Goal: Task Accomplishment & Management: Complete application form

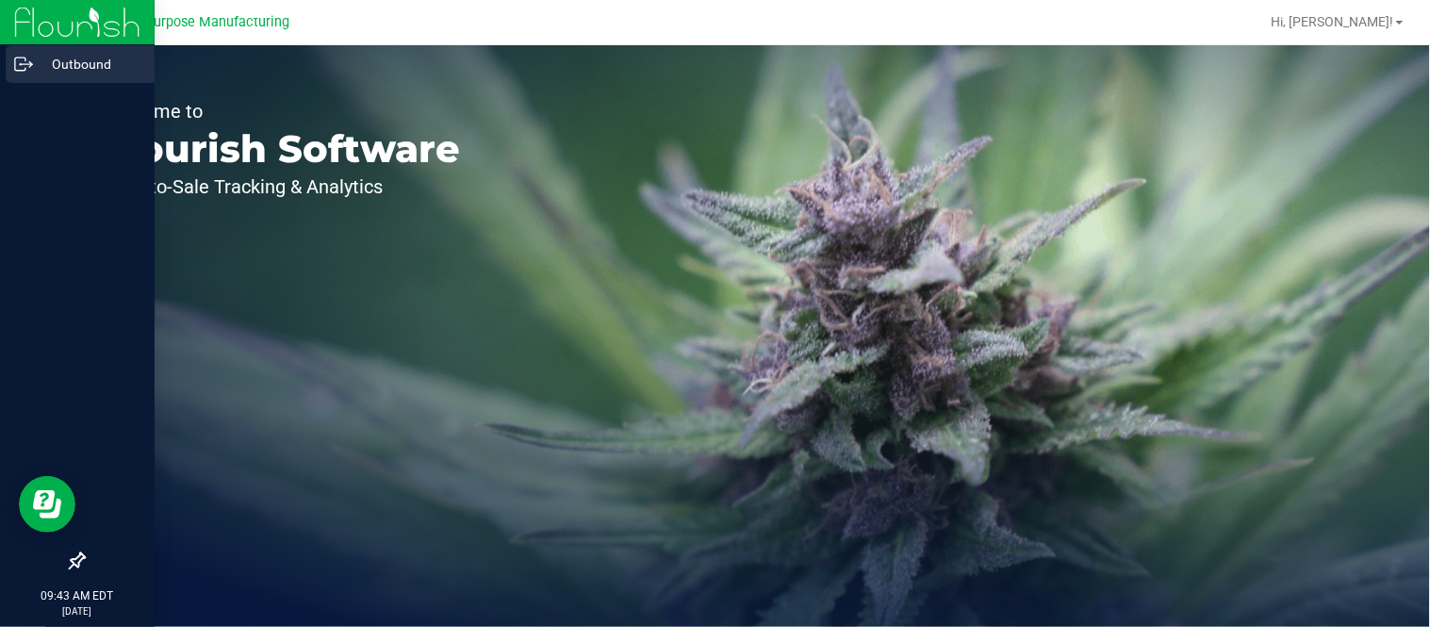
click at [20, 64] on circle at bounding box center [21, 64] width 3 height 3
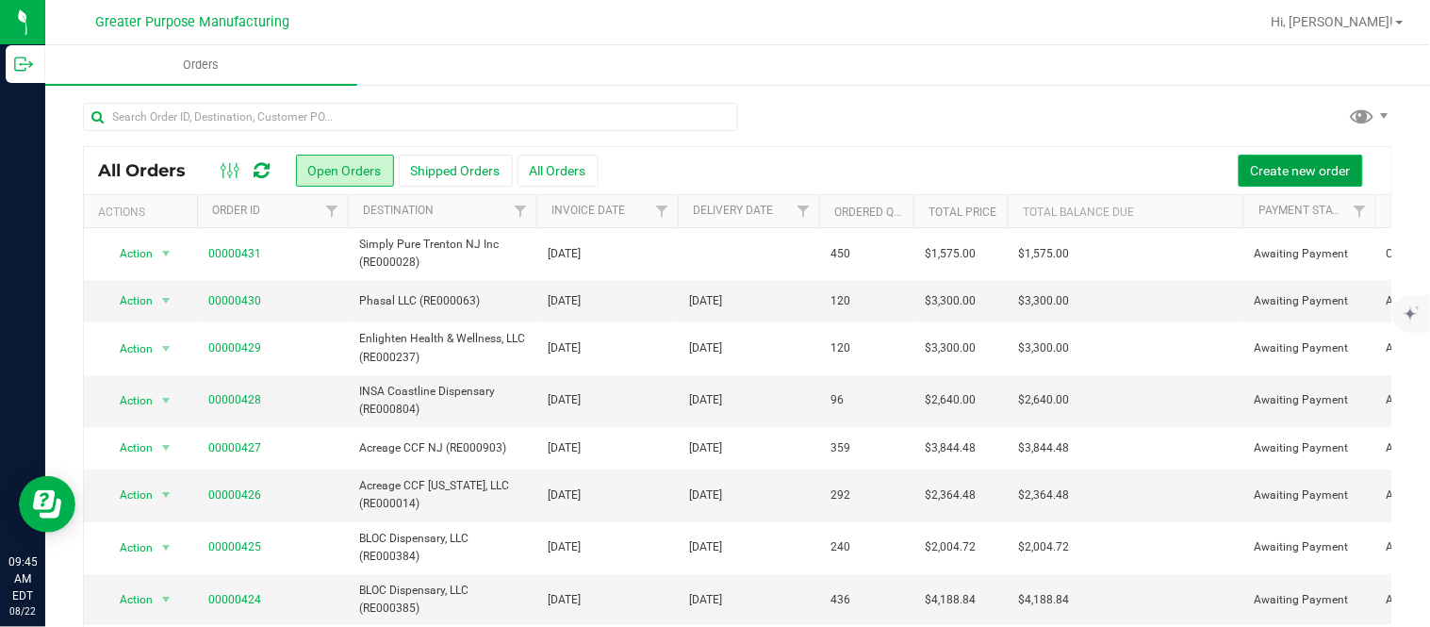
click at [712, 160] on button "Create new order" at bounding box center [1300, 171] width 124 height 32
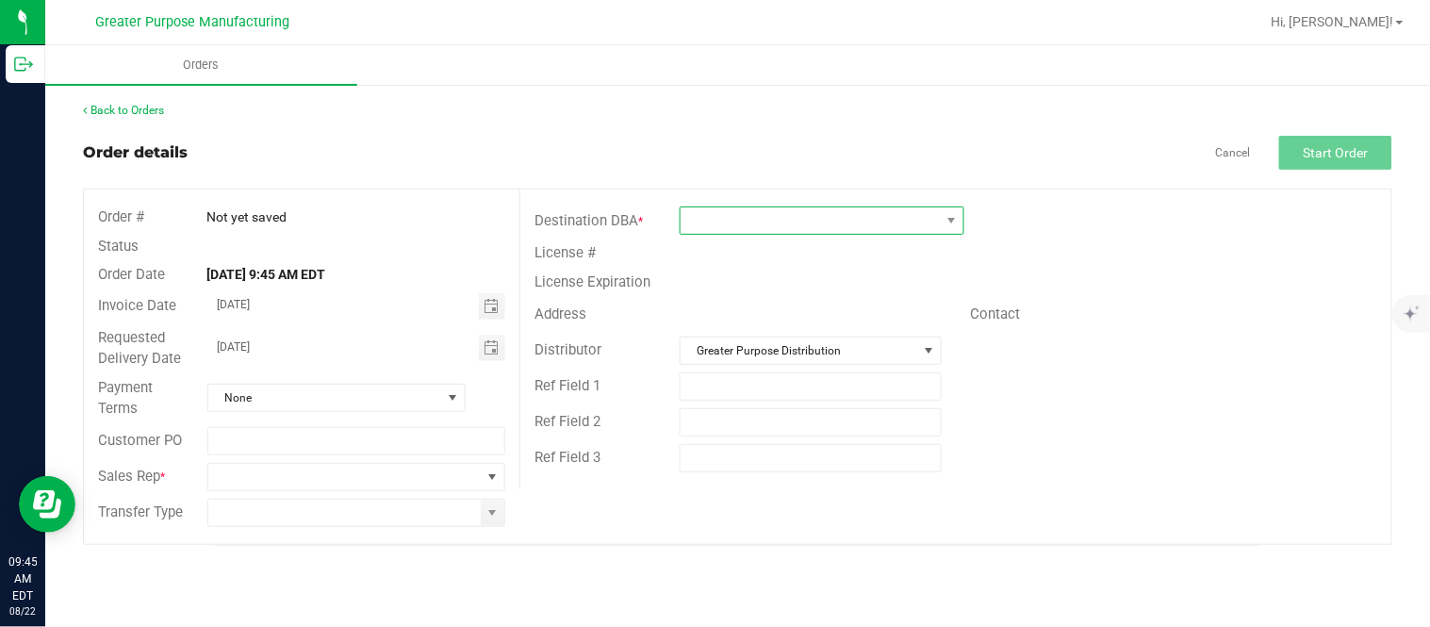
click at [712, 232] on span at bounding box center [809, 220] width 259 height 26
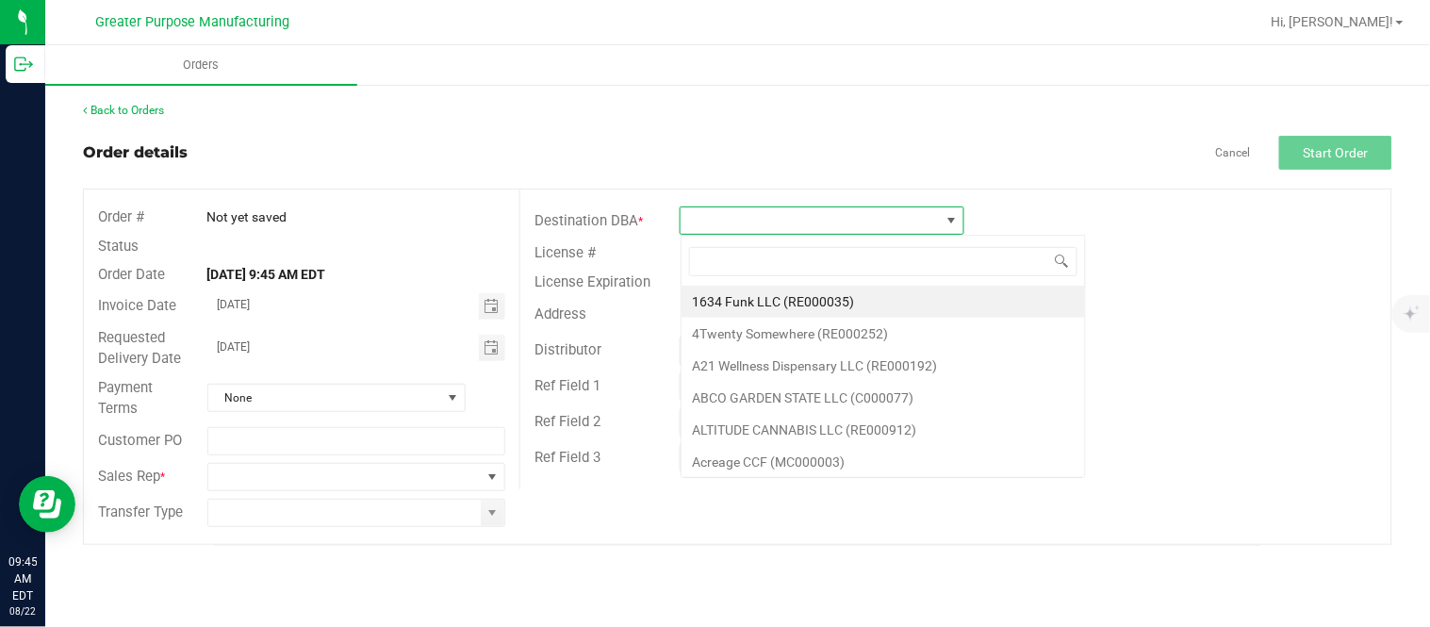
scroll to position [28, 284]
type input "RE000120"
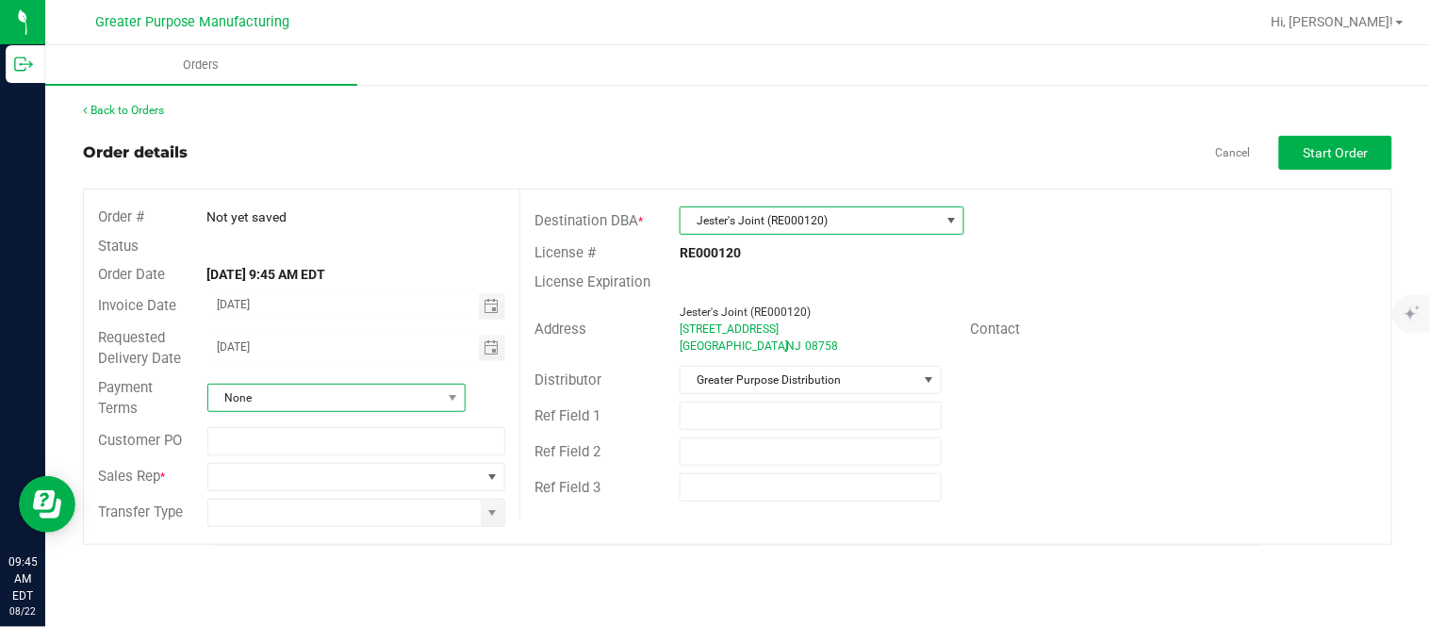
click at [387, 393] on span "None" at bounding box center [324, 398] width 233 height 26
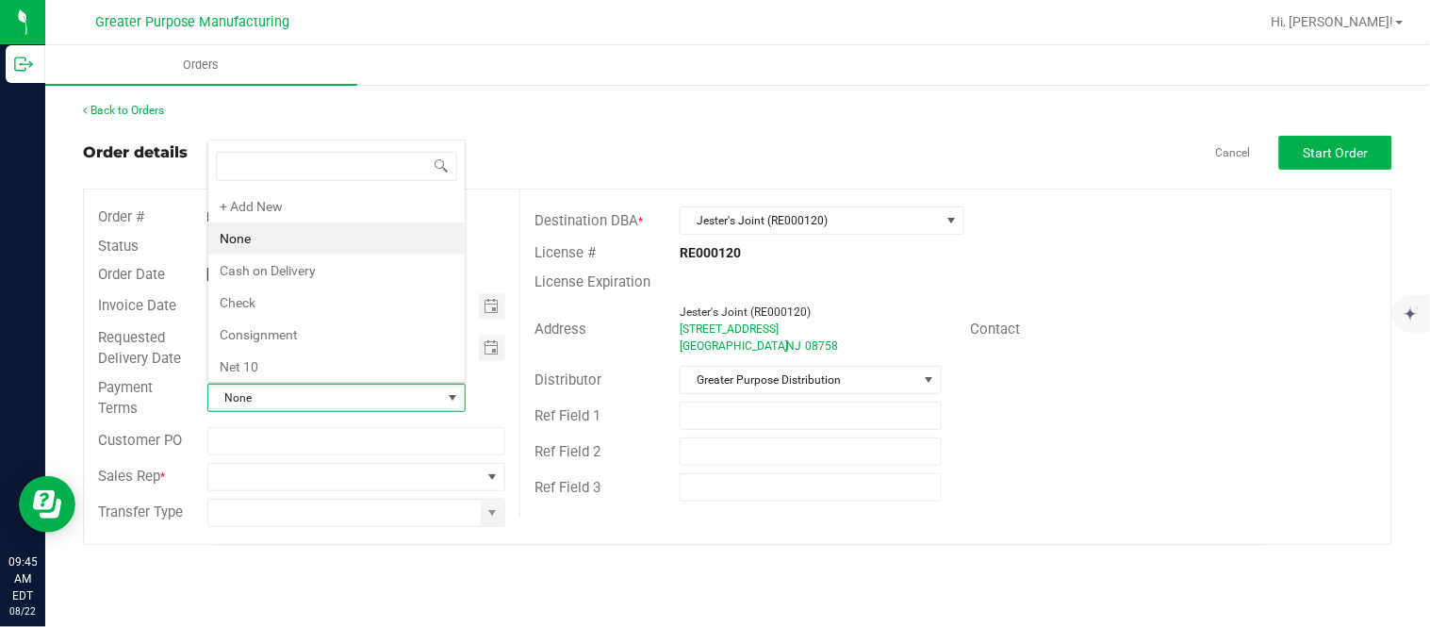
scroll to position [28, 254]
click at [374, 260] on li "Cash on Delivery" at bounding box center [336, 270] width 256 height 32
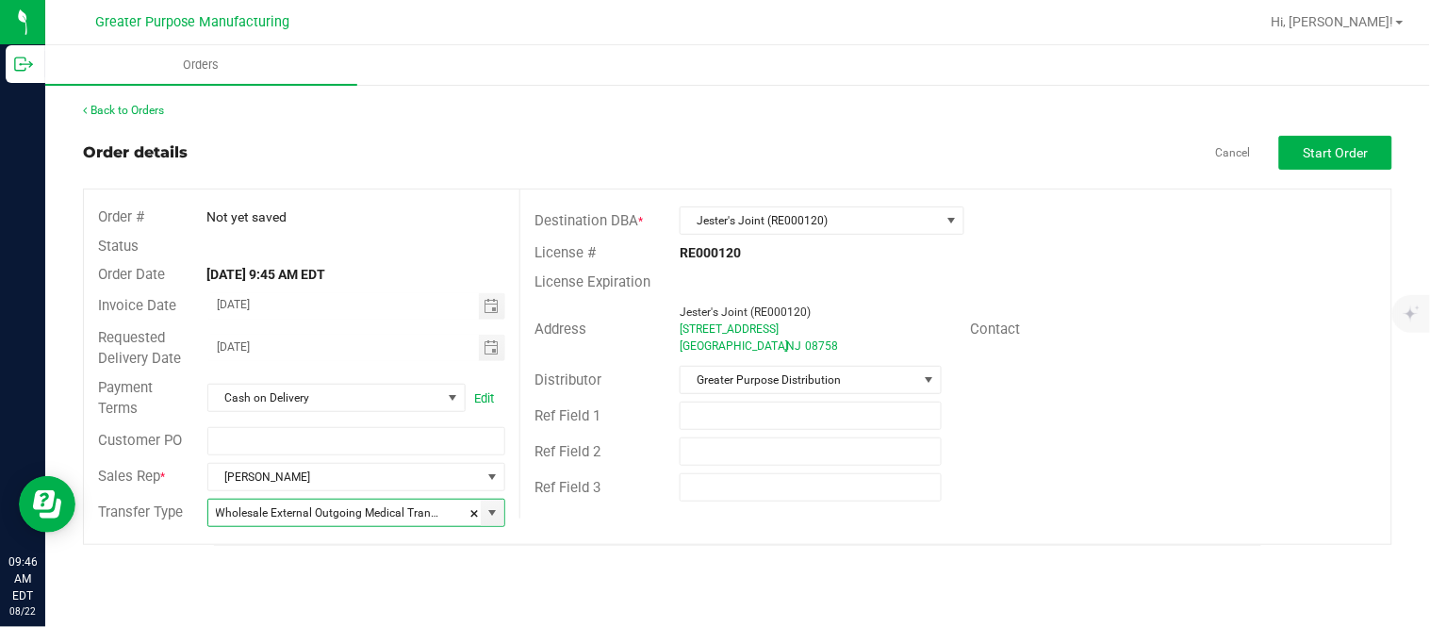
type input "Wholesale Transfer"
click at [712, 148] on span "Start Order" at bounding box center [1335, 152] width 65 height 15
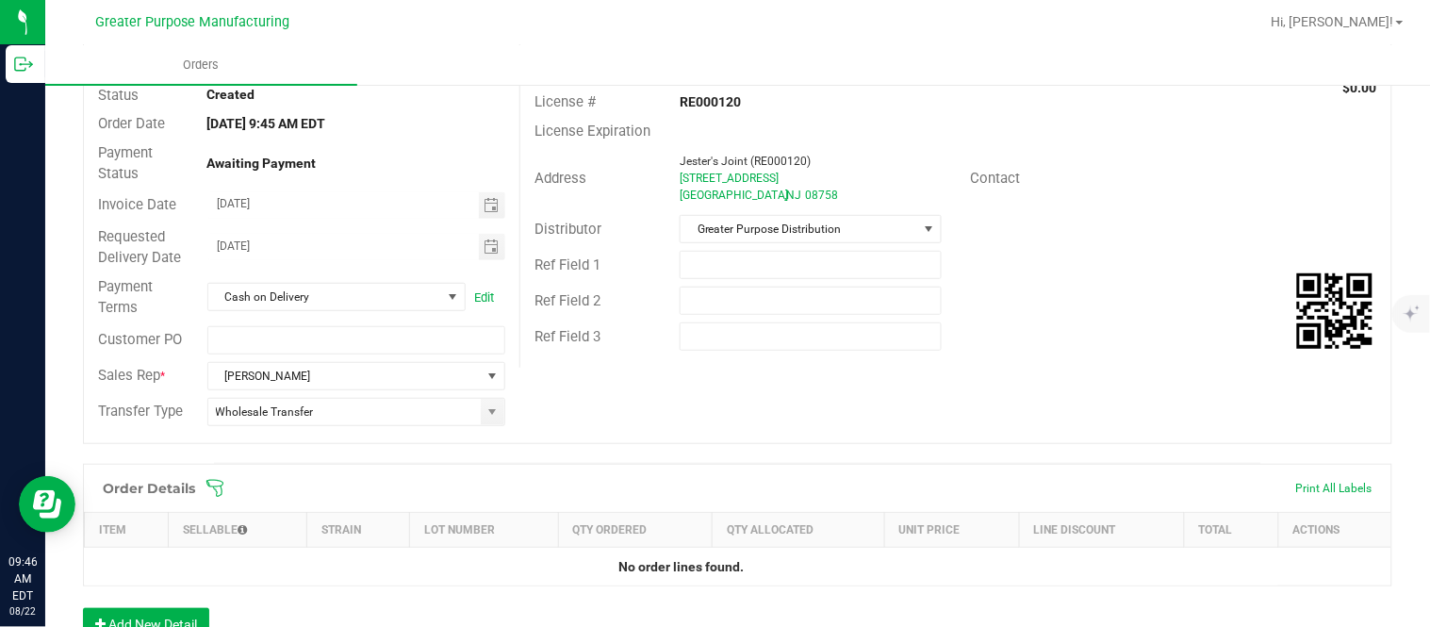
scroll to position [52, 0]
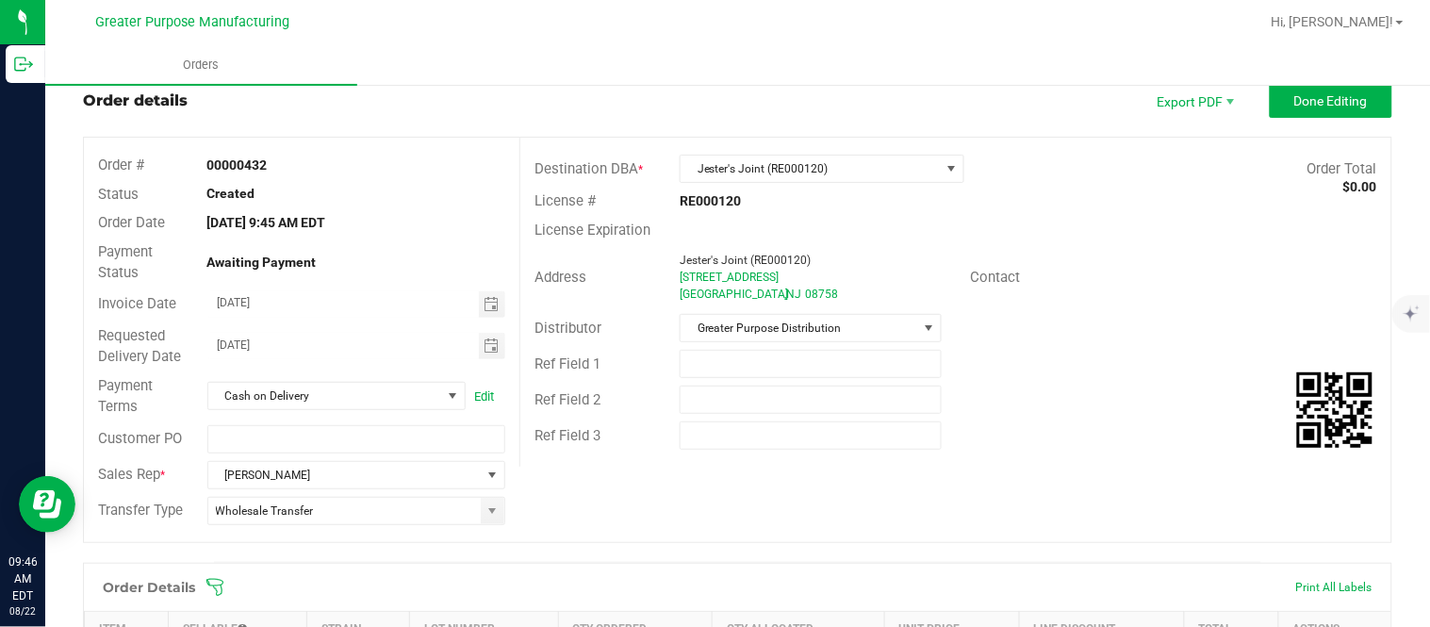
click at [239, 165] on strong "00000432" at bounding box center [237, 164] width 60 height 15
copy strong "00000432"
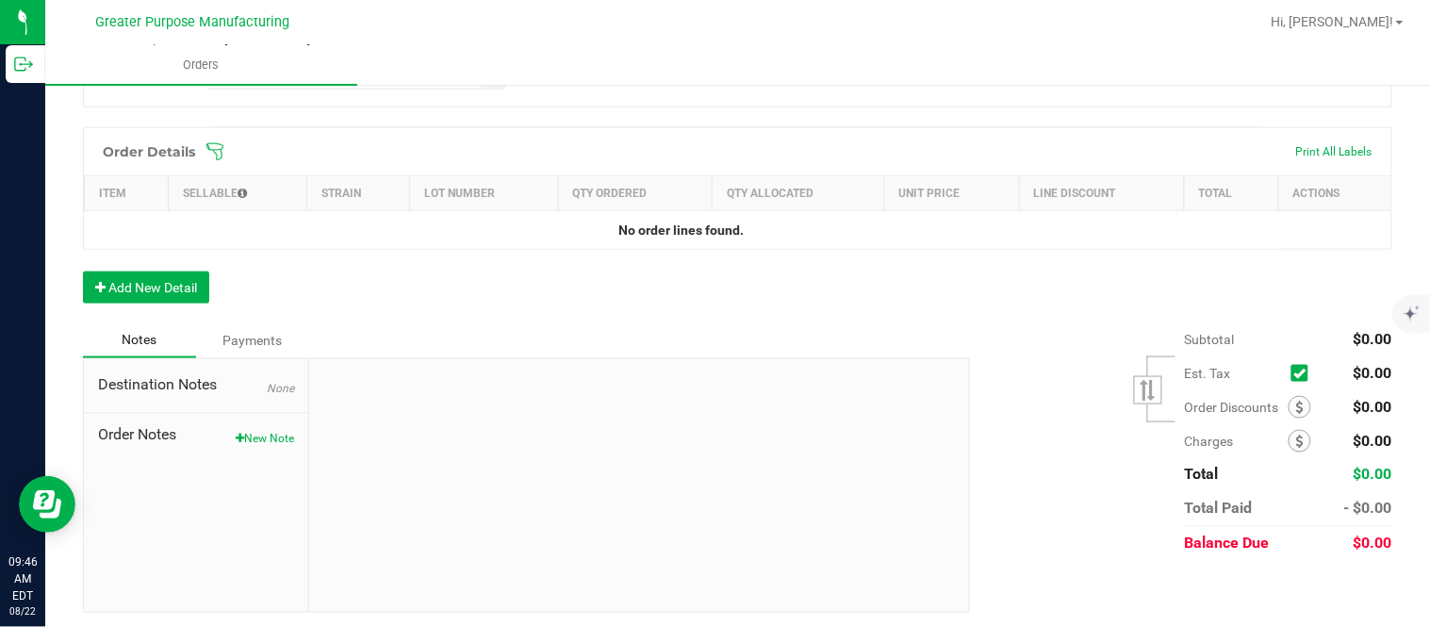
scroll to position [491, 0]
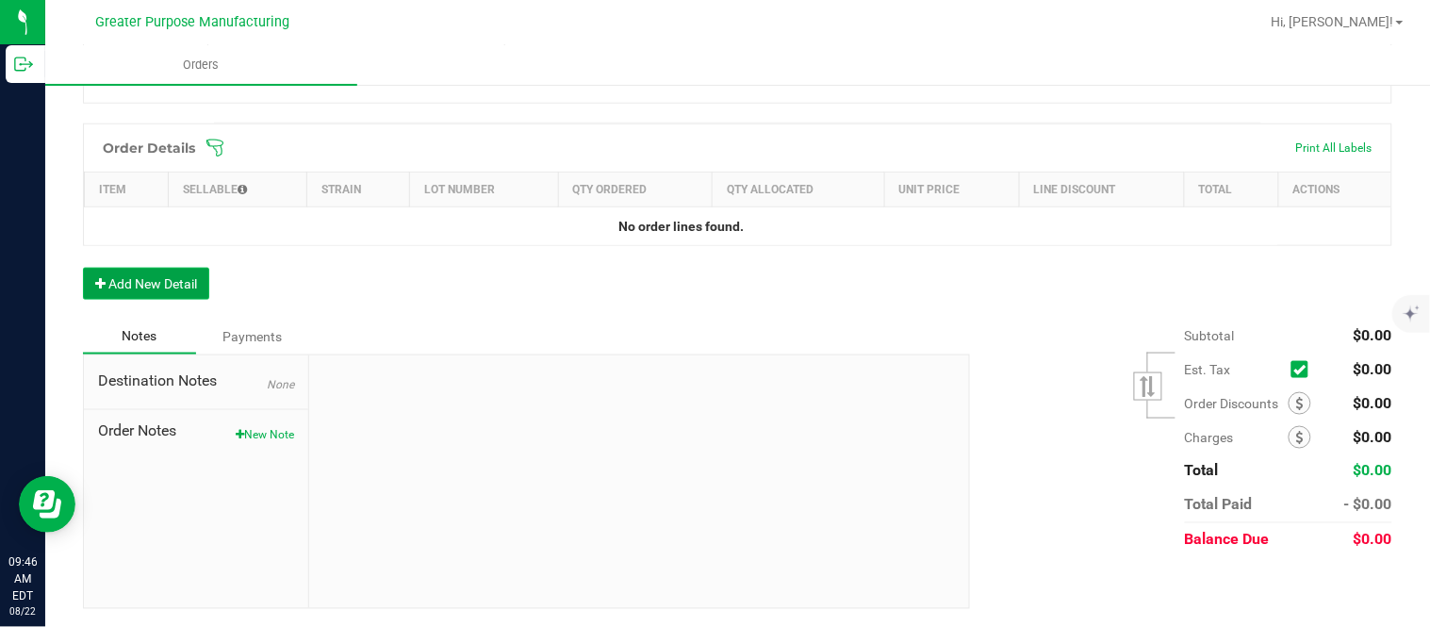
click at [170, 289] on button "Add New Detail" at bounding box center [146, 284] width 126 height 32
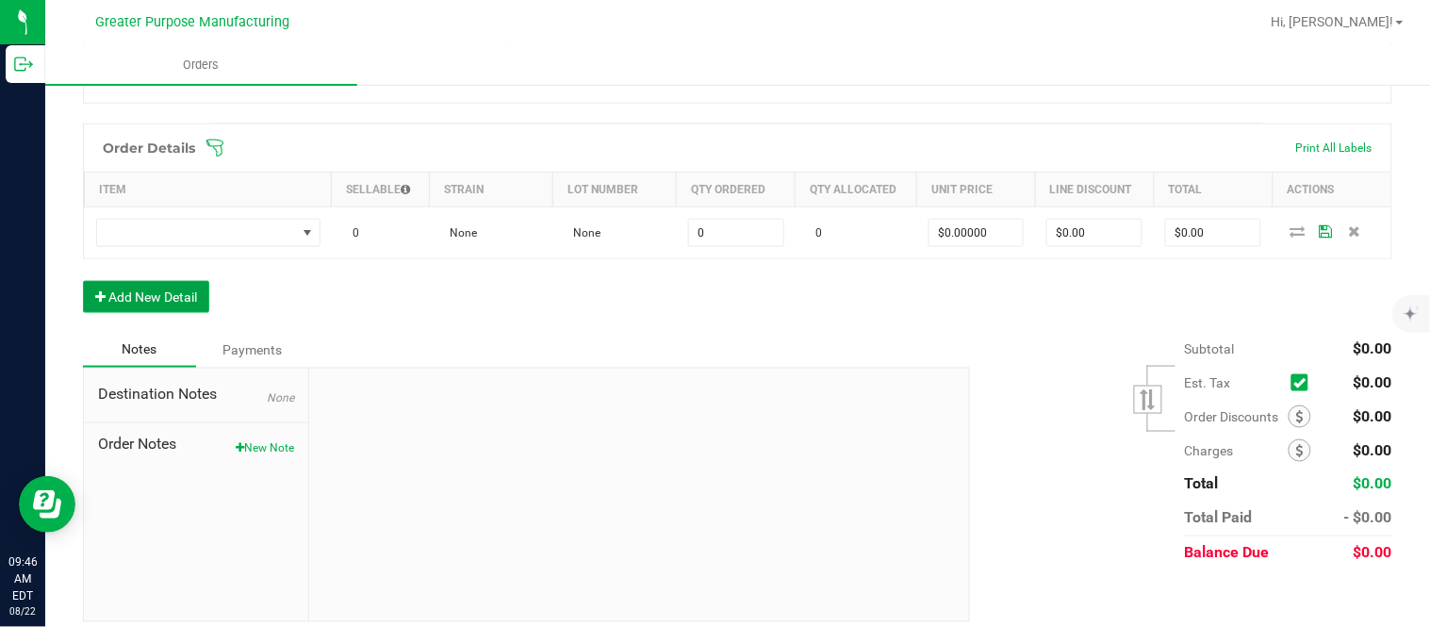
click at [83, 281] on button "Add New Detail" at bounding box center [146, 297] width 126 height 32
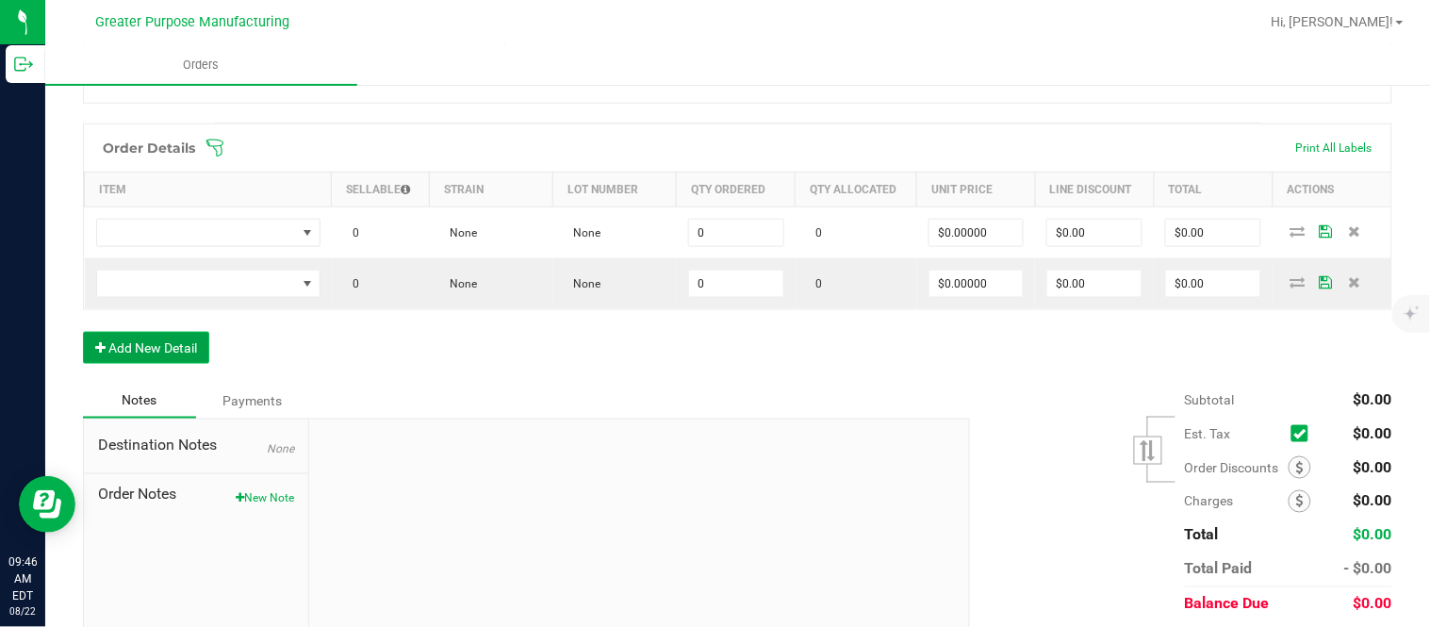
click at [83, 332] on button "Add New Detail" at bounding box center [146, 348] width 126 height 32
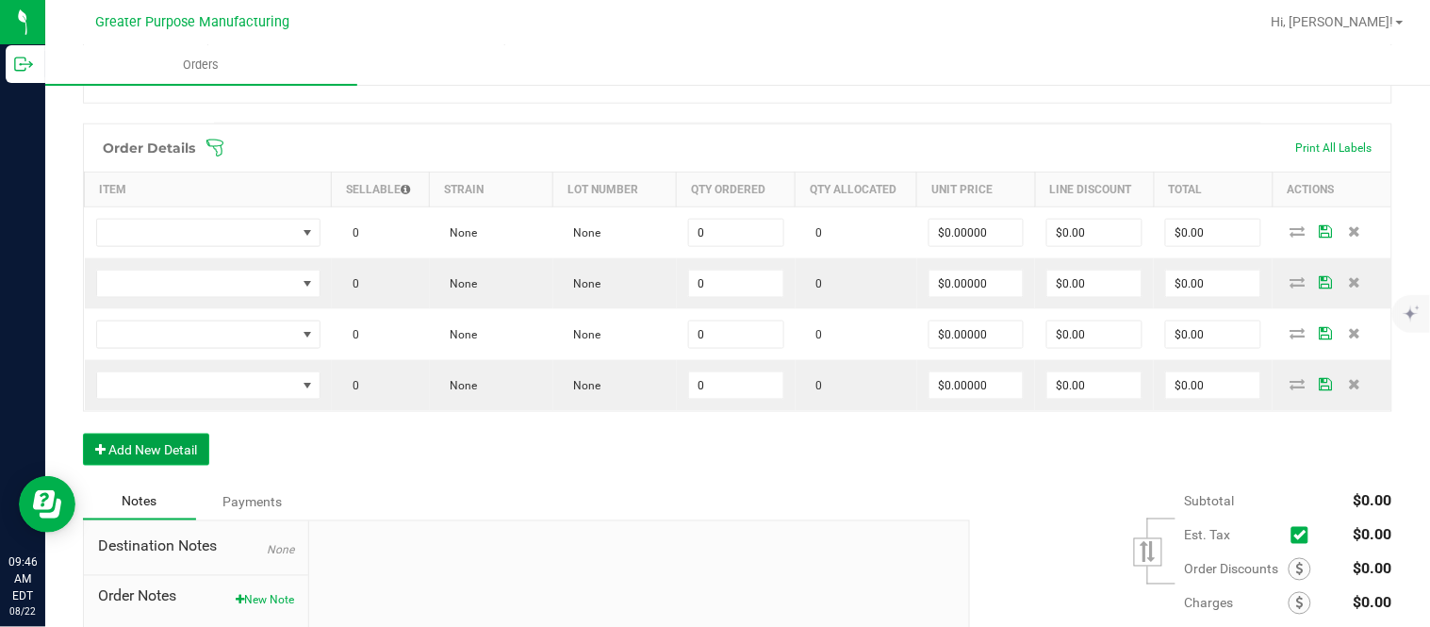
click at [83, 434] on button "Add New Detail" at bounding box center [146, 450] width 126 height 32
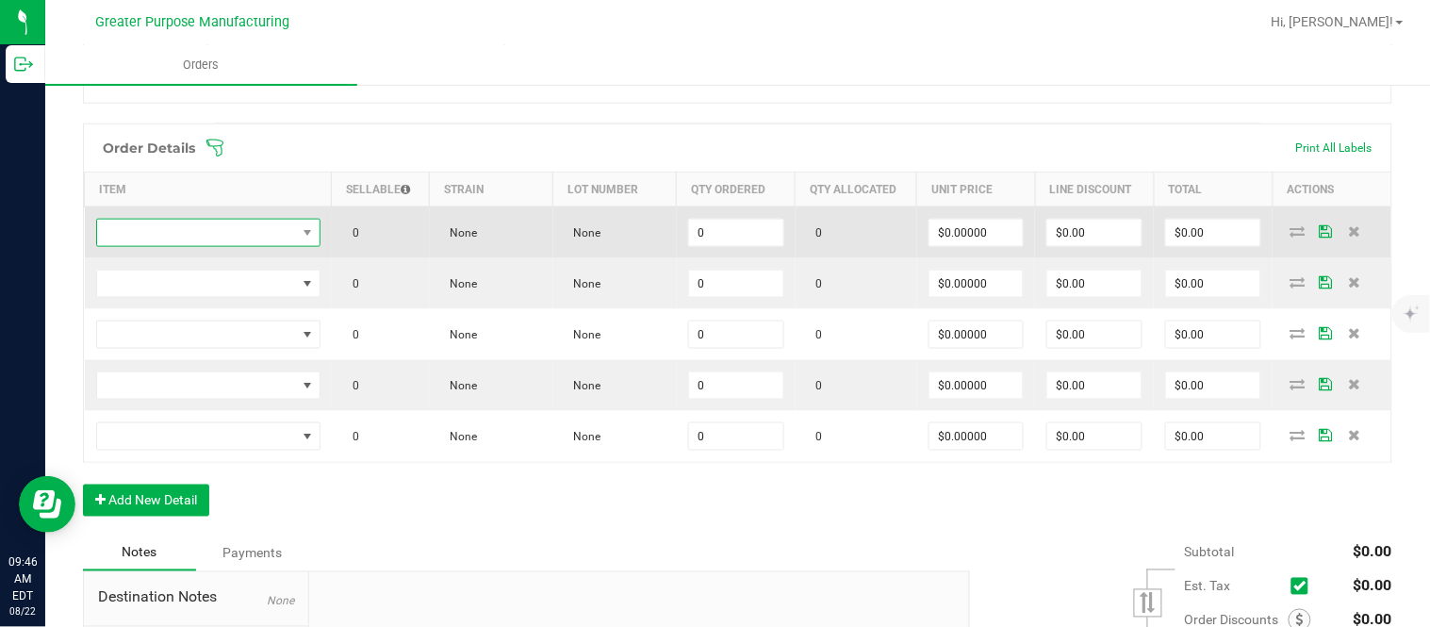
click at [226, 246] on span "NO DATA FOUND" at bounding box center [196, 233] width 199 height 26
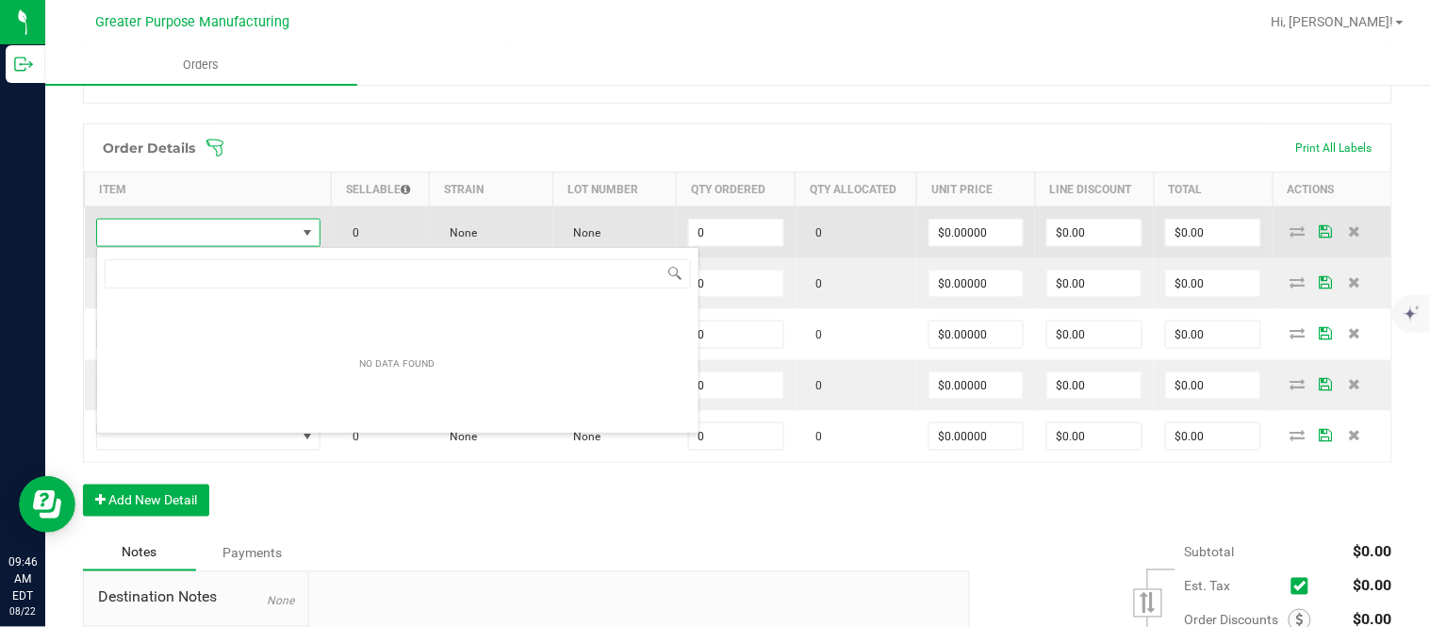
scroll to position [28, 221]
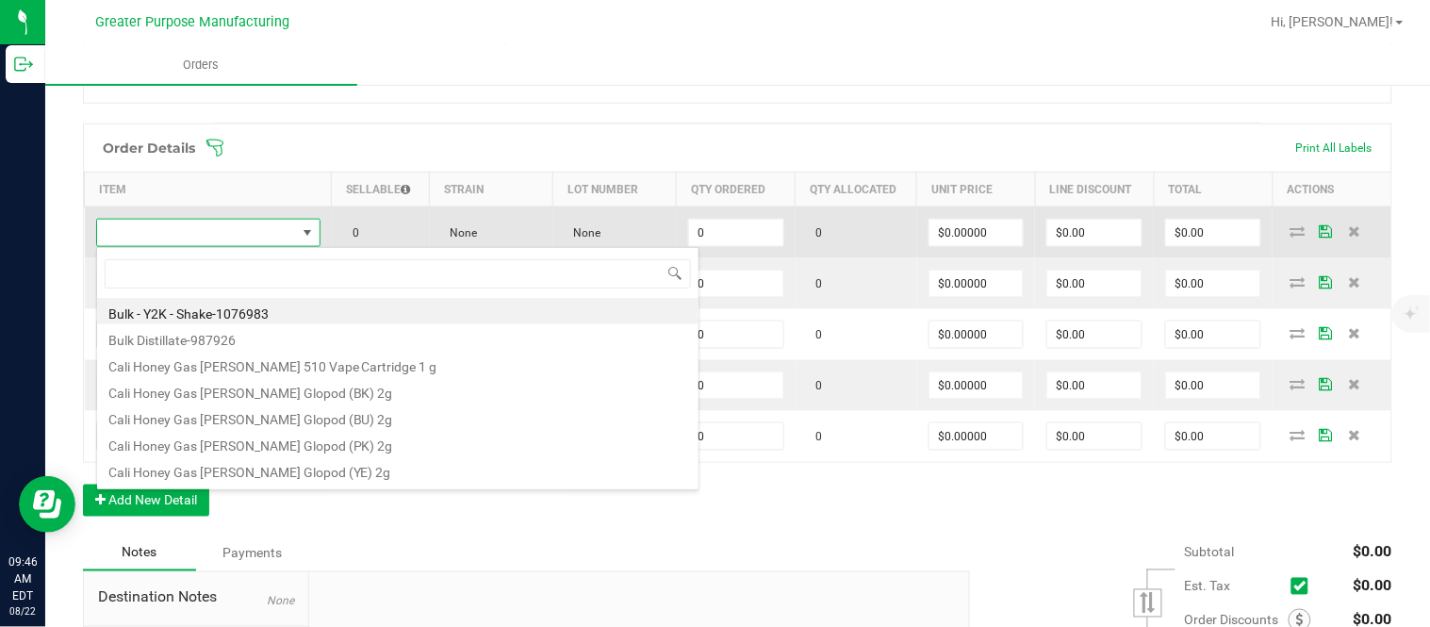
type input "1.5.7.778.0"
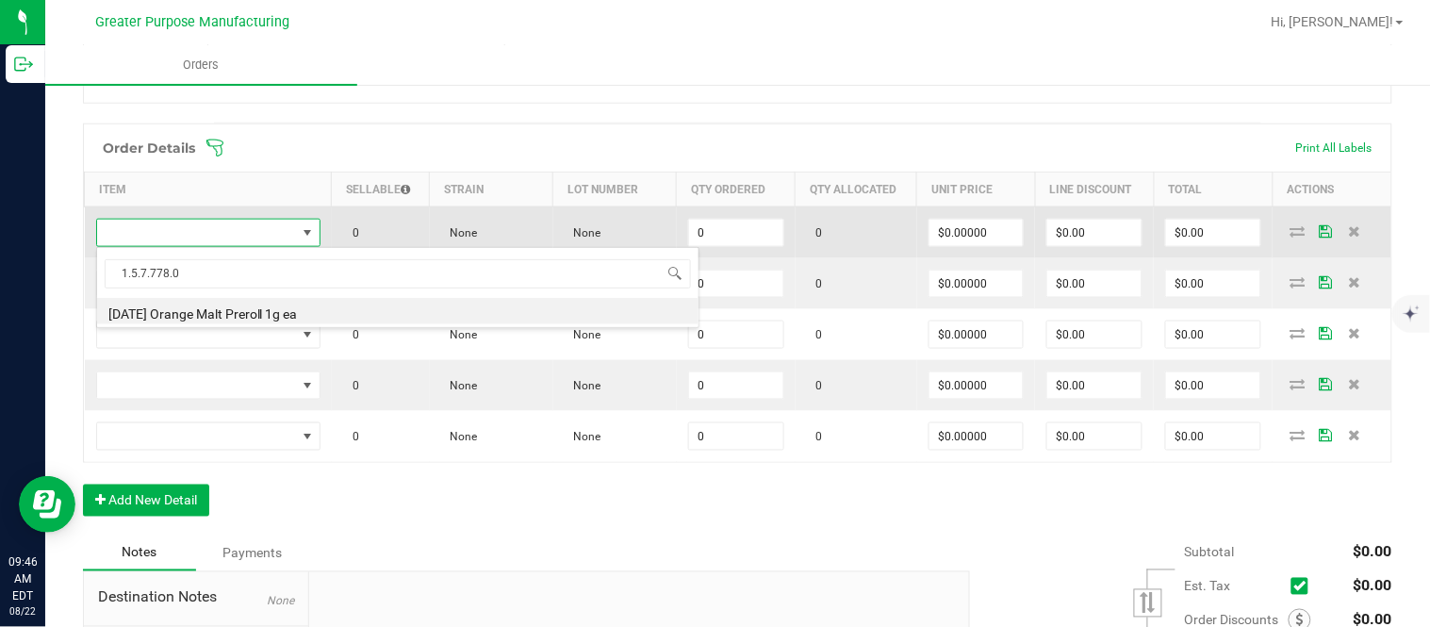
type input "0 ea"
type input "$3.50000"
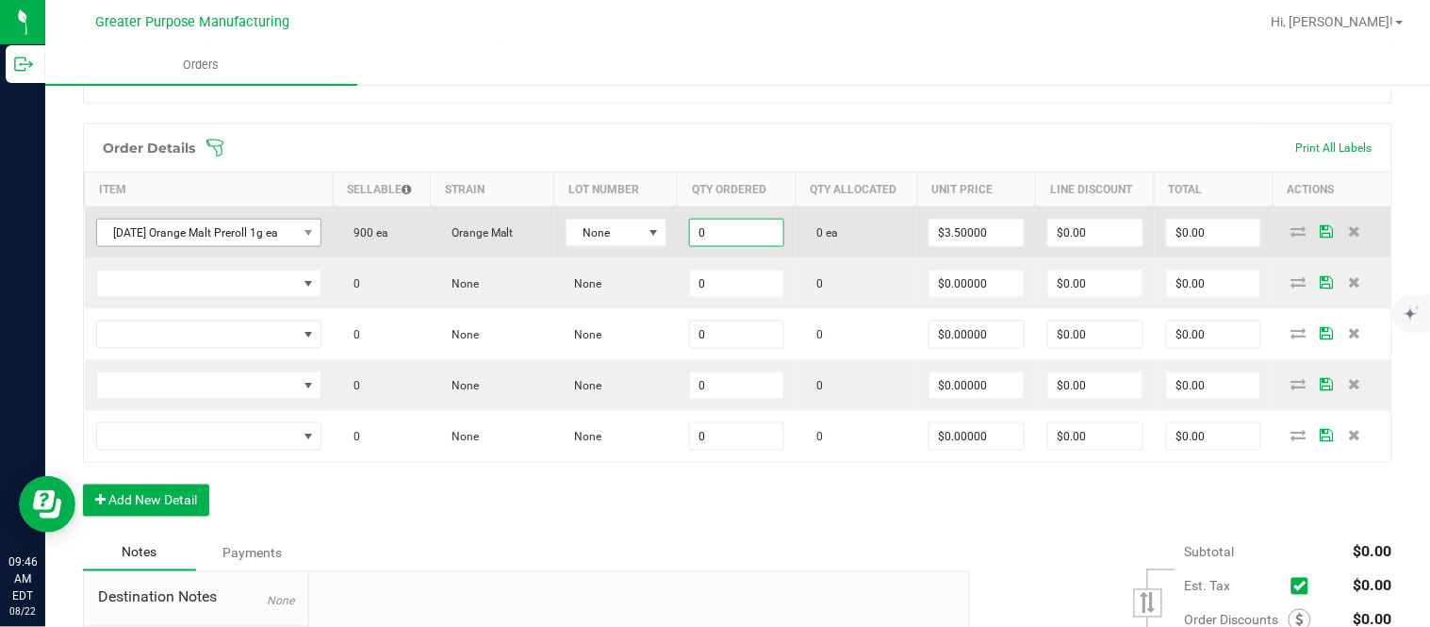
paste input "15"
type input "150 ea"
type input "3.5"
type input "$525.00"
type input "$3.50000"
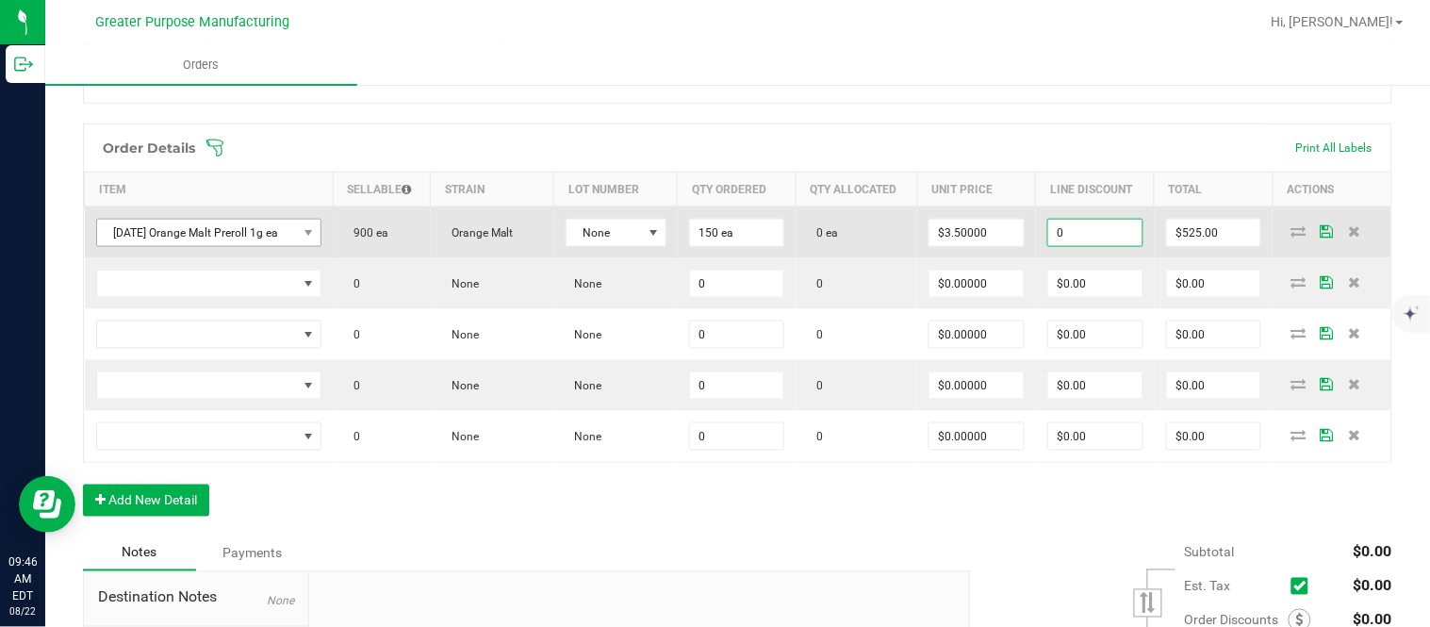
type input "$0.00"
type input "$525.00"
click at [712, 234] on input "$525.00" at bounding box center [1214, 233] width 94 height 26
paste input "62."
type input "562.5"
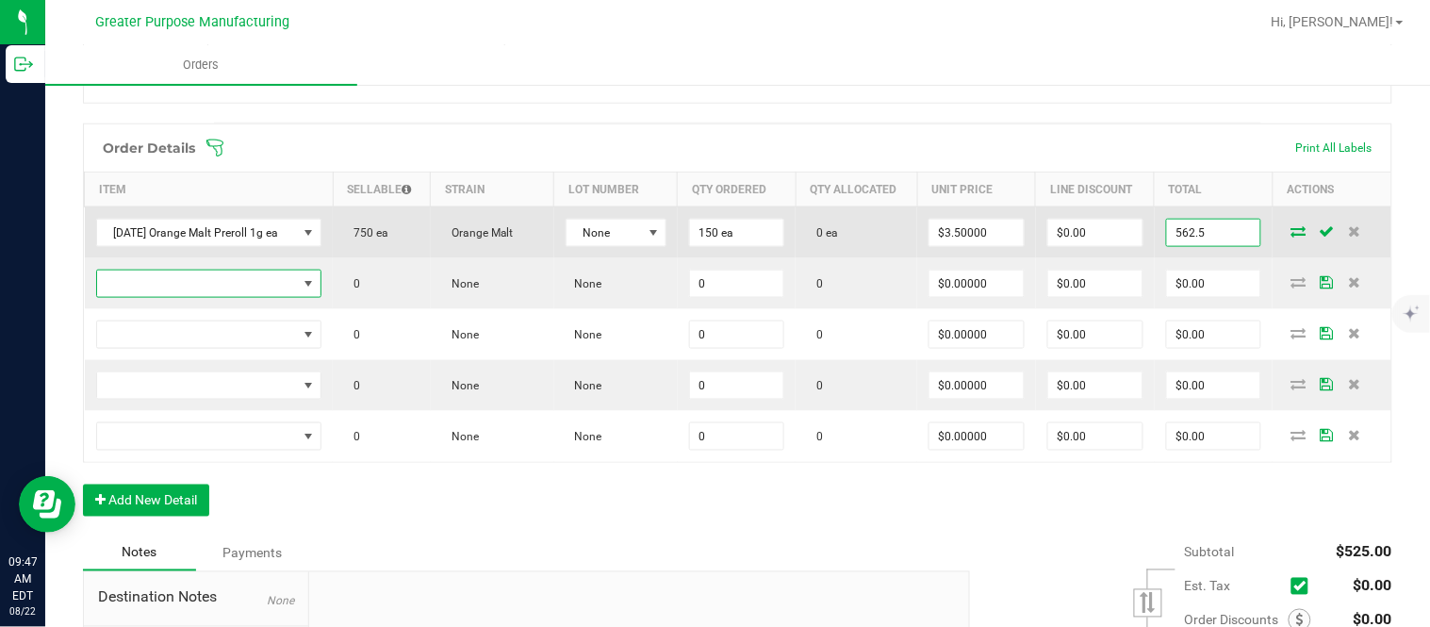
type input "$3.75000"
type input "$562.50"
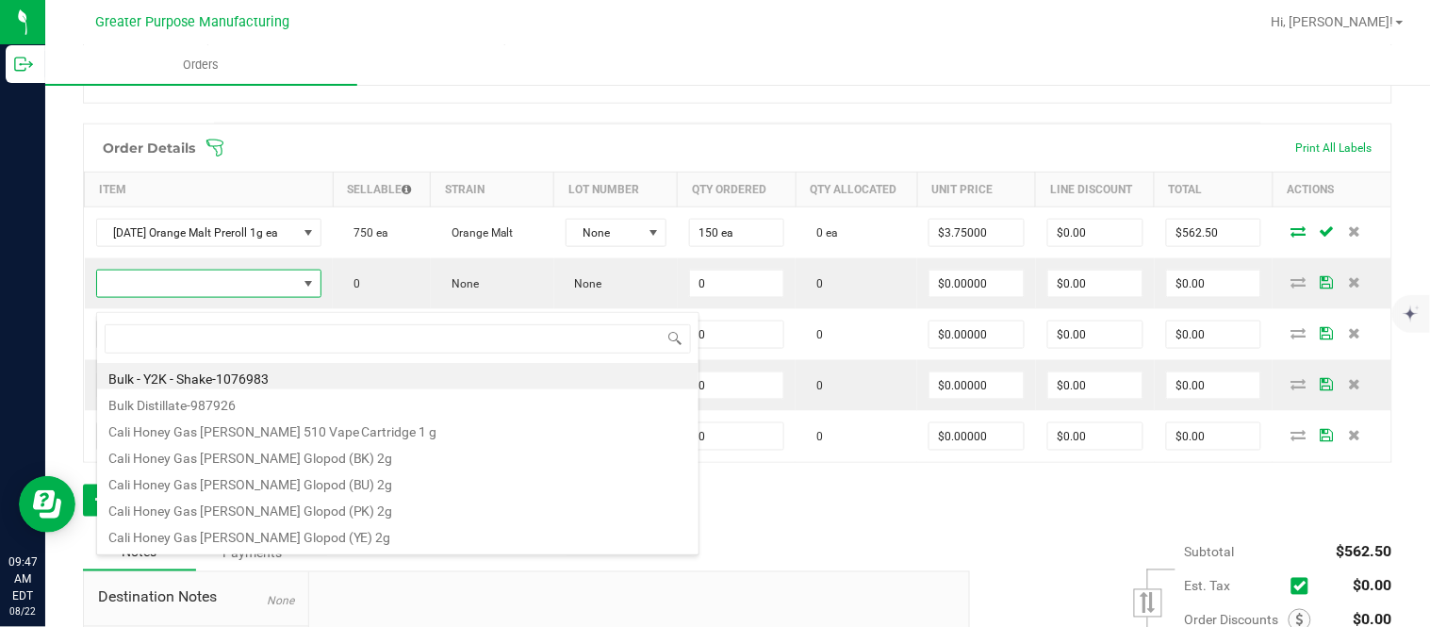
type input "1.5.7.734.0"
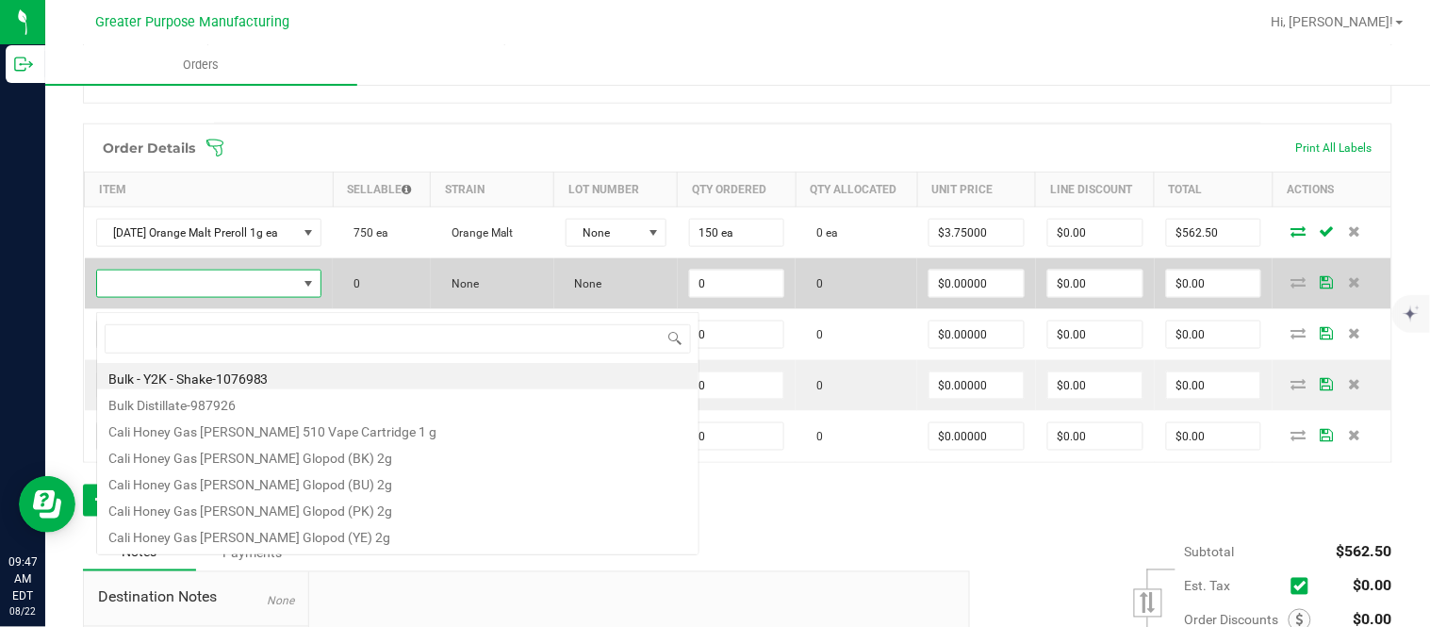
scroll to position [28, 223]
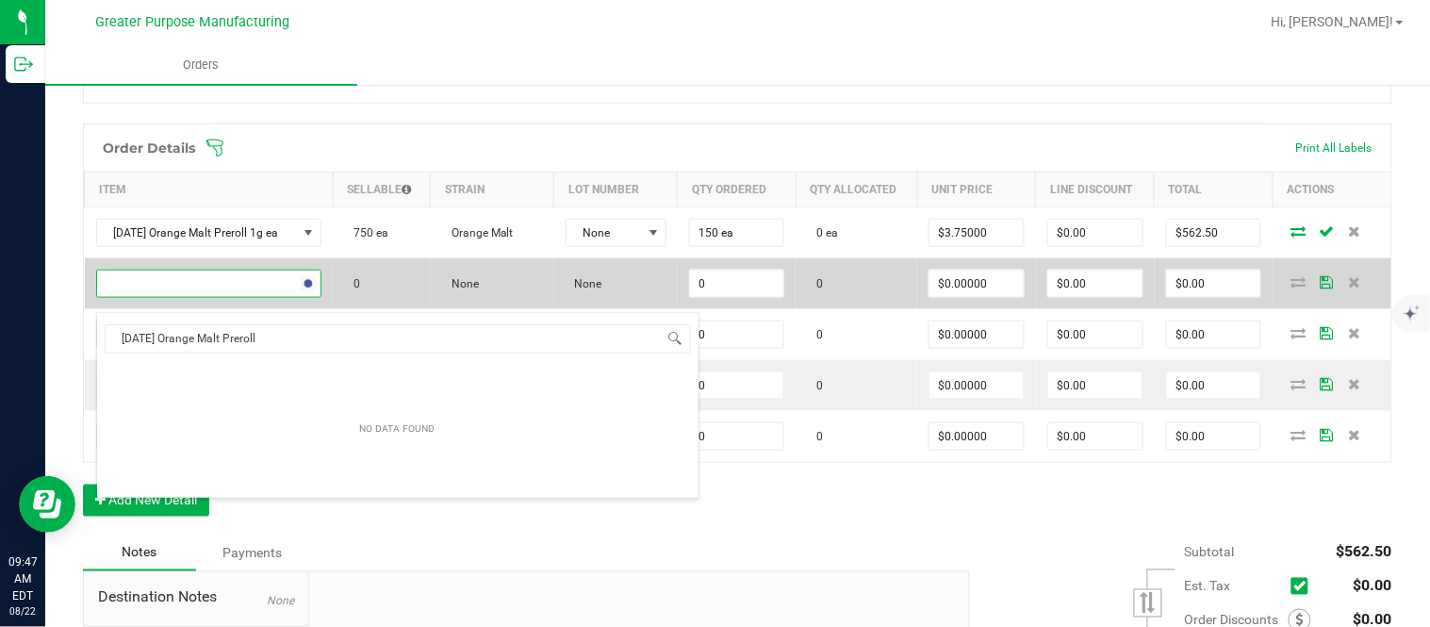
type input "[DATE] Orange Malt Preroll"
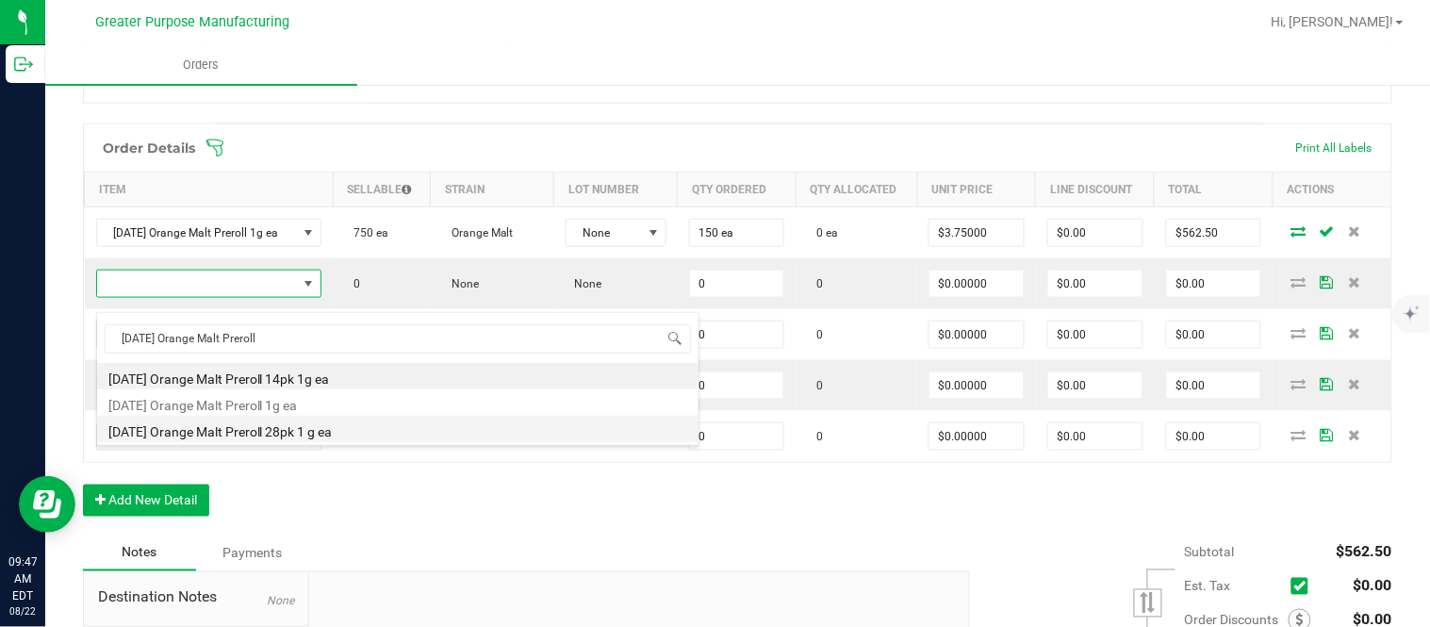
click at [275, 426] on li "[DATE] Orange Malt Preroll 28pk 1 g ea" at bounding box center [397, 429] width 601 height 26
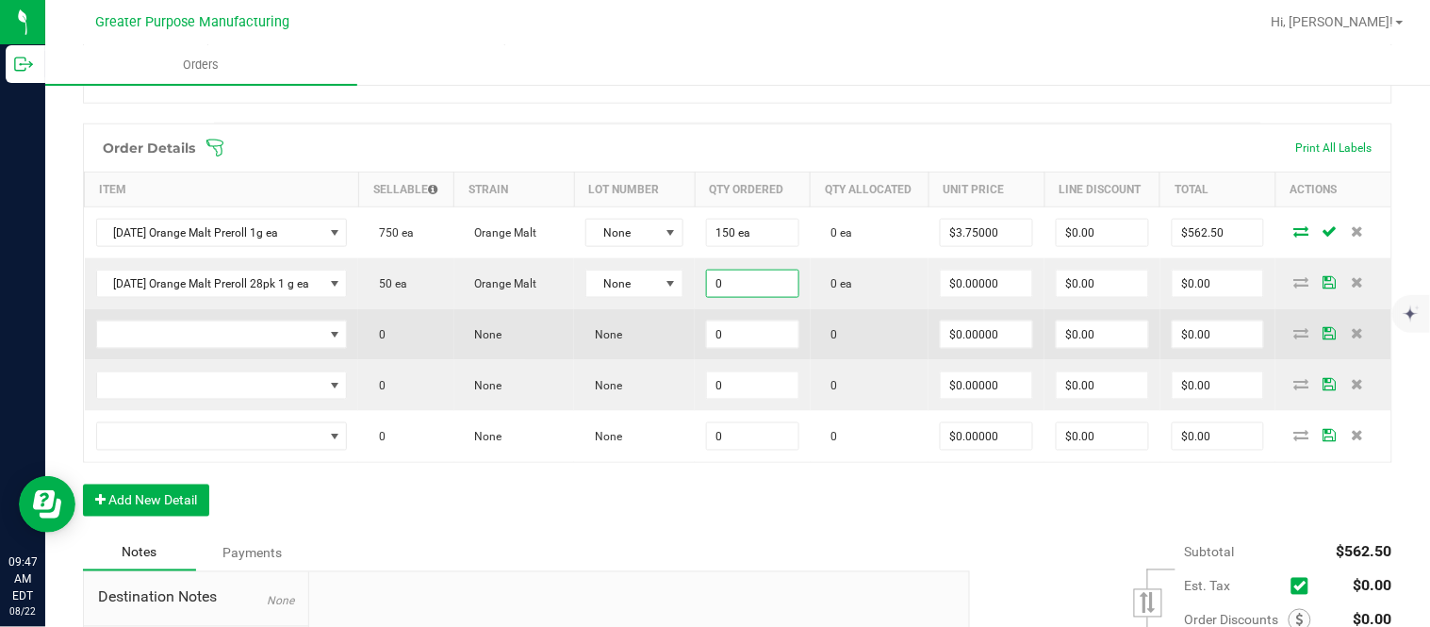
paste input "15"
type input "15 ea"
type input "$0.00000"
type input "$0.00"
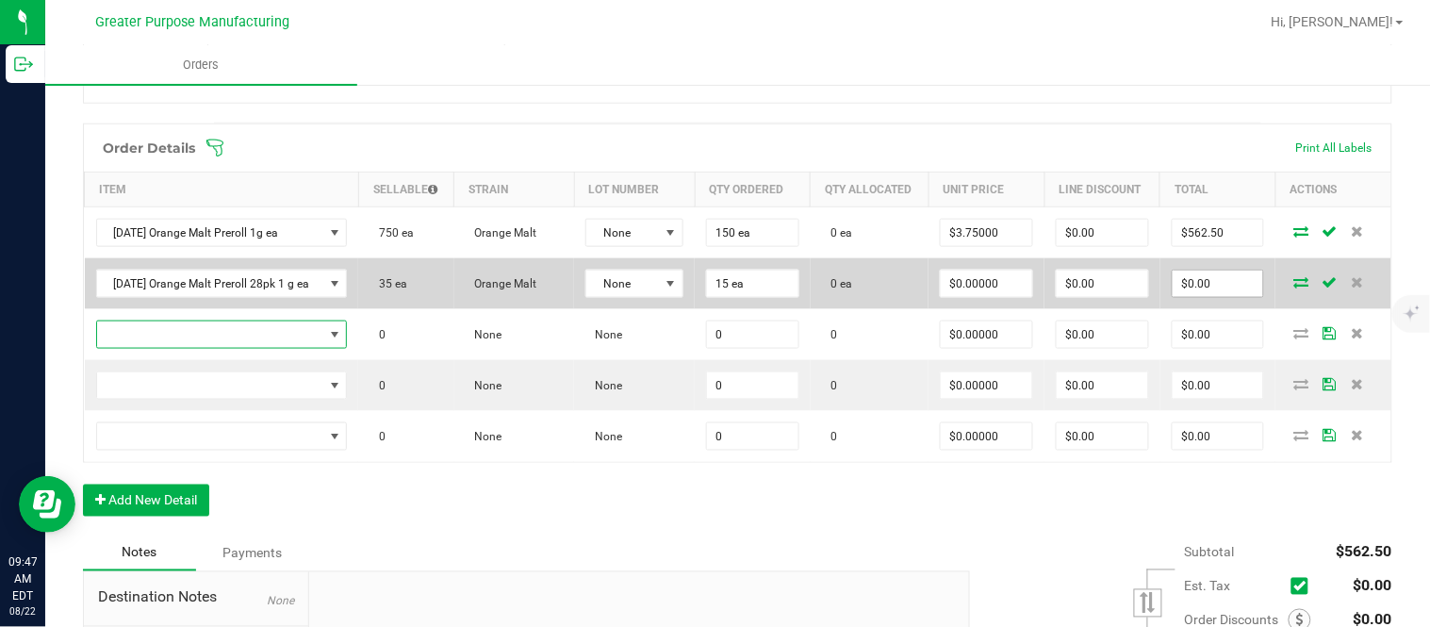
click at [712, 296] on input "$0.00" at bounding box center [1217, 283] width 91 height 26
paste input "108"
type input "1080"
type input "$72.00000"
type input "$1,080.00"
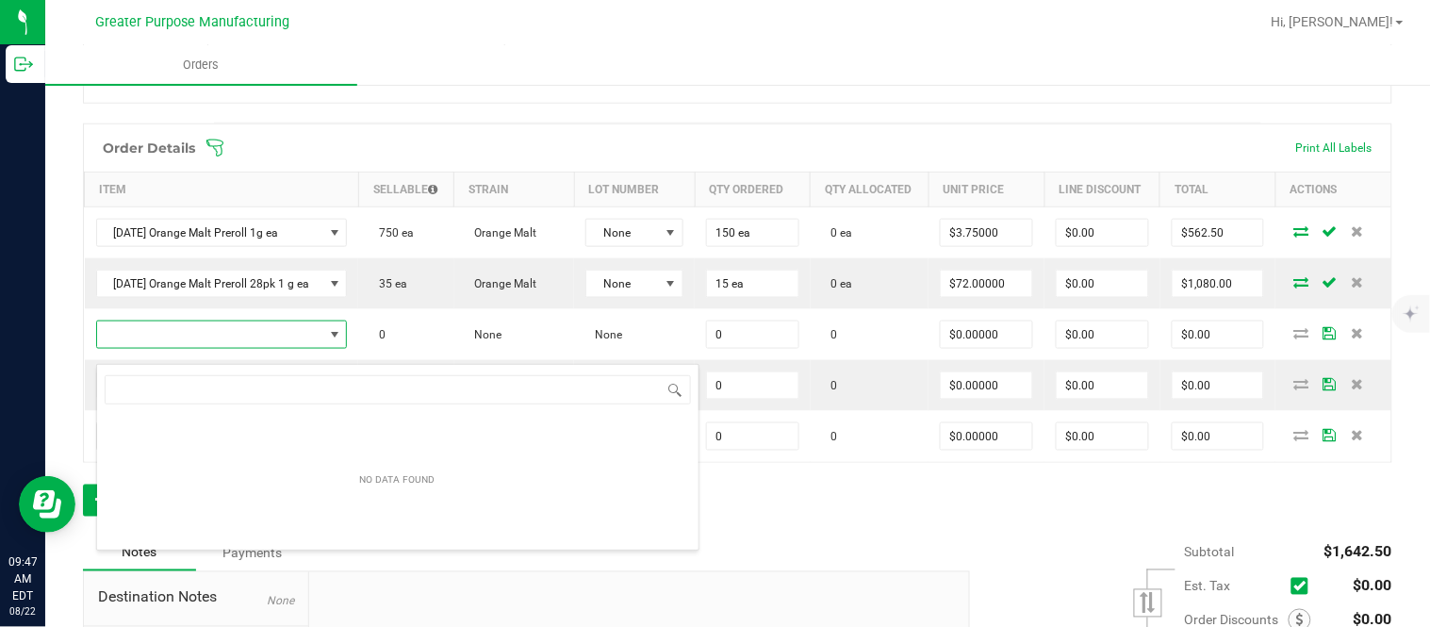
scroll to position [28, 247]
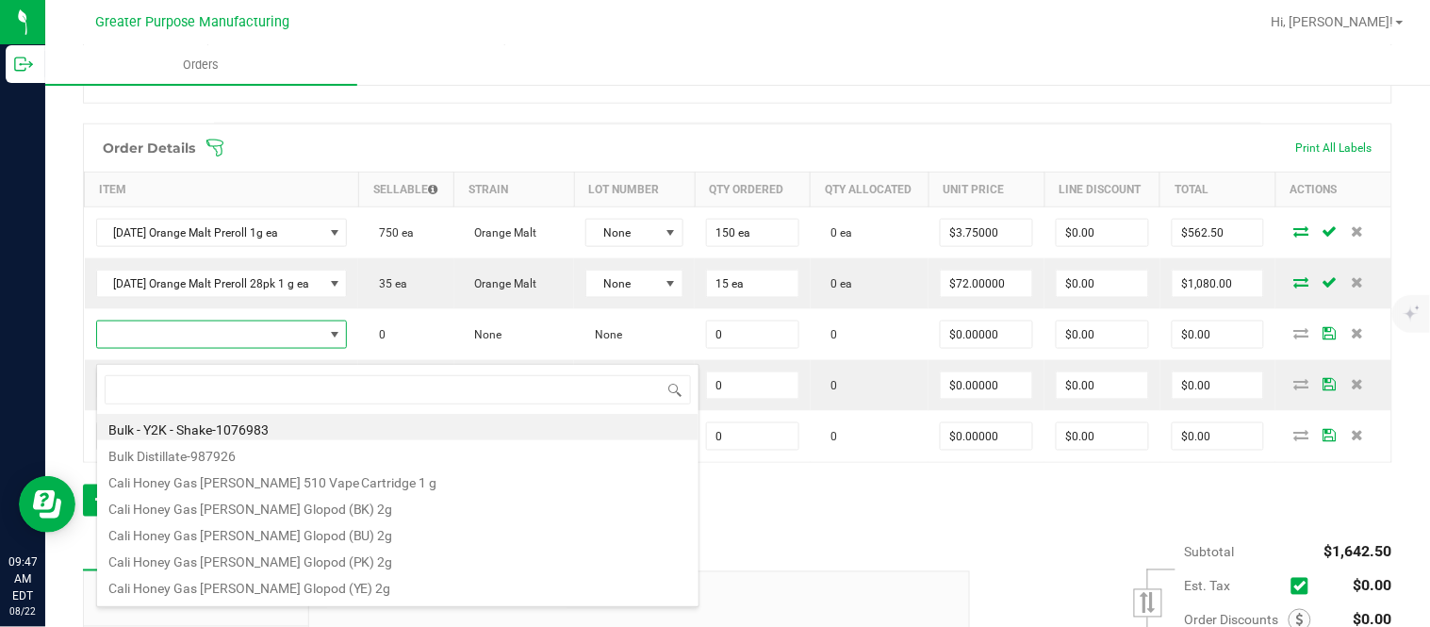
type input "1.5.7.1307.0"
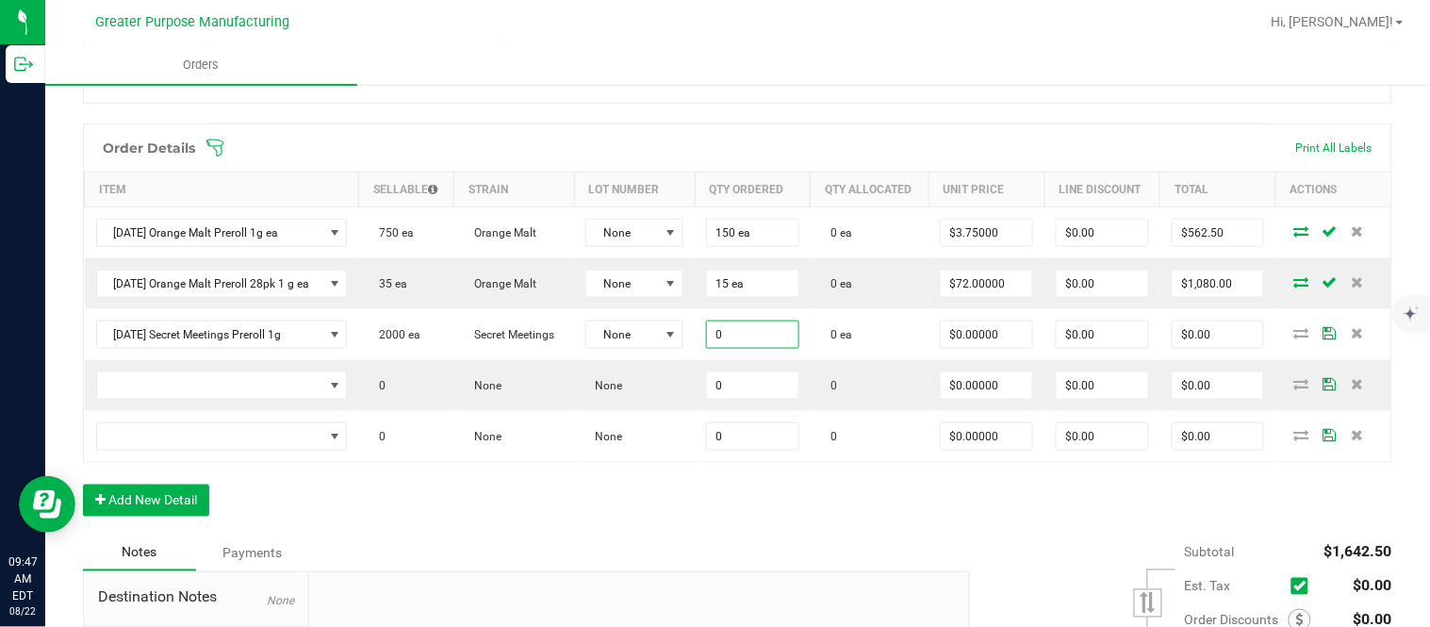
paste input "15"
type input "150 ea"
type input "$0.00000"
type input "$0.00"
type input "0"
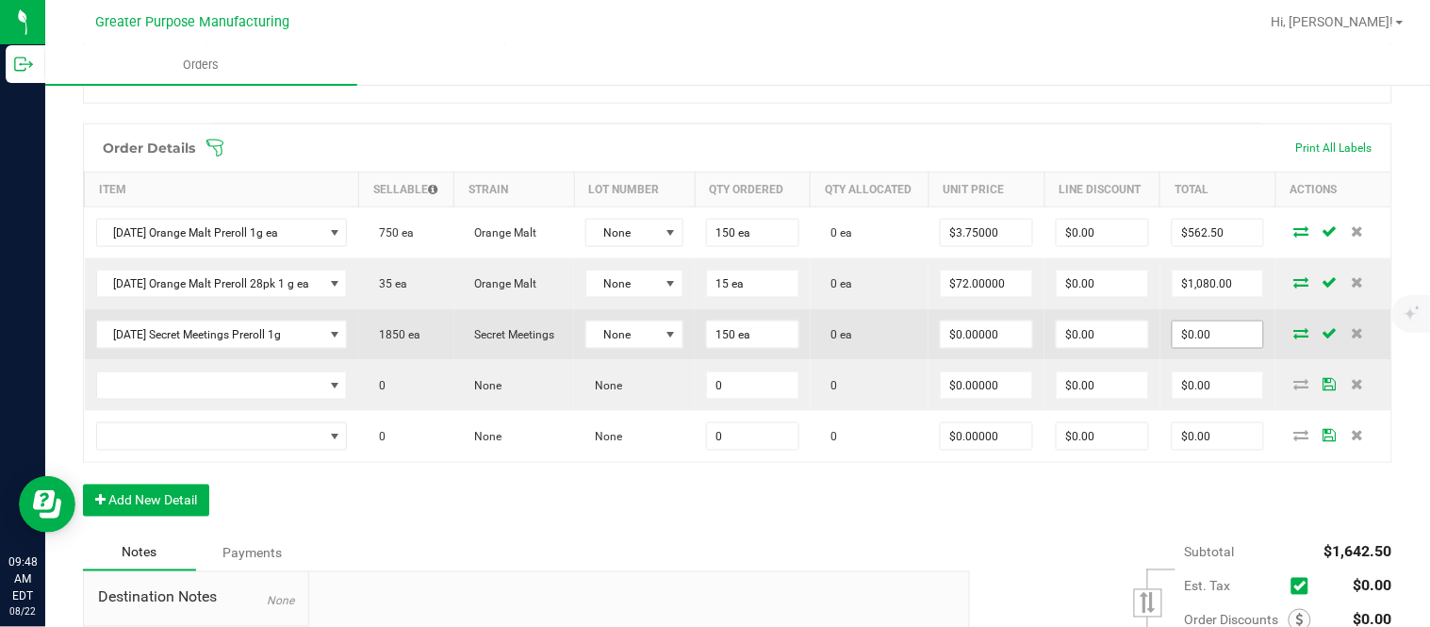
click at [712, 345] on input "$0.00" at bounding box center [1217, 334] width 91 height 26
paste input "562.5"
type input "562.5"
type input "$3.75000"
type input "$562.50"
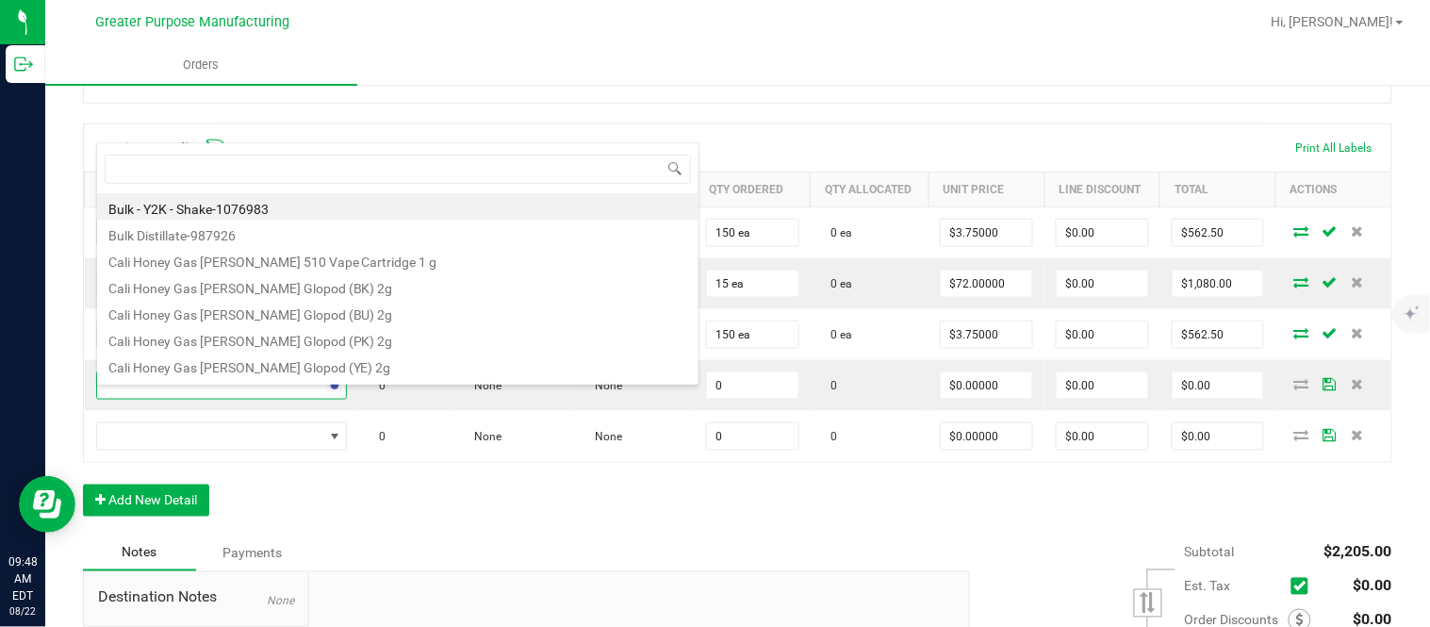
type input "1.5.7.1308.0"
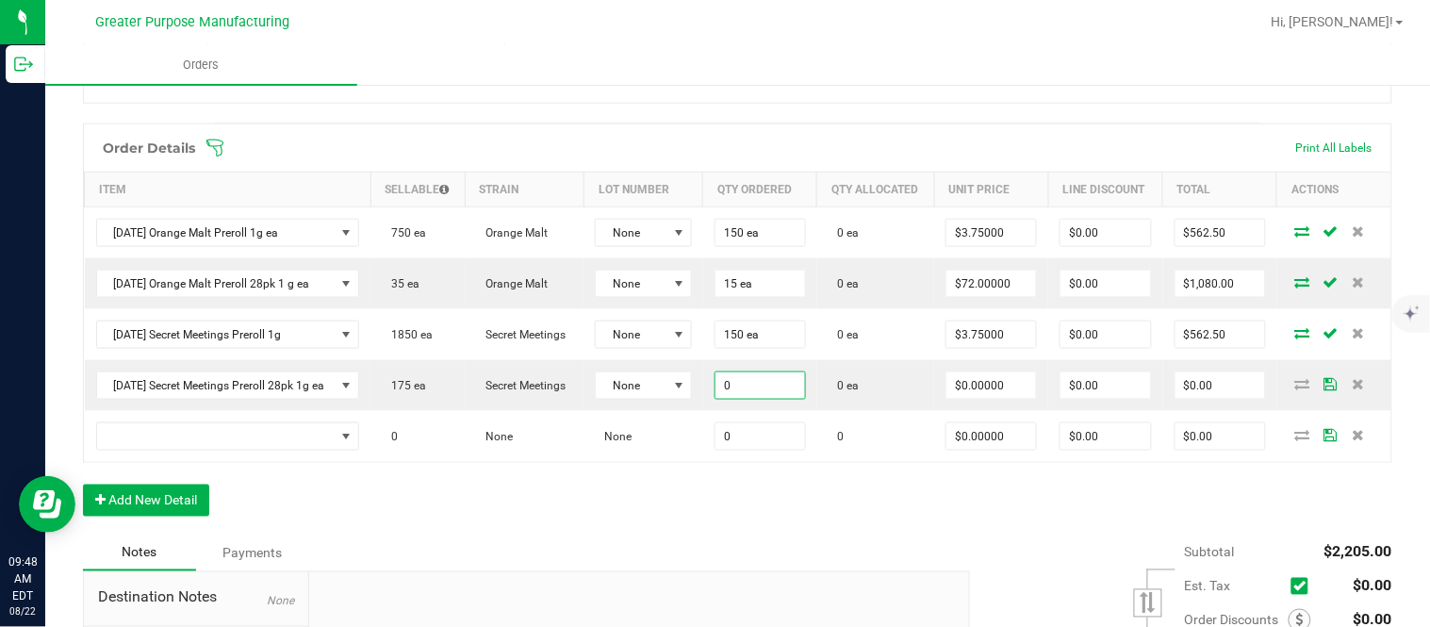
paste input "15"
type input "15 ea"
type input "$0.00000"
type input "$0.00"
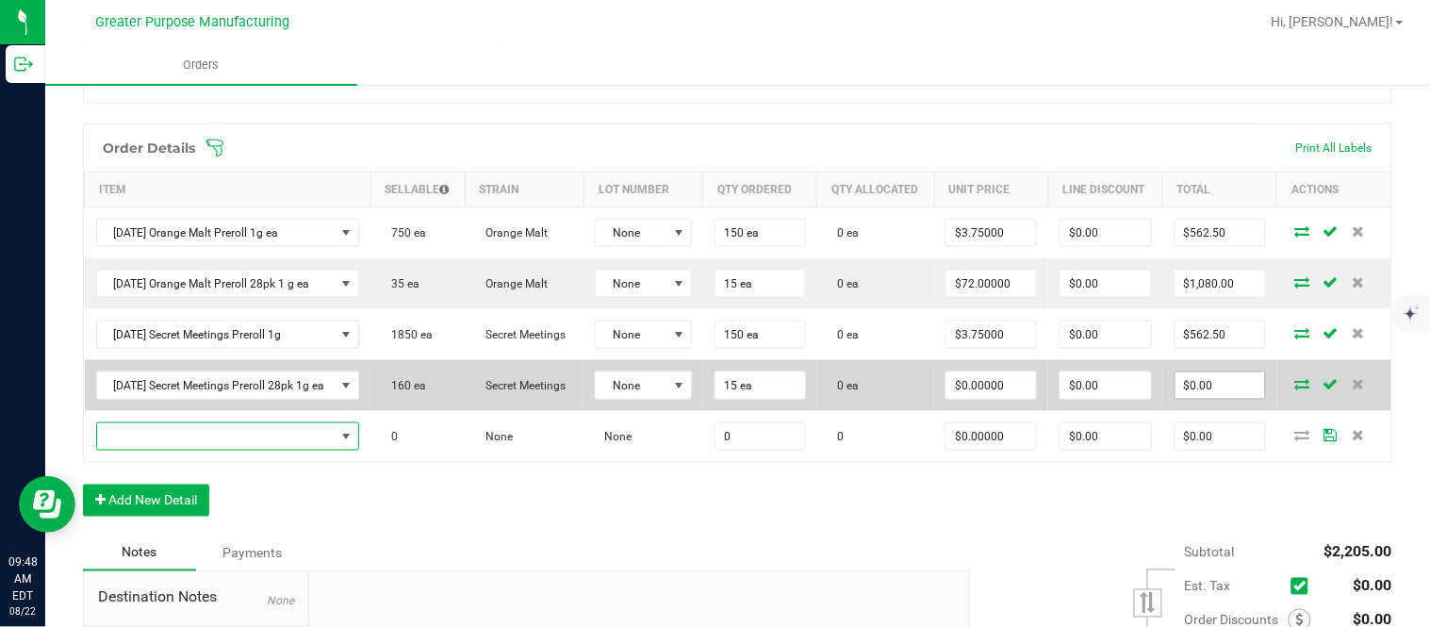
click at [712, 399] on input "$0.00" at bounding box center [1220, 385] width 90 height 26
paste input "108"
type input "1080"
type input "$72.00000"
type input "$1,080.00"
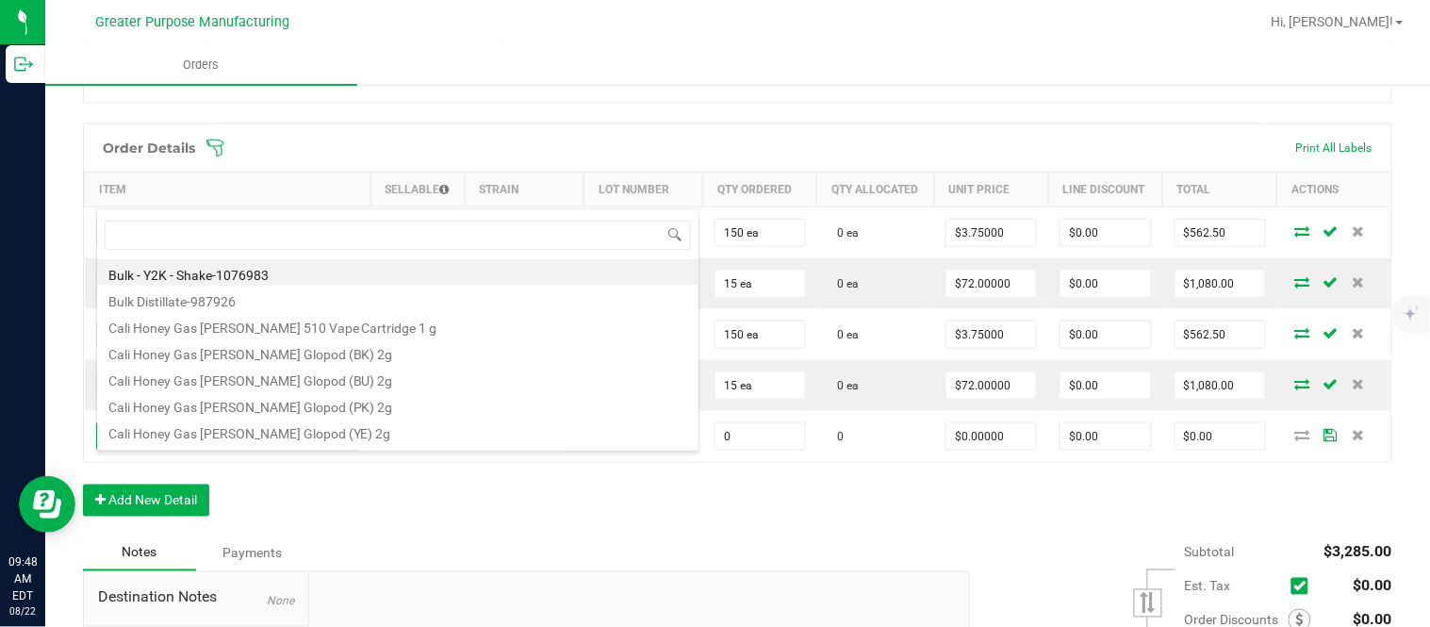
scroll to position [28, 265]
type input "1.5.7.1309.0"
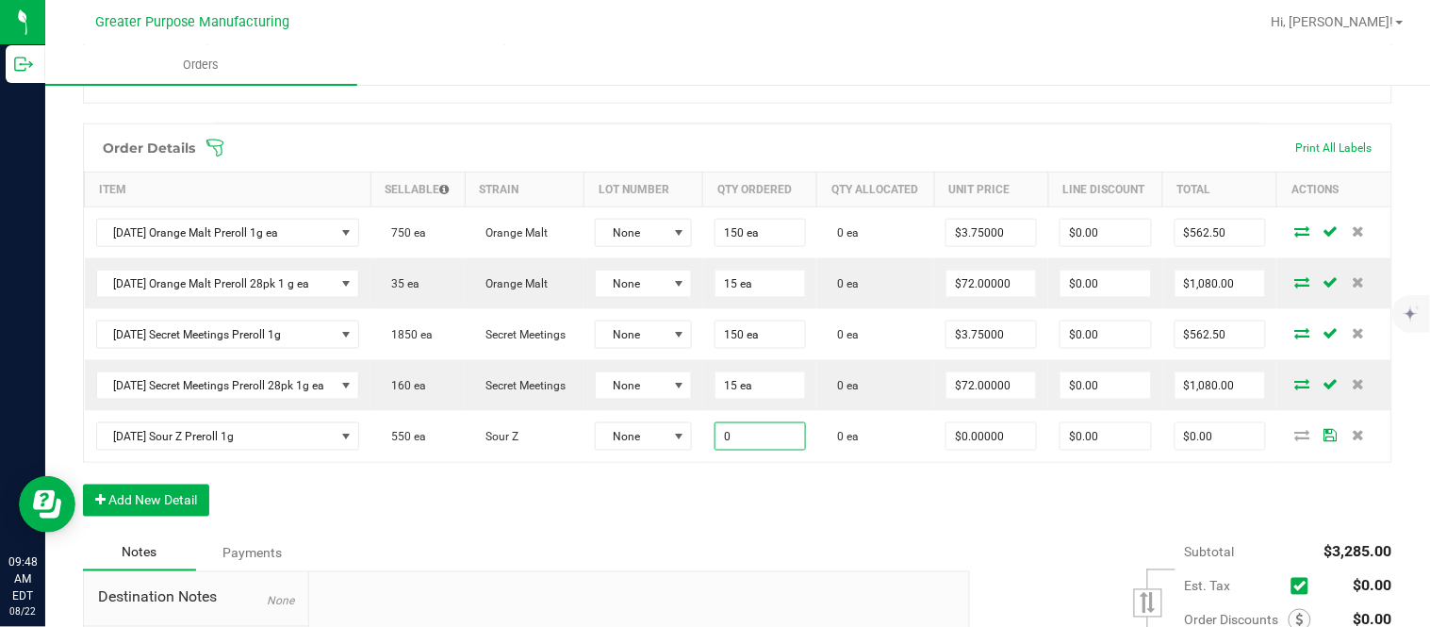
paste input "15"
type input "150 ea"
type input "$0.00000"
type input "$0.00"
type input "0"
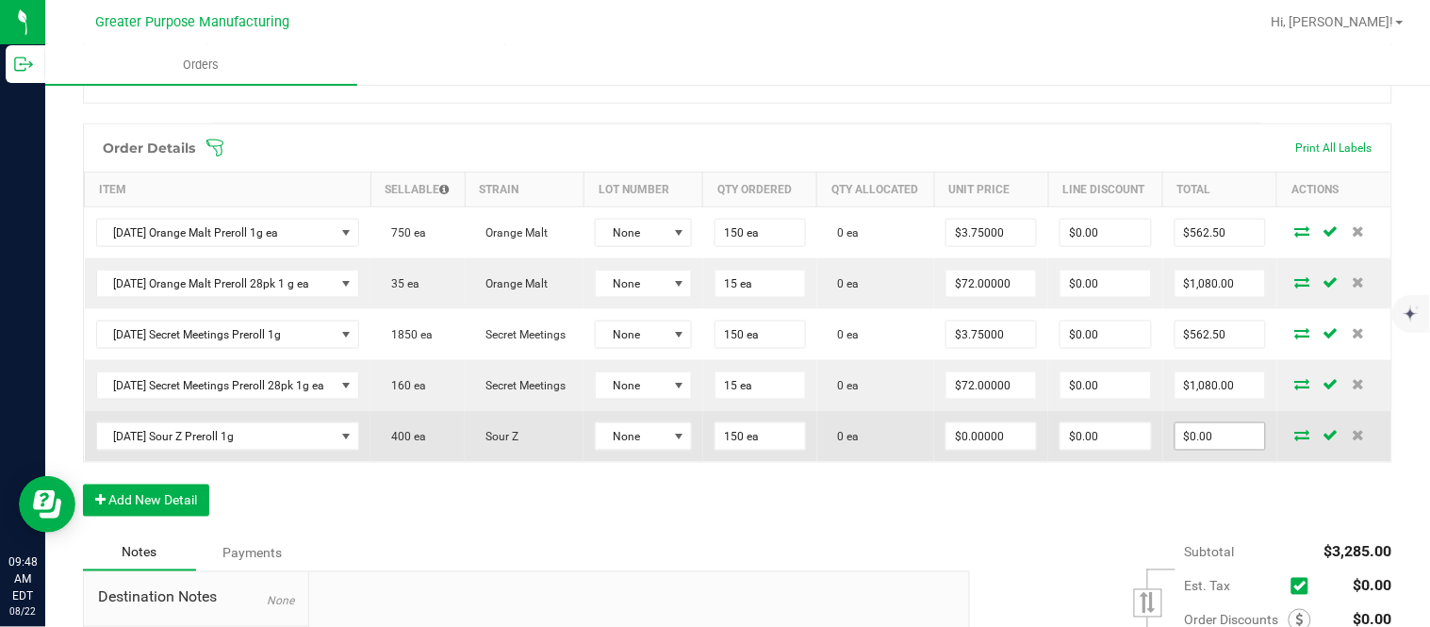
click at [712, 450] on input "$0.00" at bounding box center [1220, 436] width 90 height 26
paste input "562.5"
type input "562.5"
type input "$3.75000"
type input "$562.50"
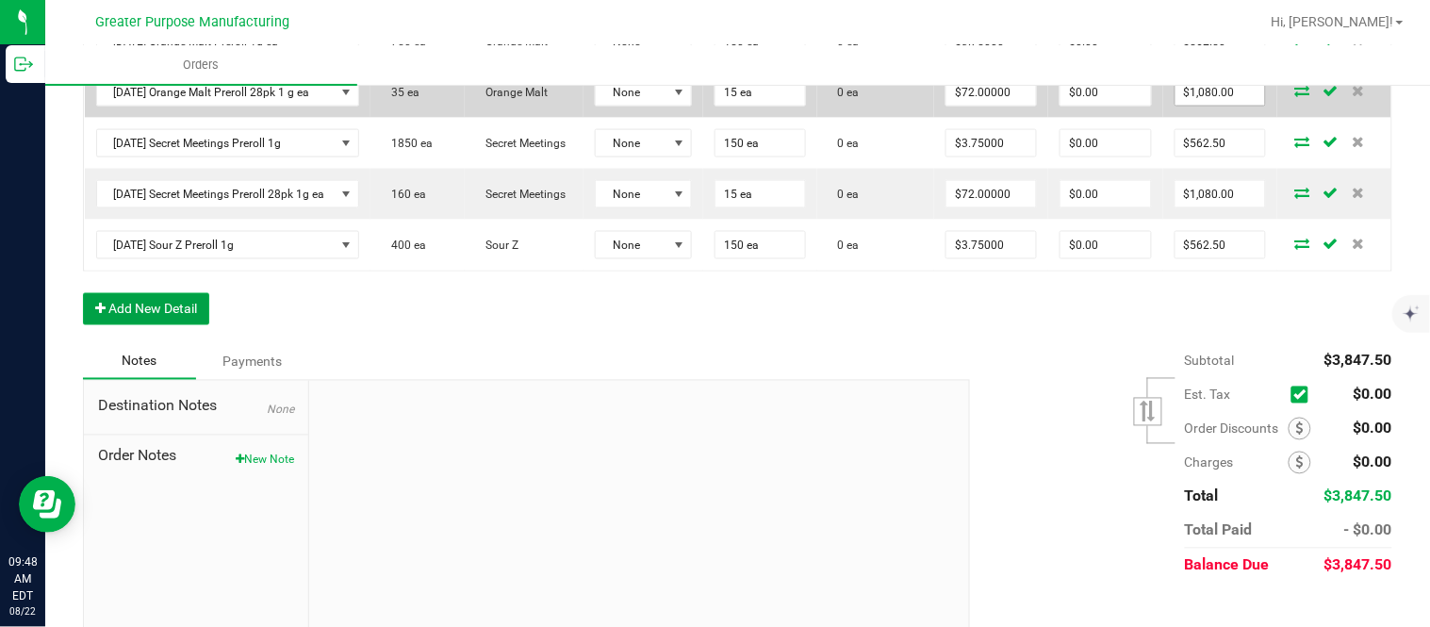
scroll to position [0, 0]
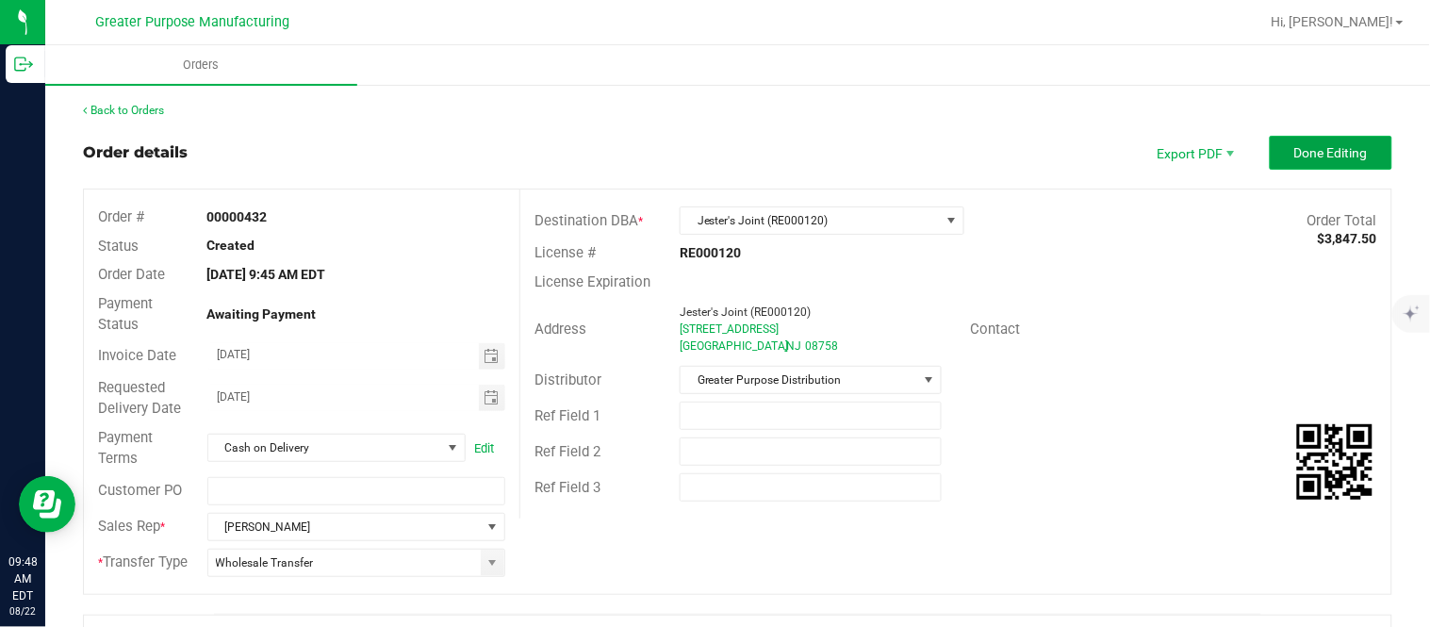
click at [712, 154] on span "Done Editing" at bounding box center [1331, 152] width 74 height 15
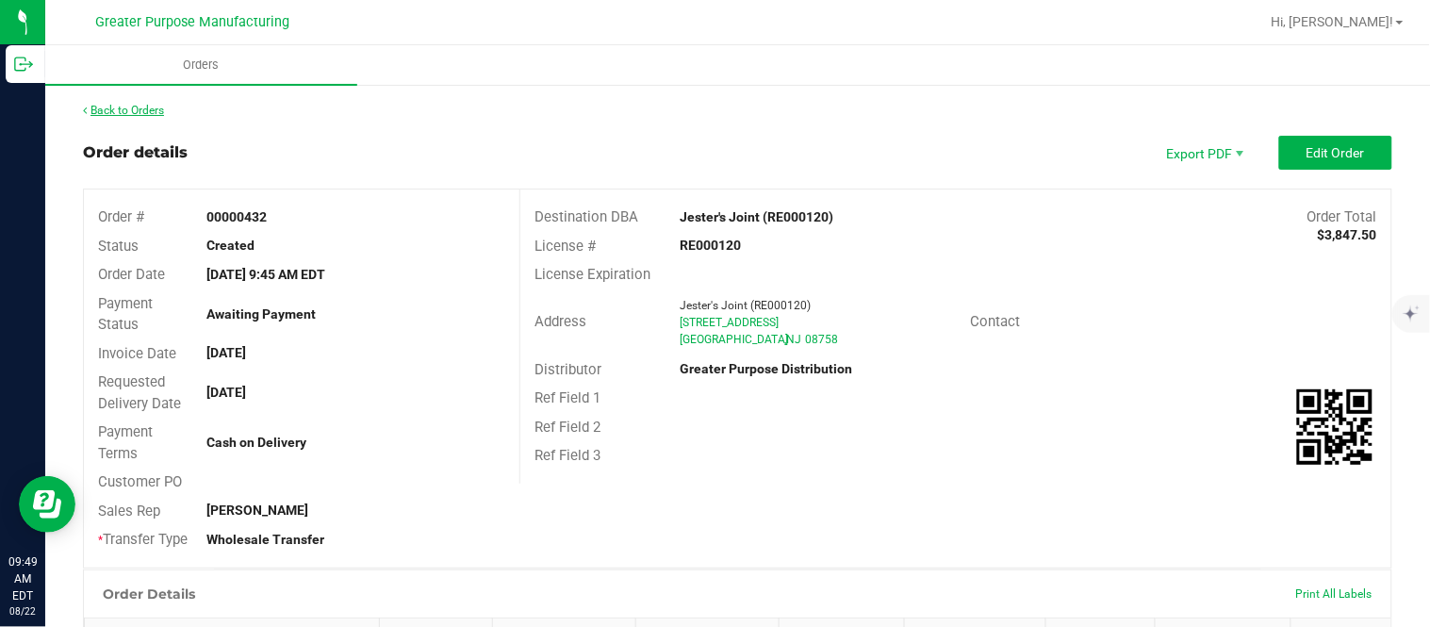
click at [156, 110] on link "Back to Orders" at bounding box center [123, 110] width 81 height 13
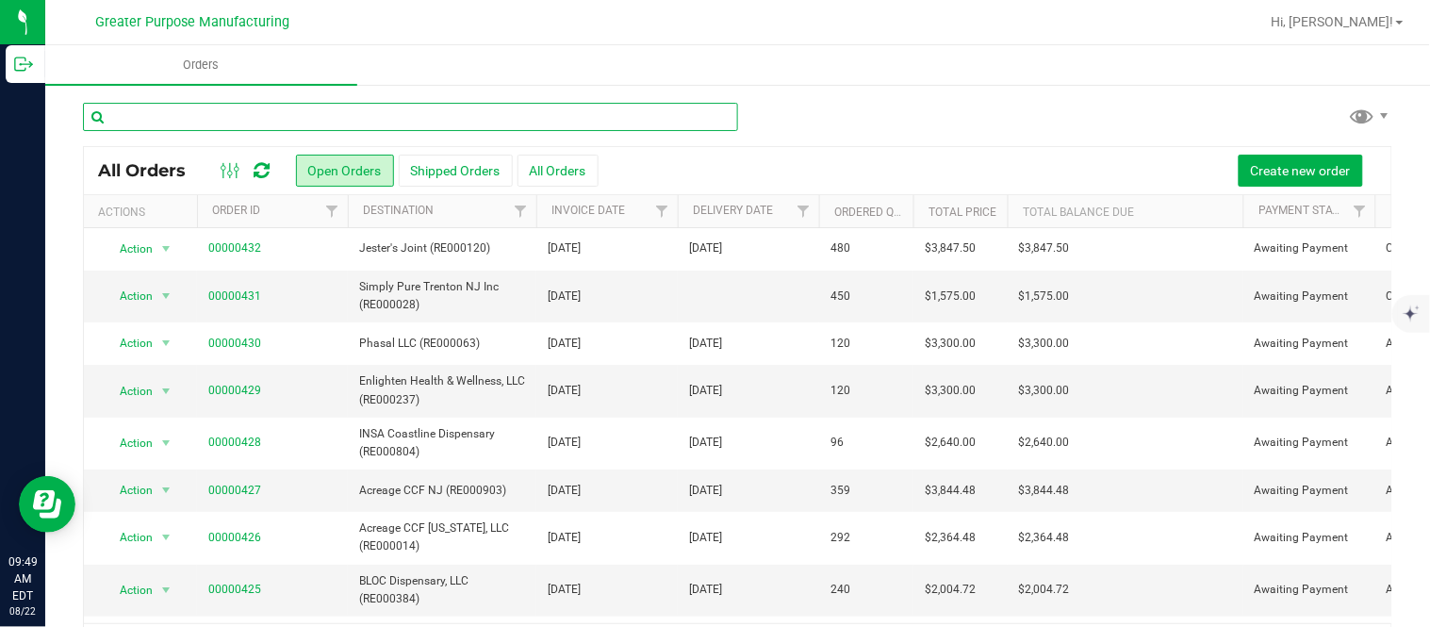
click at [241, 110] on input "text" at bounding box center [410, 117] width 655 height 28
paste input "372"
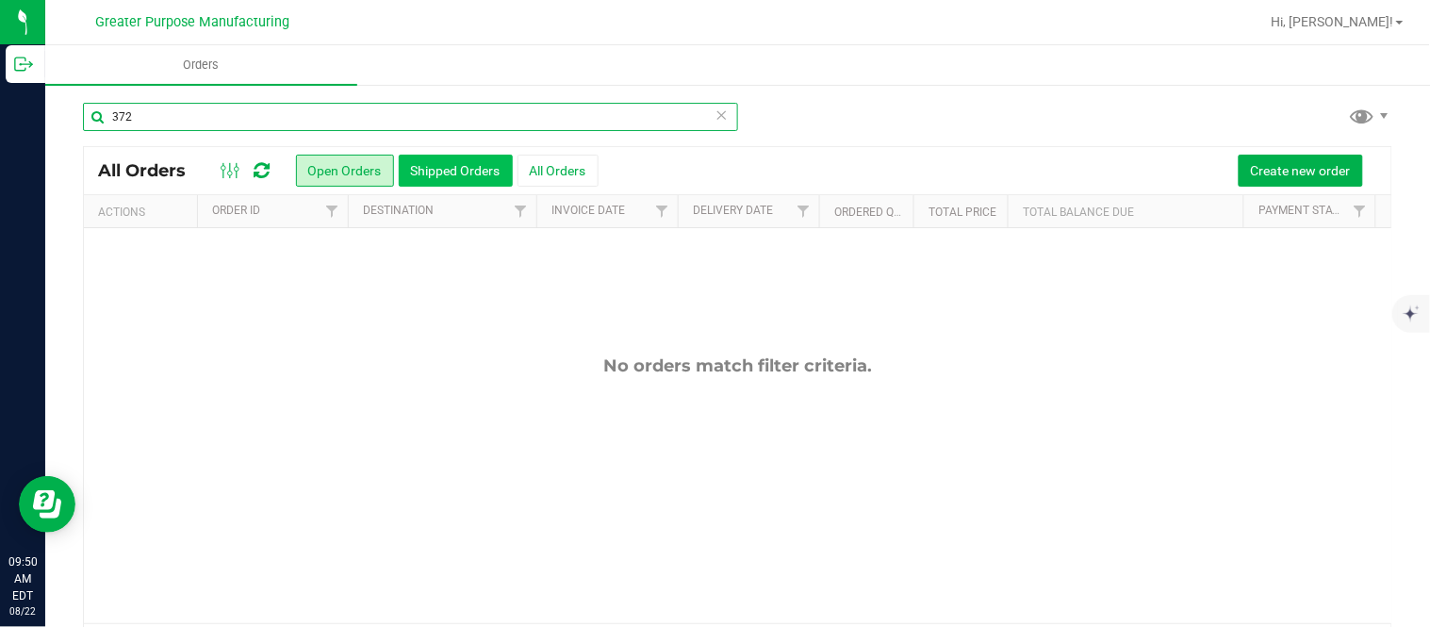
type input "372"
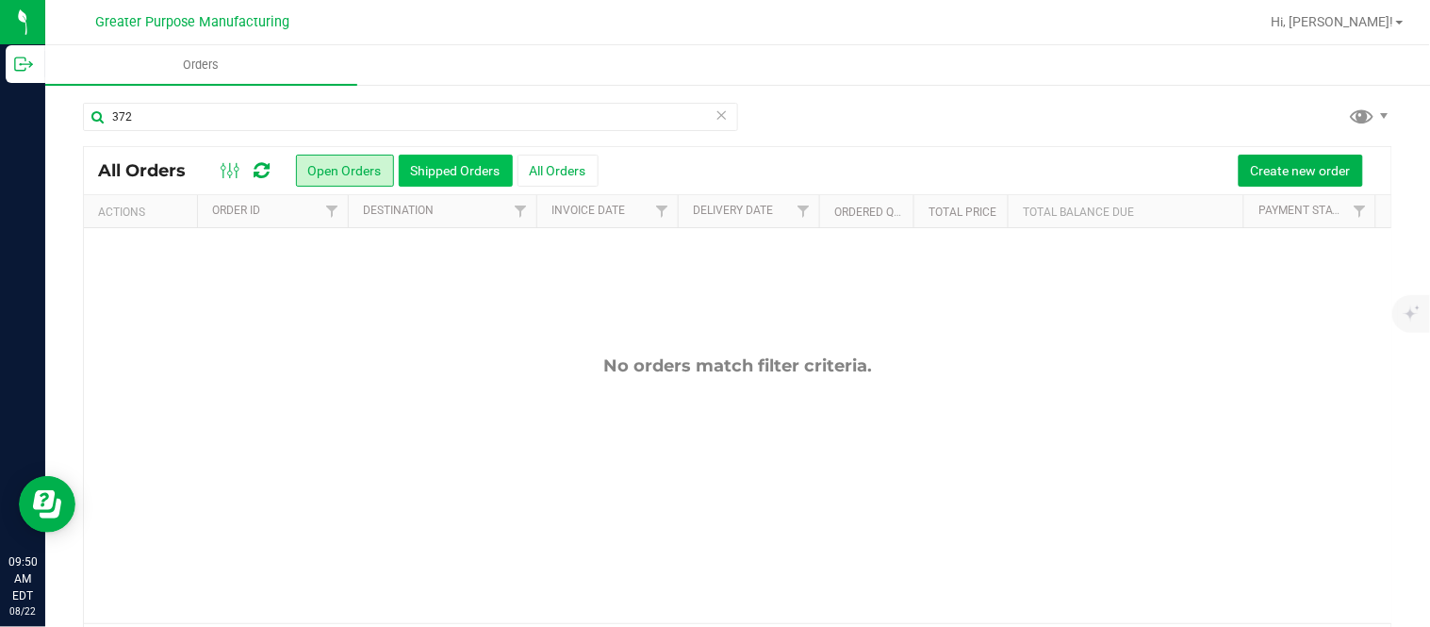
click at [436, 184] on button "Shipped Orders" at bounding box center [456, 171] width 114 height 32
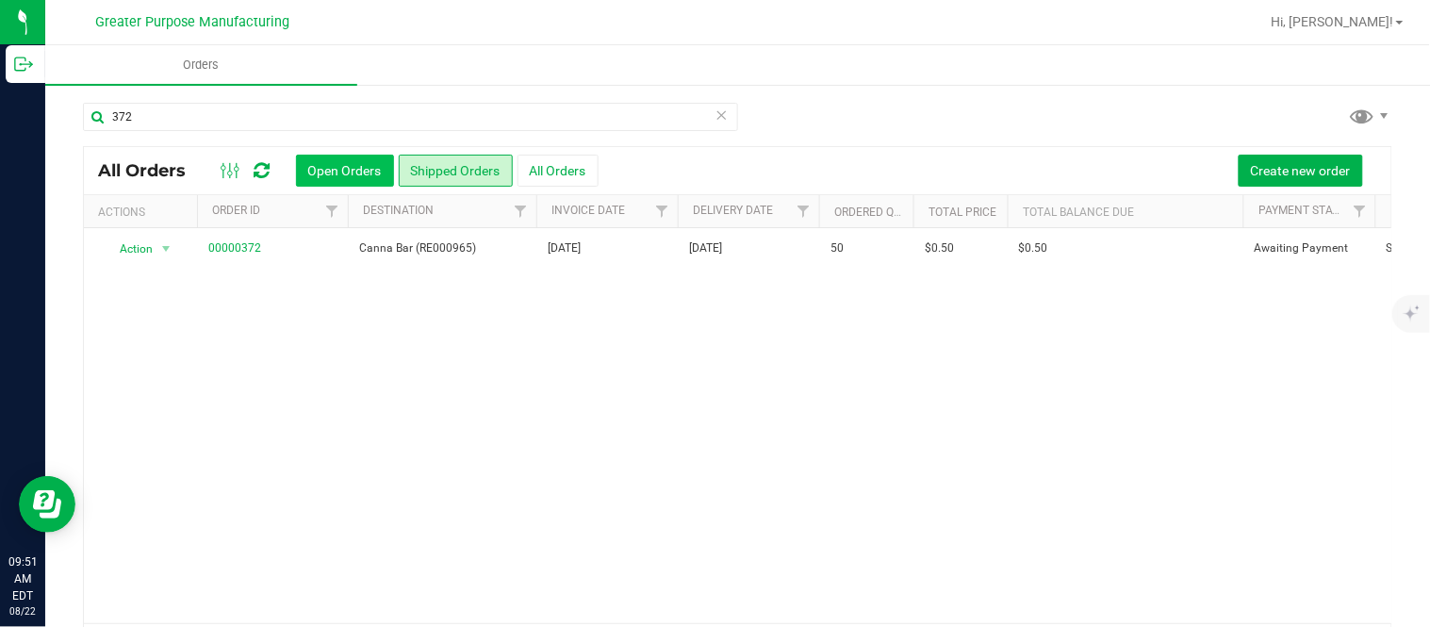
click at [323, 172] on button "Open Orders" at bounding box center [345, 171] width 98 height 32
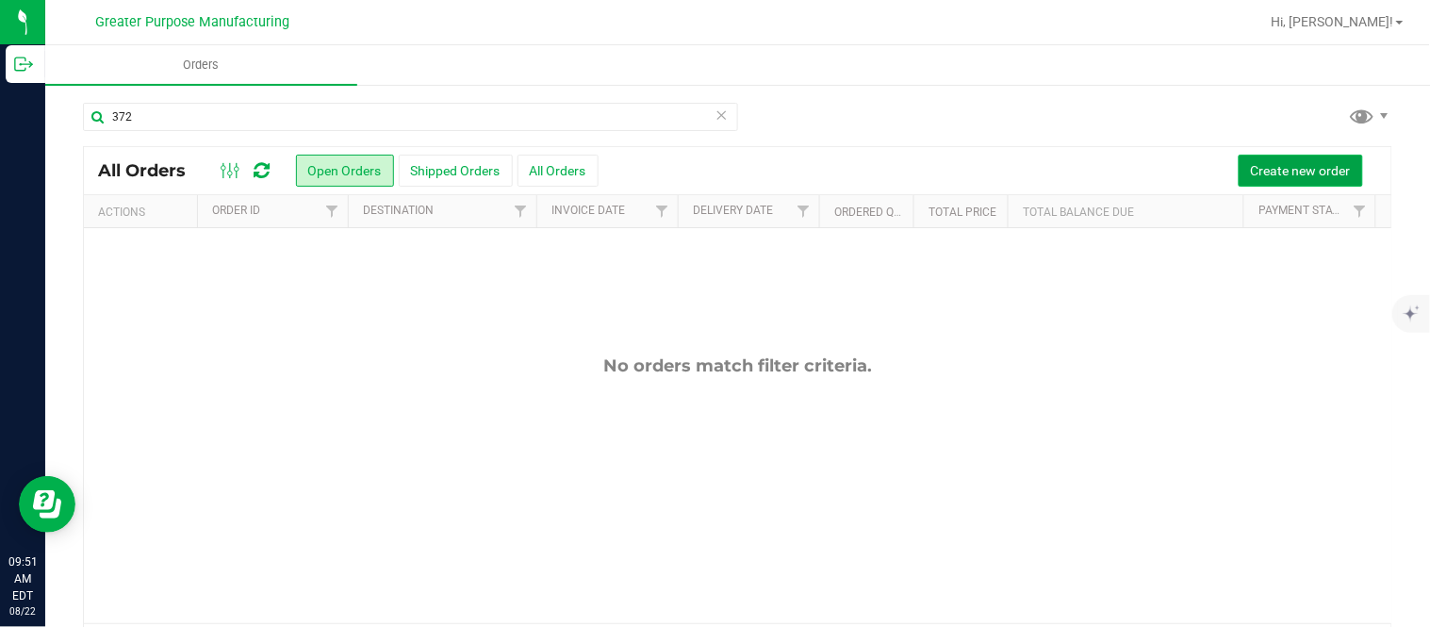
click at [712, 172] on span "Create new order" at bounding box center [1301, 170] width 100 height 15
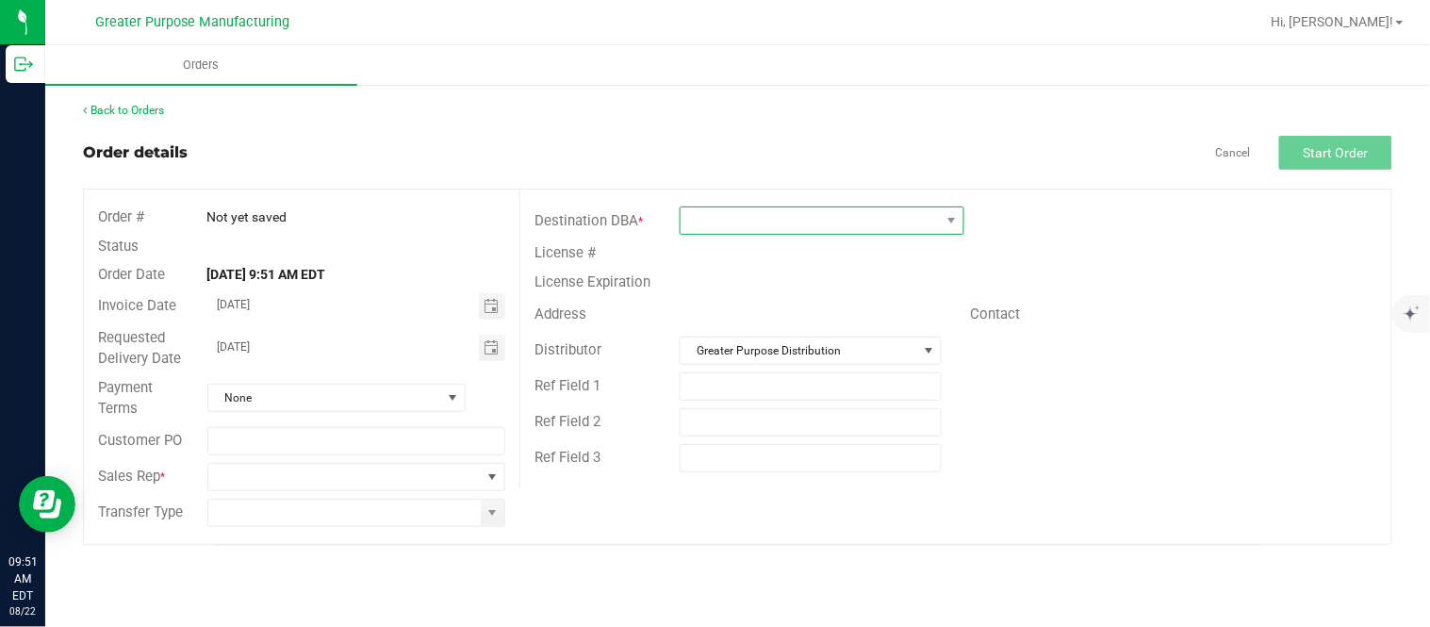
click at [704, 227] on span at bounding box center [809, 220] width 259 height 26
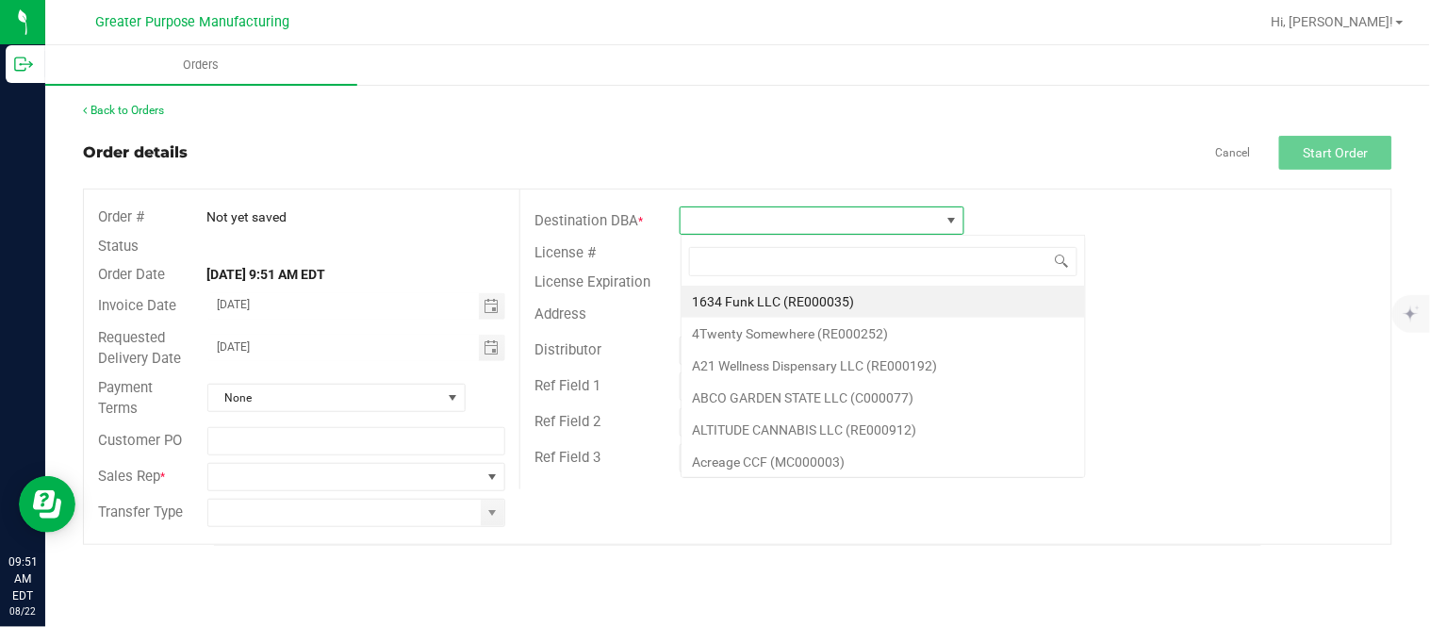
scroll to position [28, 284]
type input "RE000822"
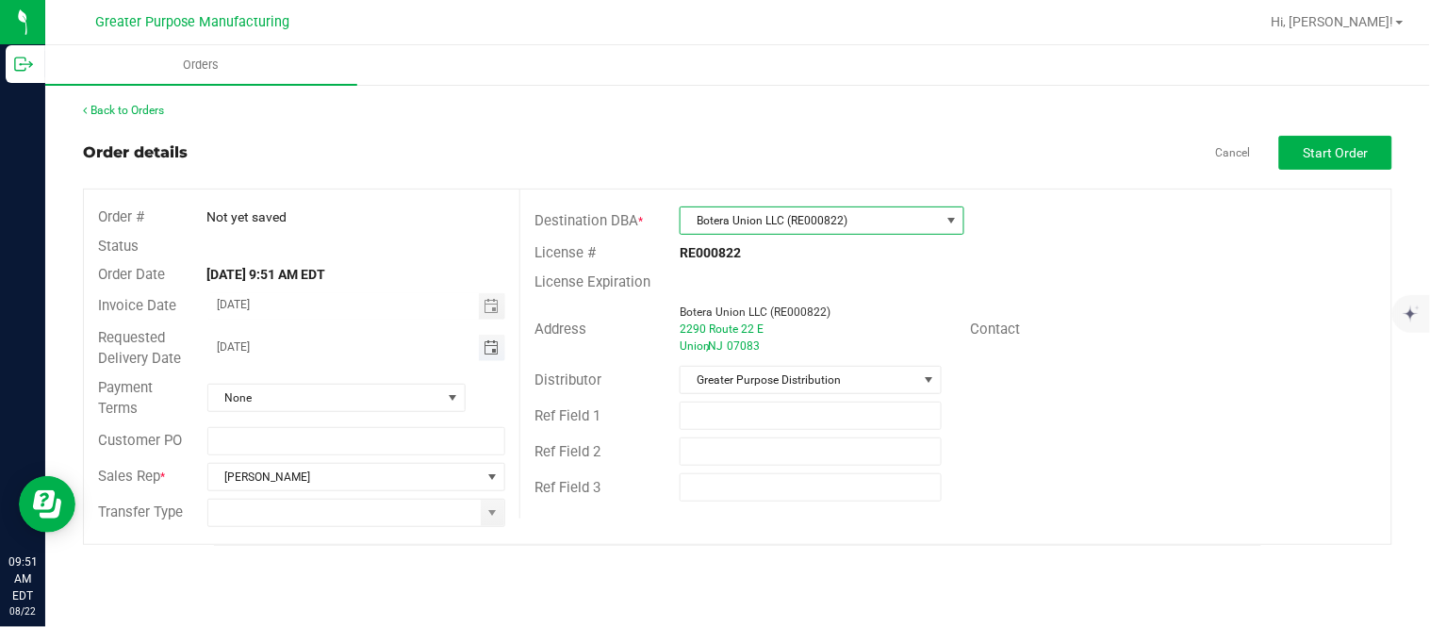
click at [484, 346] on span "Toggle calendar" at bounding box center [490, 347] width 15 height 15
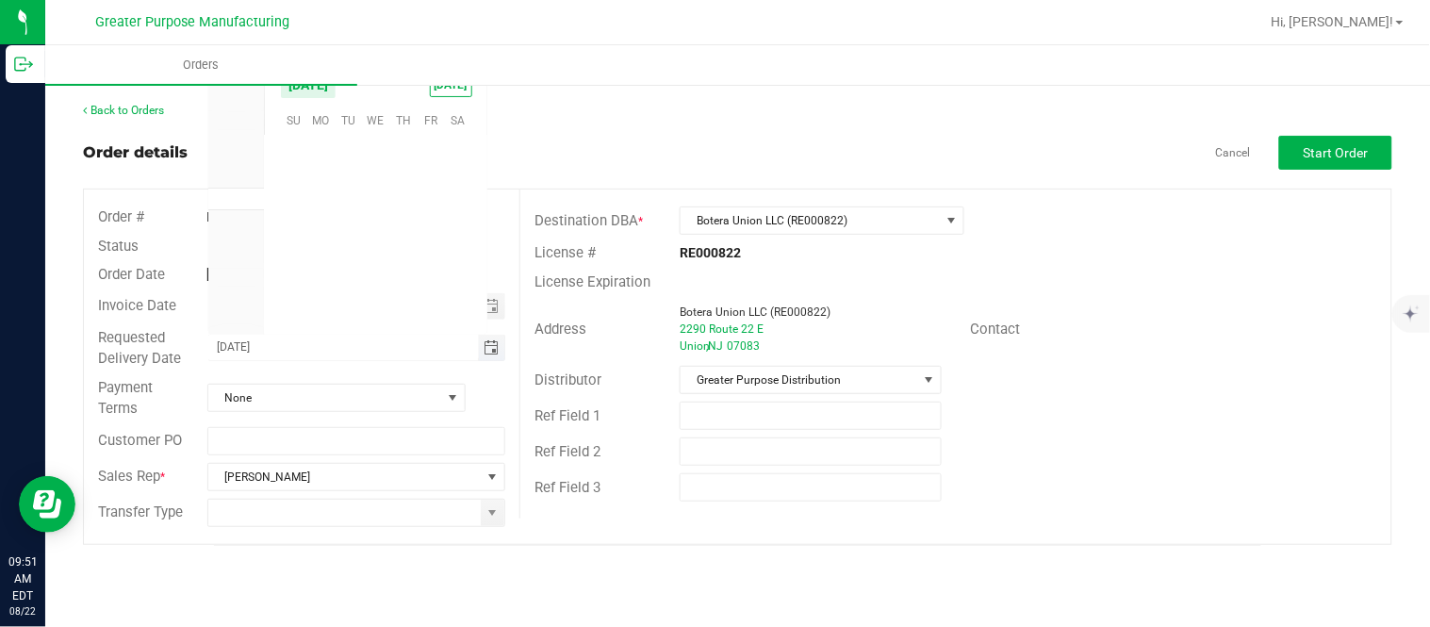
scroll to position [305461, 0]
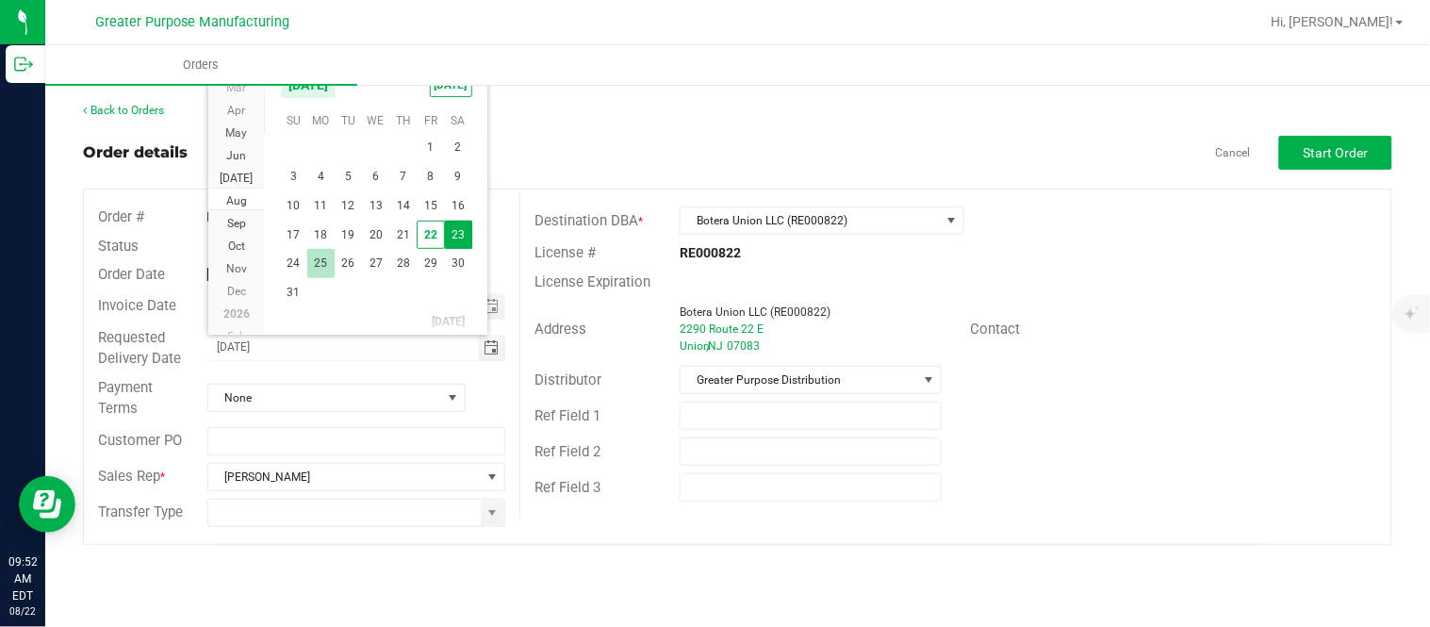
click at [315, 269] on span "25" at bounding box center [320, 263] width 27 height 29
type input "[DATE]"
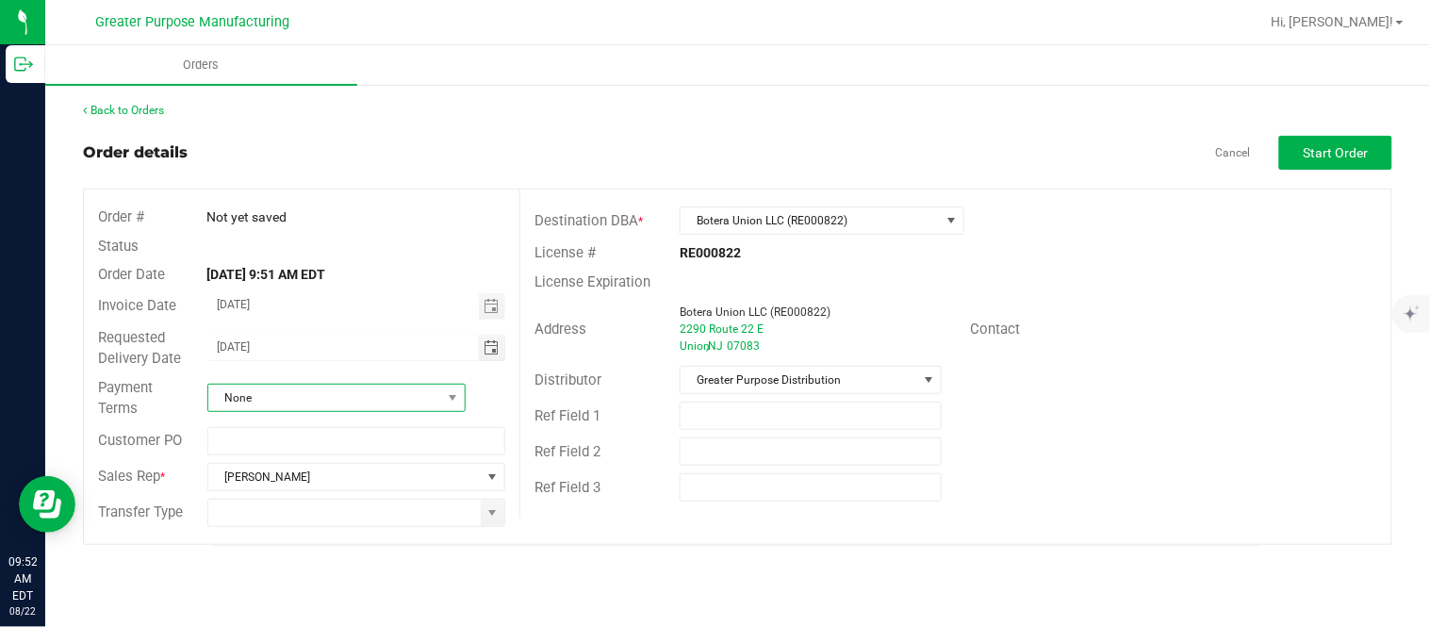
click at [335, 388] on span "None" at bounding box center [324, 398] width 233 height 26
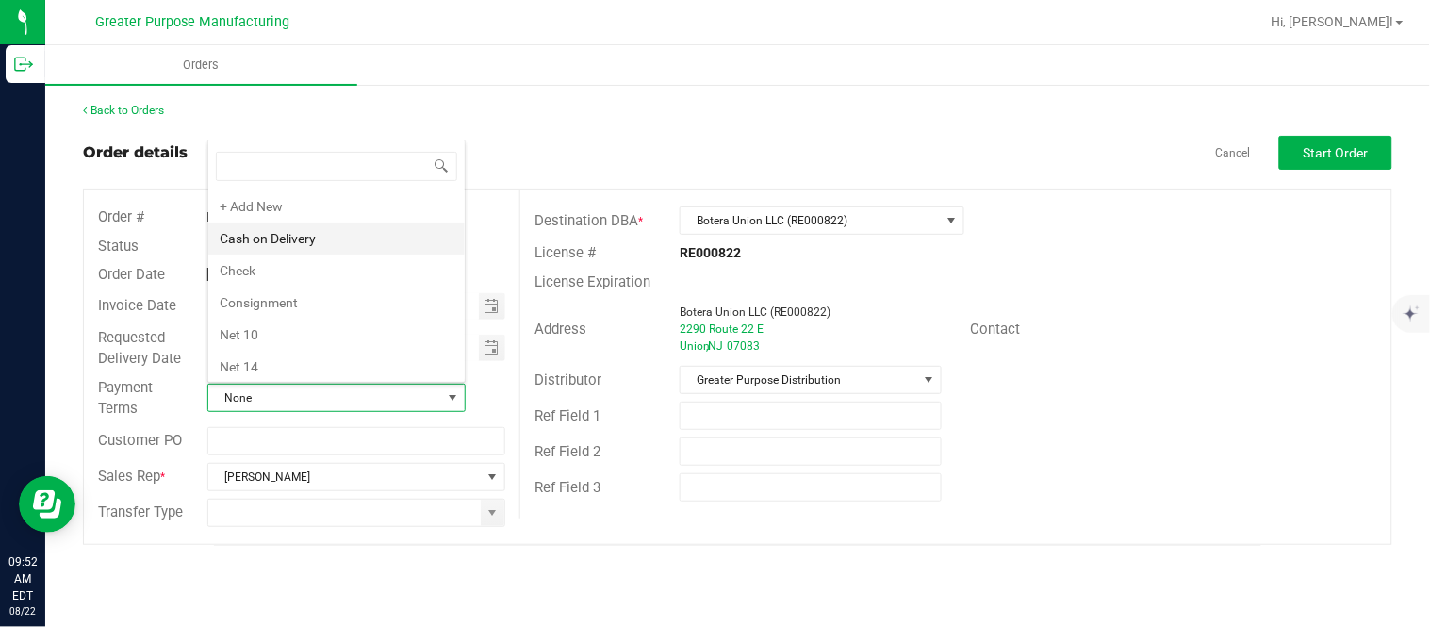
click at [316, 231] on li "Cash on Delivery" at bounding box center [336, 238] width 256 height 32
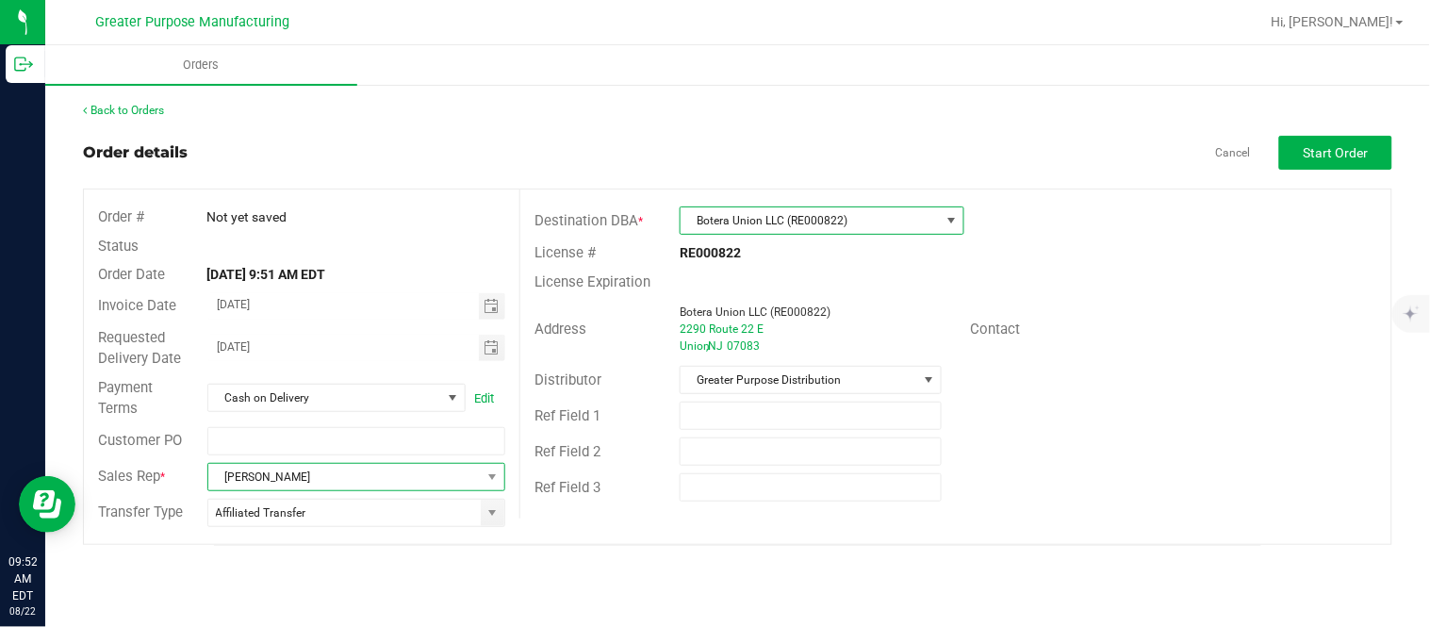
click at [320, 474] on span "[PERSON_NAME]" at bounding box center [344, 477] width 273 height 26
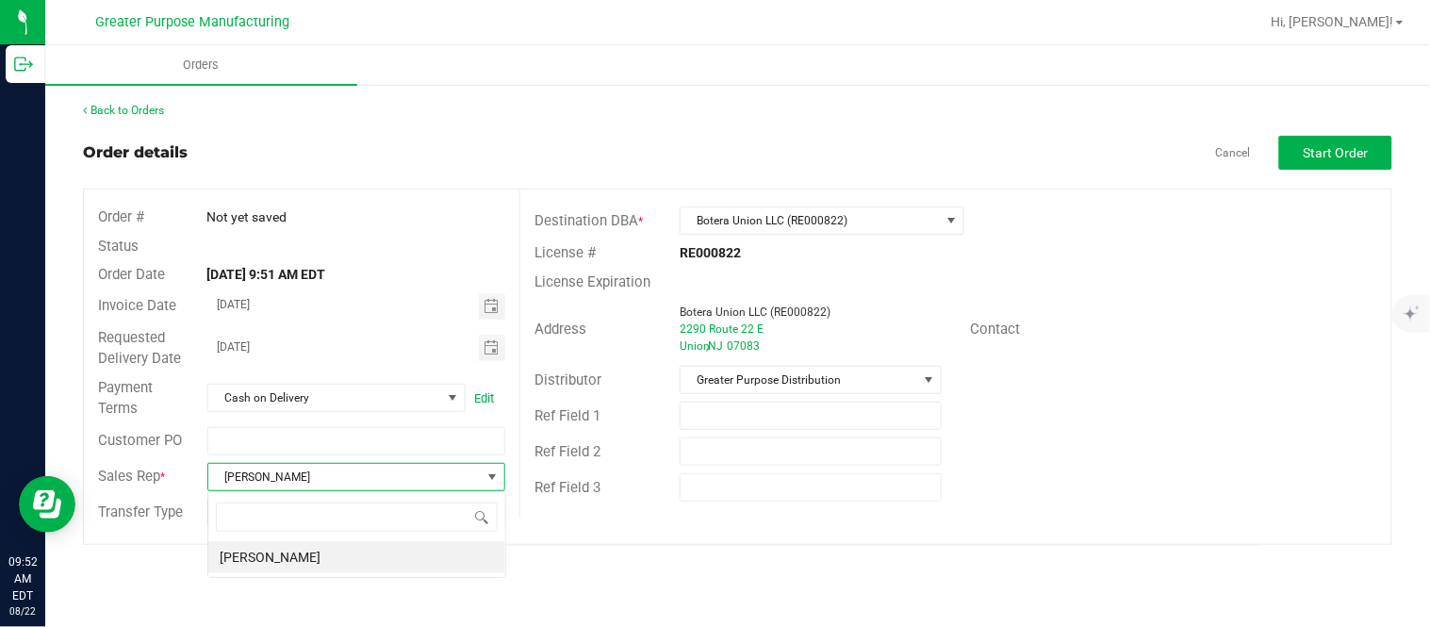
scroll to position [28, 298]
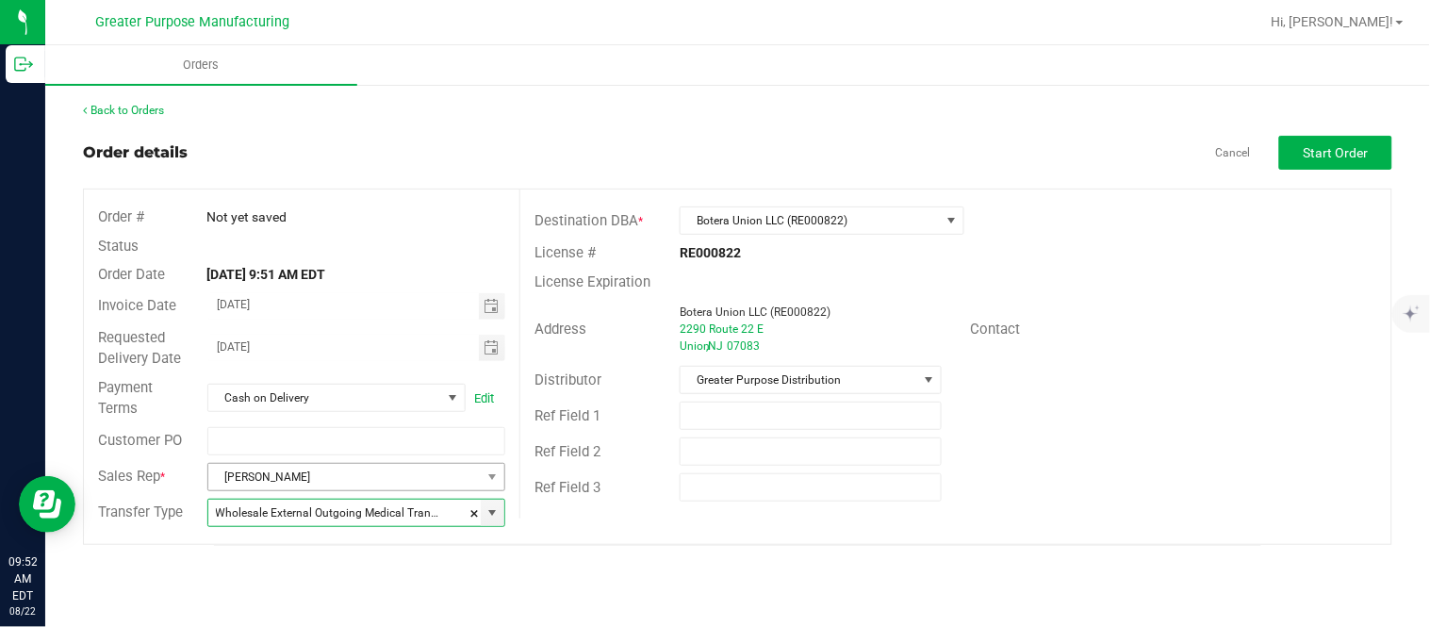
type input "Wholesale Transfer"
click at [712, 162] on button "Start Order" at bounding box center [1335, 153] width 113 height 34
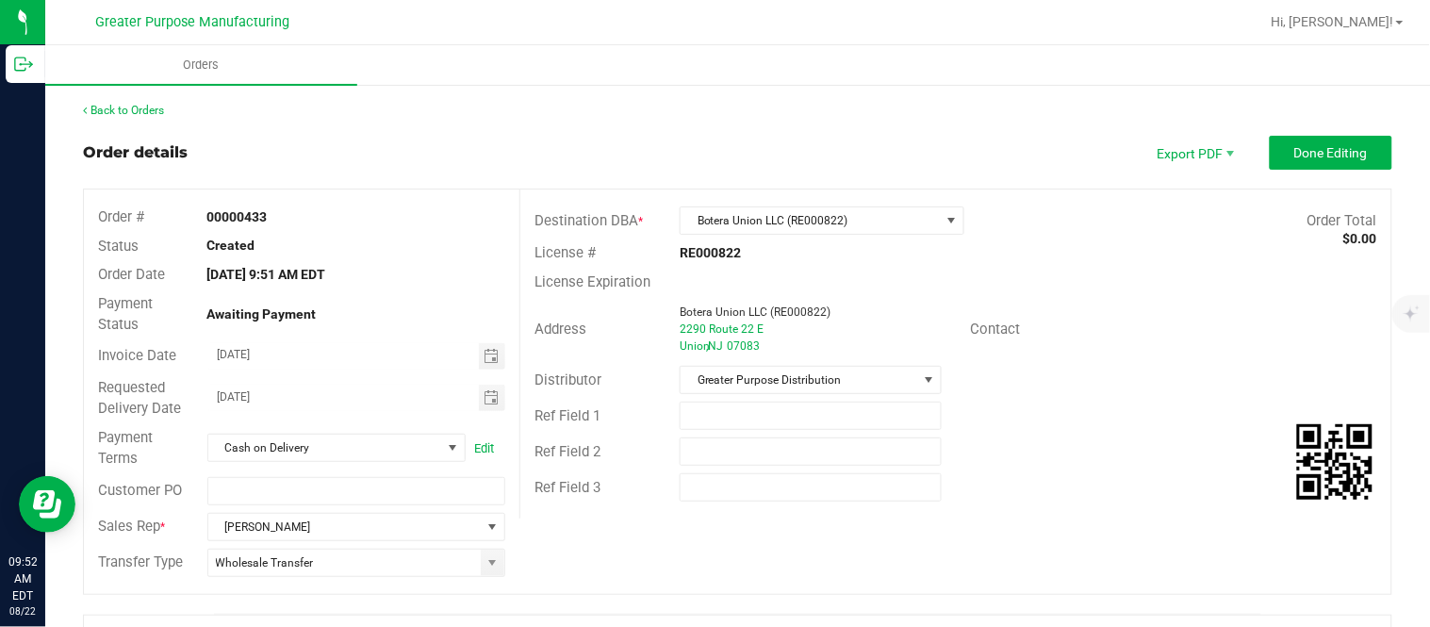
click at [221, 214] on strong "00000433" at bounding box center [237, 216] width 60 height 15
copy strong "00000433"
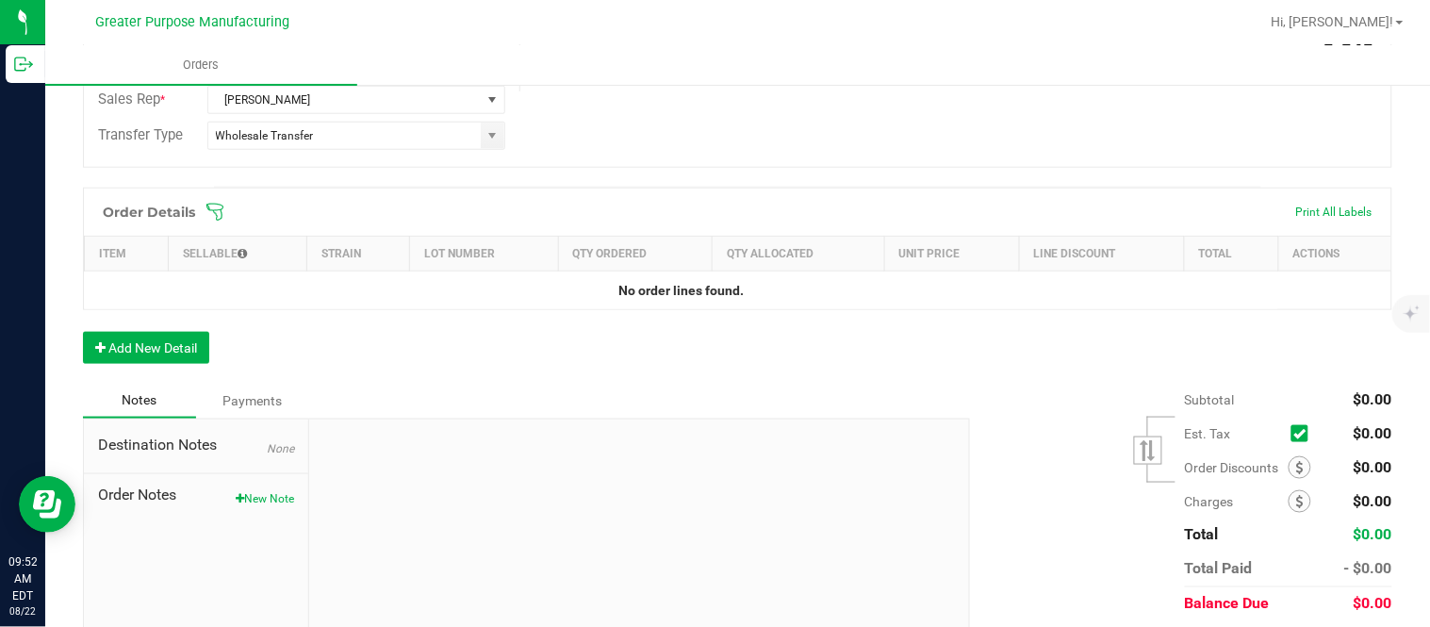
scroll to position [436, 0]
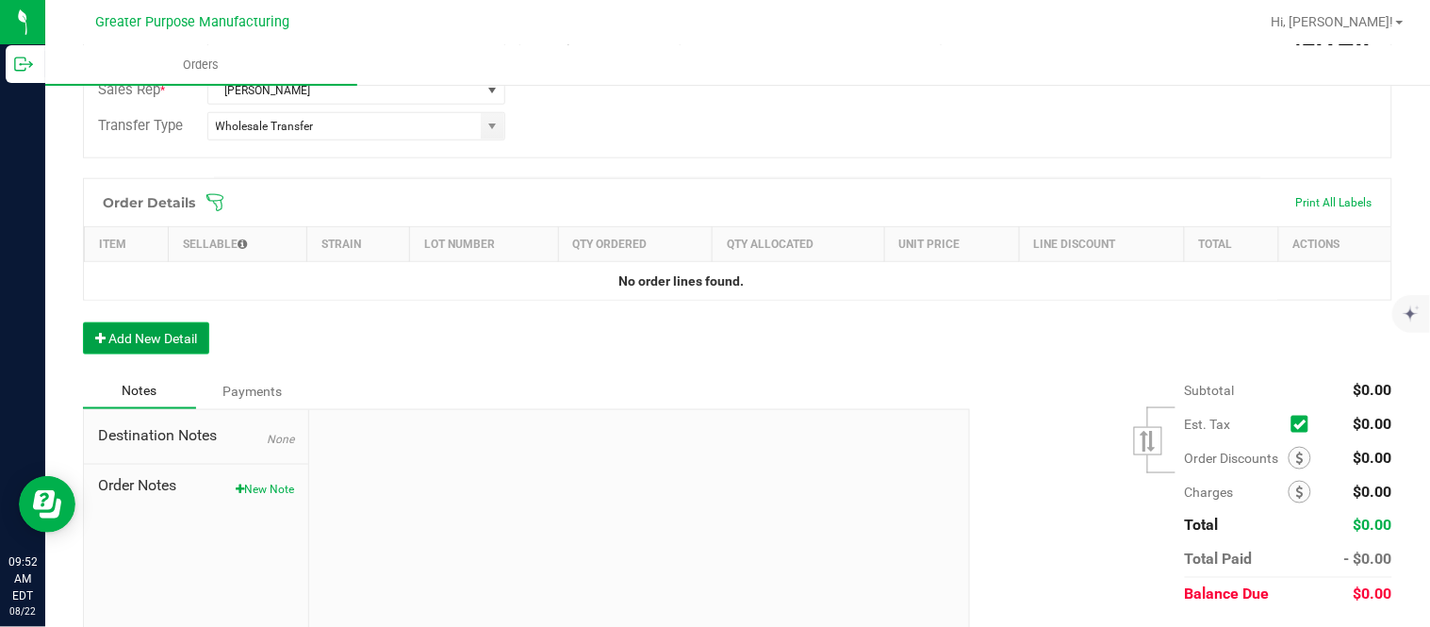
click at [188, 330] on button "Add New Detail" at bounding box center [146, 338] width 126 height 32
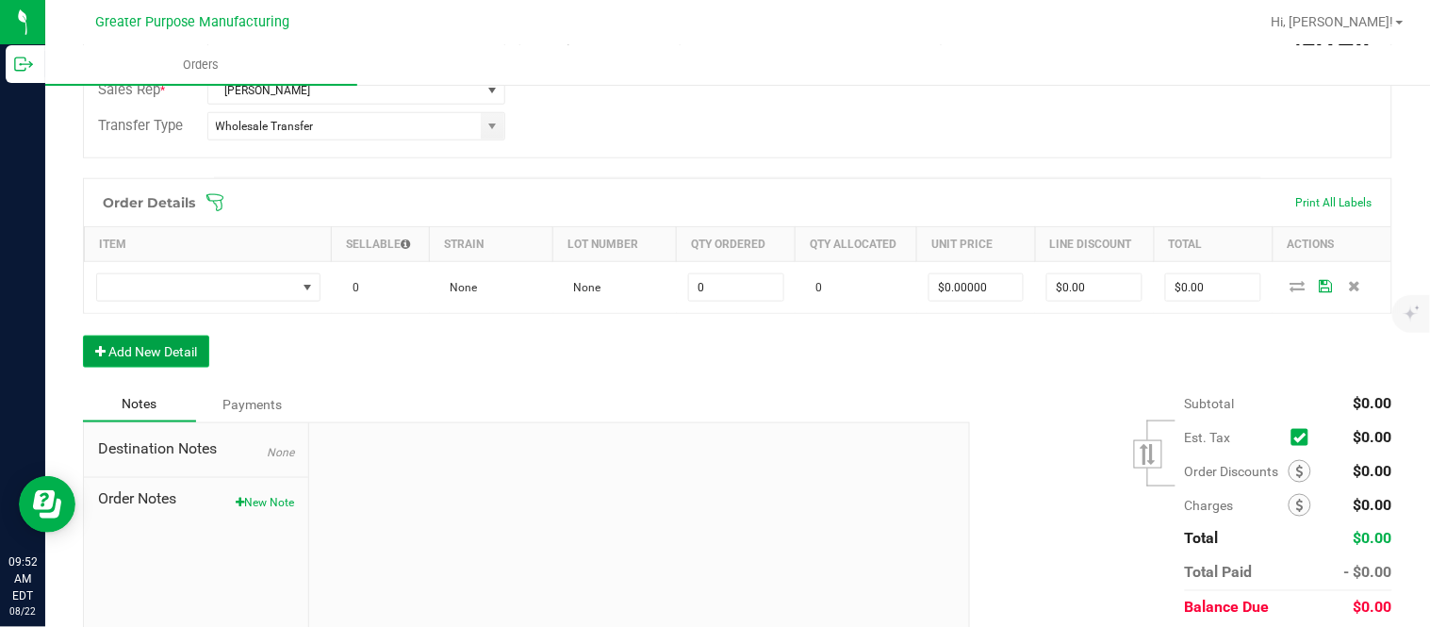
click at [83, 336] on button "Add New Detail" at bounding box center [146, 352] width 126 height 32
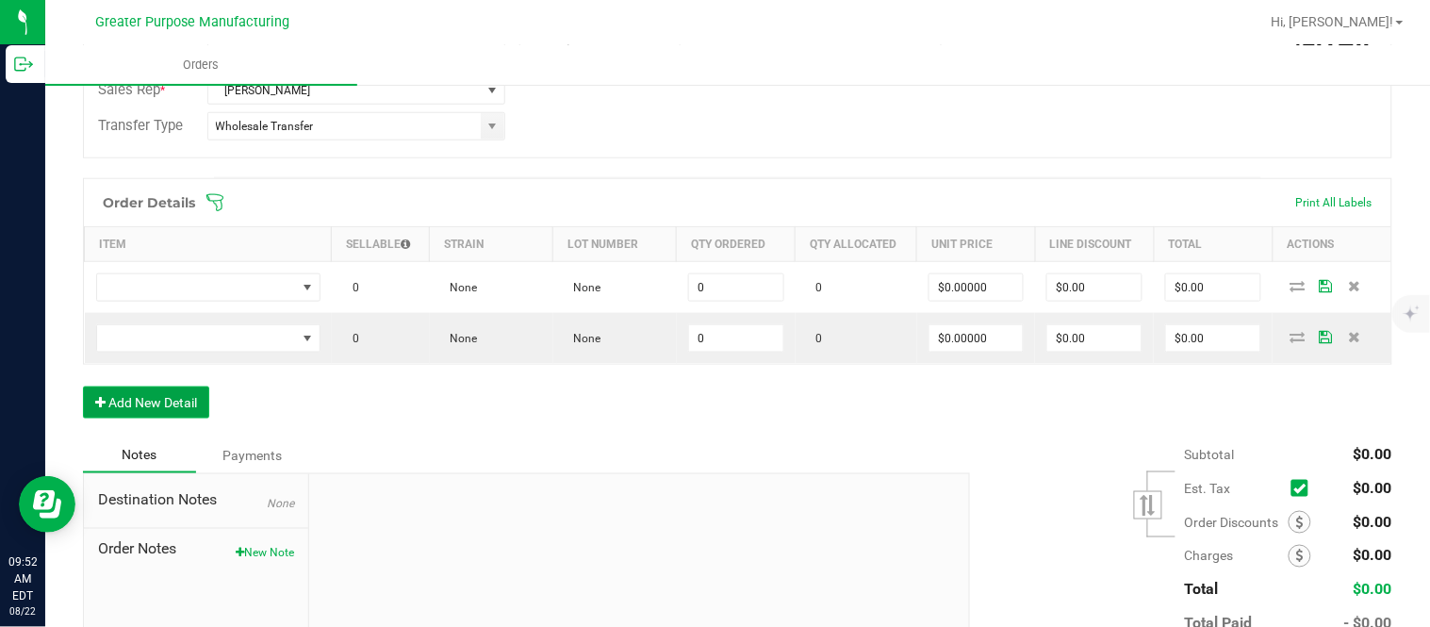
click at [83, 386] on button "Add New Detail" at bounding box center [146, 402] width 126 height 32
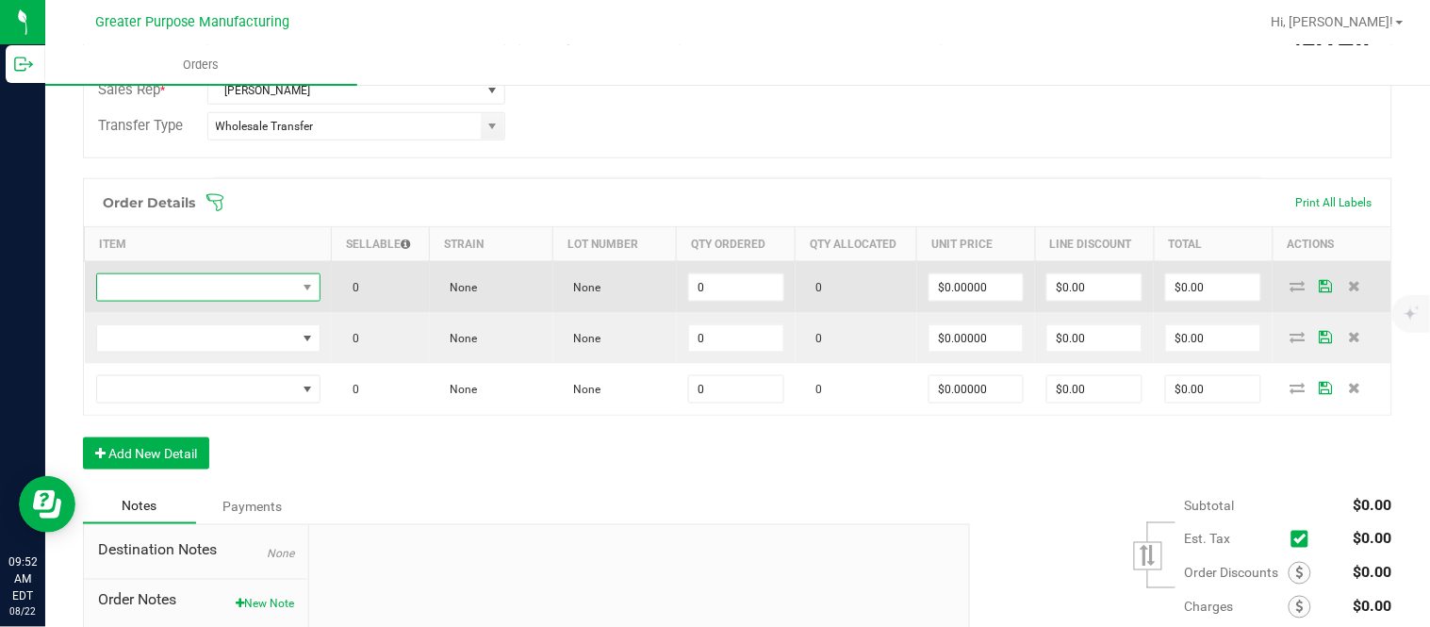
click at [186, 283] on span "NO DATA FOUND" at bounding box center [196, 287] width 199 height 26
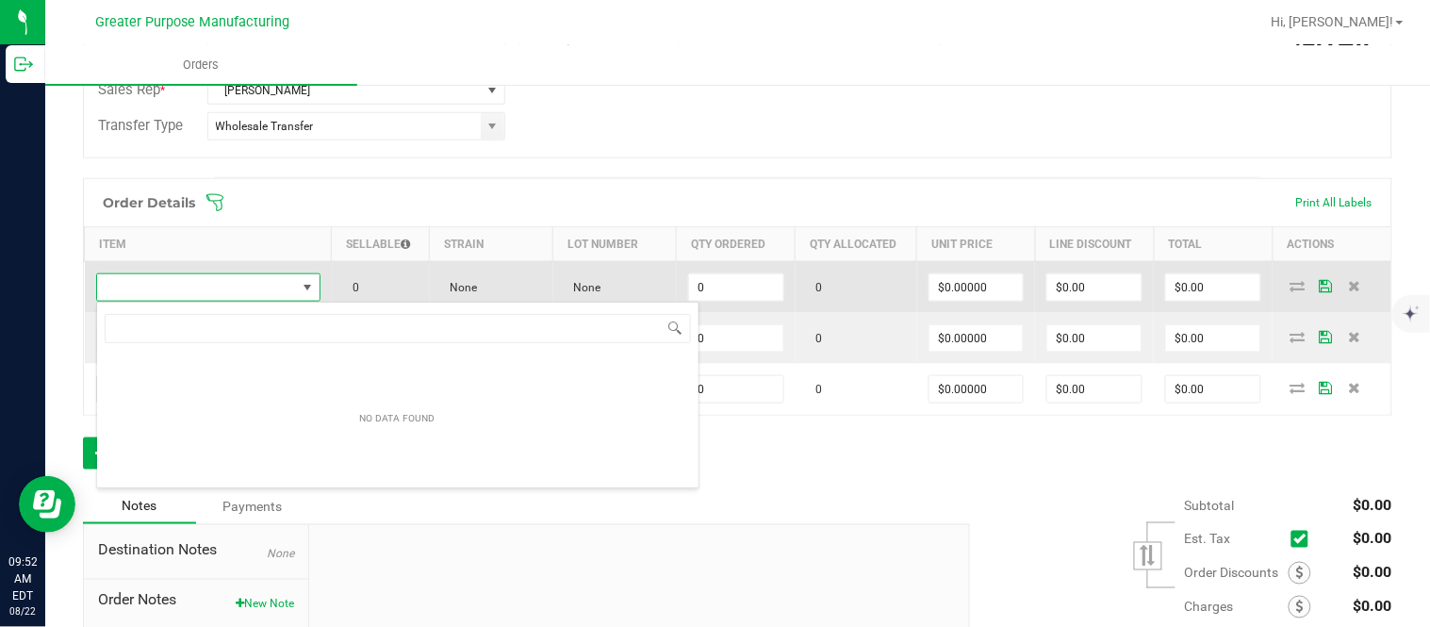
scroll to position [28, 218]
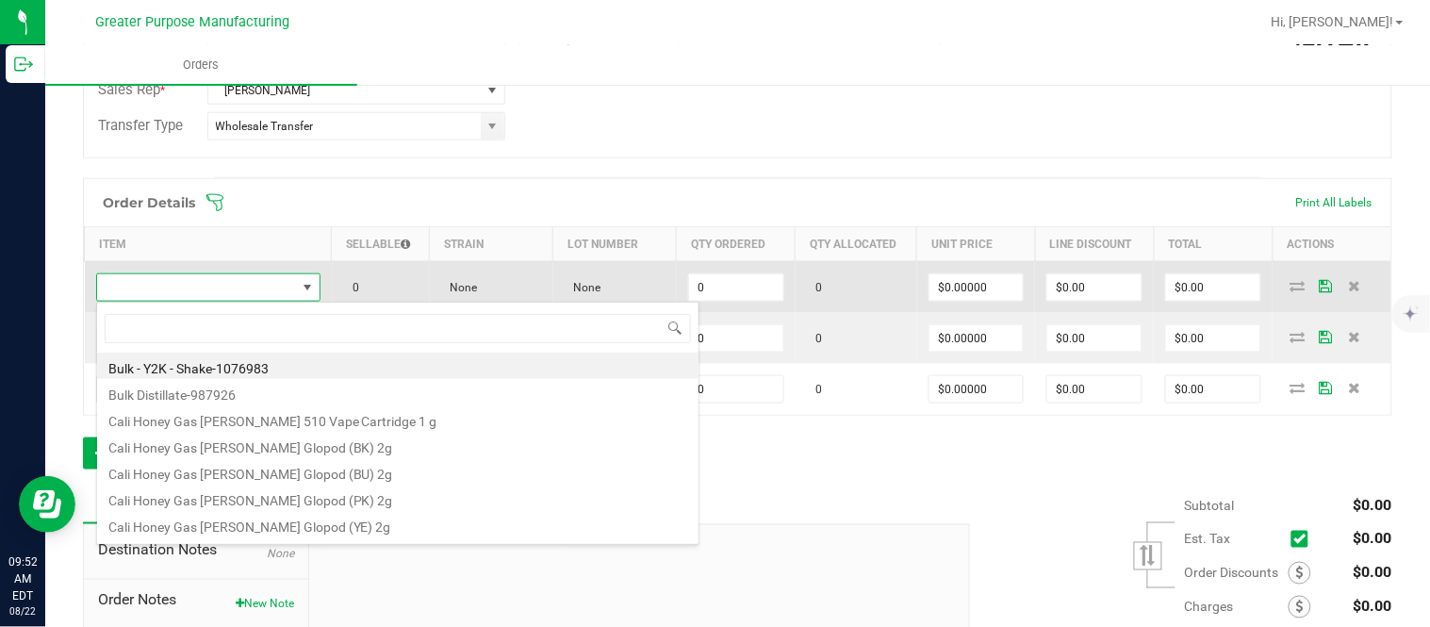
type input "1.5.7.778.0"
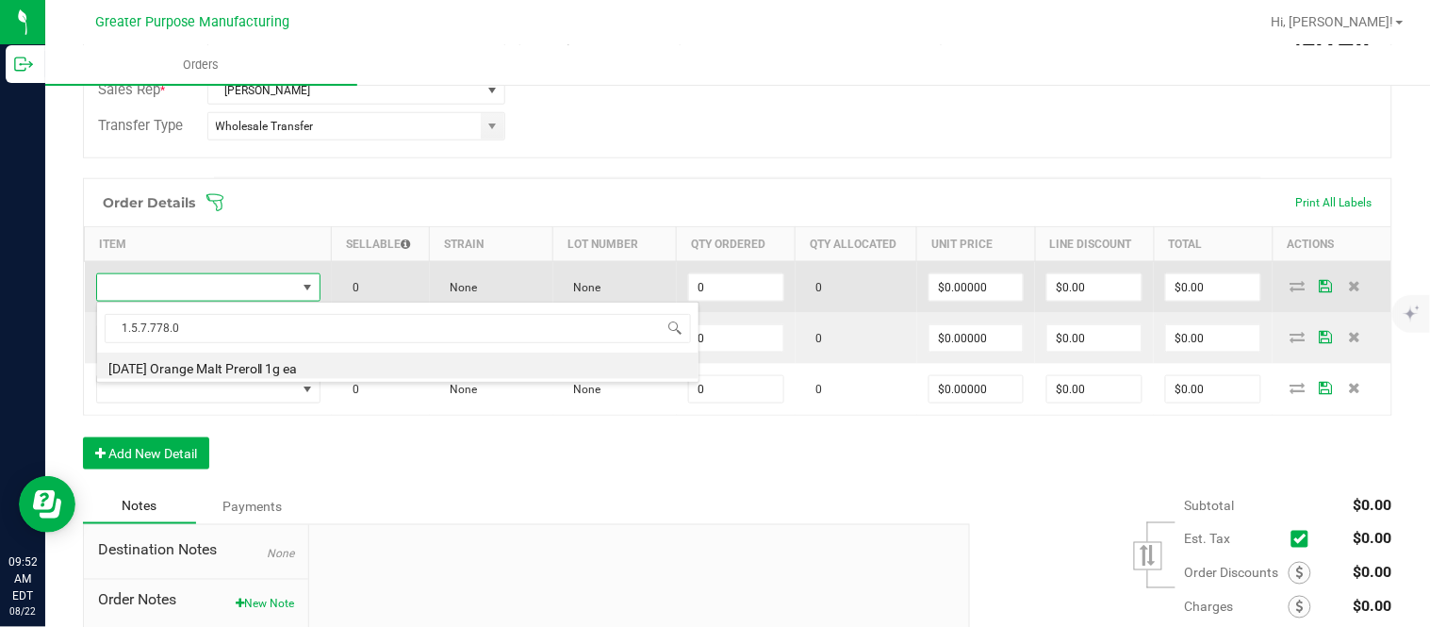
type input "0 ea"
type input "$3.50000"
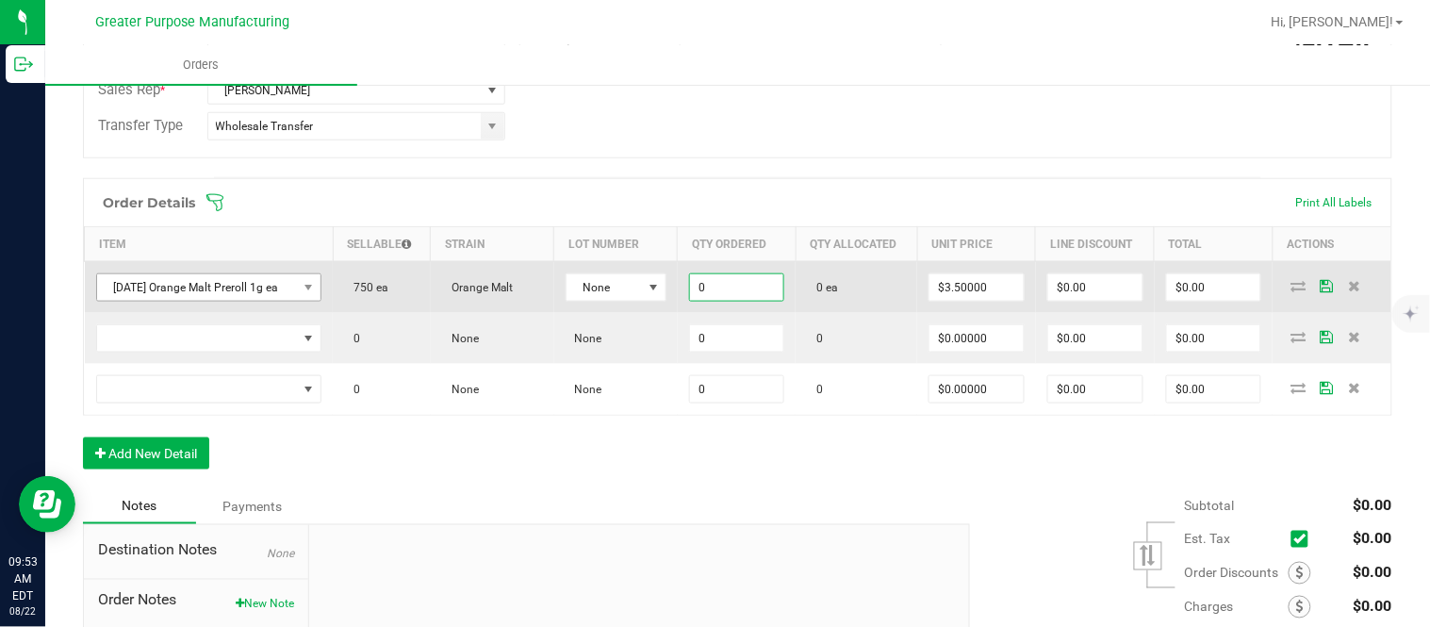
paste input "20"
type input "200 ea"
type input "3.5"
type input "$700.00"
type input "$3.50000"
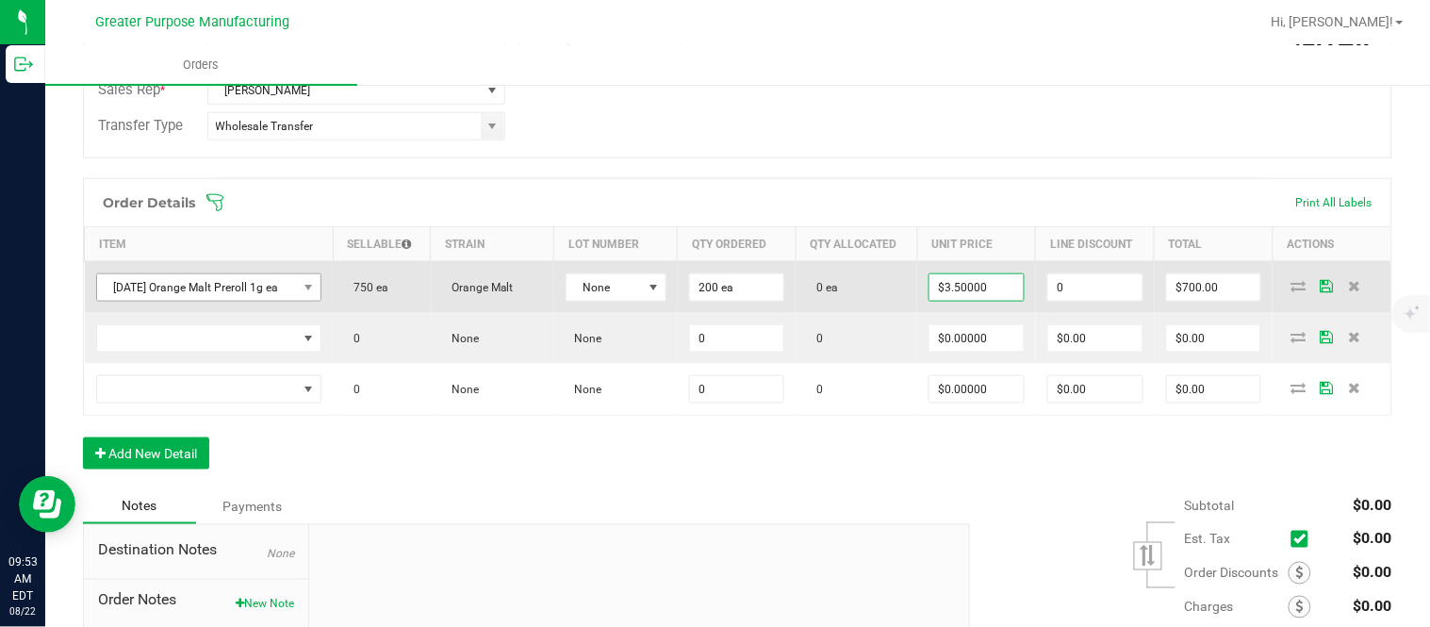
type input "$0.00"
type input "$700.00"
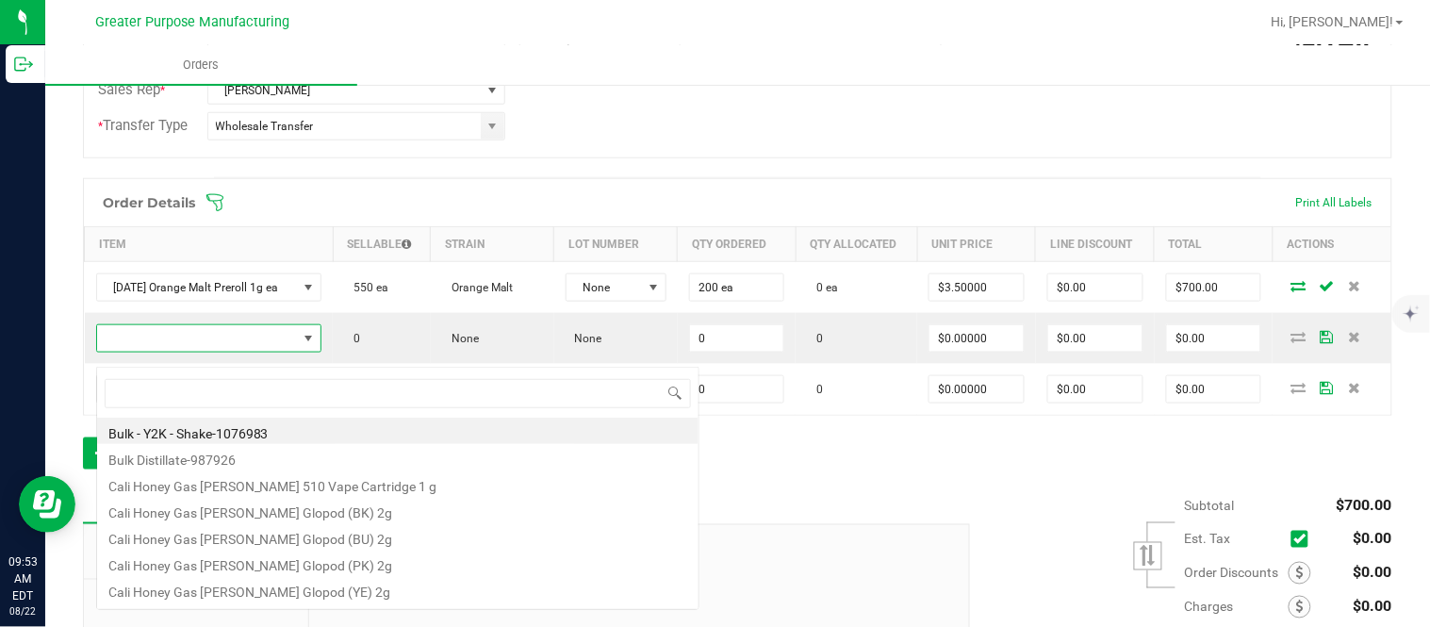
scroll to position [28, 221]
type input "1.5.7.1307.0"
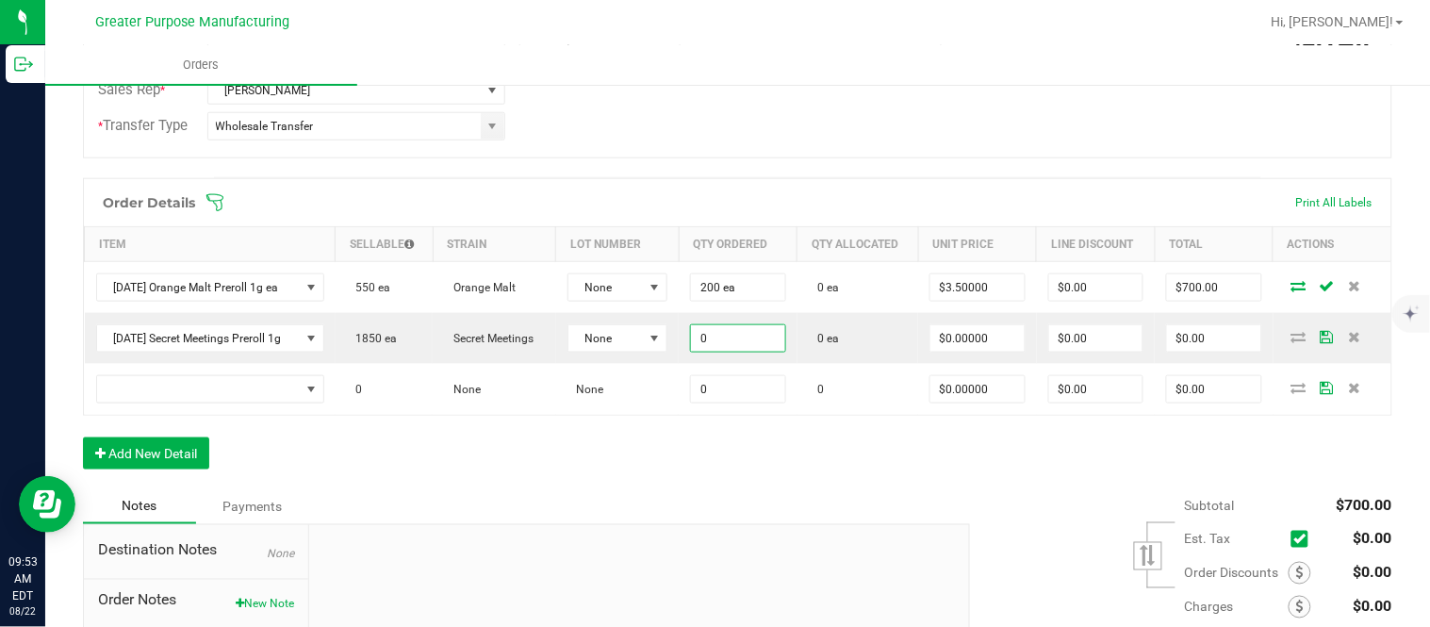
paste input "20"
type input "200 ea"
type input "$0.00000"
type input "$0.00"
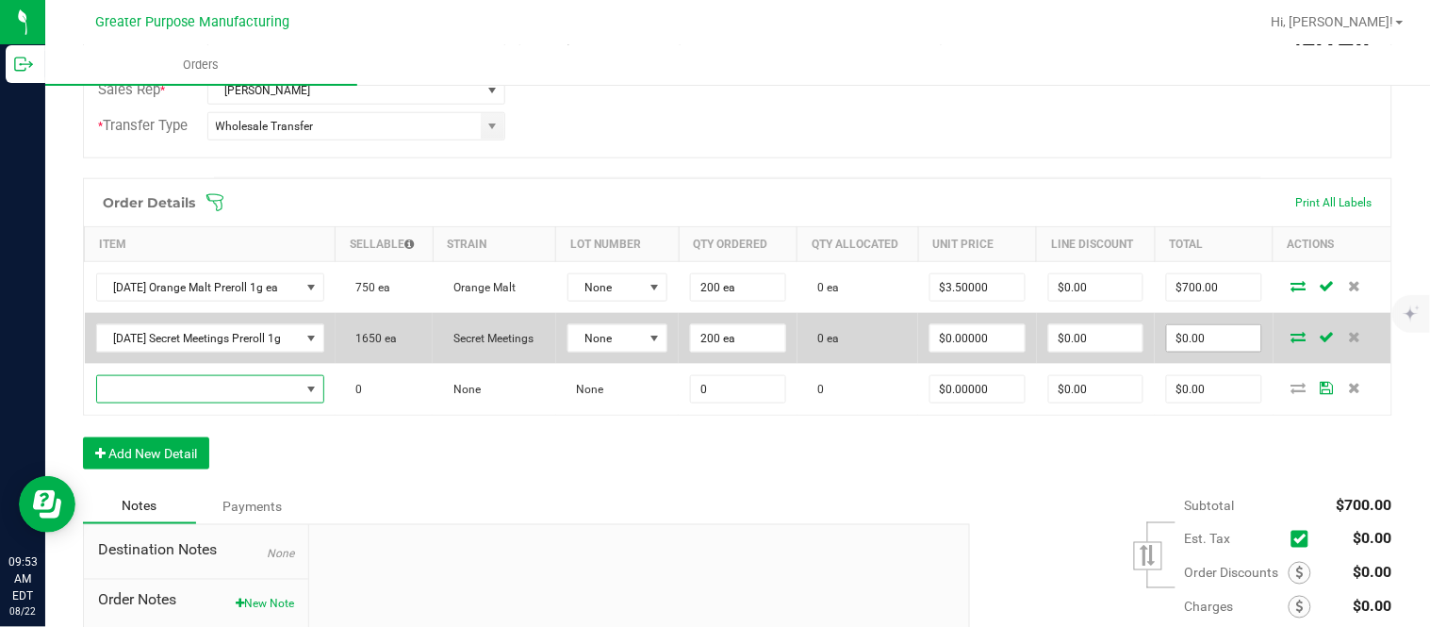
click at [712, 349] on input "$0.00" at bounding box center [1213, 338] width 93 height 26
paste input "70"
type input "700"
type input "$3.50000"
type input "$700.00"
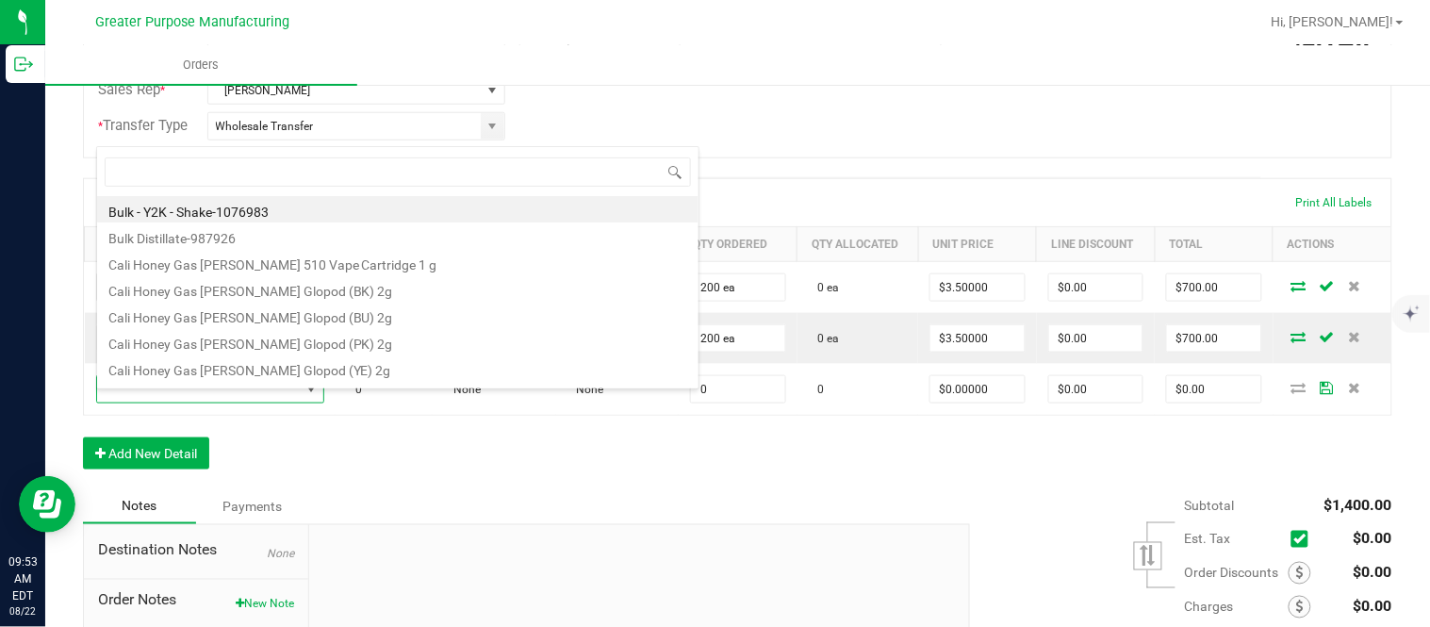
scroll to position [28, 226]
type input "1.5.7.1309.0"
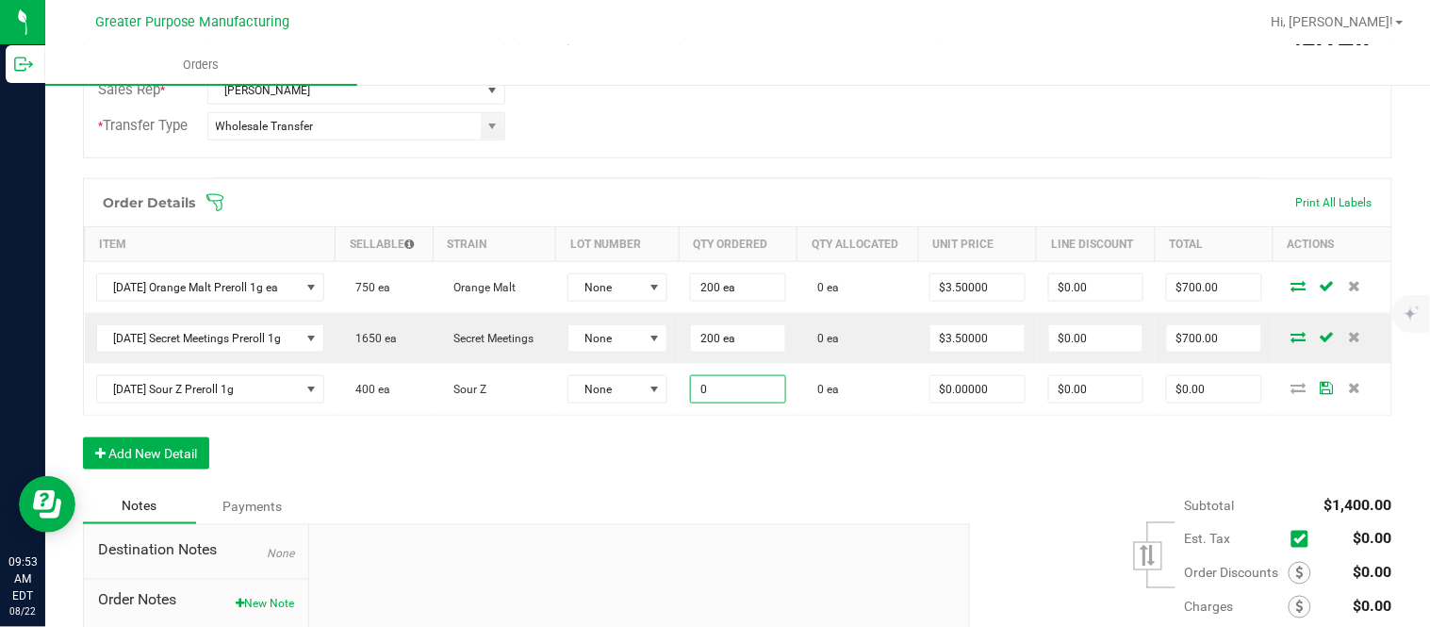
paste input "20"
type input "200 ea"
type input "$0.00000"
type input "$0.00"
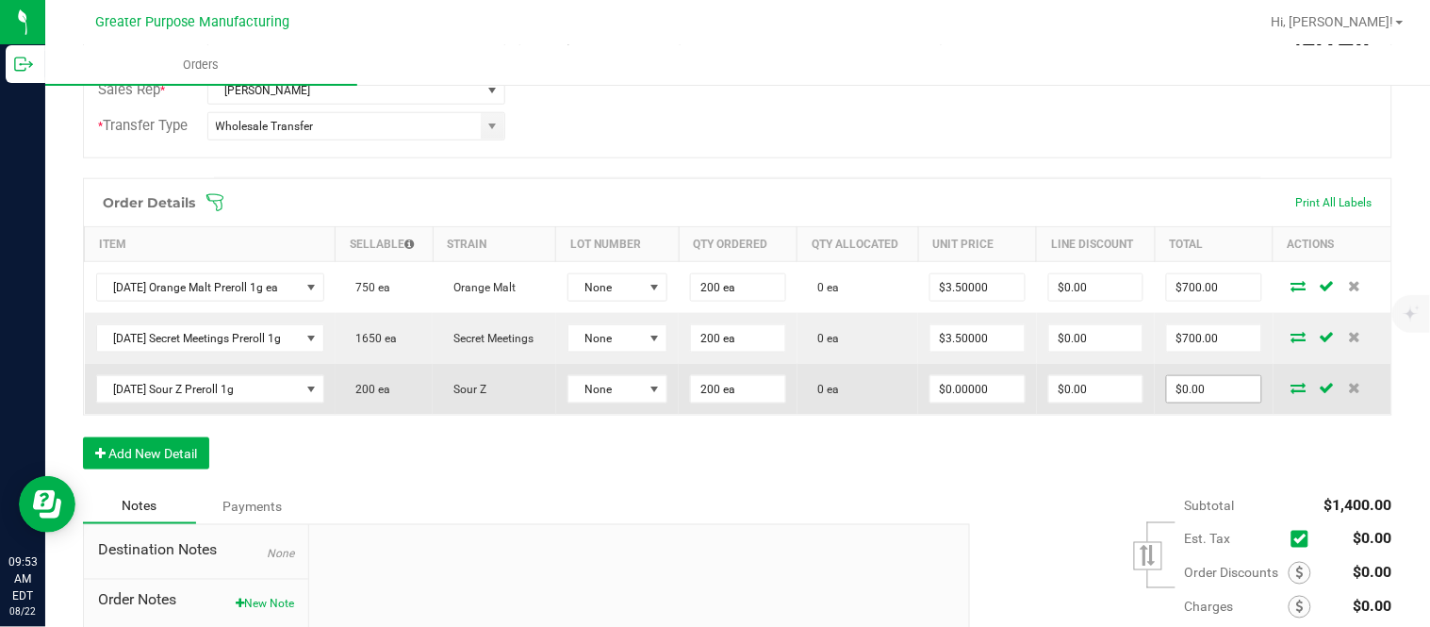
click at [712, 390] on input "$0.00" at bounding box center [1213, 389] width 93 height 26
paste input "70"
type input "700"
type input "$3.50000"
type input "$700.00"
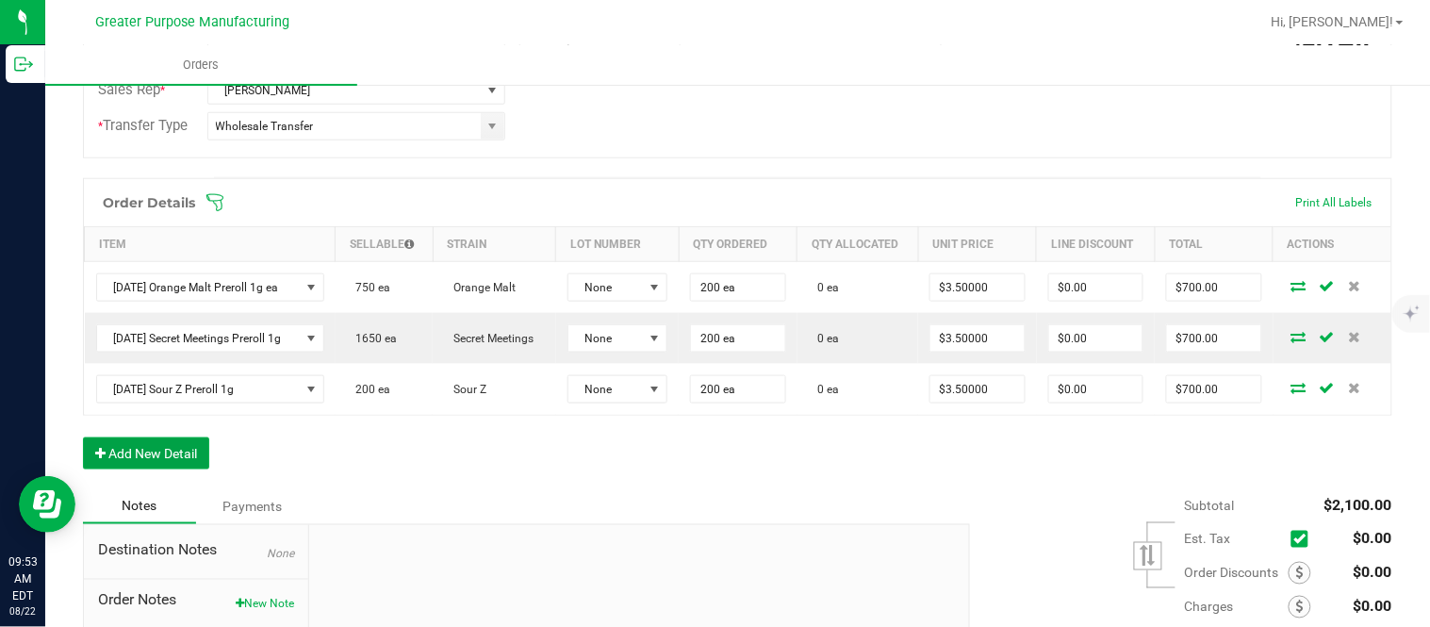
scroll to position [0, 0]
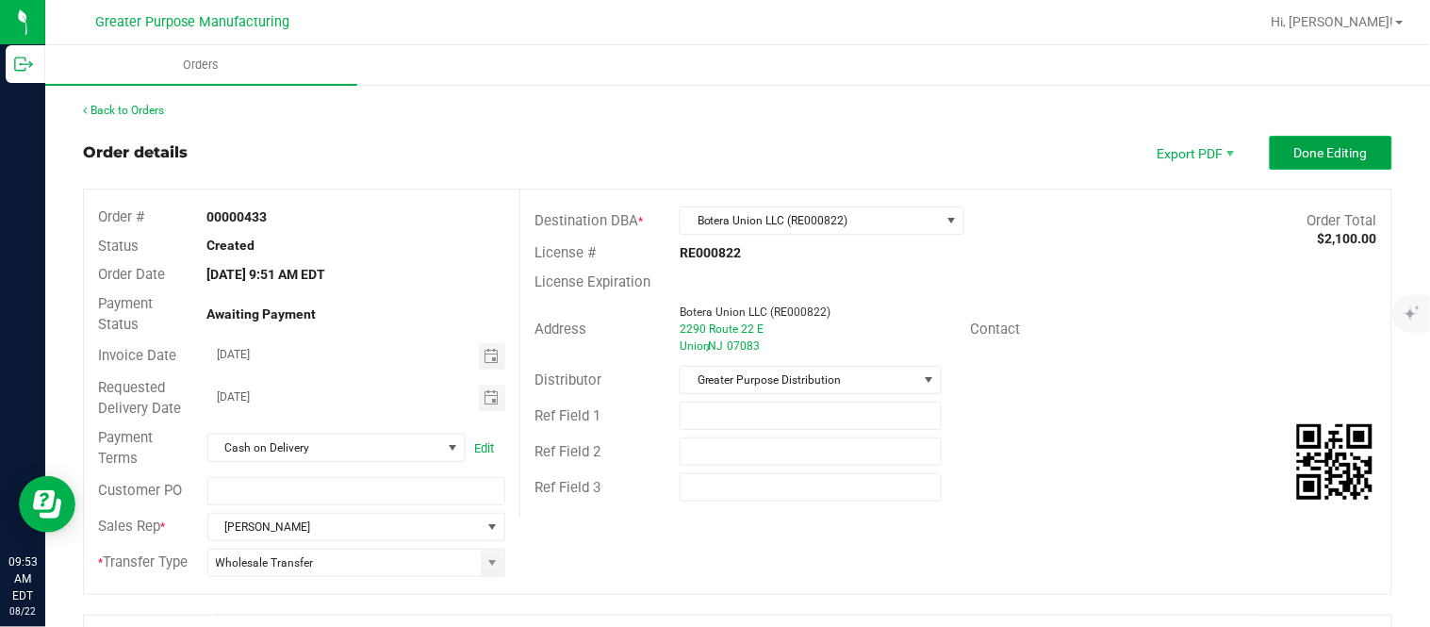
click at [712, 136] on button "Done Editing" at bounding box center [1330, 153] width 123 height 34
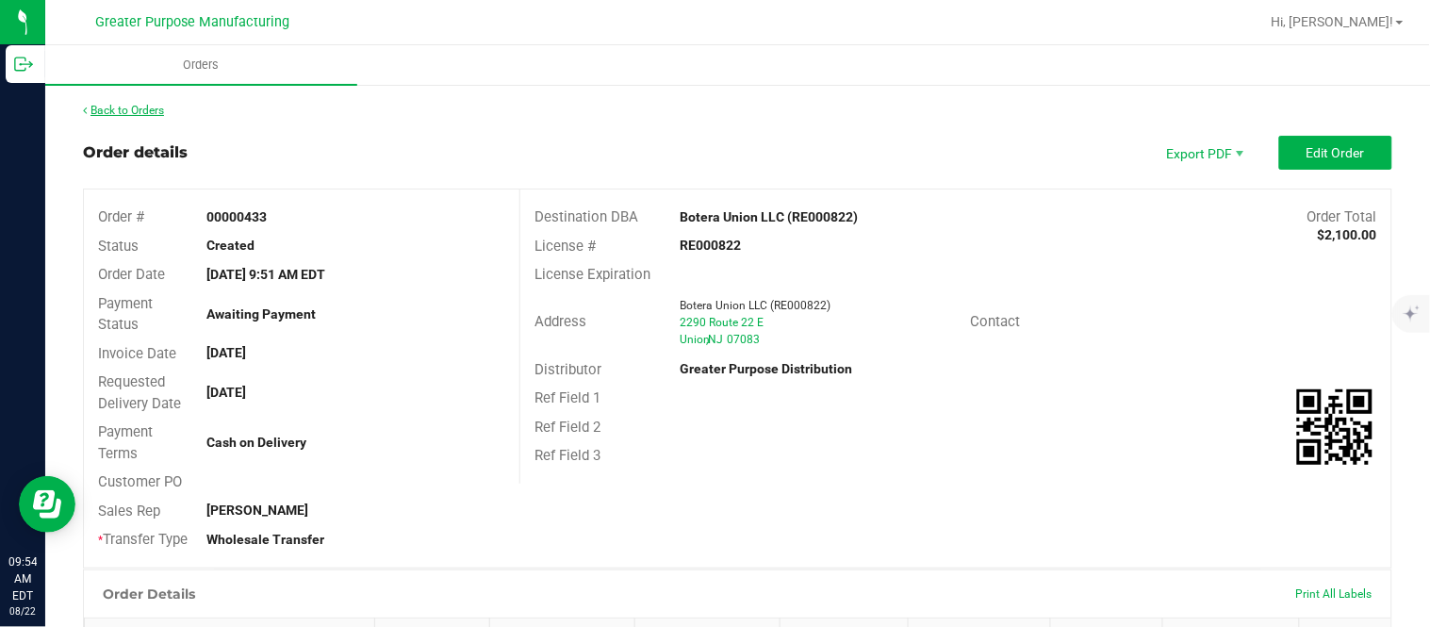
click at [156, 111] on link "Back to Orders" at bounding box center [123, 110] width 81 height 13
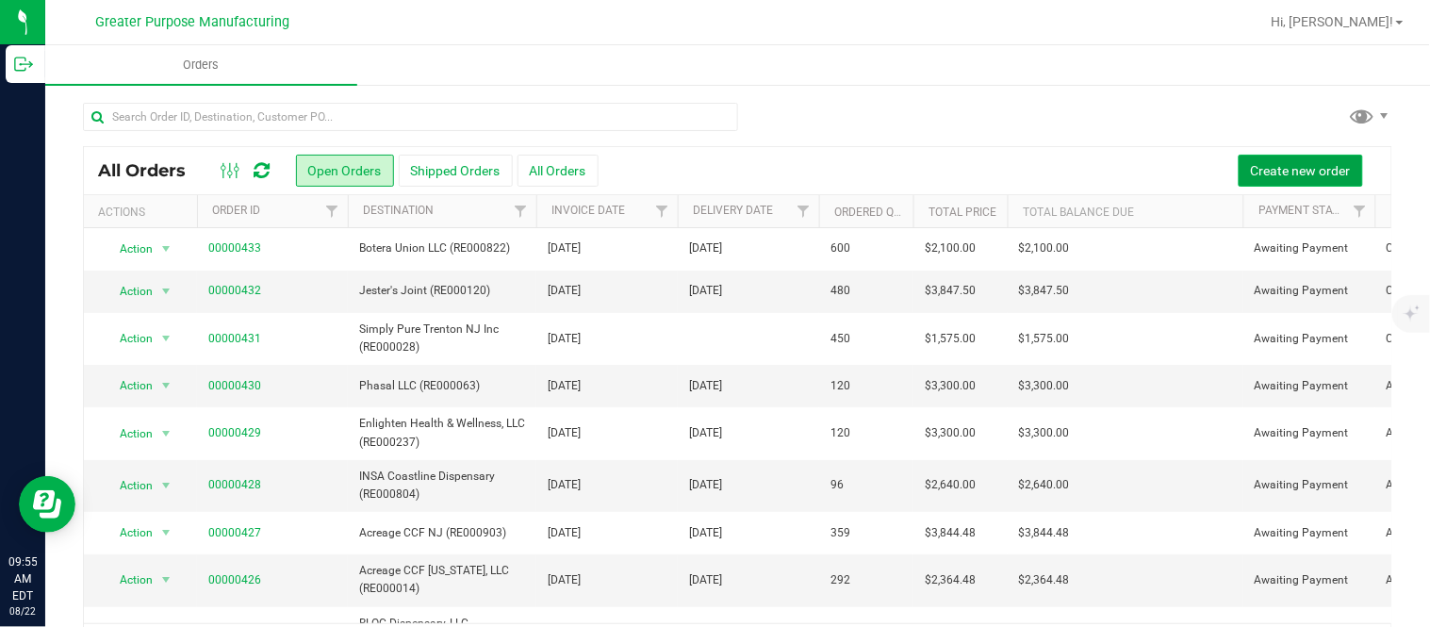
click at [712, 171] on span "Create new order" at bounding box center [1301, 170] width 100 height 15
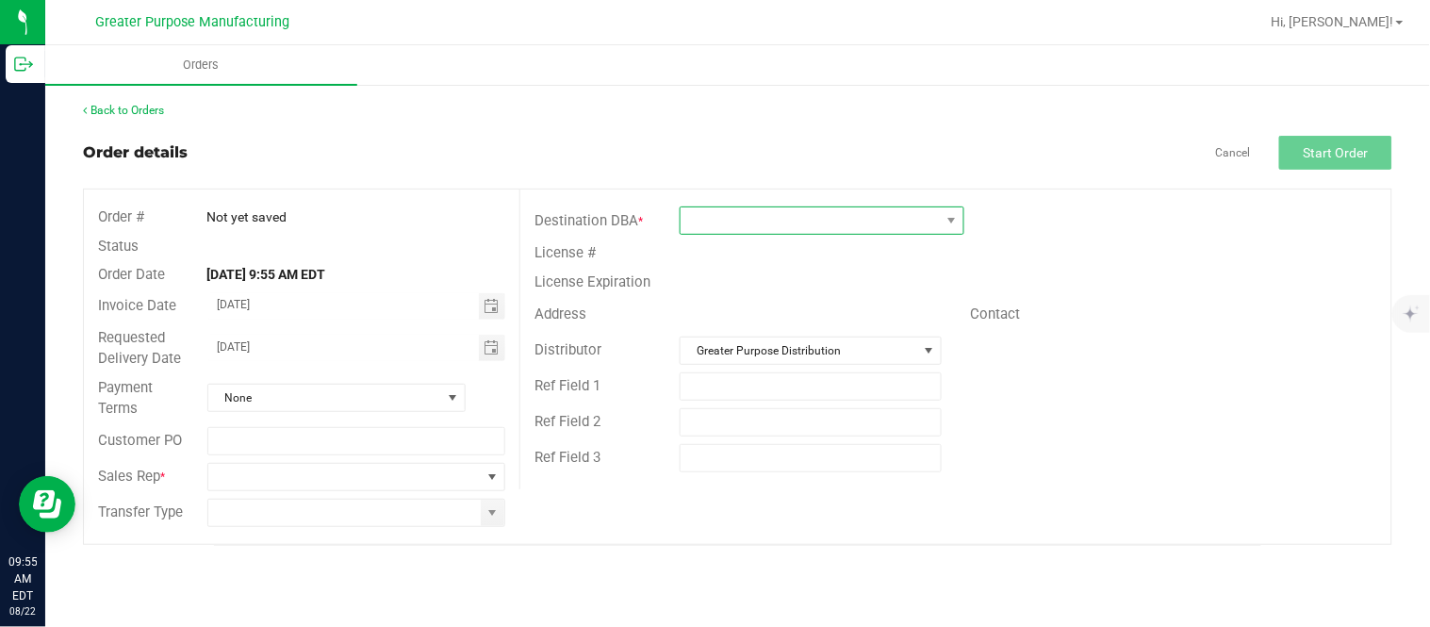
click at [712, 222] on span at bounding box center [809, 220] width 259 height 26
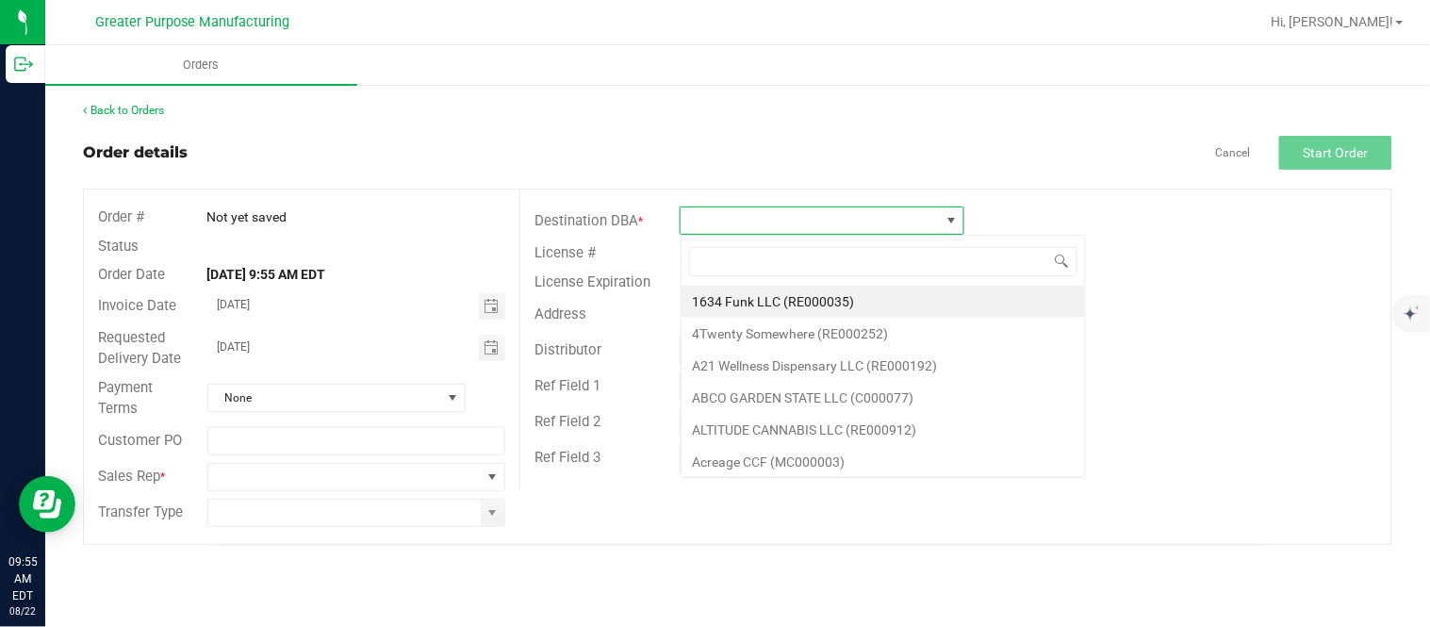
scroll to position [28, 284]
type input "RE000269"
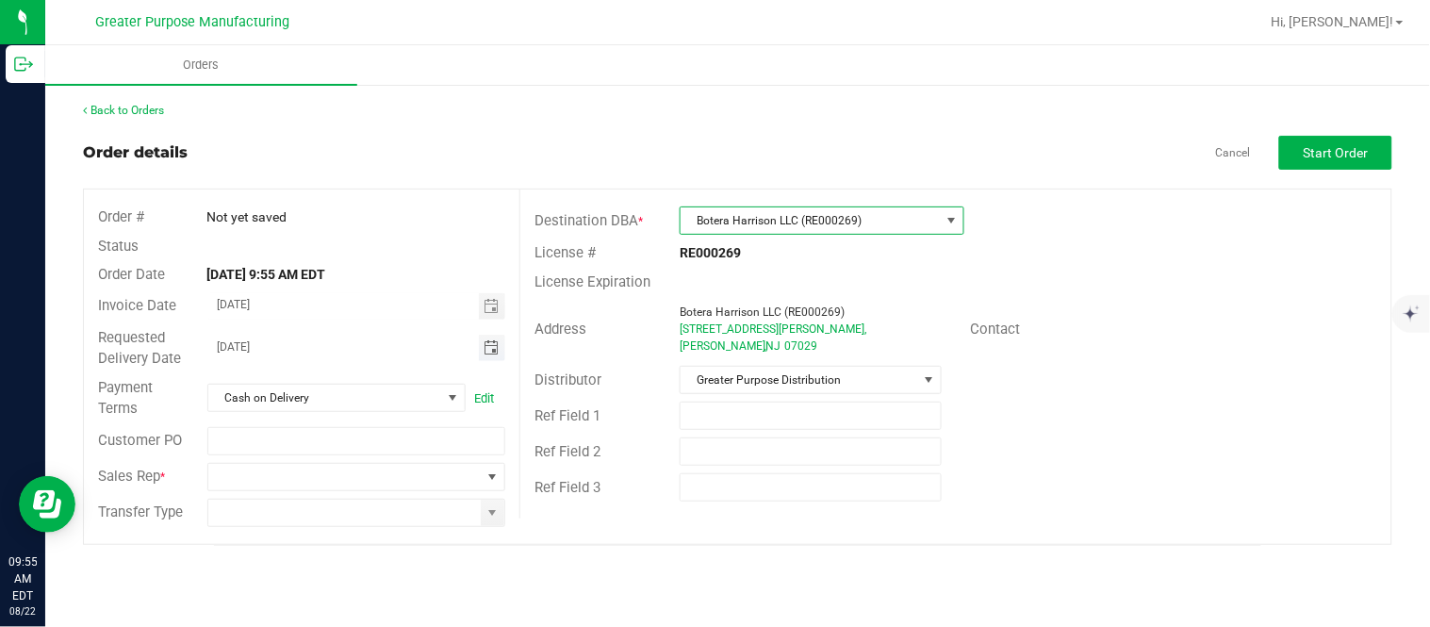
click at [484, 352] on span "Toggle calendar" at bounding box center [490, 347] width 15 height 15
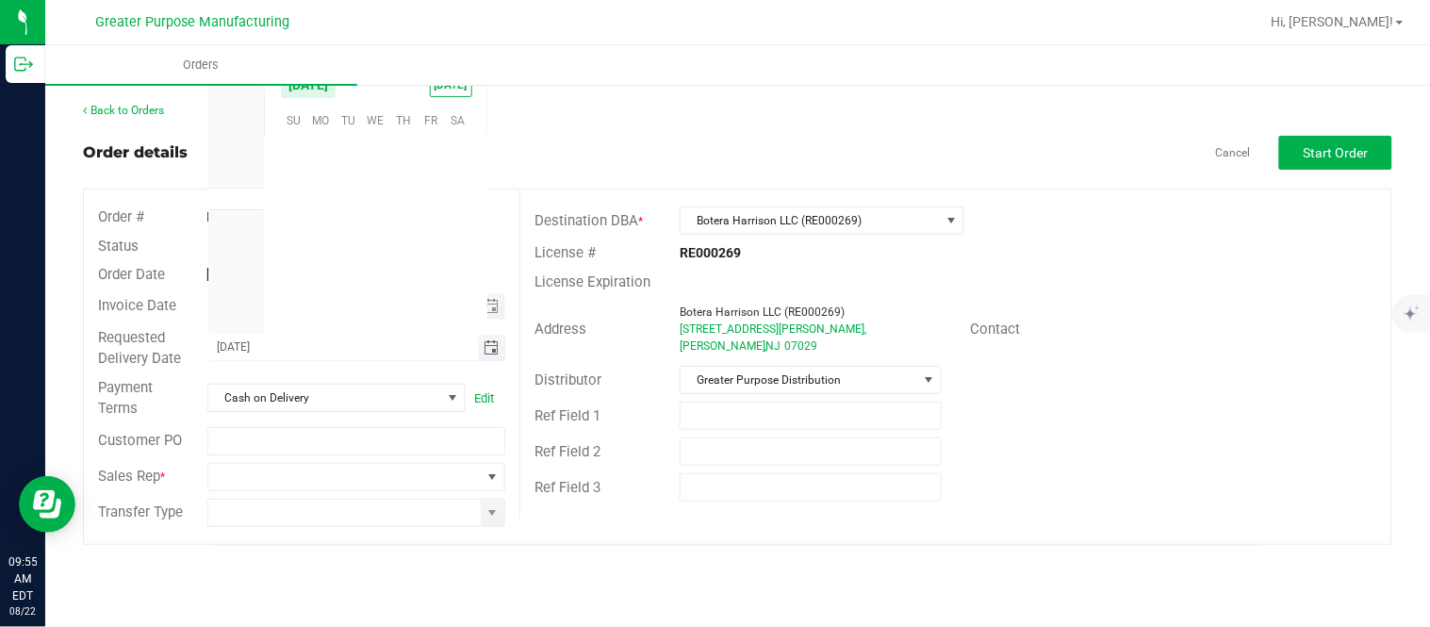
scroll to position [305461, 0]
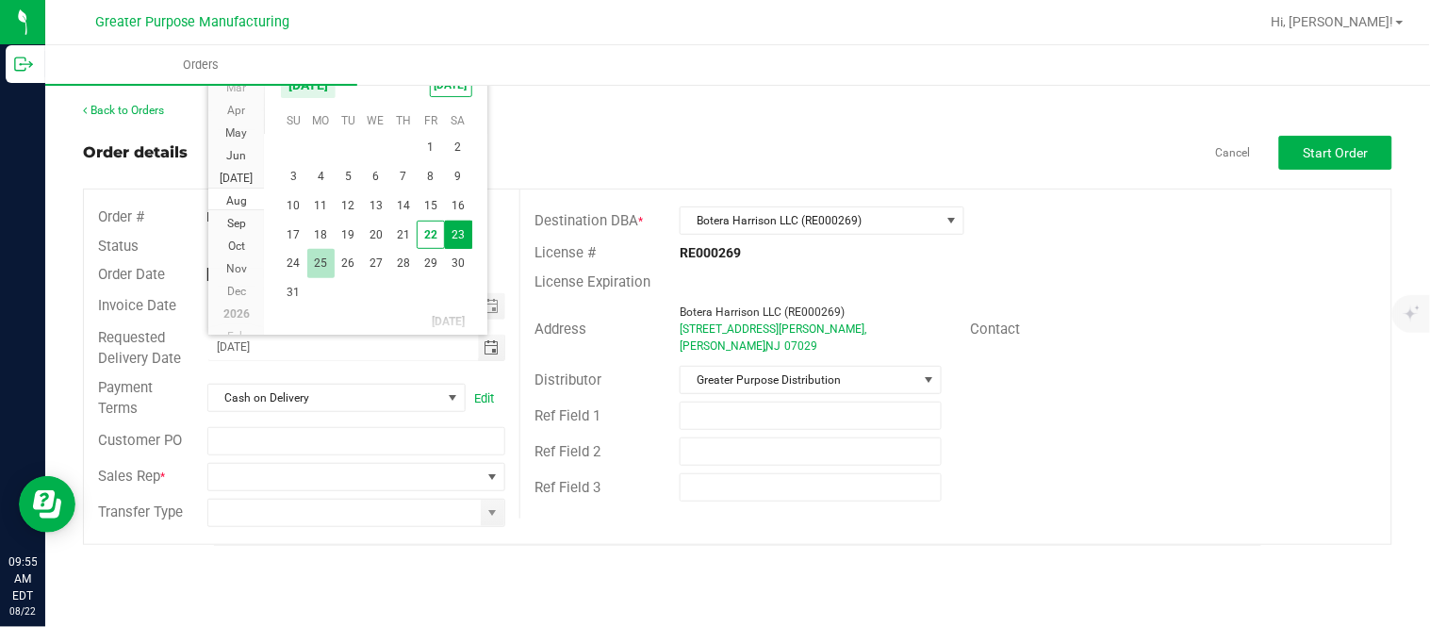
click at [327, 261] on span "25" at bounding box center [320, 263] width 27 height 29
type input "[DATE]"
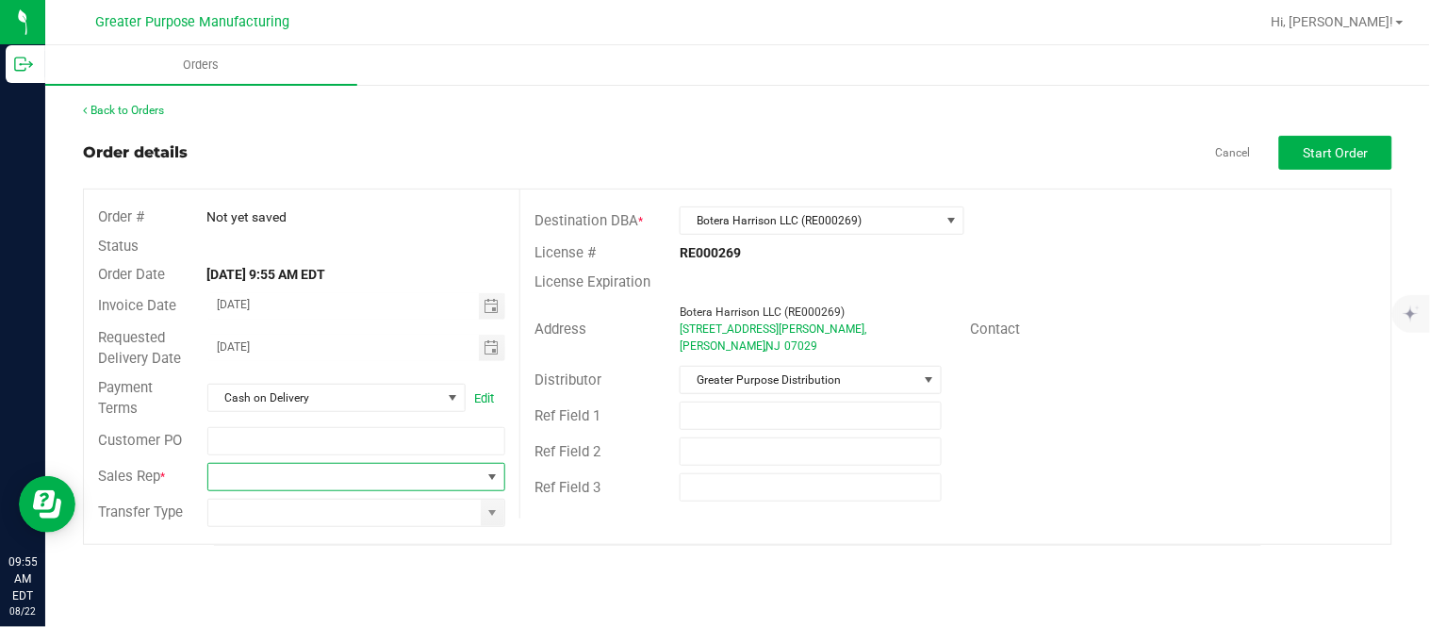
click at [318, 465] on span "NO DATA FOUND" at bounding box center [344, 477] width 273 height 26
click at [289, 549] on div "Back to Orders Order details Cancel Start Order Order # Not yet saved Status Or…" at bounding box center [737, 324] width 1384 height 482
click at [289, 477] on span "NO DATA FOUND" at bounding box center [344, 477] width 273 height 26
click at [273, 516] on input at bounding box center [344, 513] width 273 height 26
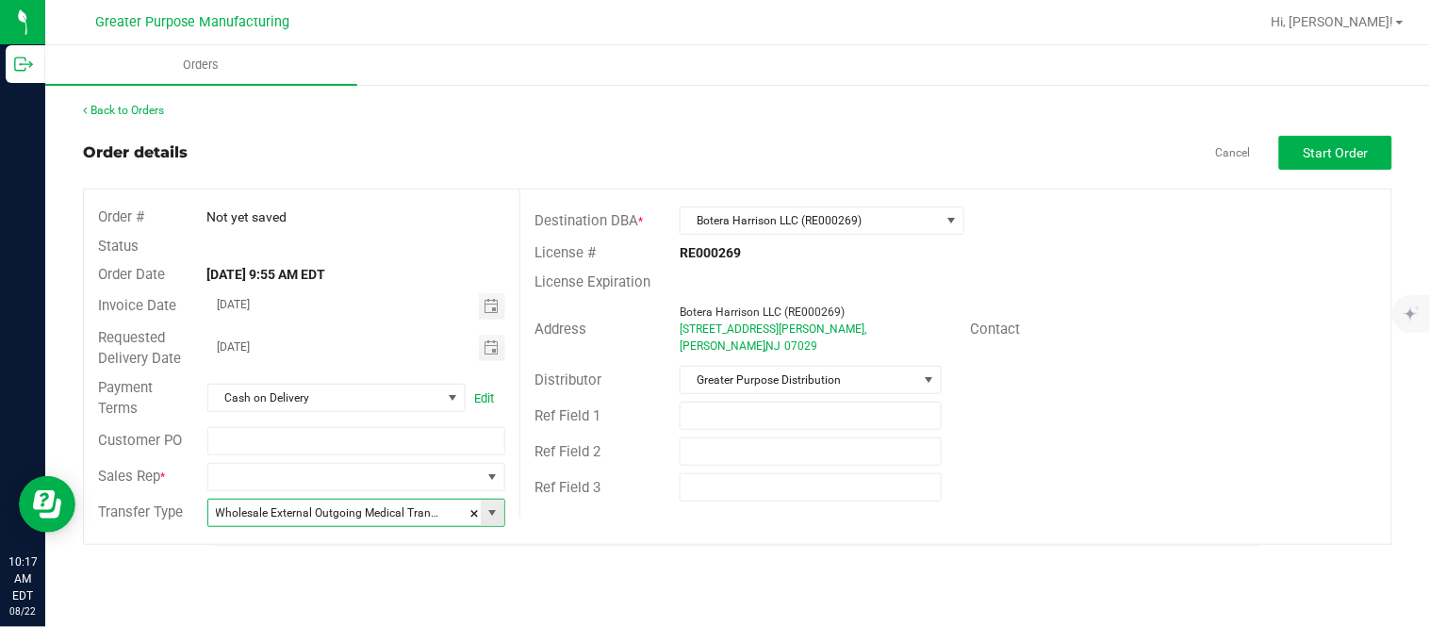
type input "Wholesale Transfer"
click at [712, 145] on button "Start Order" at bounding box center [1335, 153] width 113 height 34
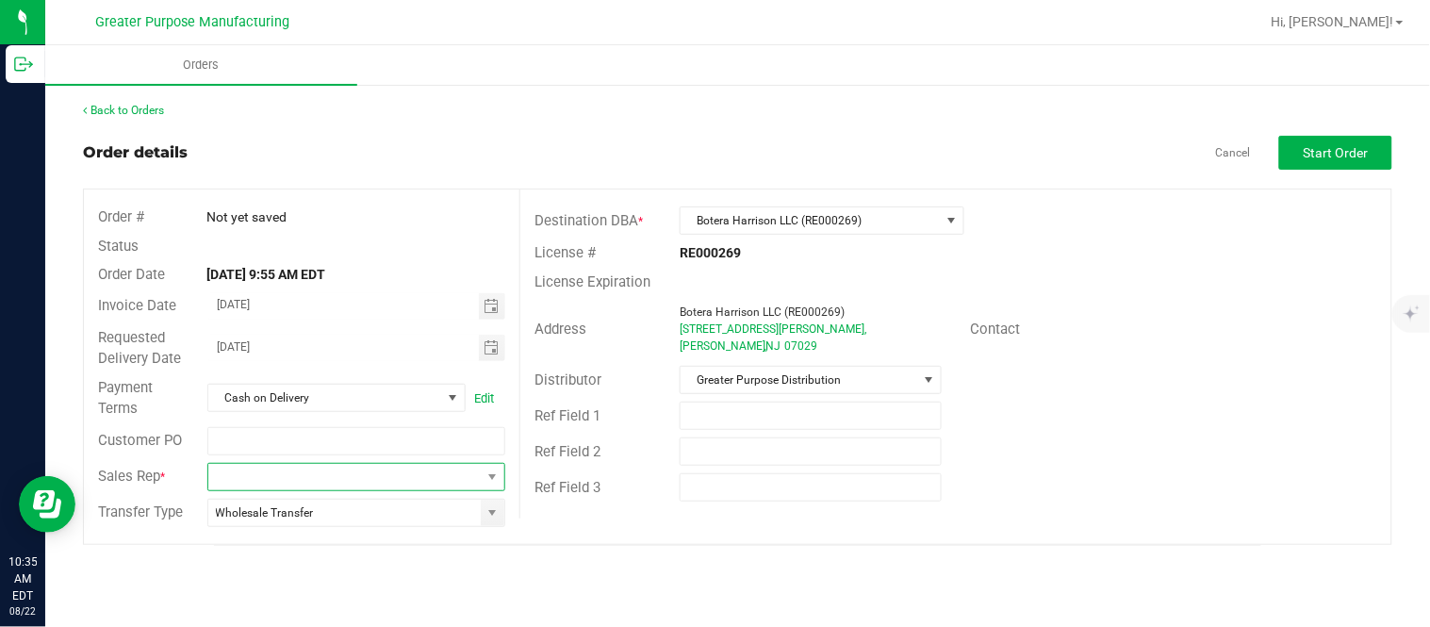
click at [409, 482] on span "NO DATA FOUND" at bounding box center [344, 477] width 273 height 26
click at [664, 537] on div "Order # Not yet saved Status Order Date [DATE] 9:55 AM EDT Invoice Date [DATE] …" at bounding box center [737, 366] width 1307 height 354
click at [467, 468] on span "NO DATA FOUND" at bounding box center [344, 477] width 273 height 26
click at [708, 247] on strong "RE000269" at bounding box center [710, 252] width 61 height 15
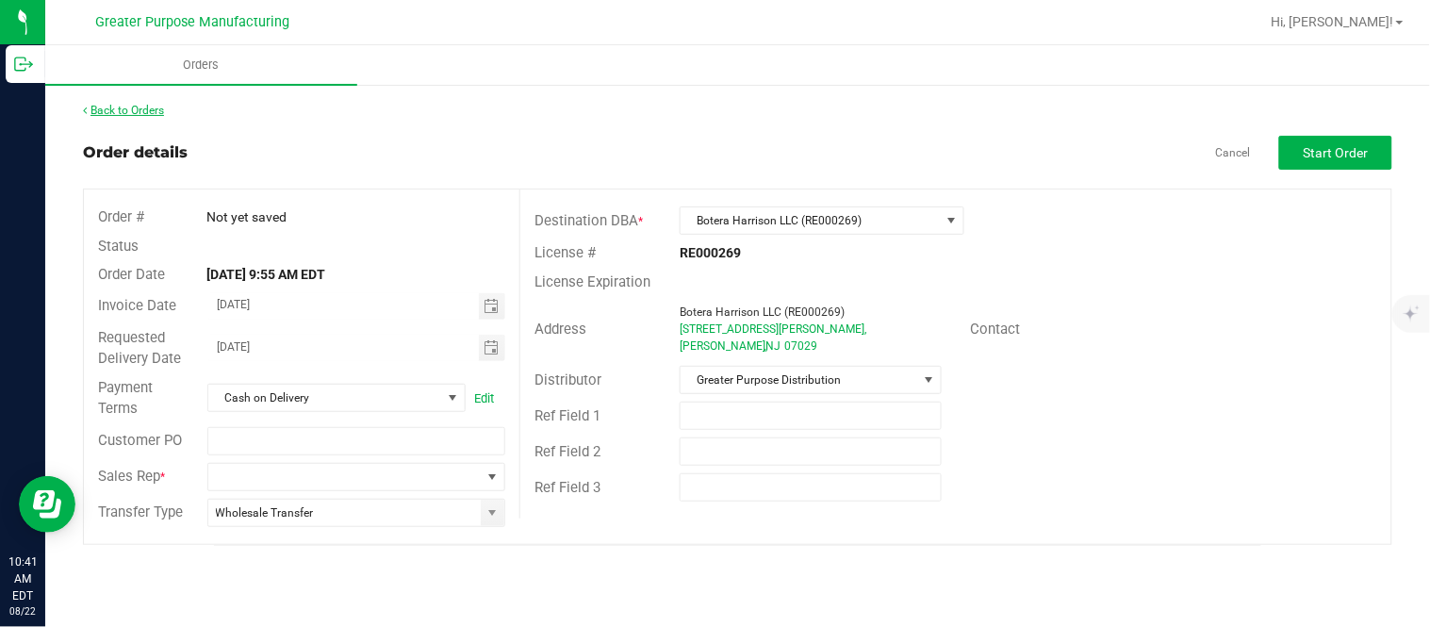
click at [130, 107] on link "Back to Orders" at bounding box center [123, 110] width 81 height 13
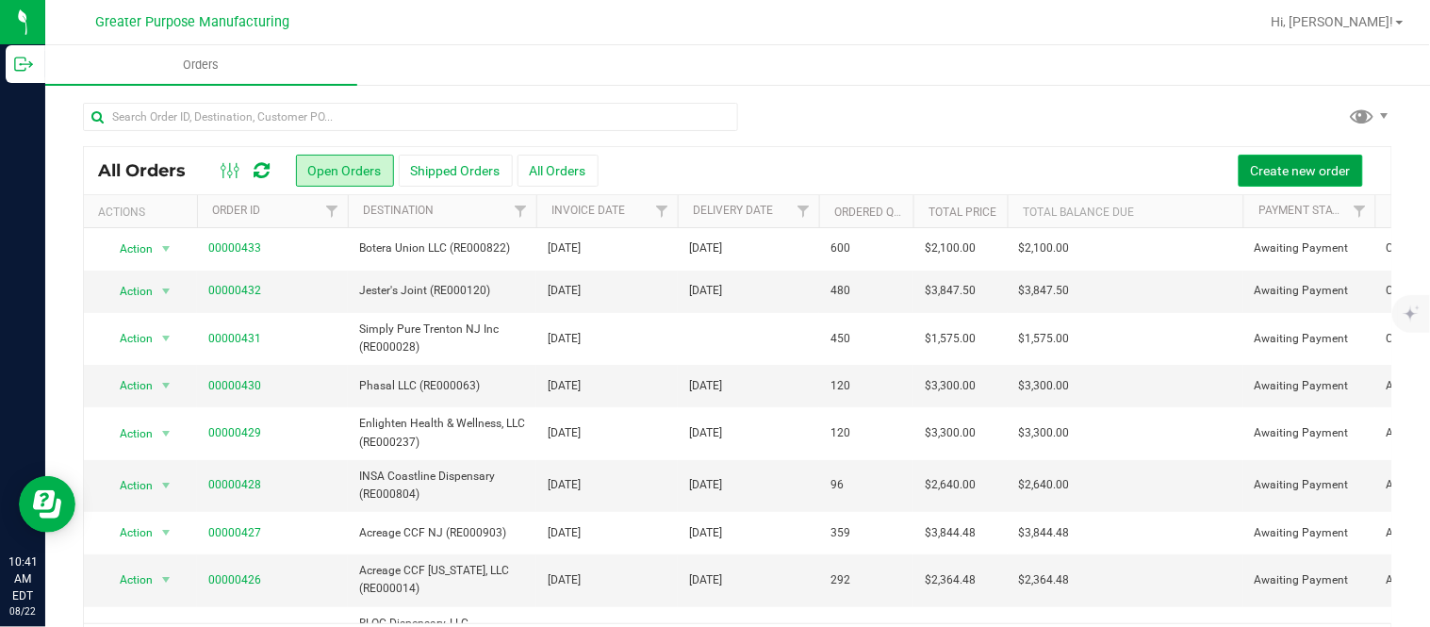
click at [712, 156] on button "Create new order" at bounding box center [1300, 171] width 124 height 32
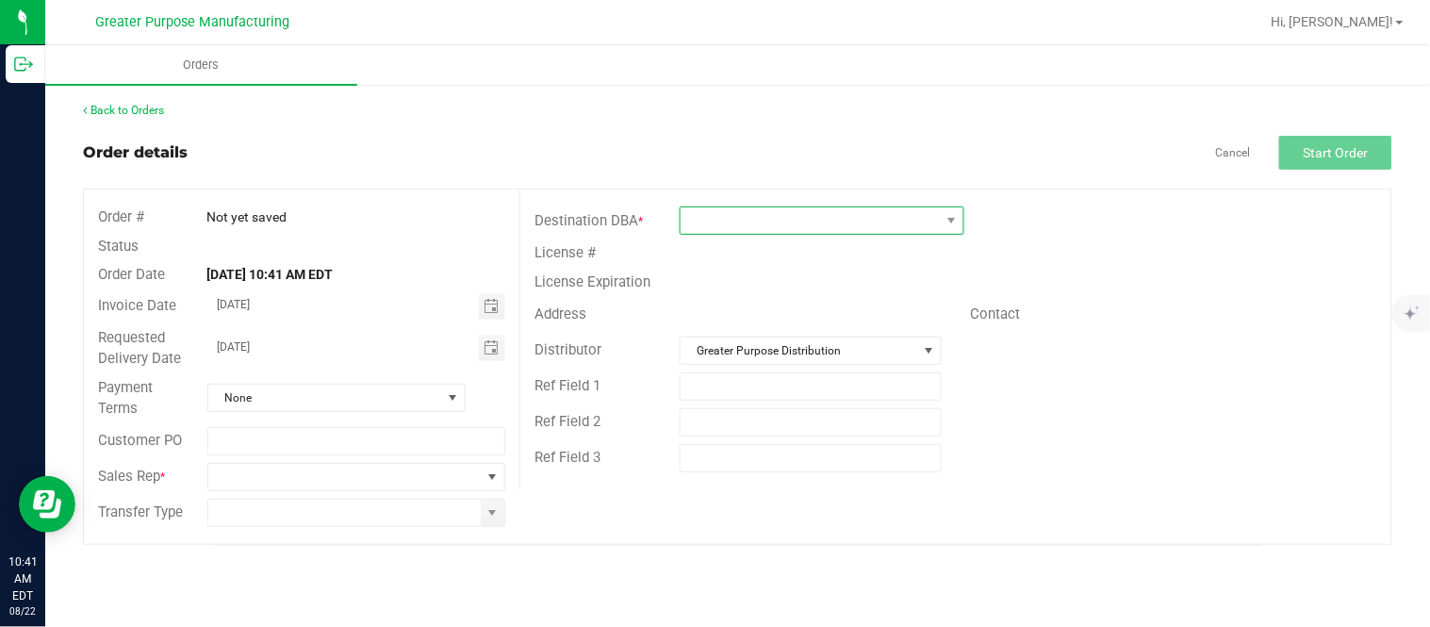
click at [712, 223] on span at bounding box center [809, 220] width 259 height 26
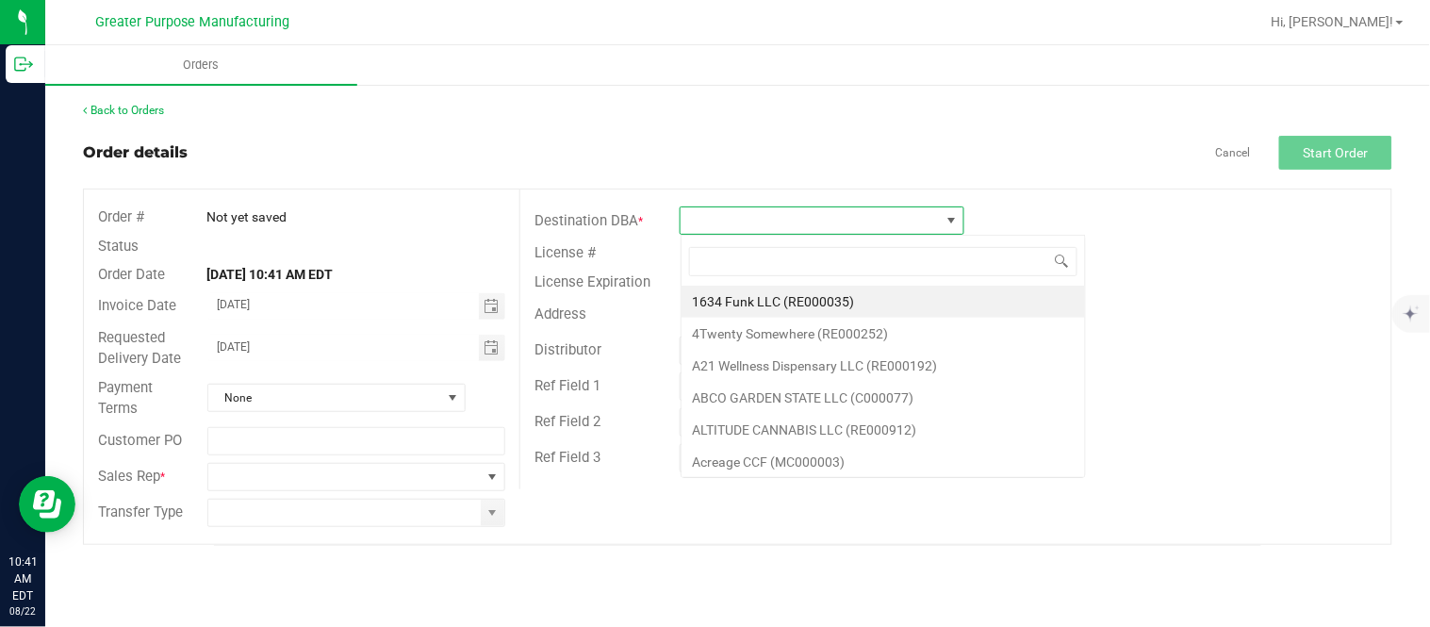
scroll to position [28, 284]
type input "RE000269"
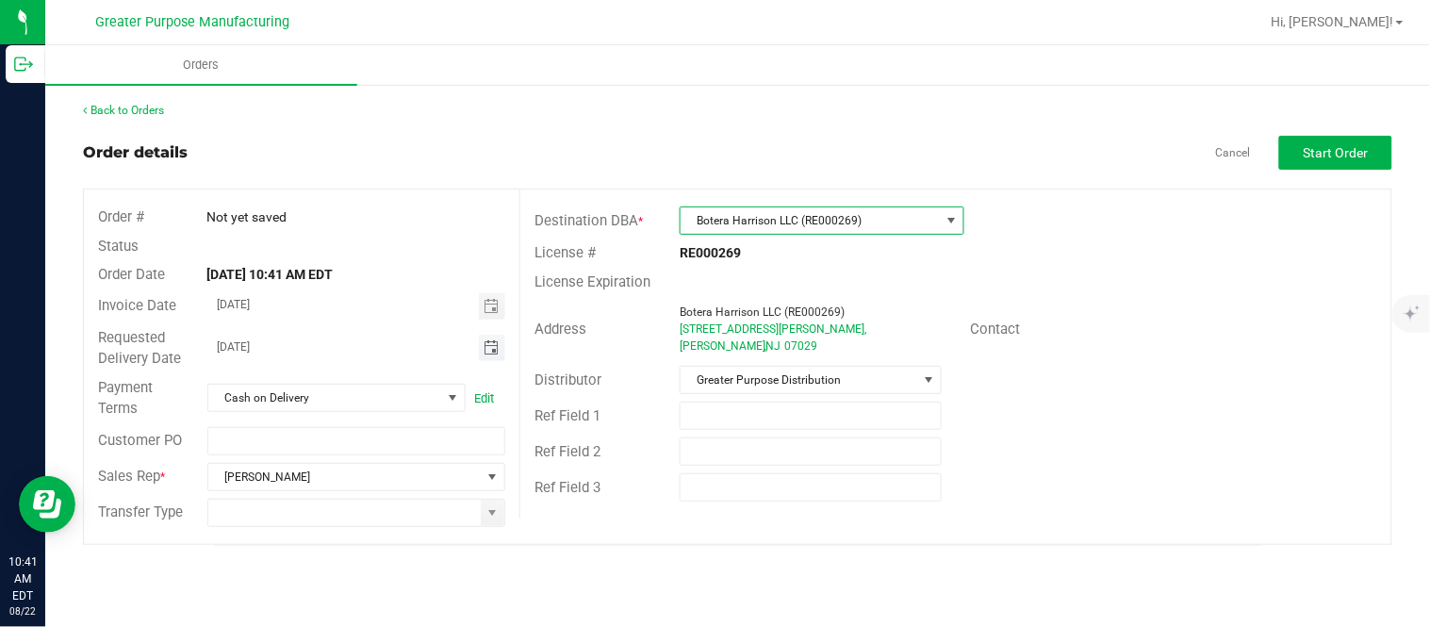
click at [493, 352] on span "Toggle calendar" at bounding box center [490, 347] width 15 height 15
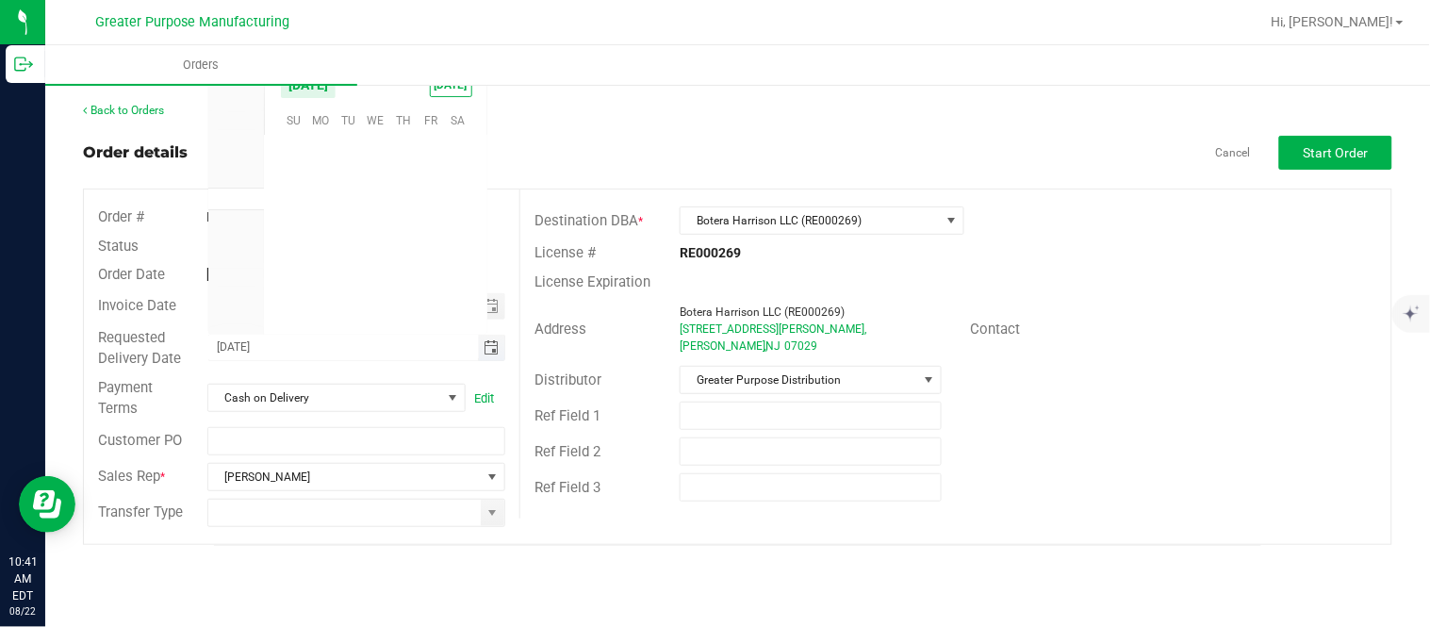
scroll to position [305461, 0]
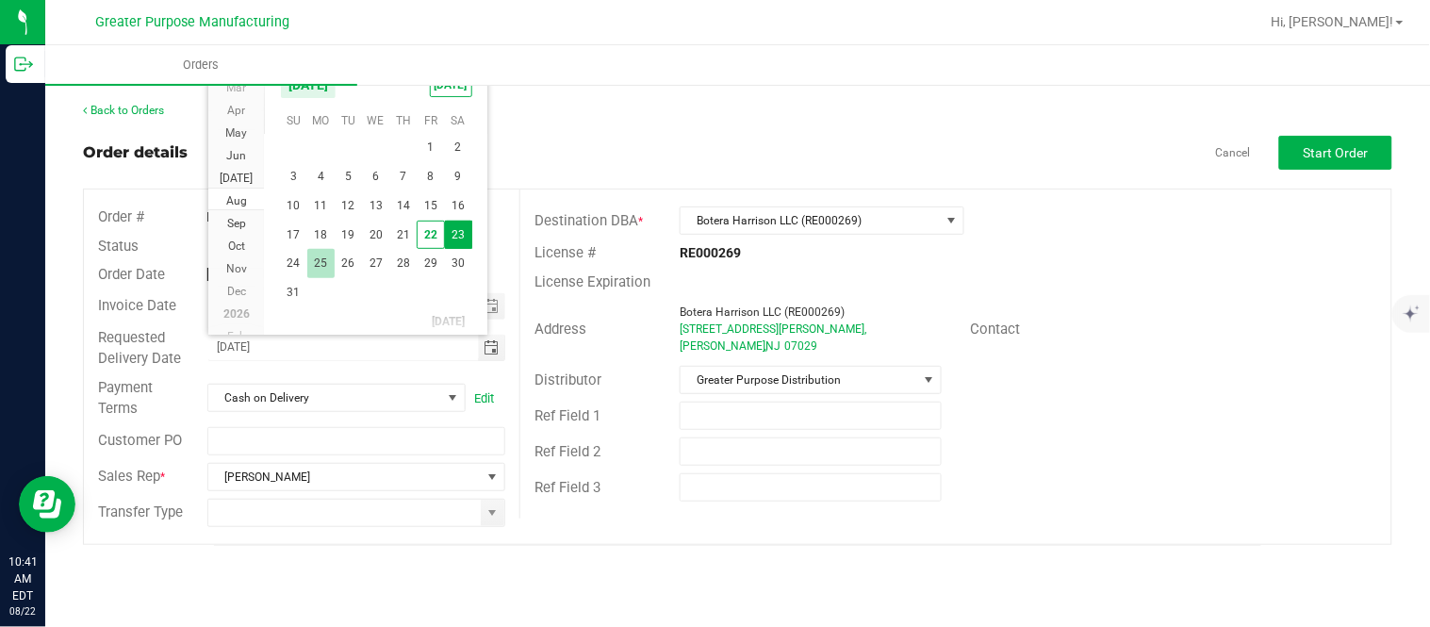
click at [328, 262] on span "25" at bounding box center [320, 263] width 27 height 29
type input "[DATE]"
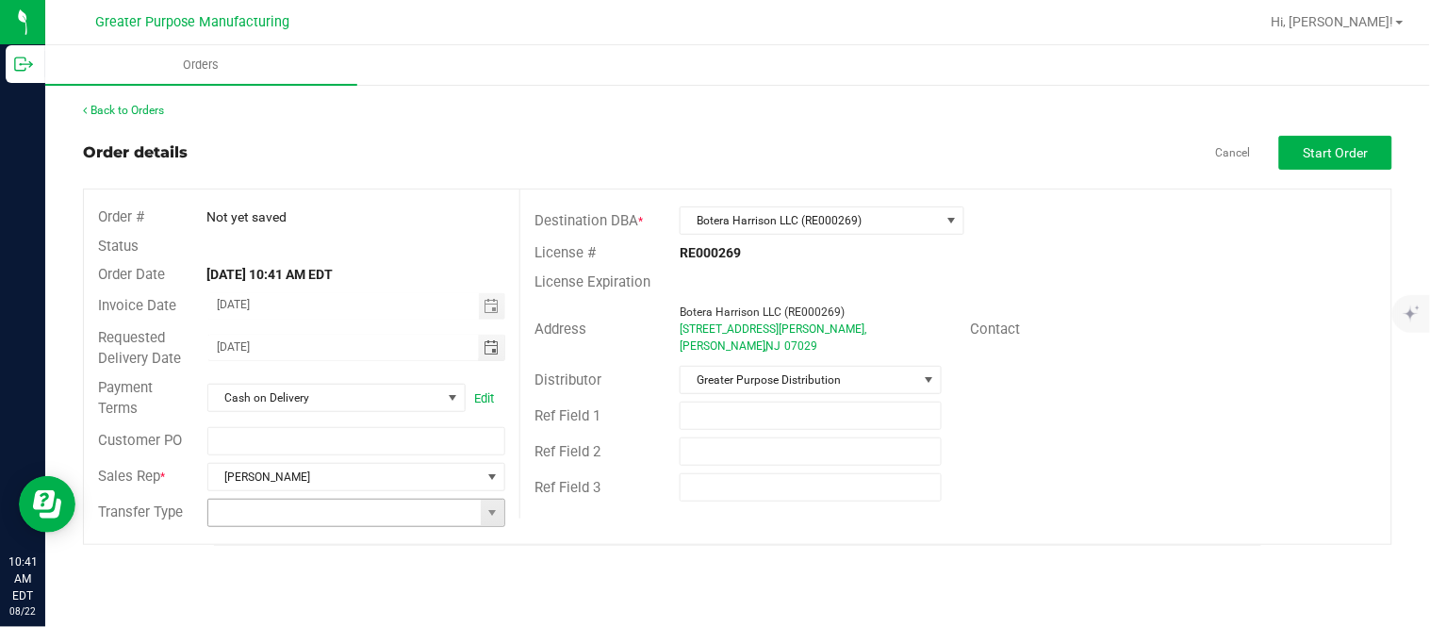
click at [285, 515] on input at bounding box center [344, 513] width 273 height 26
type input "Wholesale Transfer"
click at [712, 147] on span "Start Order" at bounding box center [1335, 152] width 65 height 15
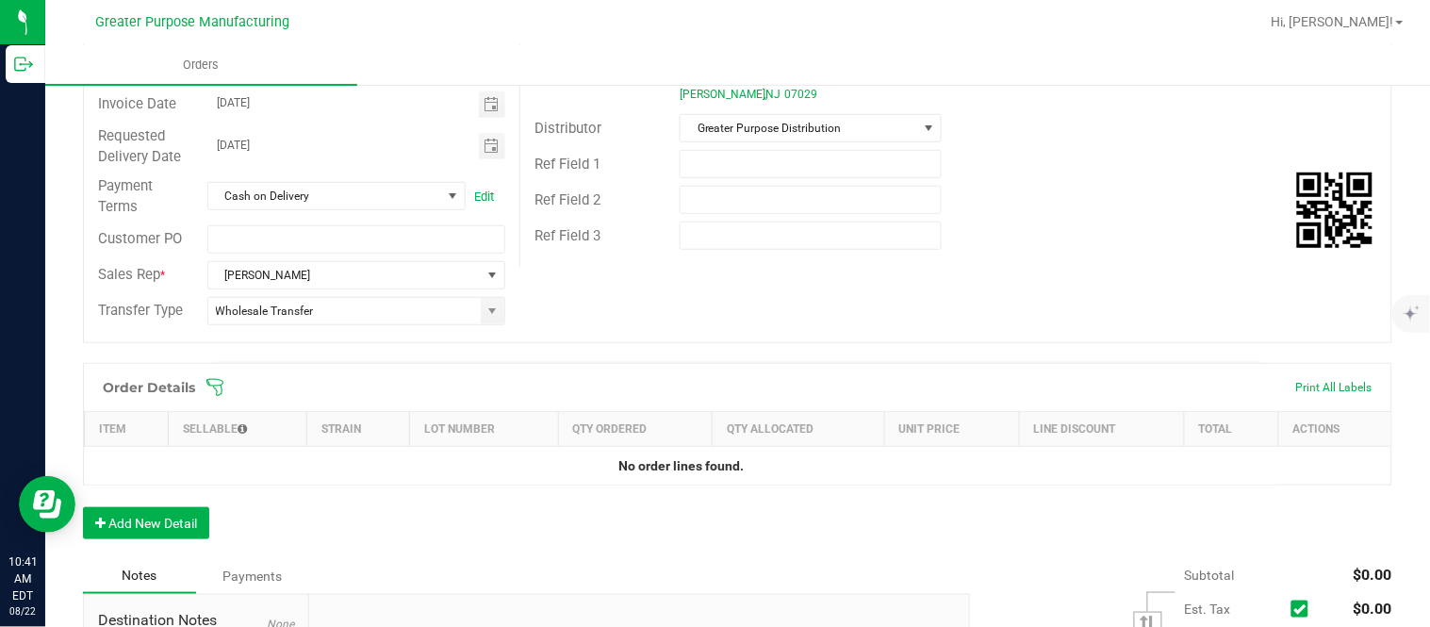
scroll to position [332, 0]
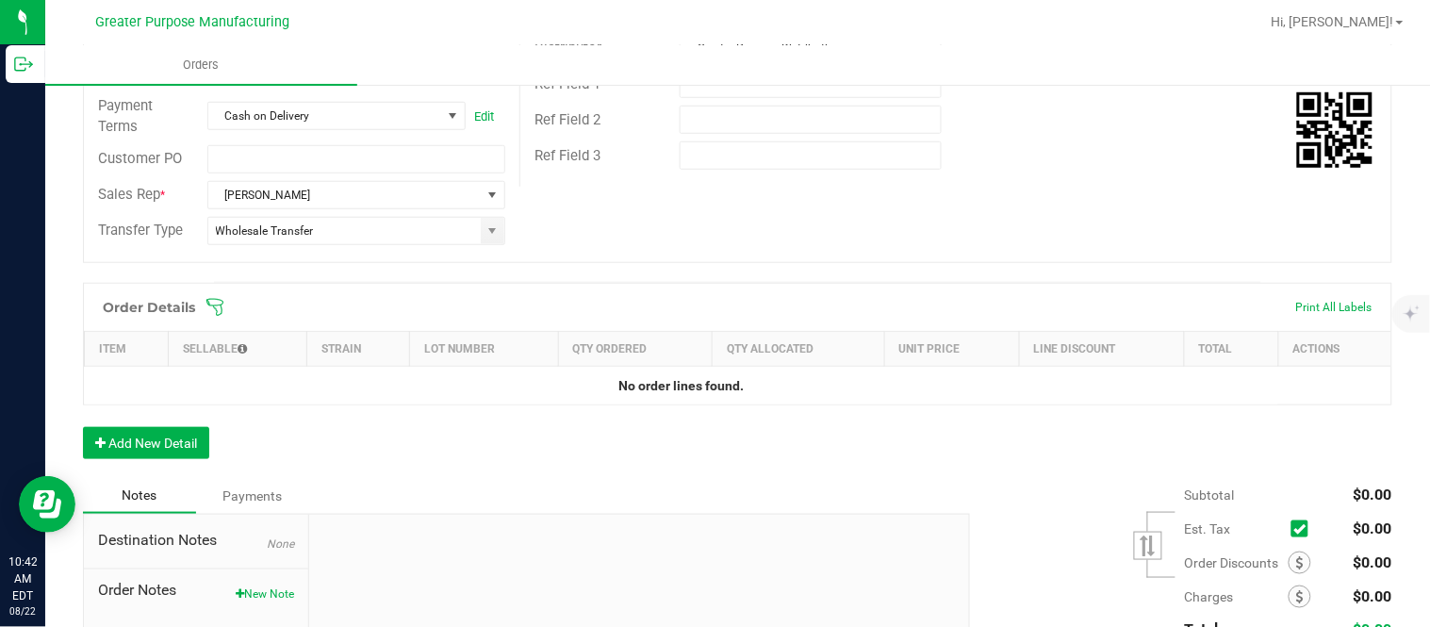
click at [168, 425] on div "Order Details Print All Labels Item Sellable Strain Lot Number Qty Ordered Qty …" at bounding box center [737, 380] width 1309 height 195
click at [177, 443] on button "Add New Detail" at bounding box center [146, 443] width 126 height 32
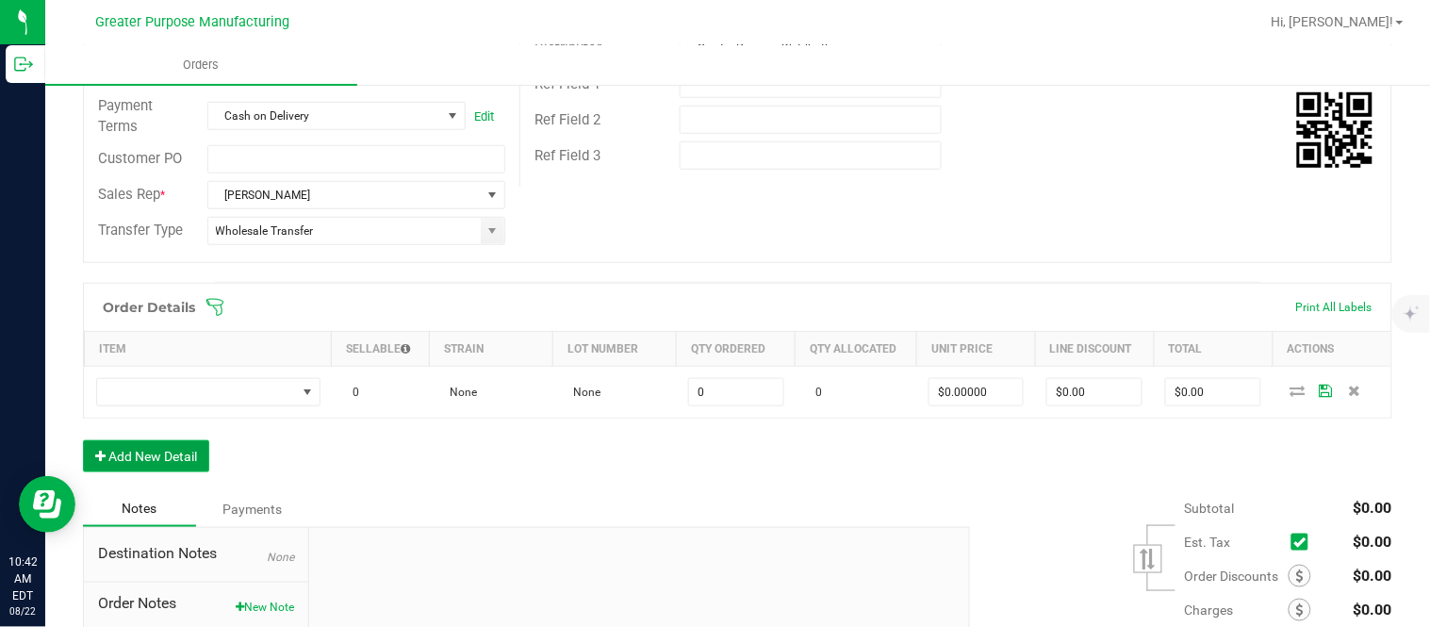
click at [83, 440] on button "Add New Detail" at bounding box center [146, 456] width 126 height 32
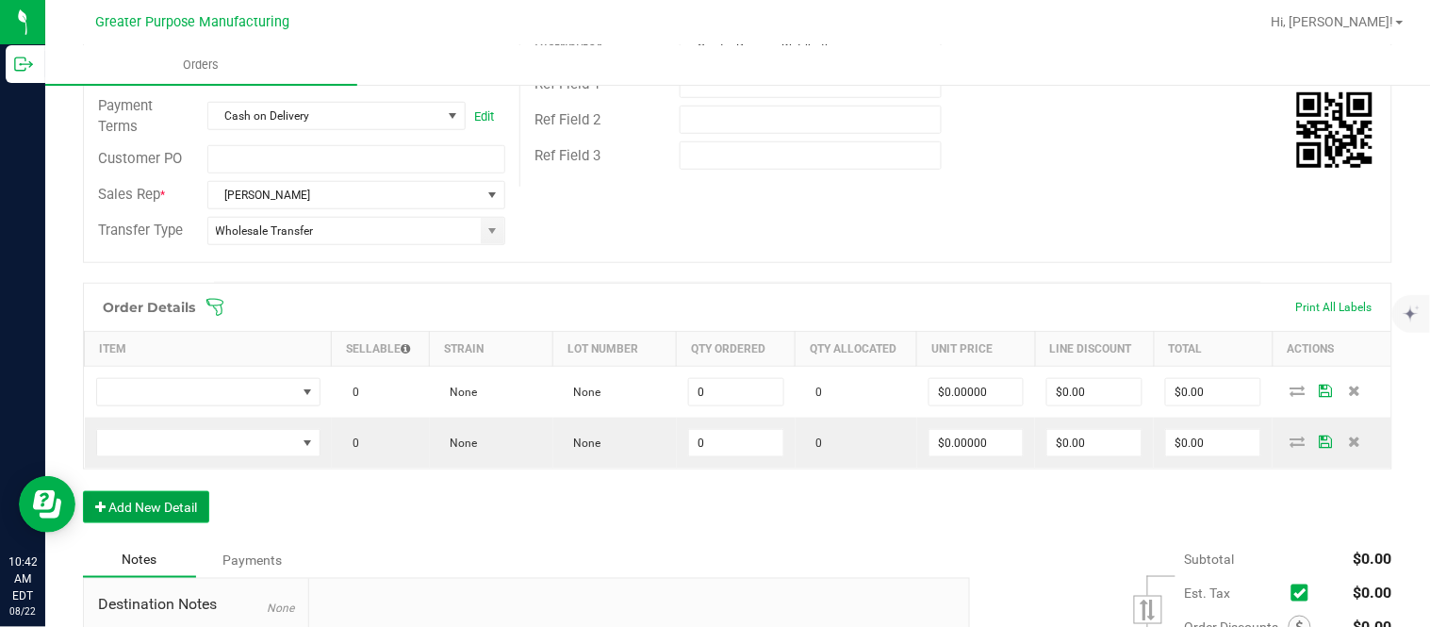
click at [83, 491] on button "Add New Detail" at bounding box center [146, 507] width 126 height 32
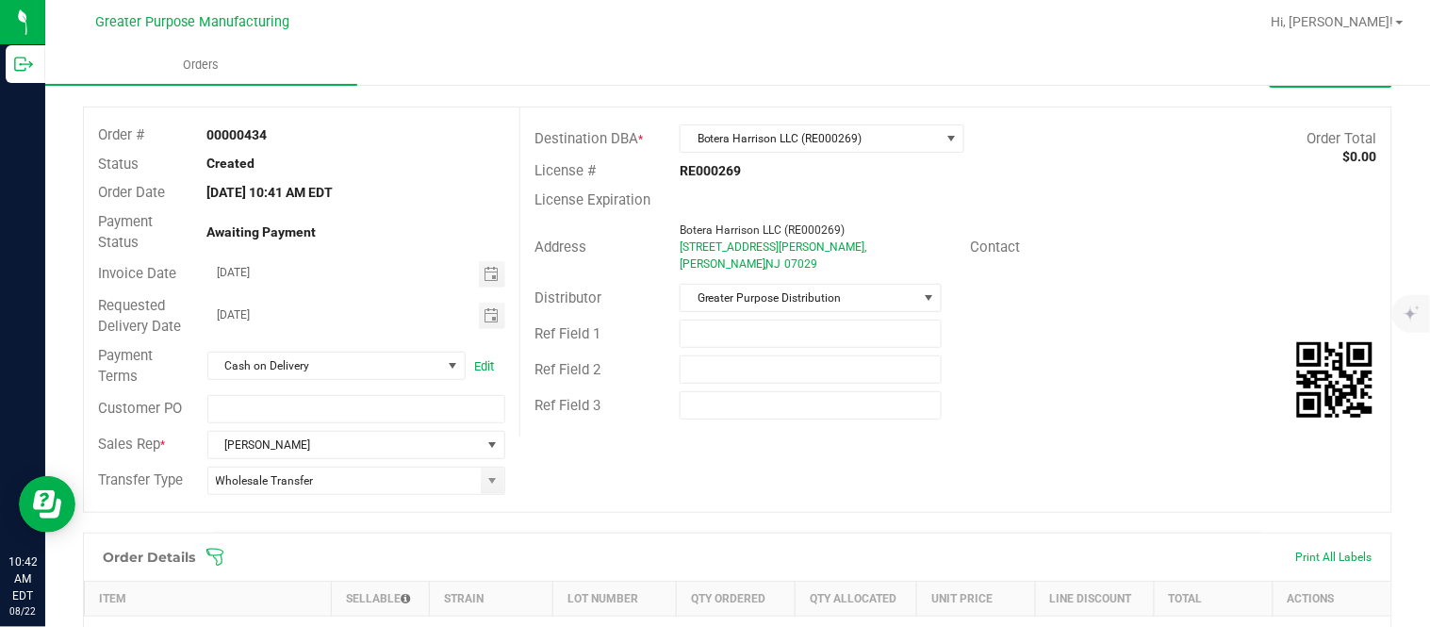
scroll to position [0, 0]
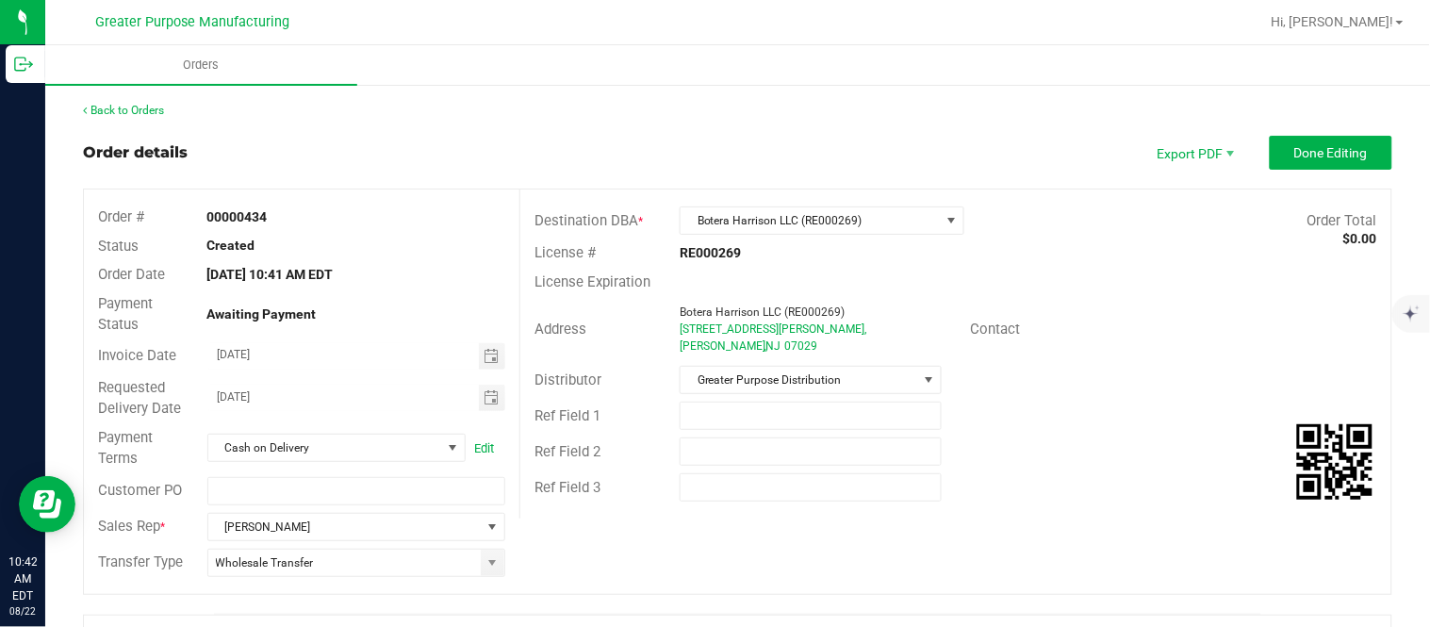
click at [256, 219] on strong "00000434" at bounding box center [237, 216] width 60 height 15
copy strong "00000434"
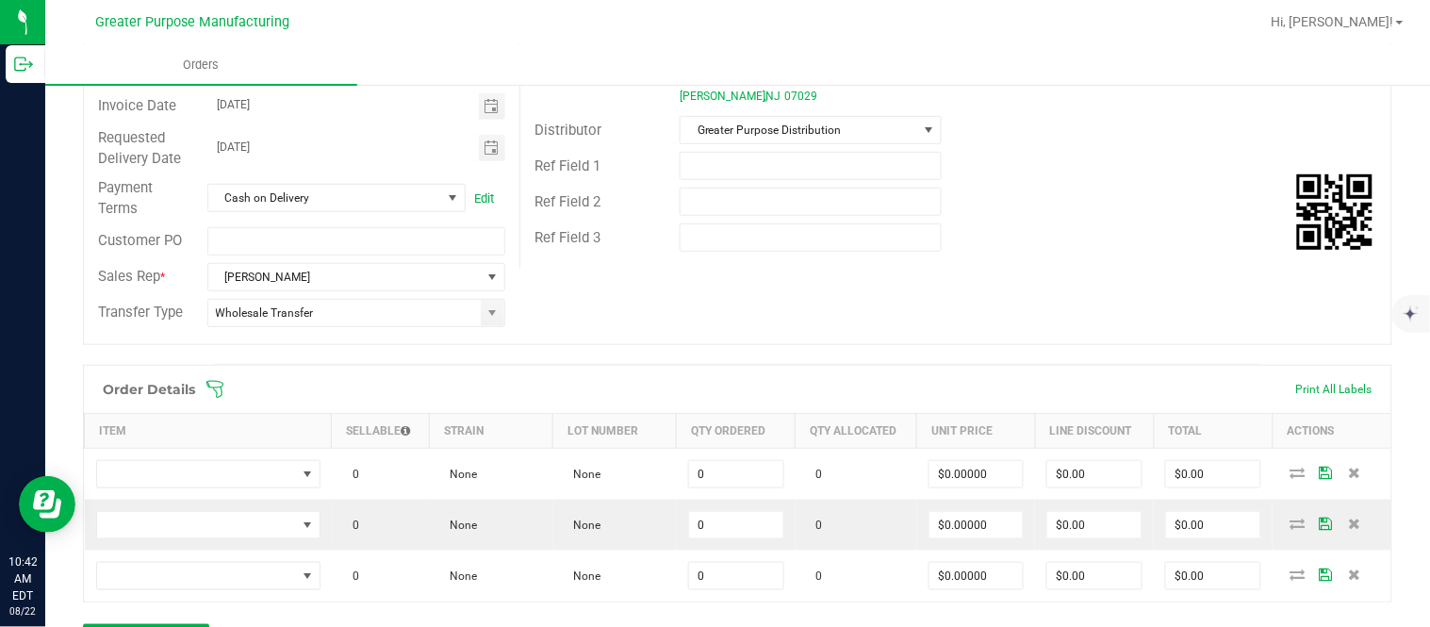
scroll to position [279, 0]
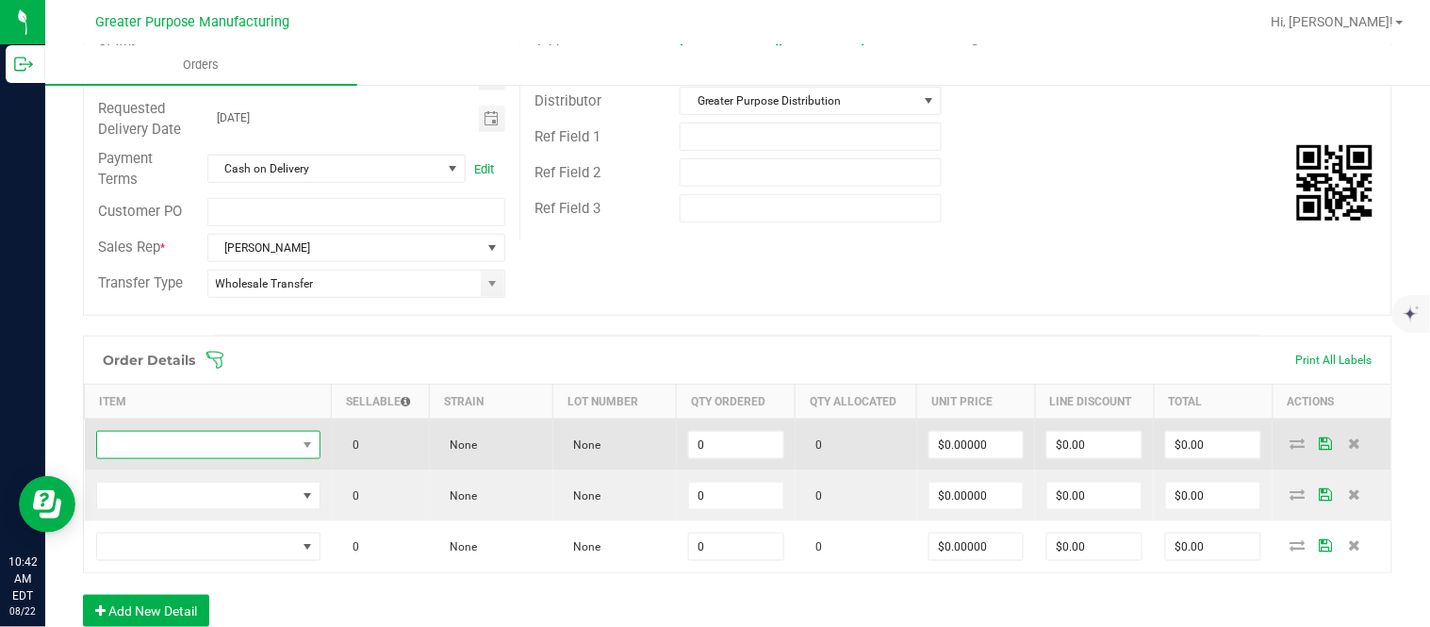
click at [214, 456] on span "NO DATA FOUND" at bounding box center [196, 445] width 199 height 26
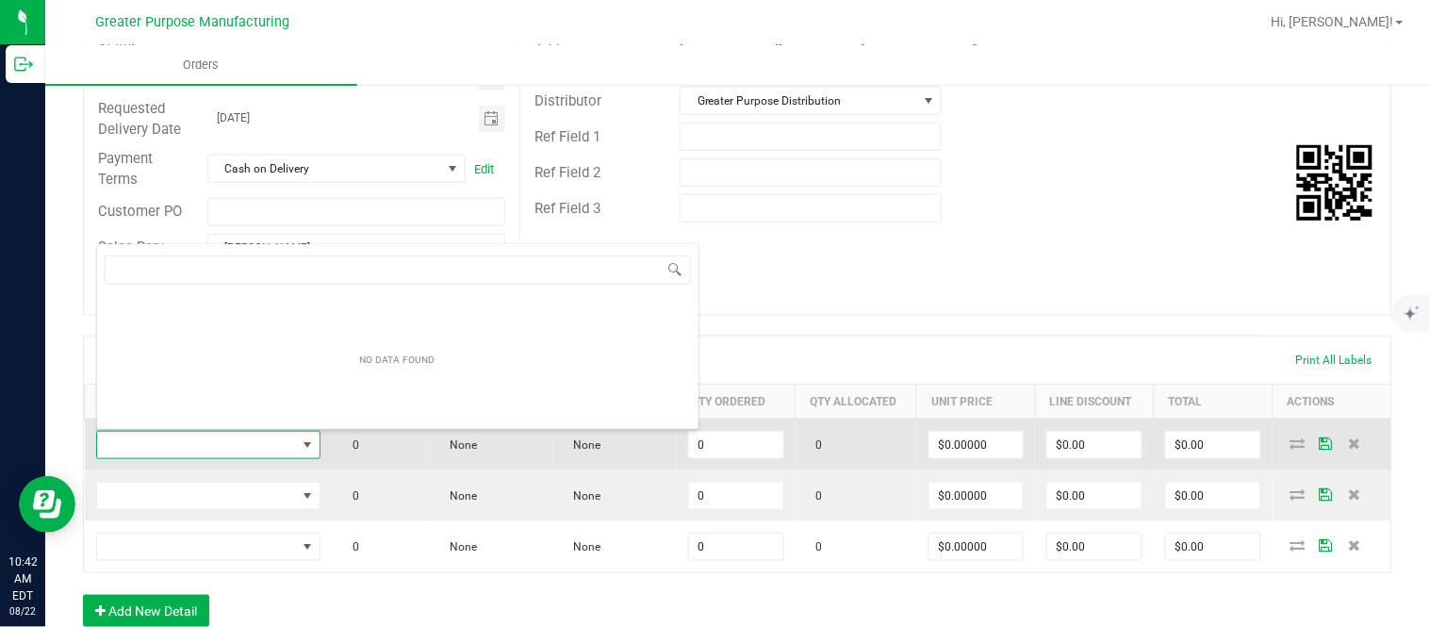
scroll to position [28, 218]
type input "1.5.7.778.0"
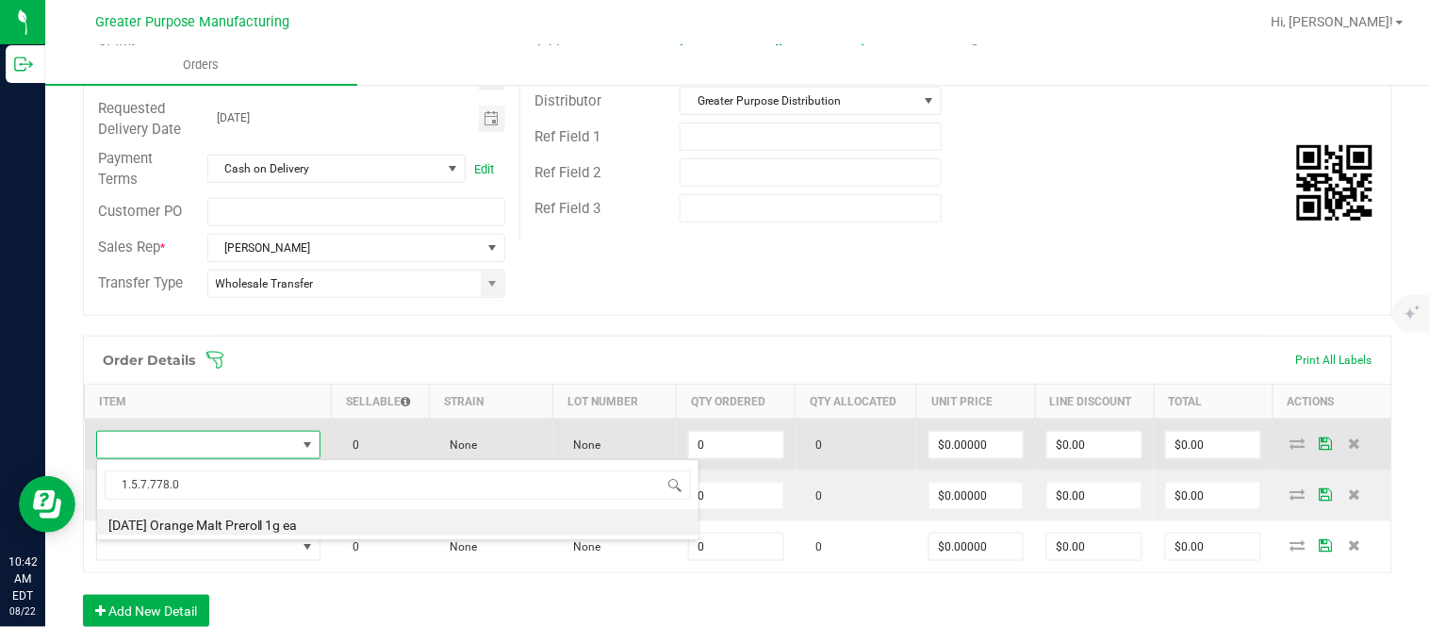
type input "0 ea"
type input "$3.50000"
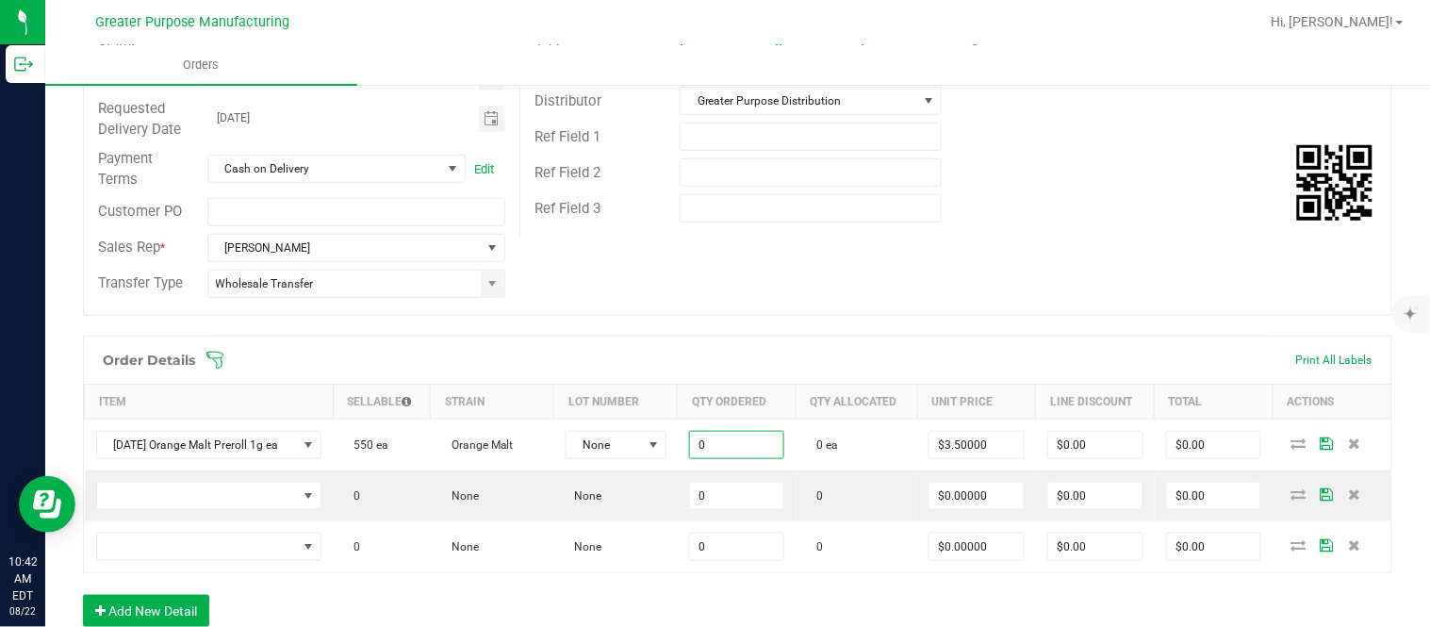
paste input "10"
type input "100 ea"
type input "3.5"
type input "$350.00"
type input "0"
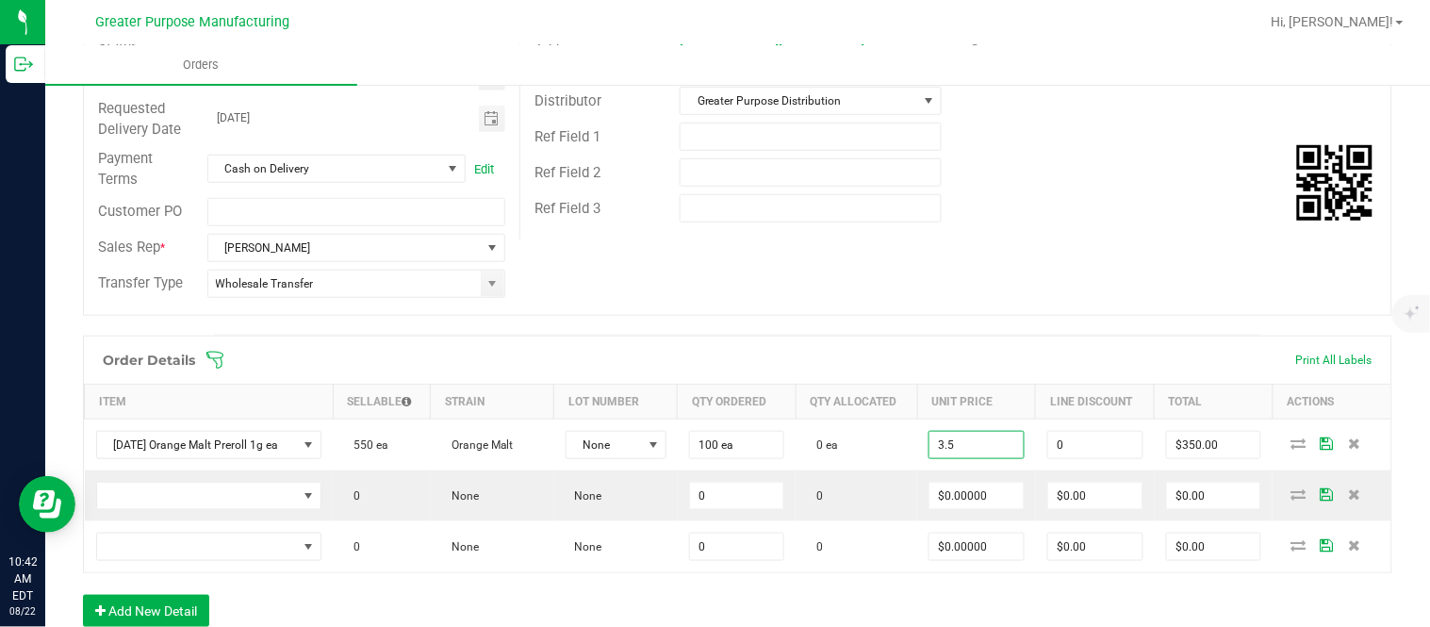
type input "$3.50000"
type input "$0.00"
type input "$350.00"
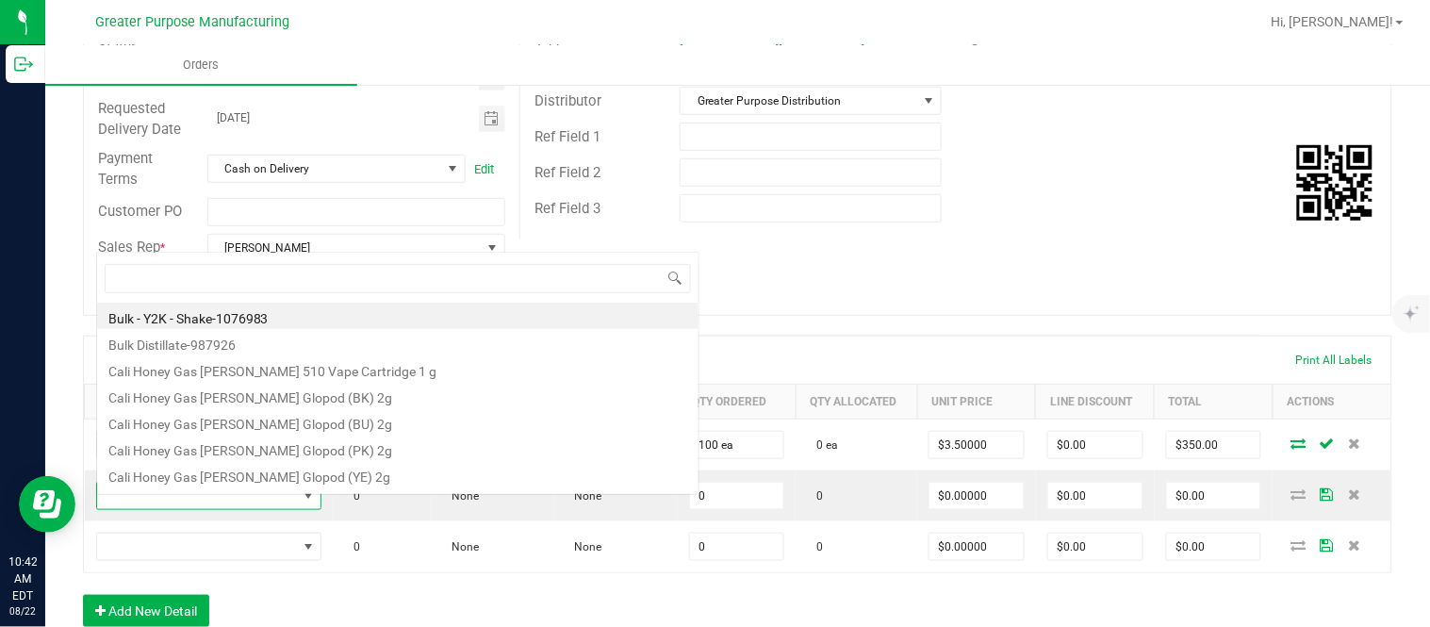
scroll to position [28, 221]
type input "1.5.7.1309.0"
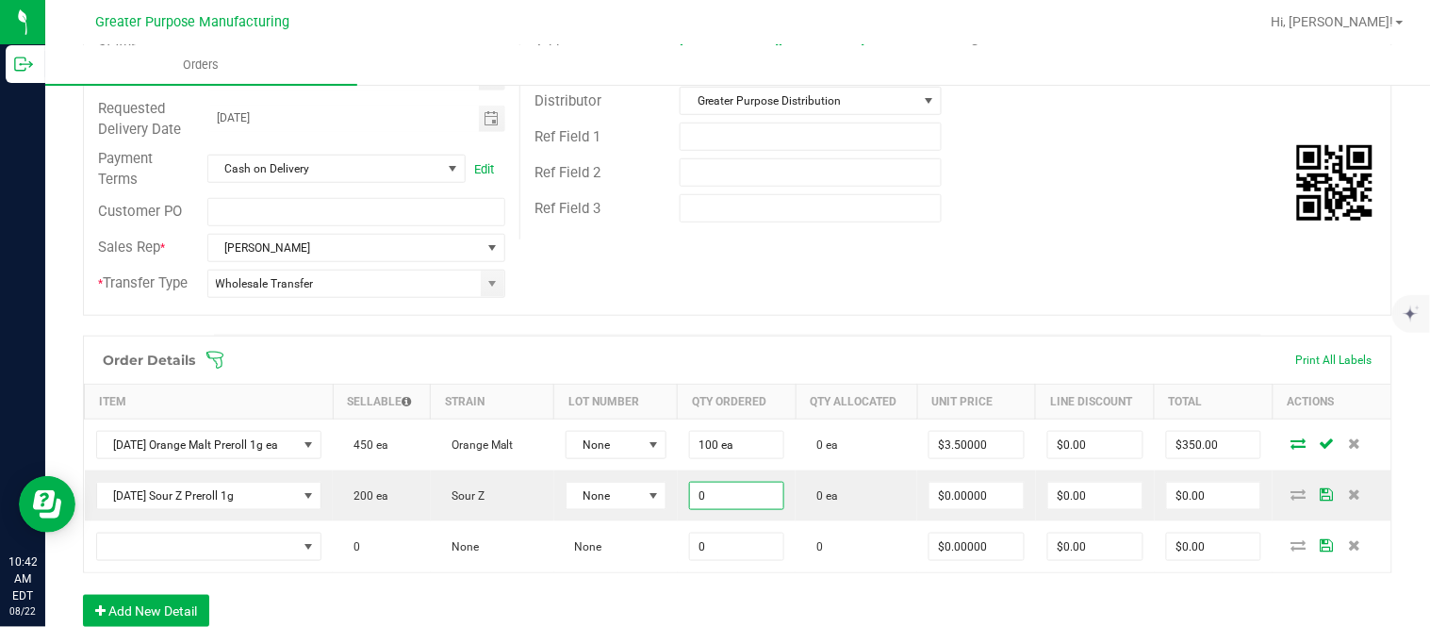
paste input "10"
type input "100 ea"
type input "$0.00000"
type input "$0.00"
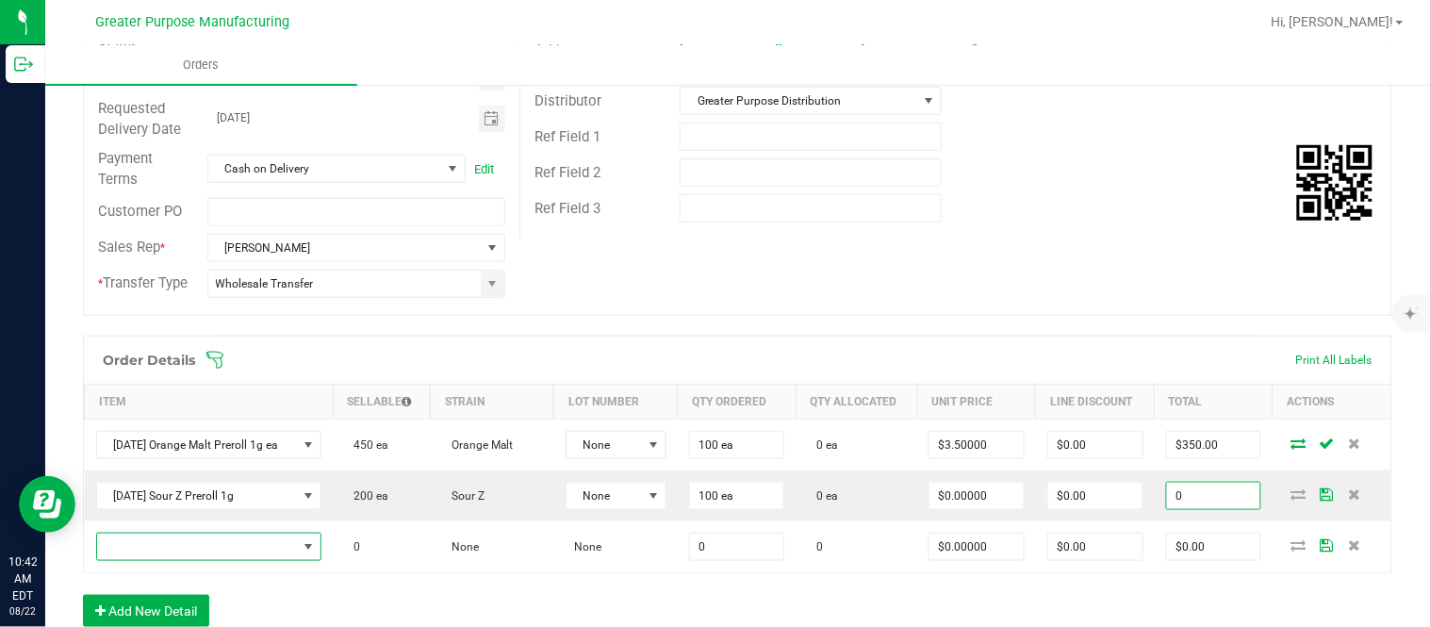
type input "$0.00"
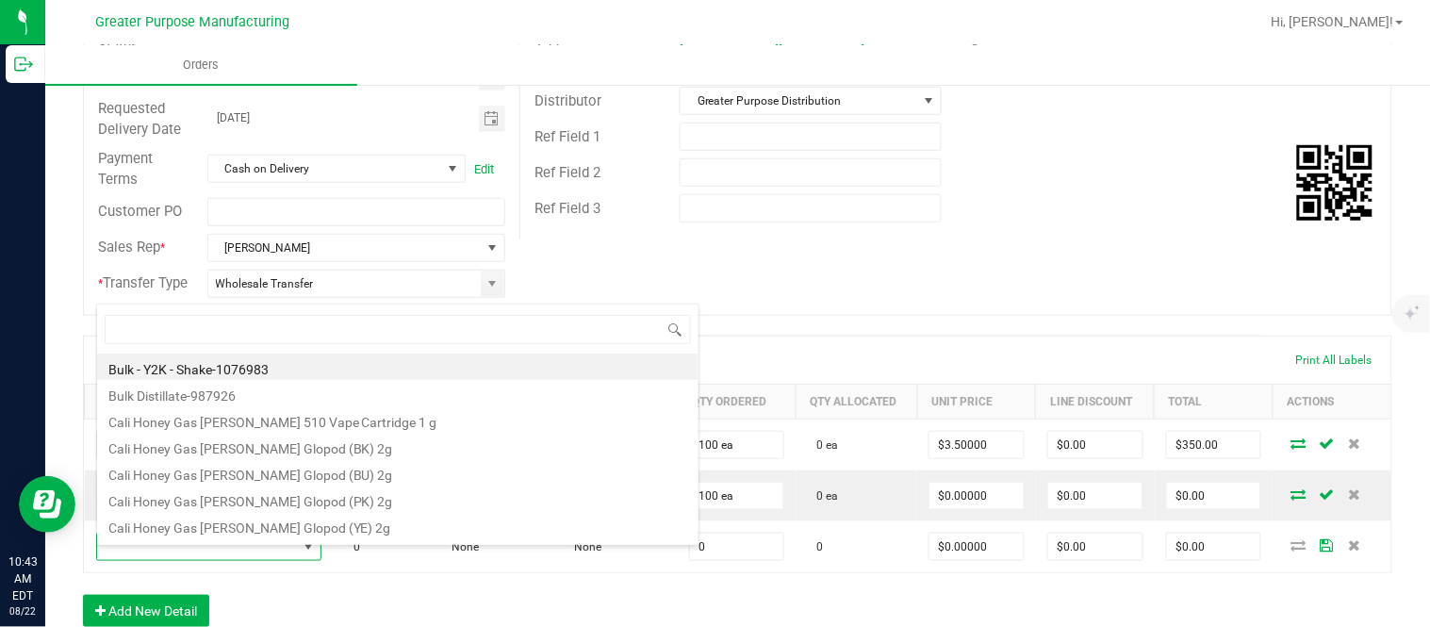
type input "1.5.7.1307.0"
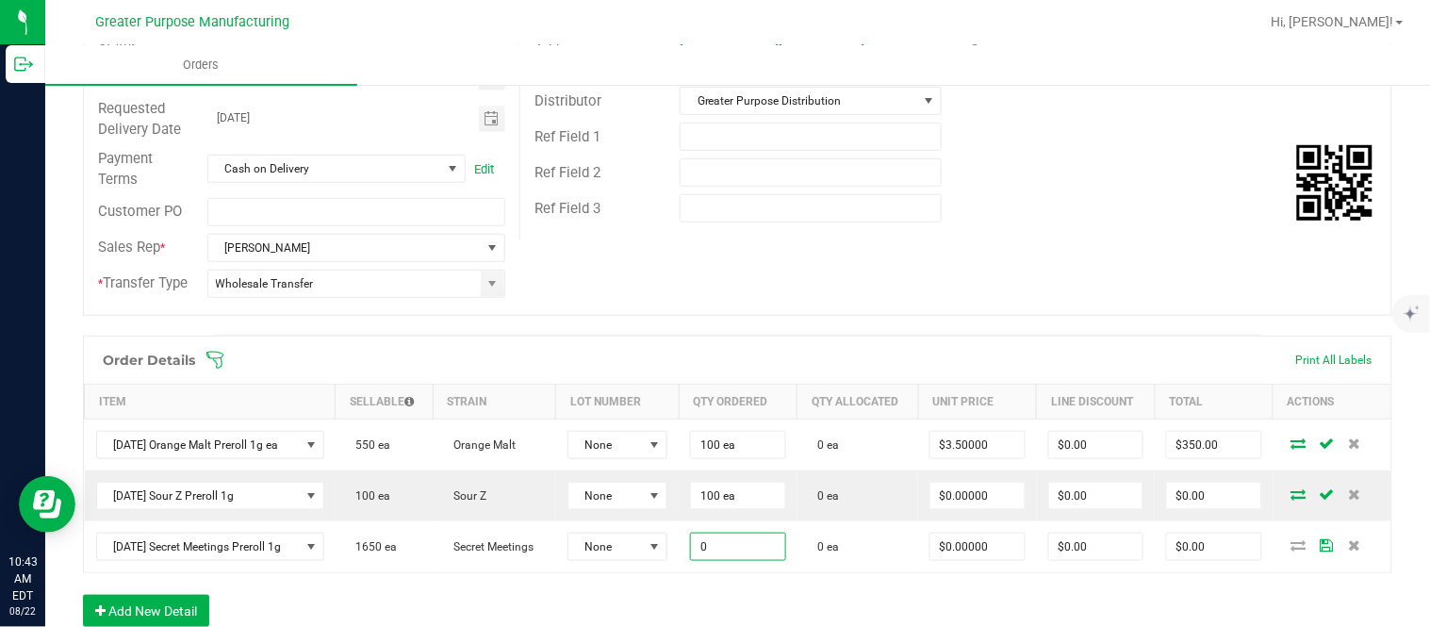
paste input "10"
type input "100 ea"
type input "$0.00000"
type input "$0.00"
type input "0"
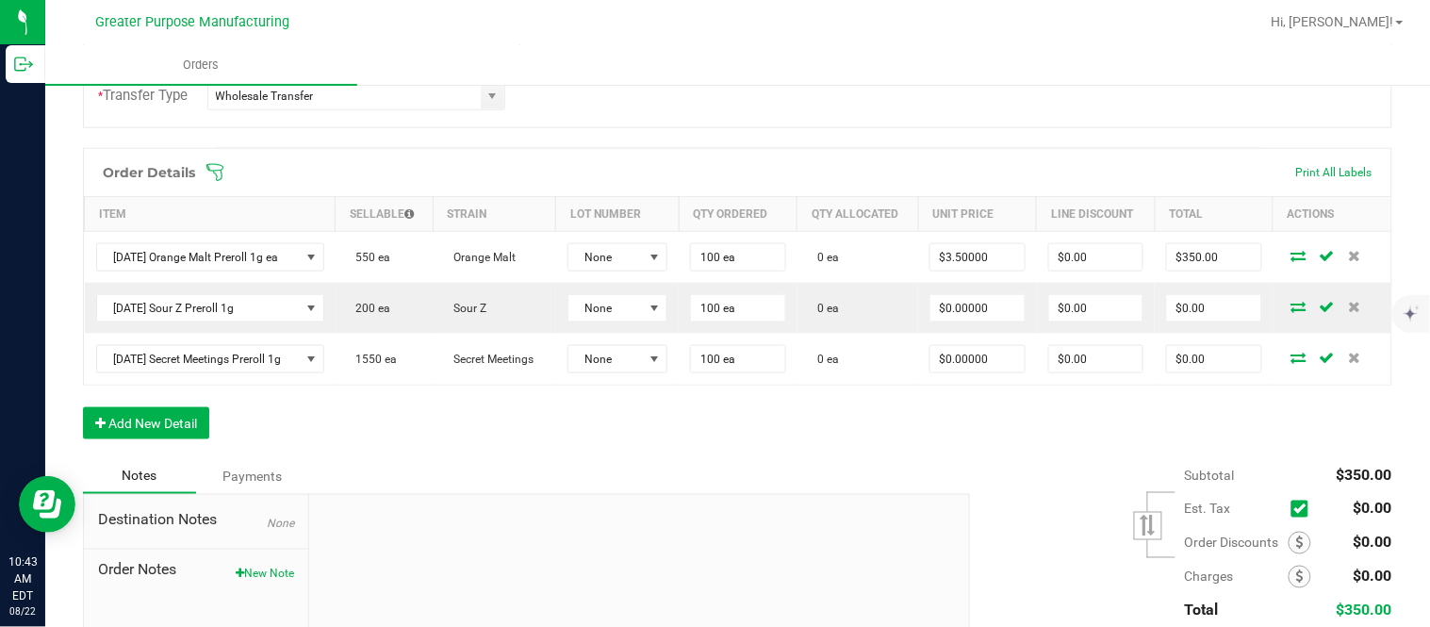
scroll to position [471, 0]
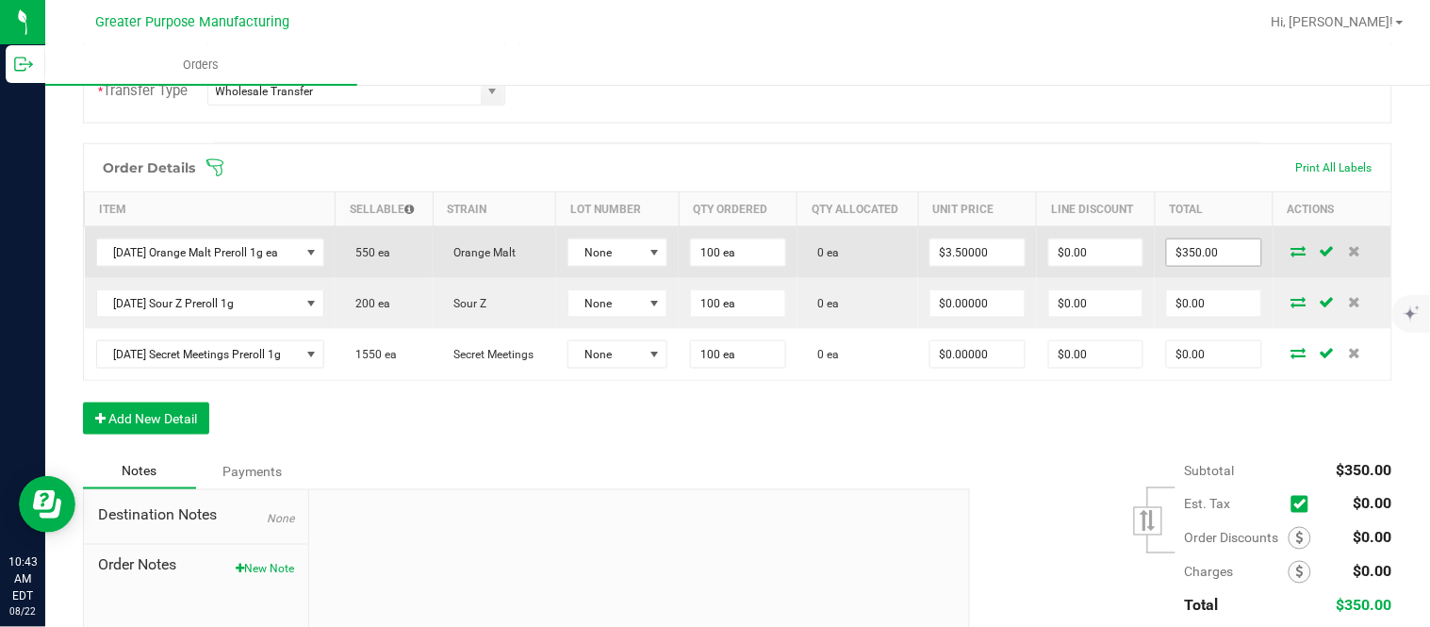
click at [712, 266] on input "$350.00" at bounding box center [1213, 252] width 93 height 26
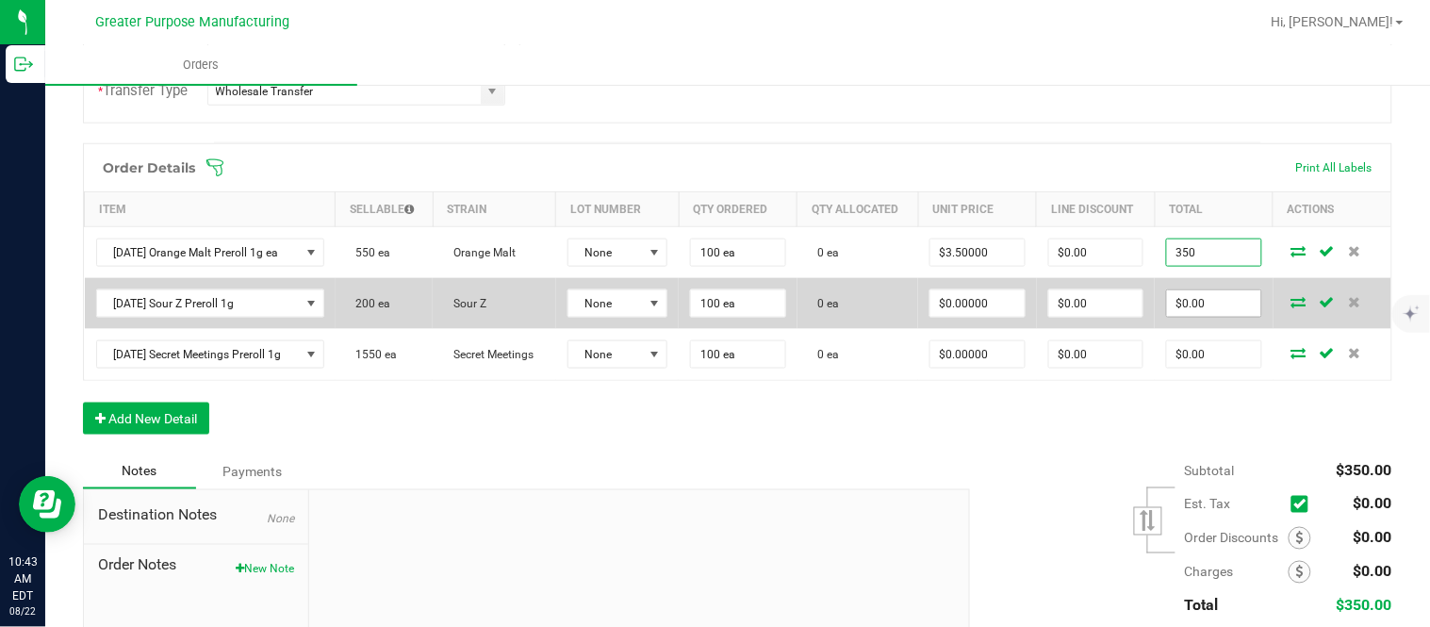
click at [712, 312] on input "$0.00" at bounding box center [1213, 303] width 93 height 26
type input "$350.00"
paste input "35"
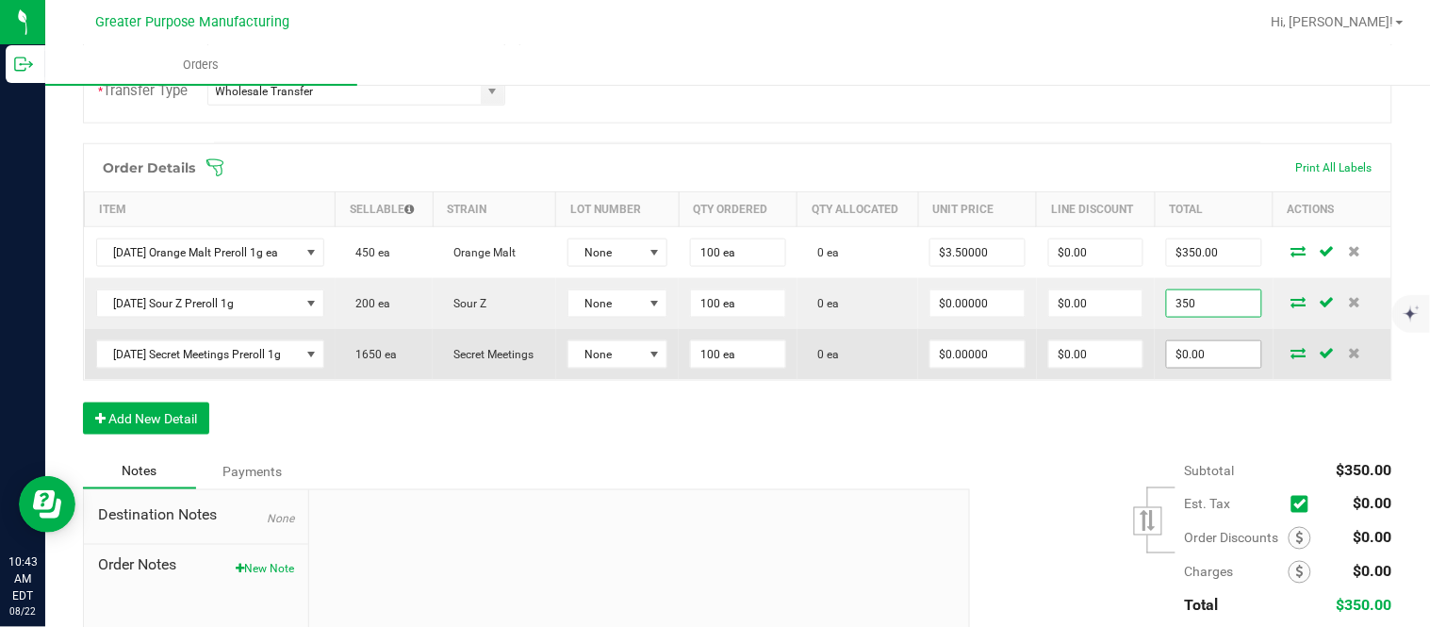
type input "350"
click at [712, 356] on input "$0.00" at bounding box center [1213, 354] width 93 height 26
type input "$3.50000"
type input "$350.00"
paste input "35"
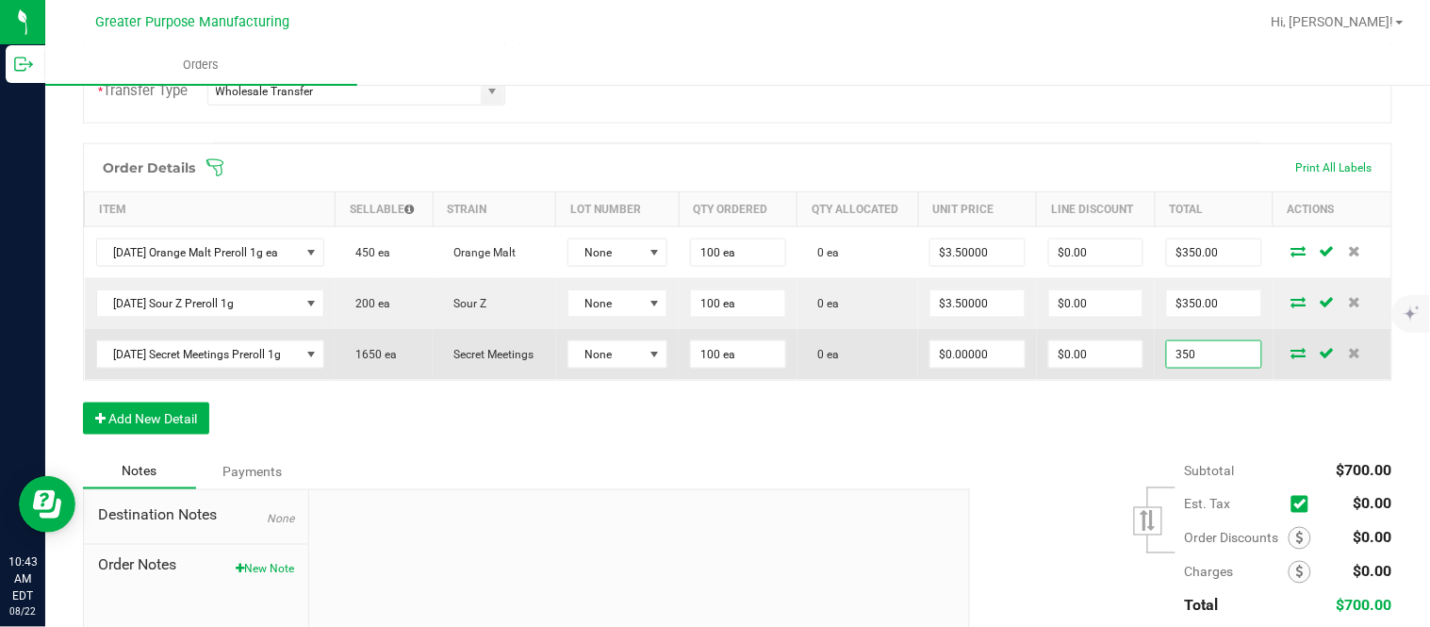
type input "350"
type input "$3.50000"
type input "$350.00"
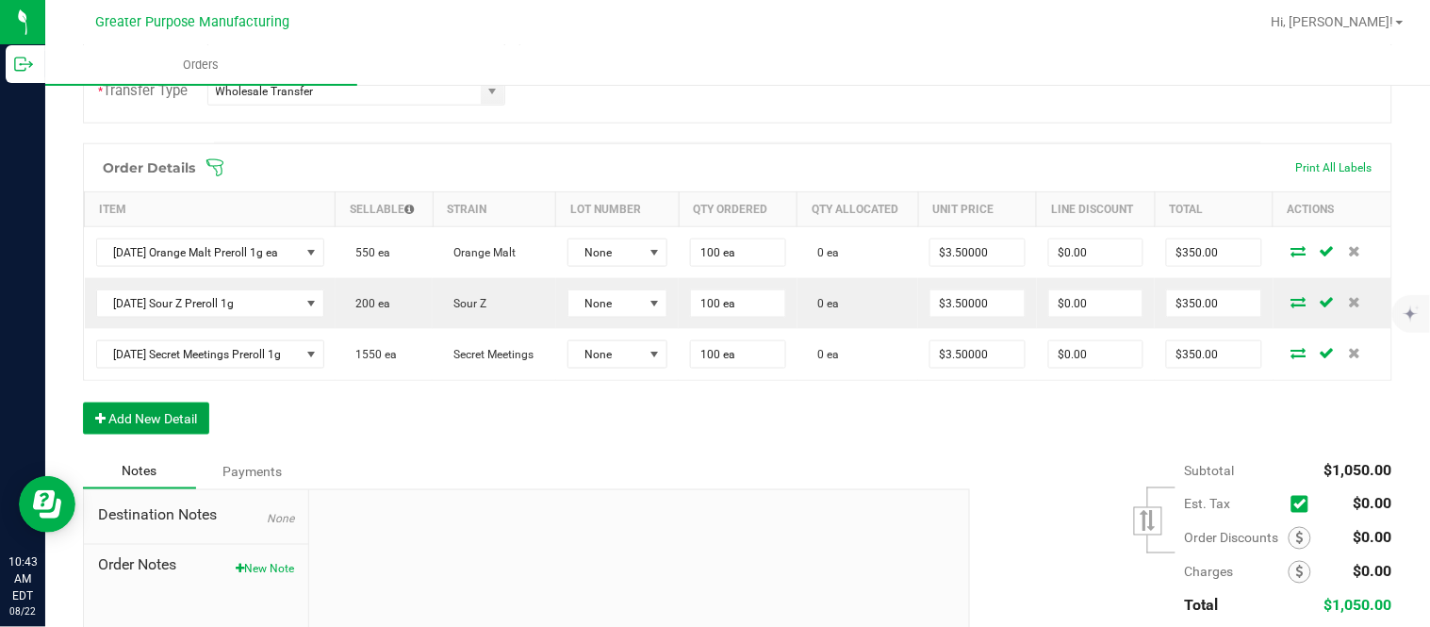
scroll to position [0, 0]
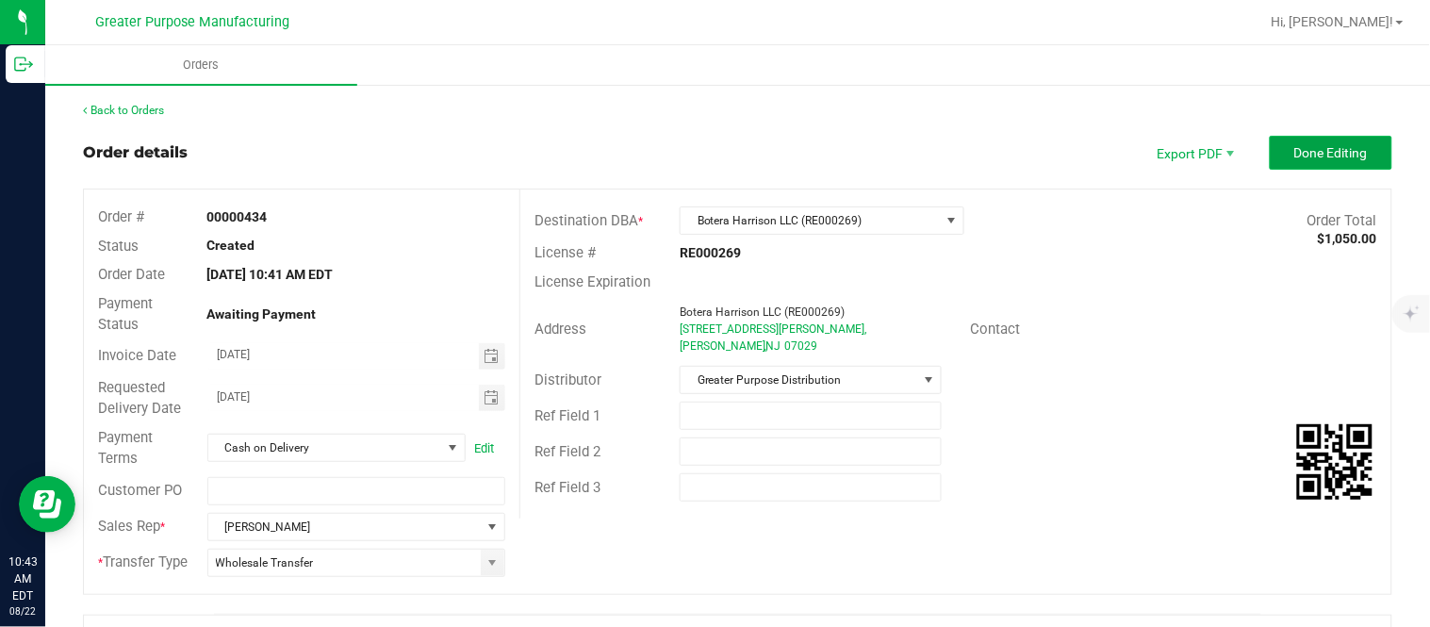
click at [712, 142] on button "Done Editing" at bounding box center [1330, 153] width 123 height 34
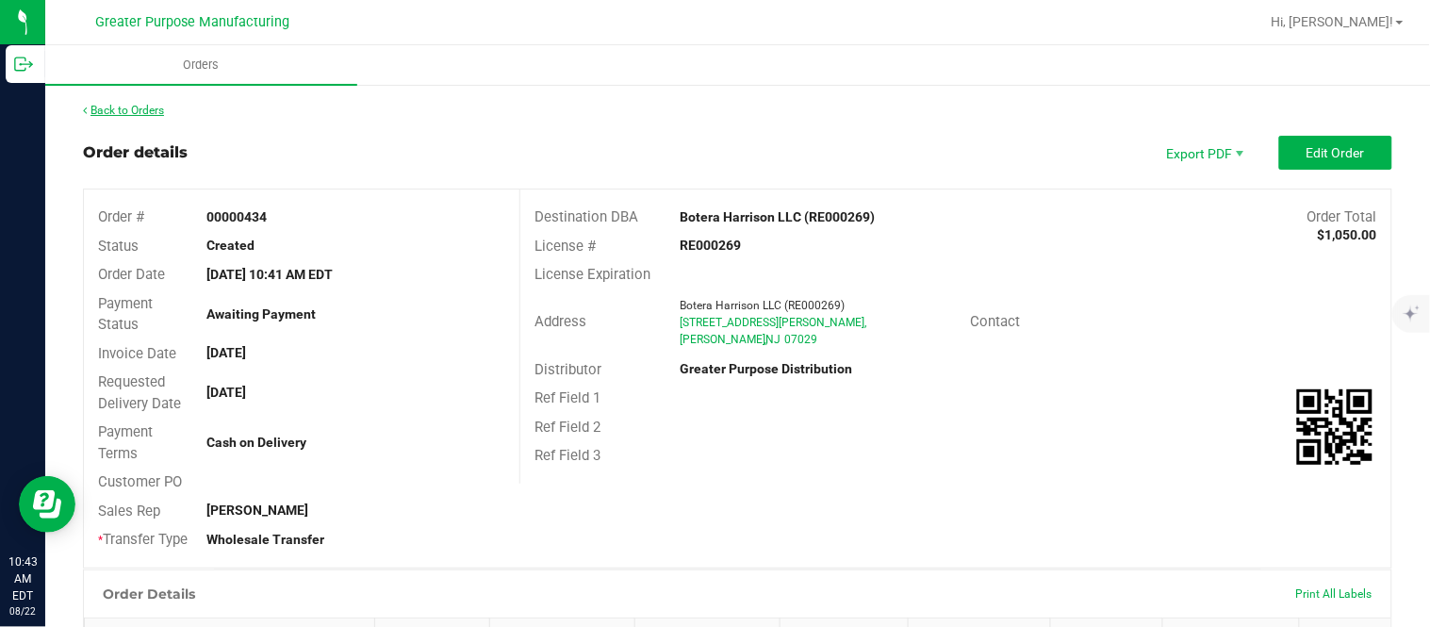
click at [101, 106] on link "Back to Orders" at bounding box center [123, 110] width 81 height 13
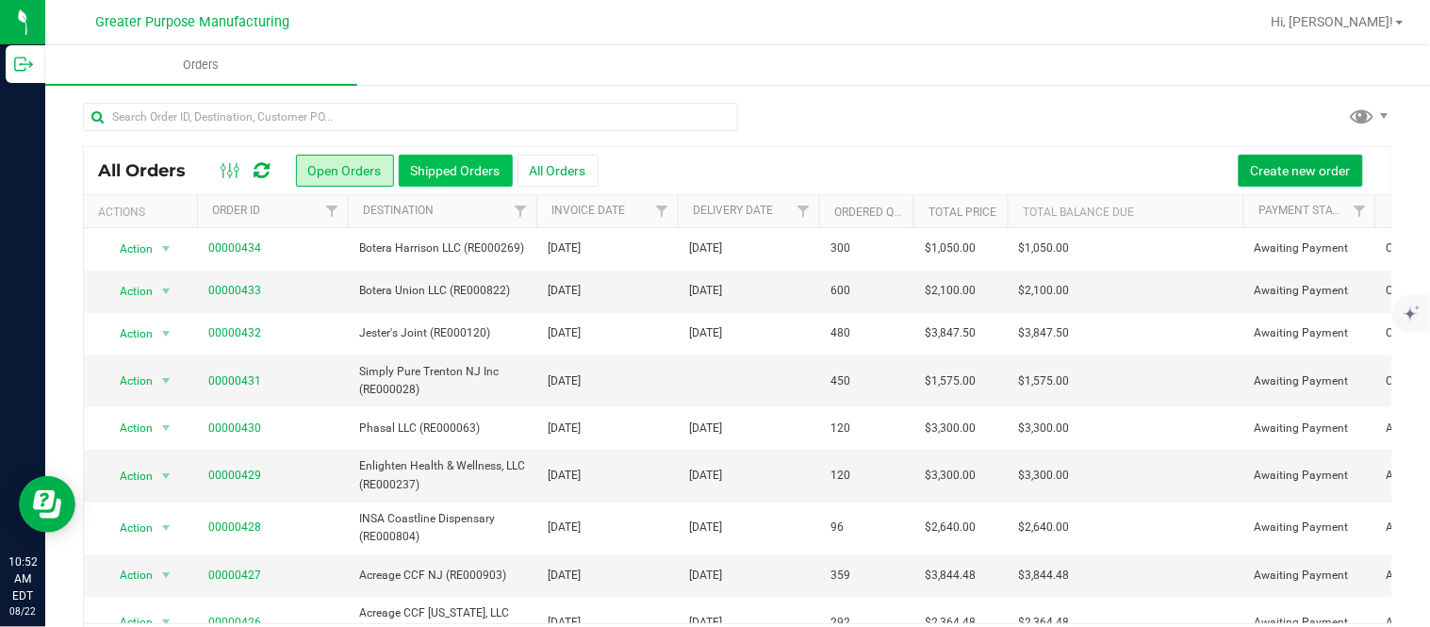
click at [450, 172] on button "Shipped Orders" at bounding box center [456, 171] width 114 height 32
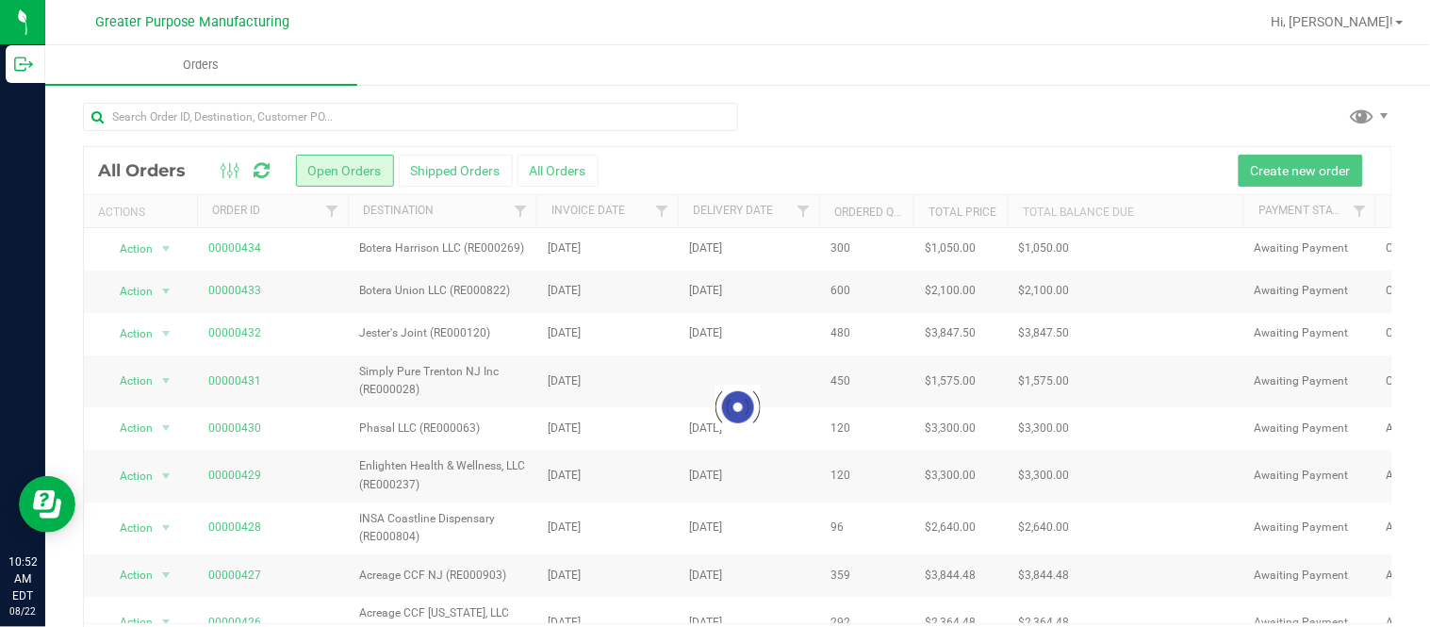
click at [441, 173] on div at bounding box center [737, 407] width 1307 height 521
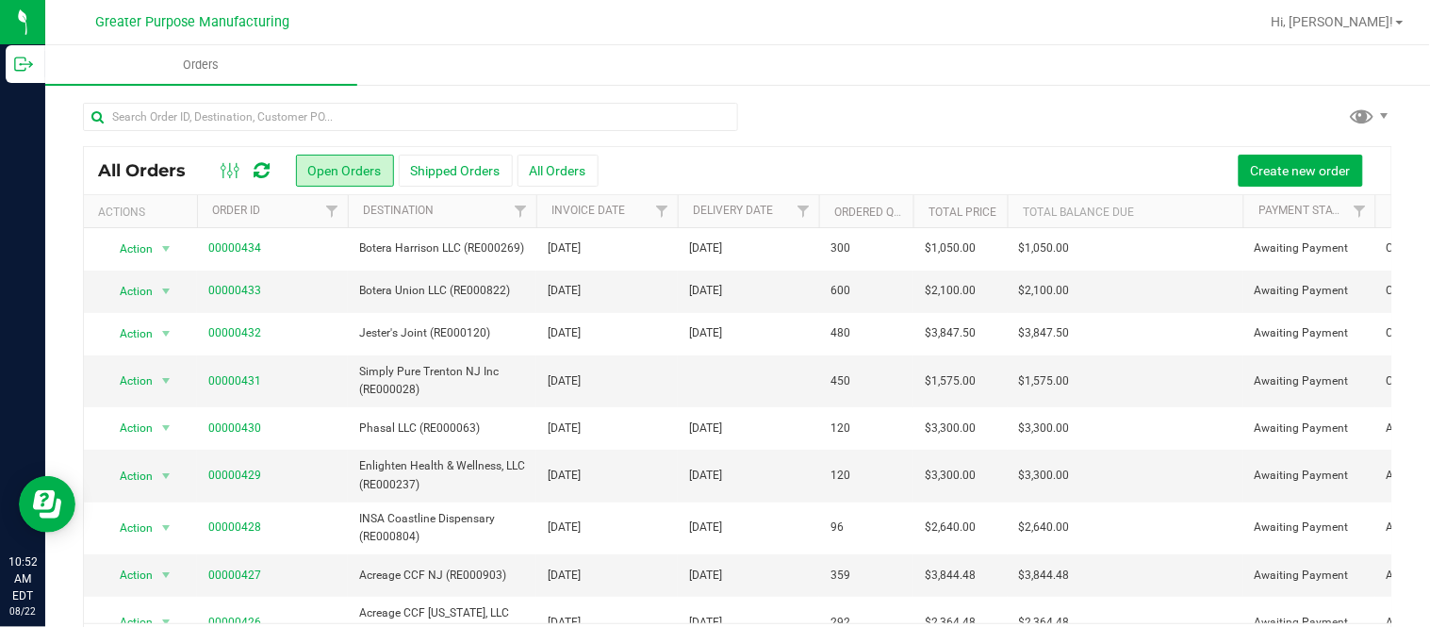
click at [441, 173] on button "Shipped Orders" at bounding box center [456, 171] width 114 height 32
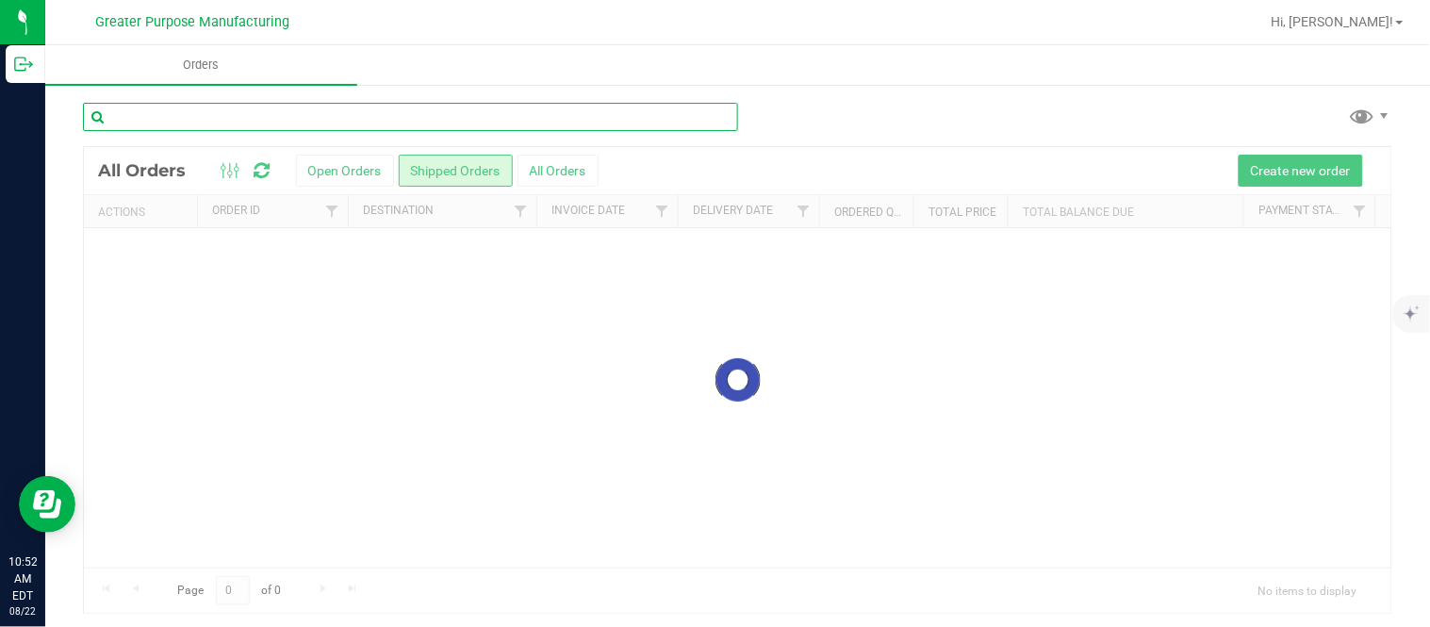
click at [307, 118] on input "text" at bounding box center [410, 117] width 655 height 28
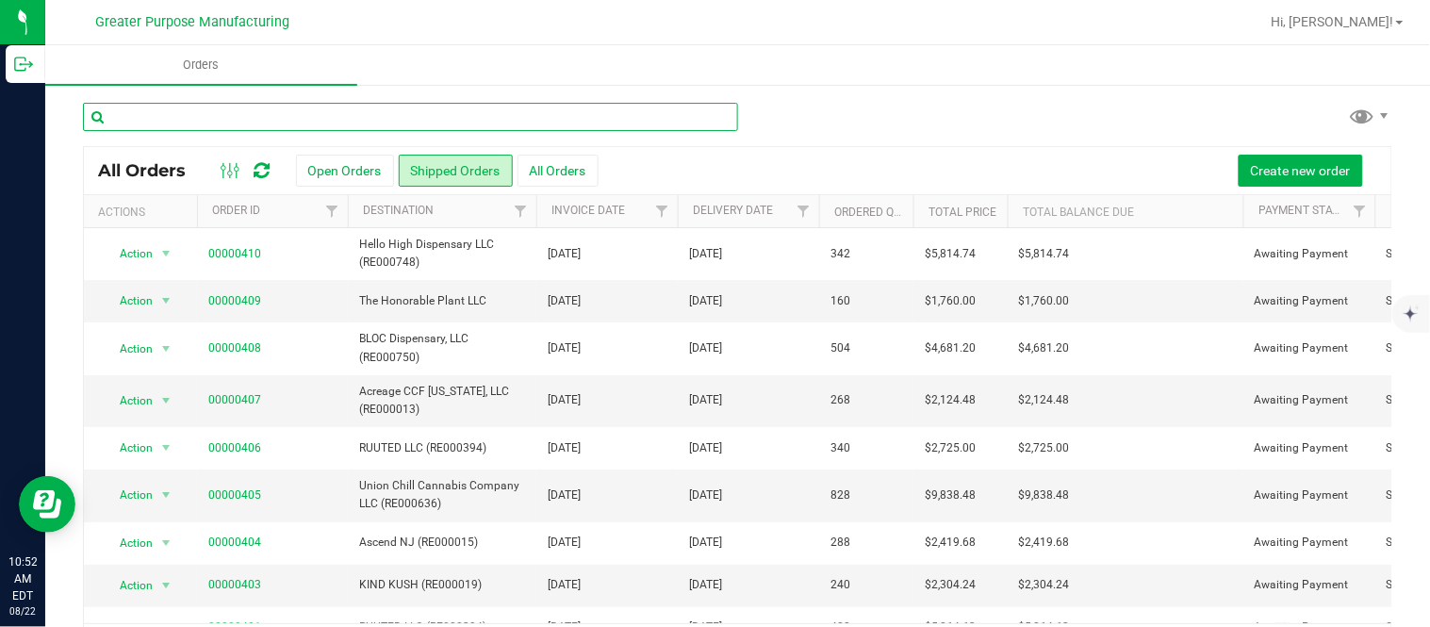
paste input "402"
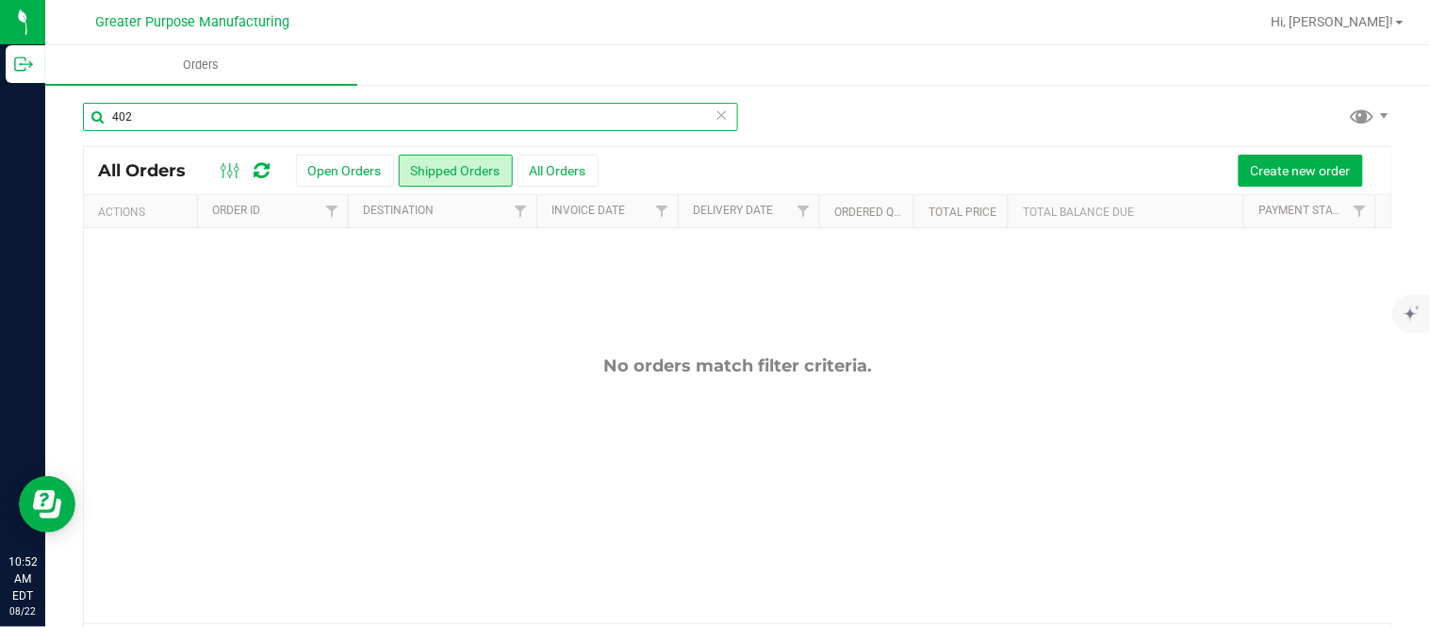
click at [307, 118] on input "402" at bounding box center [410, 117] width 655 height 28
paste input "376"
click at [307, 118] on input "376" at bounding box center [410, 117] width 655 height 28
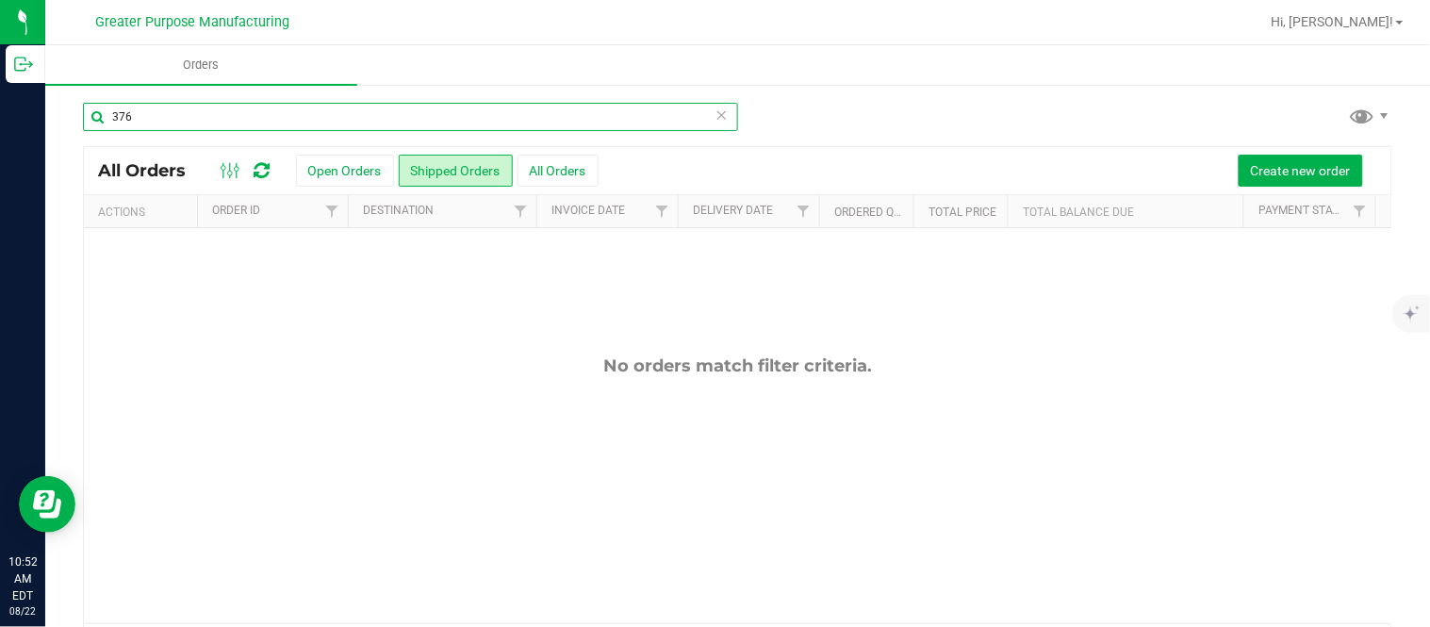
paste input "98"
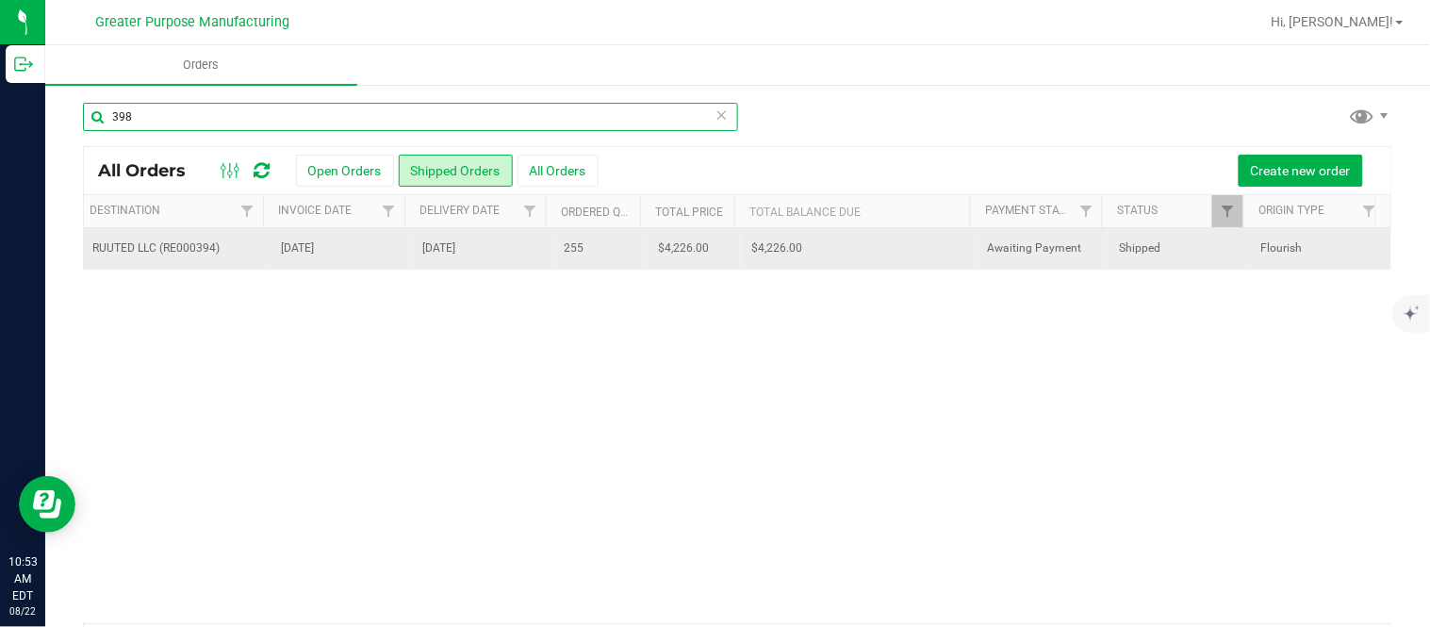
scroll to position [0, 297]
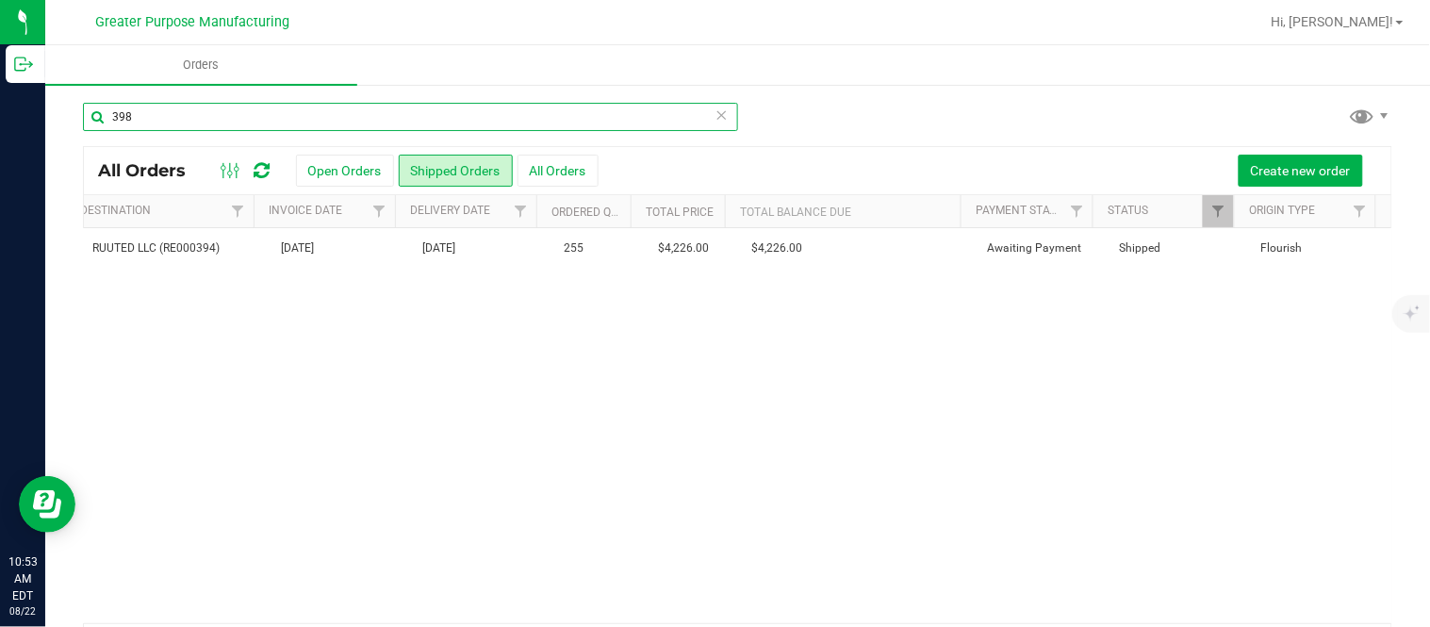
click at [349, 110] on input "398" at bounding box center [410, 117] width 655 height 28
type input "3"
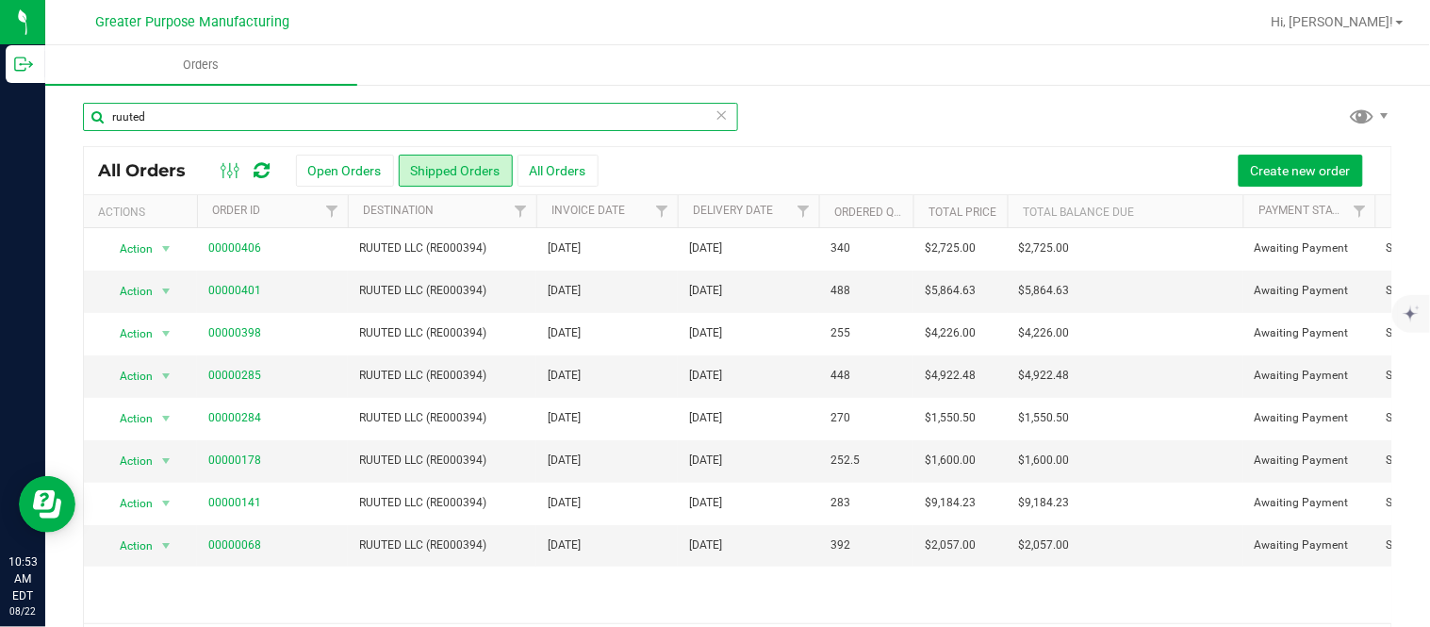
type input "ruuted"
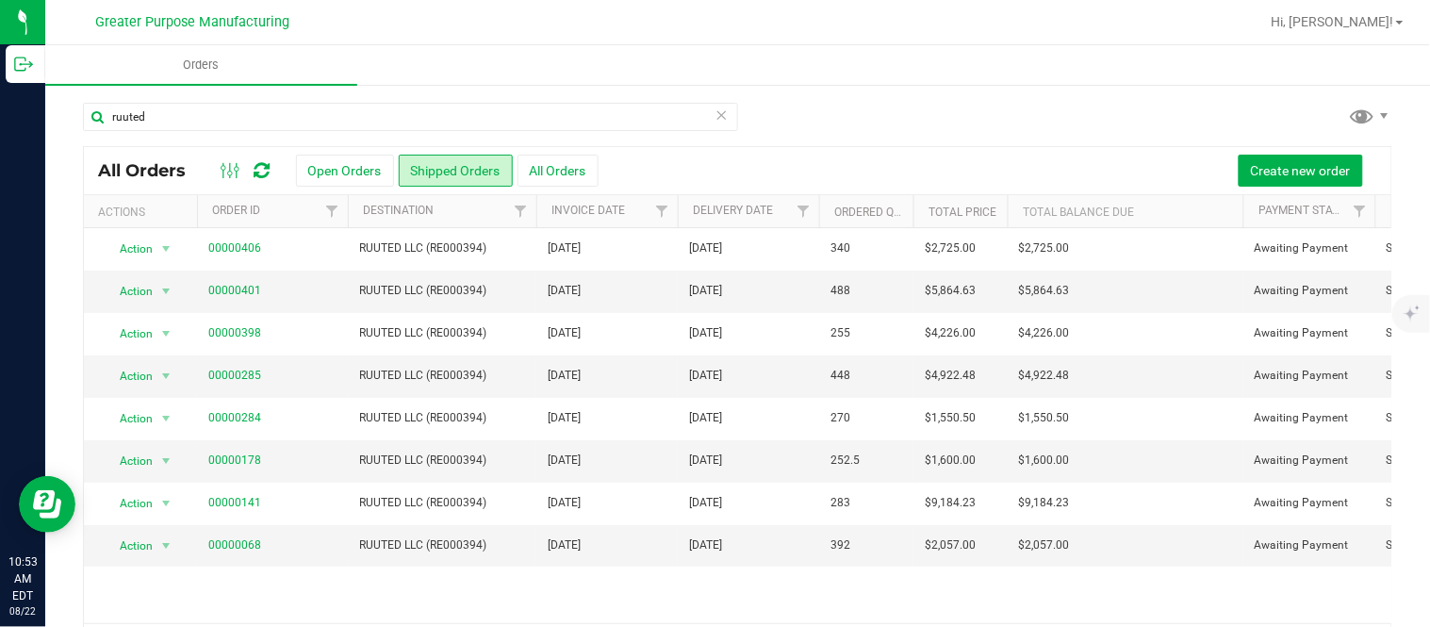
click at [715, 115] on icon at bounding box center [721, 114] width 13 height 23
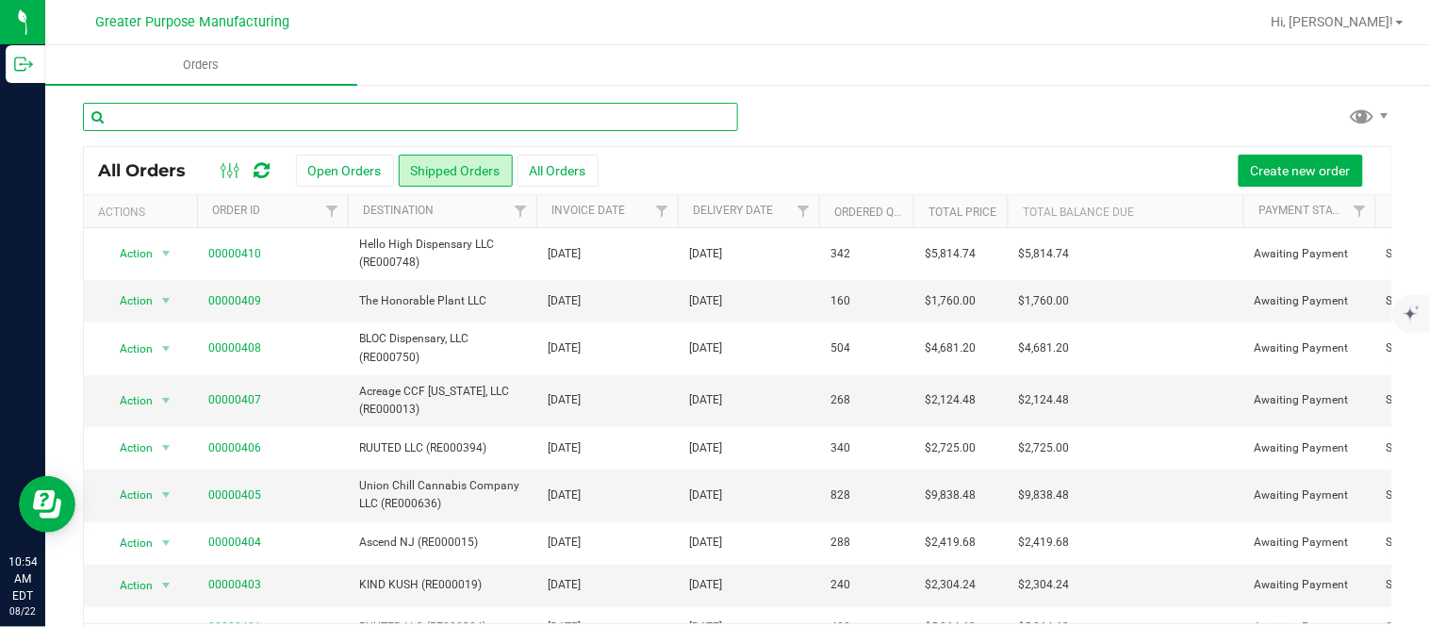
click at [295, 113] on input "text" at bounding box center [410, 117] width 655 height 28
paste input "399"
type input "399"
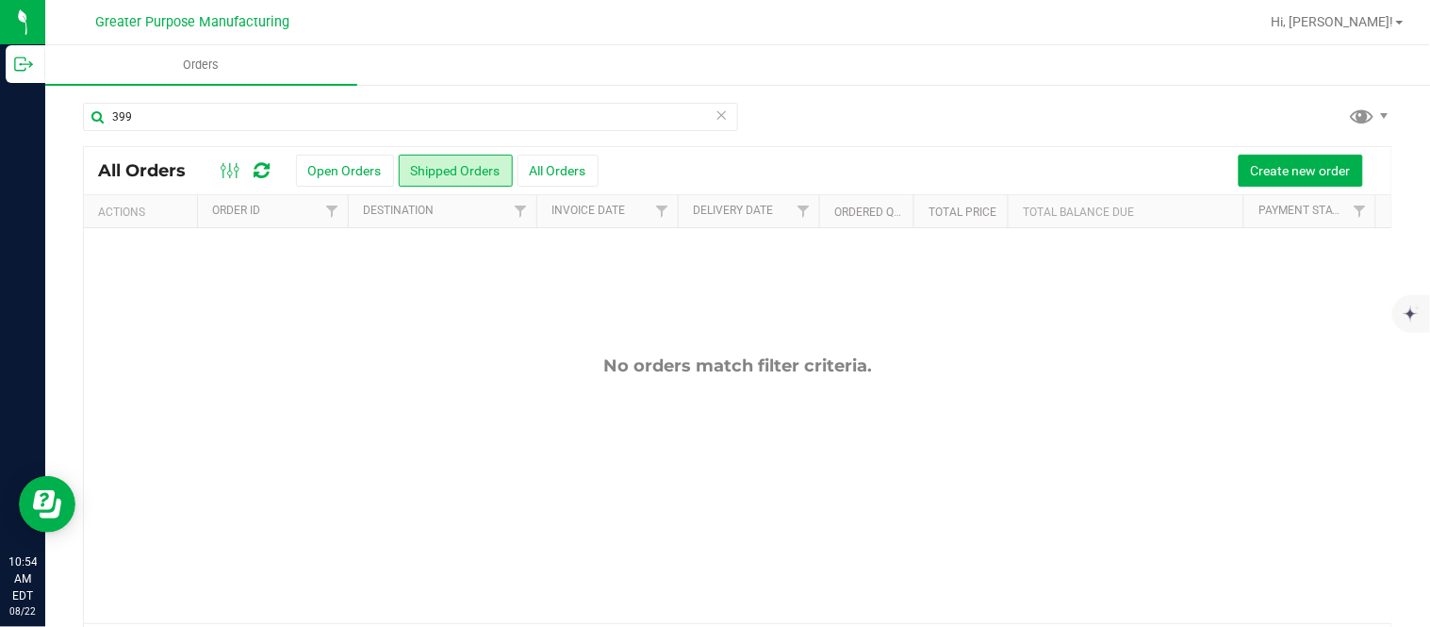
click at [715, 108] on icon at bounding box center [721, 114] width 13 height 23
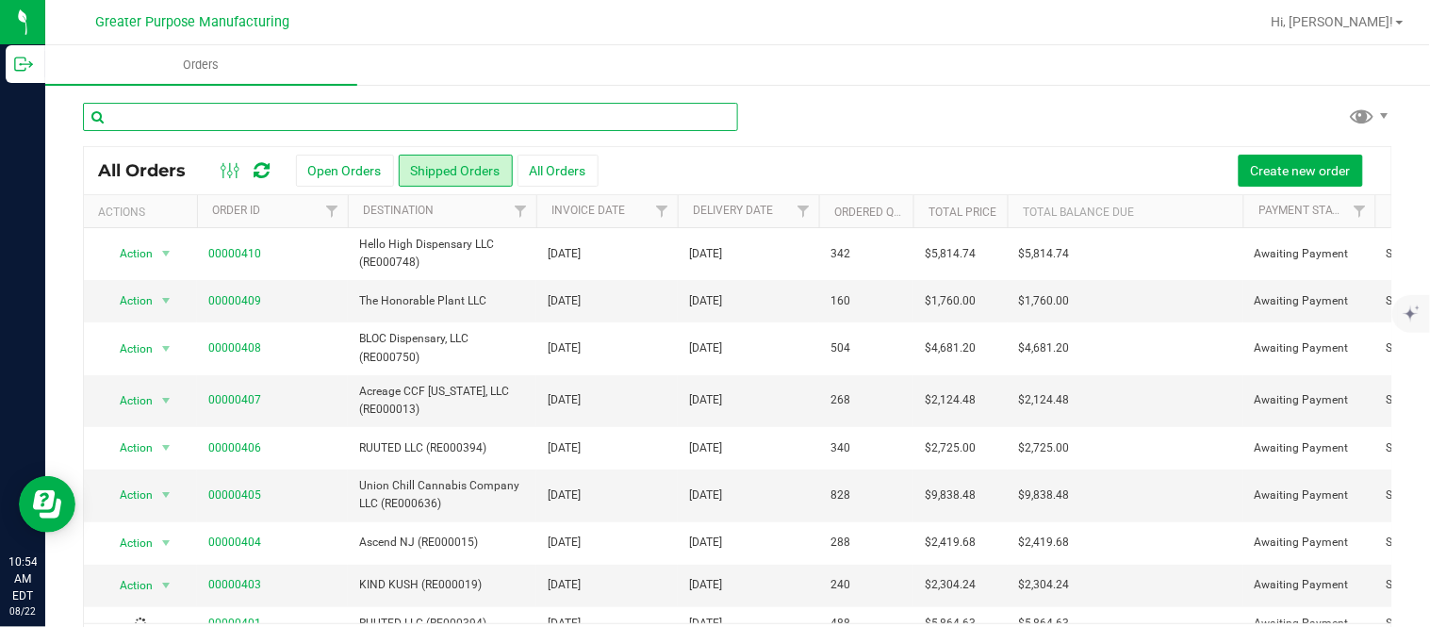
click at [608, 116] on input "text" at bounding box center [410, 117] width 655 height 28
paste input "356"
type input "356"
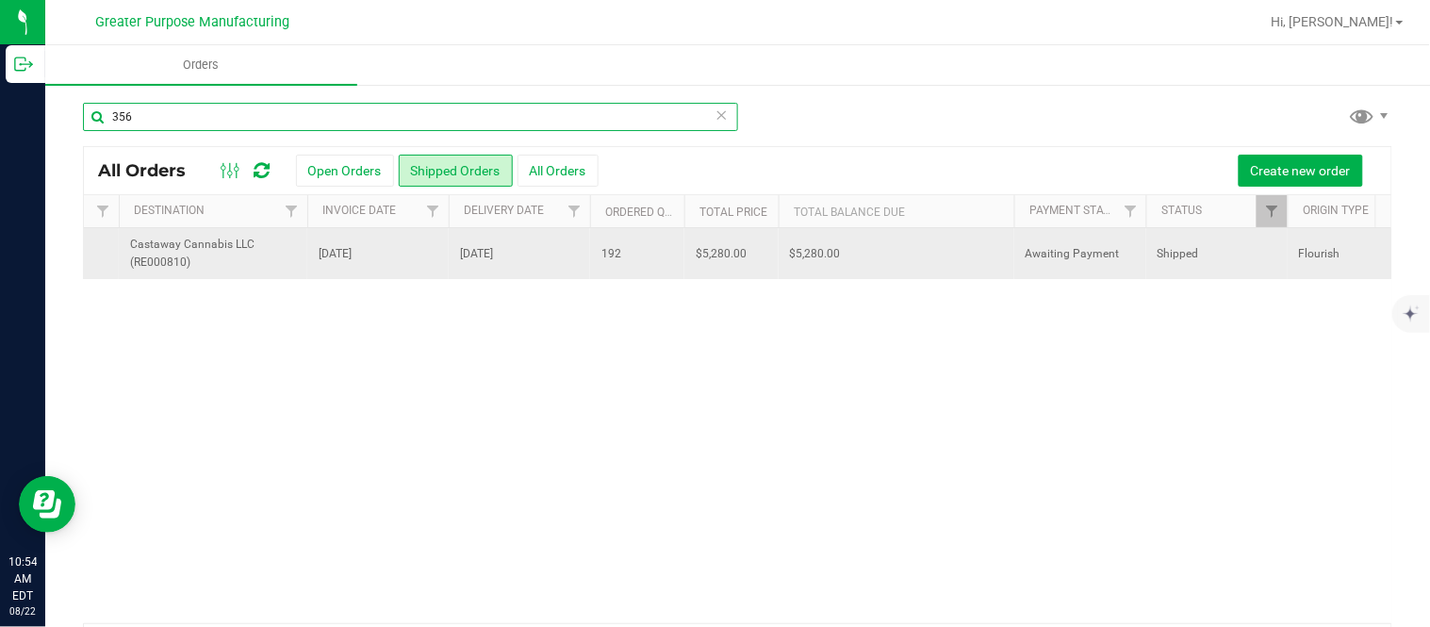
scroll to position [0, 297]
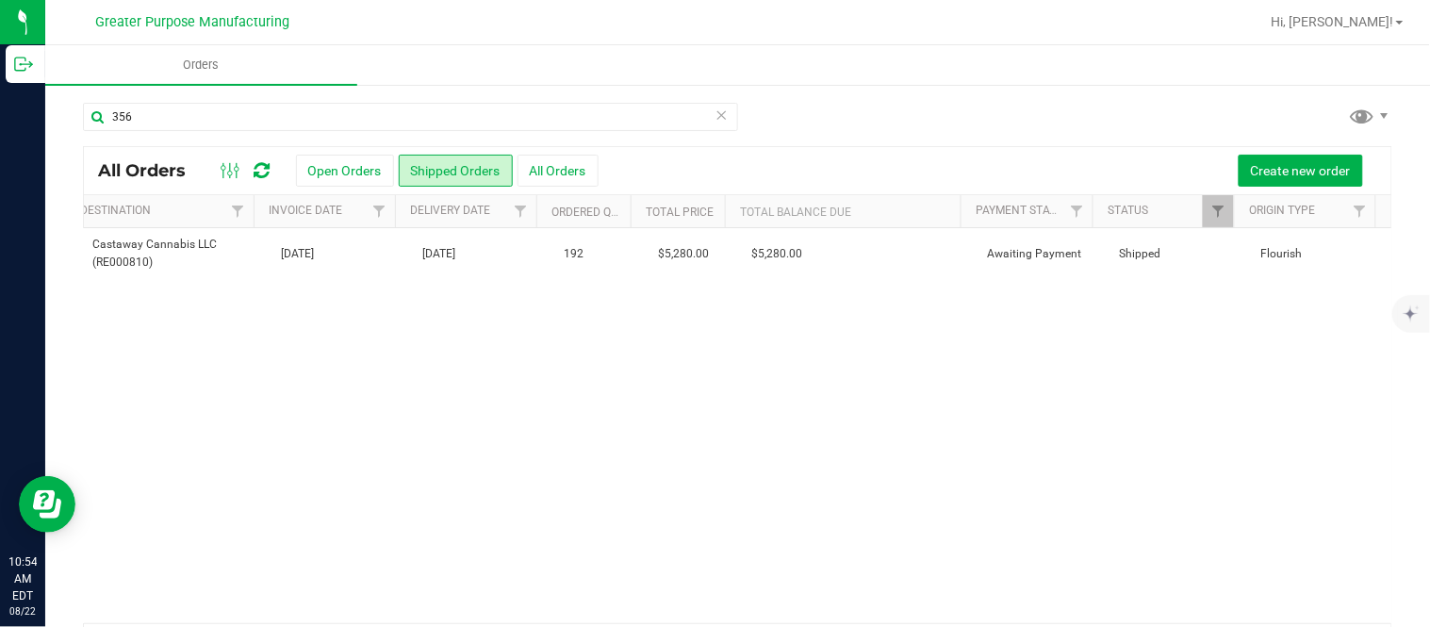
click at [715, 114] on icon at bounding box center [721, 114] width 13 height 23
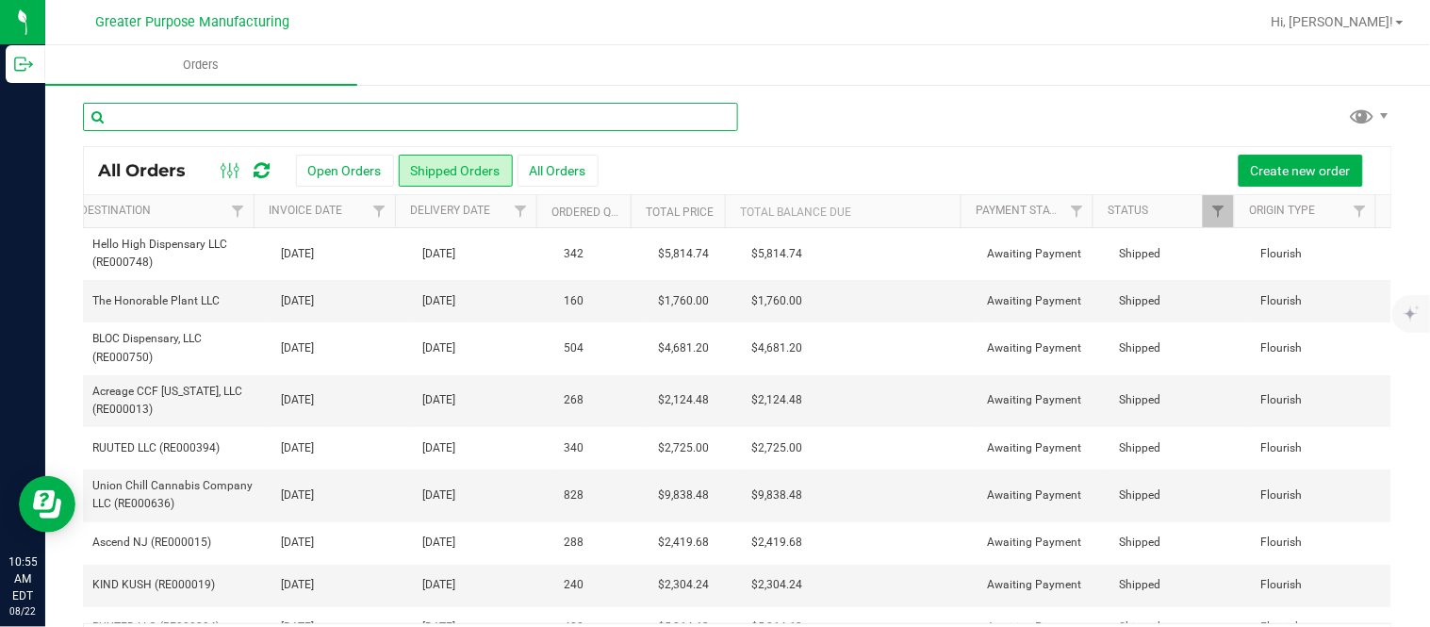
click at [714, 114] on input "text" at bounding box center [410, 117] width 655 height 28
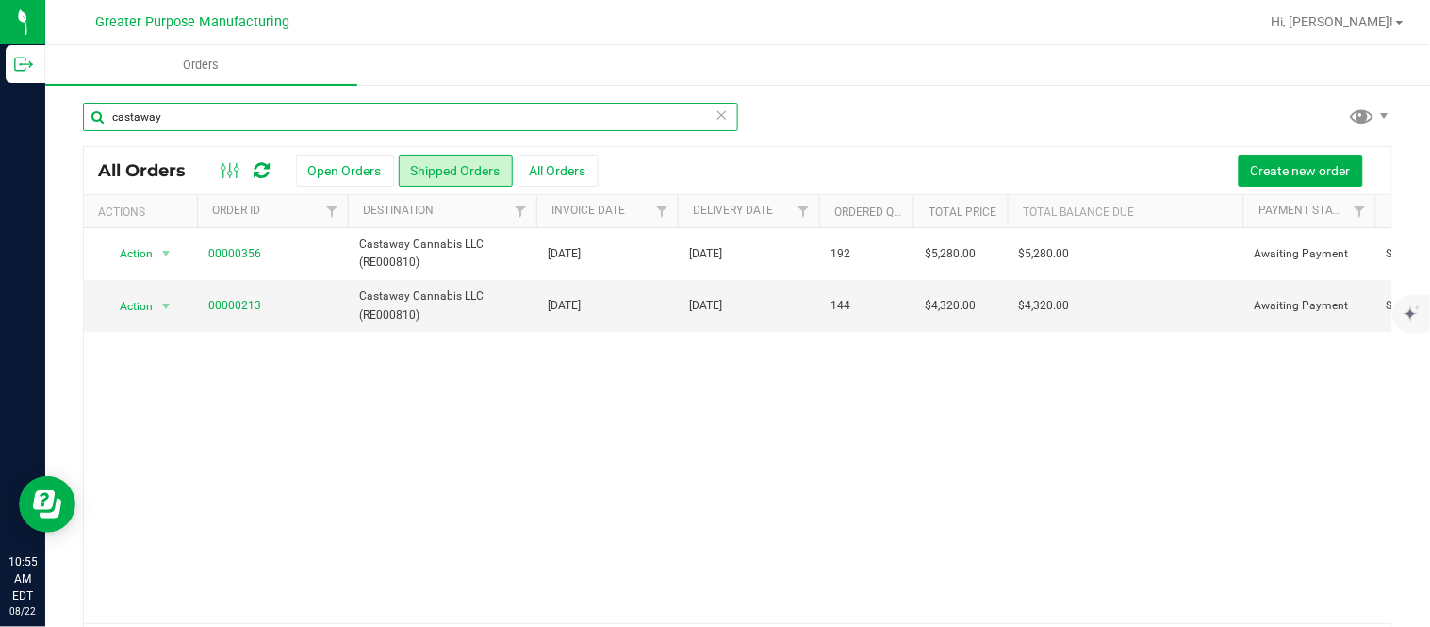
type input "castaway"
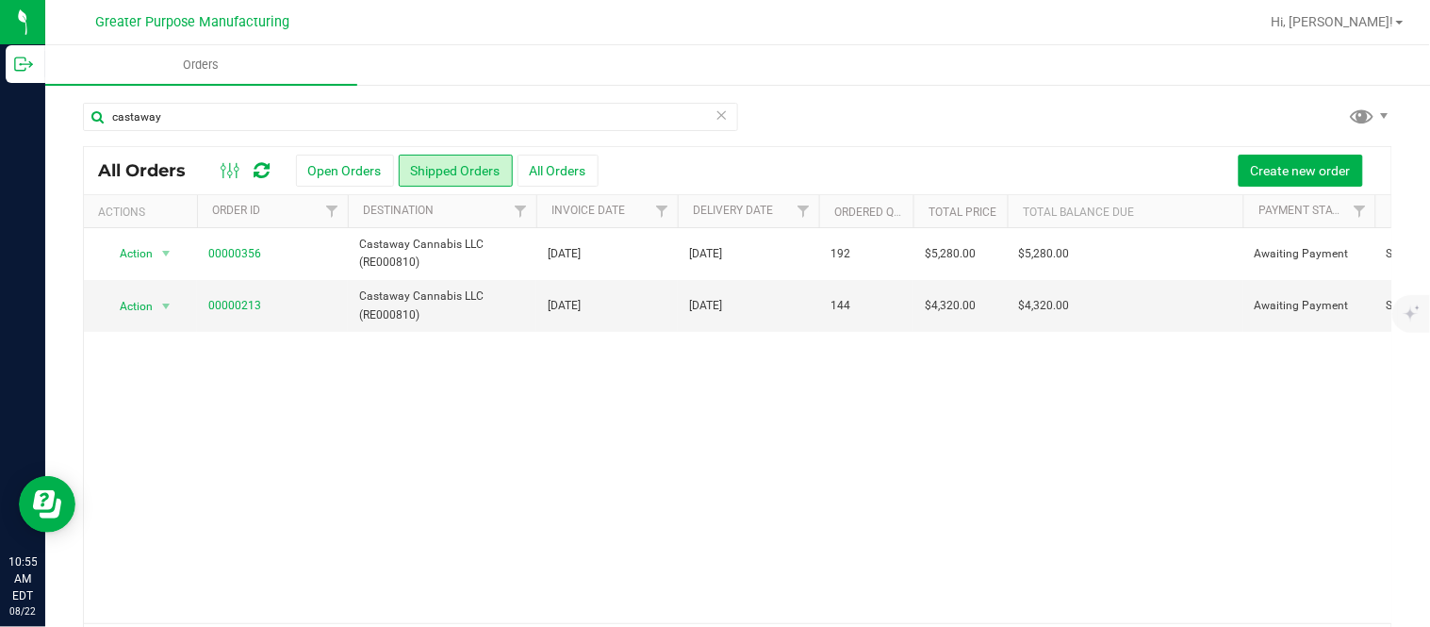
click at [715, 108] on icon at bounding box center [721, 114] width 13 height 23
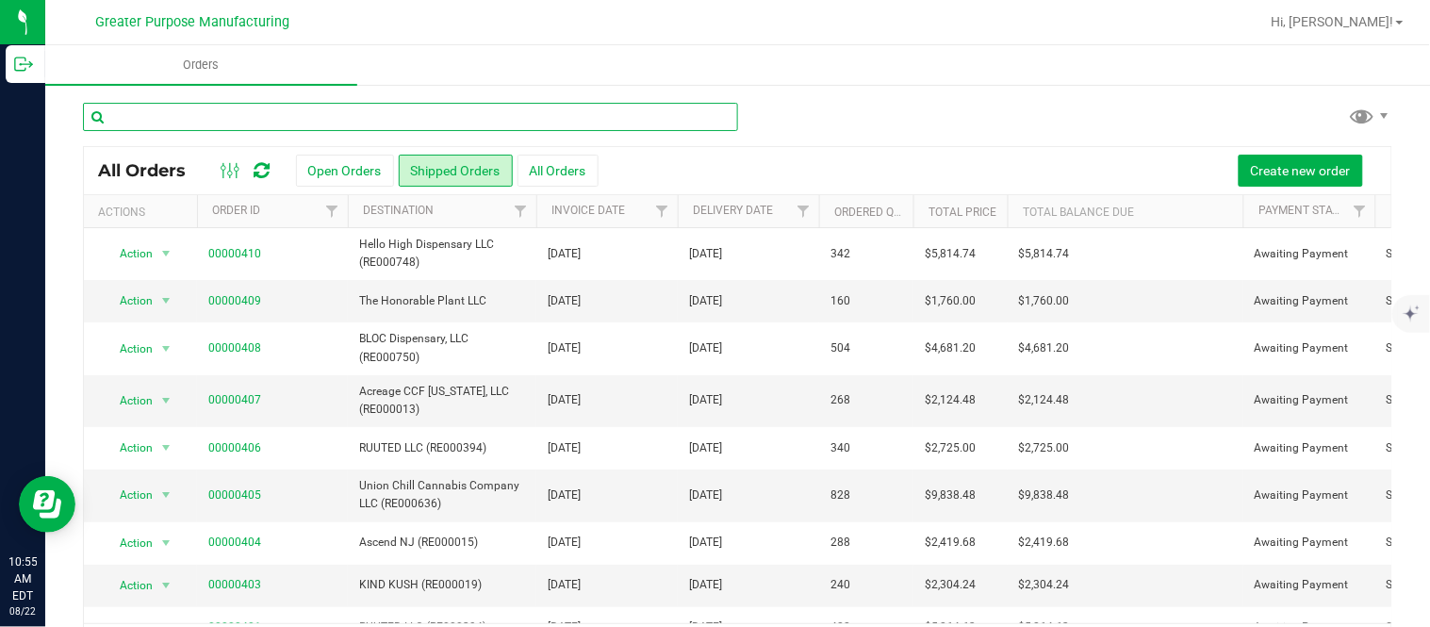
click at [475, 115] on input "text" at bounding box center [410, 117] width 655 height 28
paste input "393"
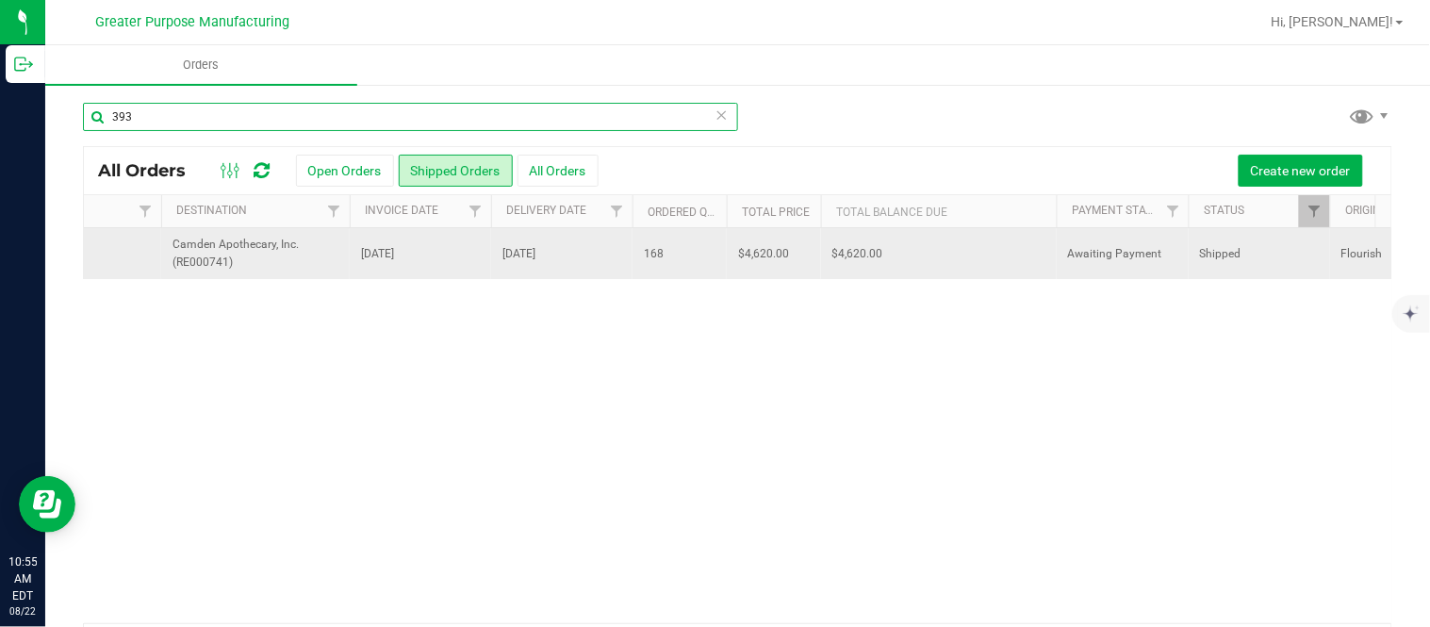
scroll to position [0, 297]
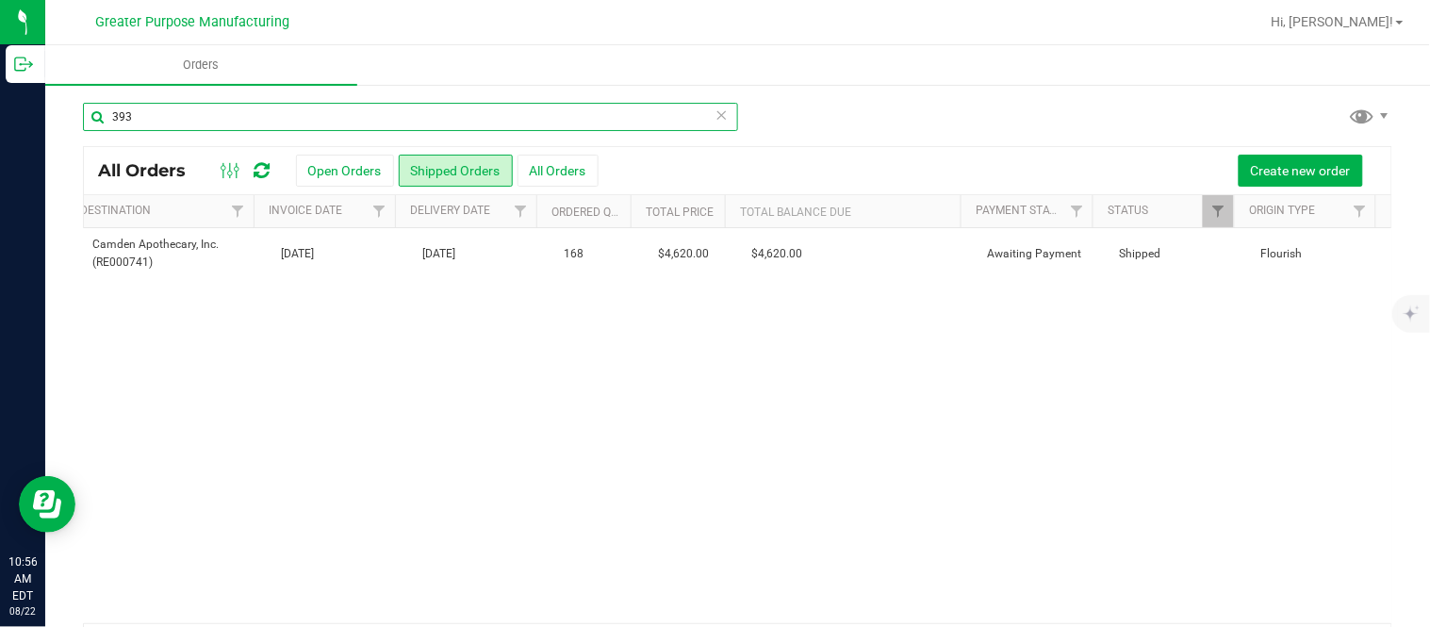
click at [126, 105] on input "393" at bounding box center [410, 117] width 655 height 28
paste input "4"
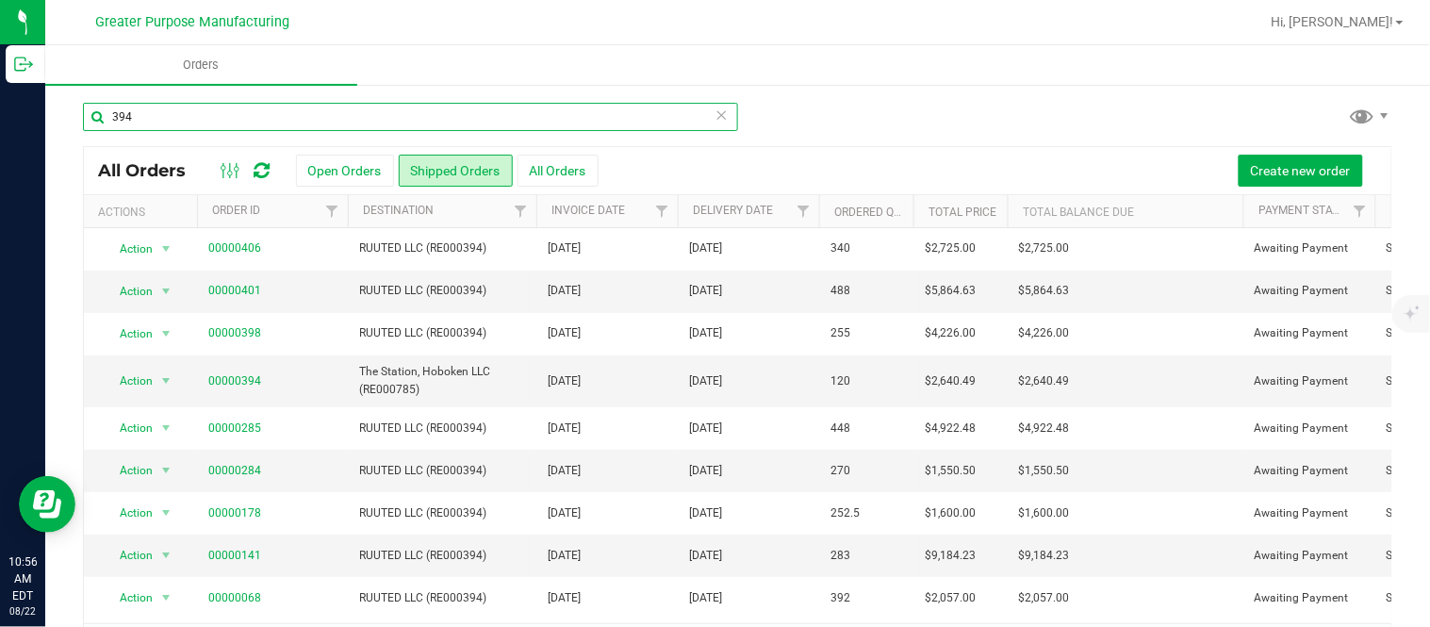
click at [182, 119] on input "394" at bounding box center [410, 117] width 655 height 28
paste input "5"
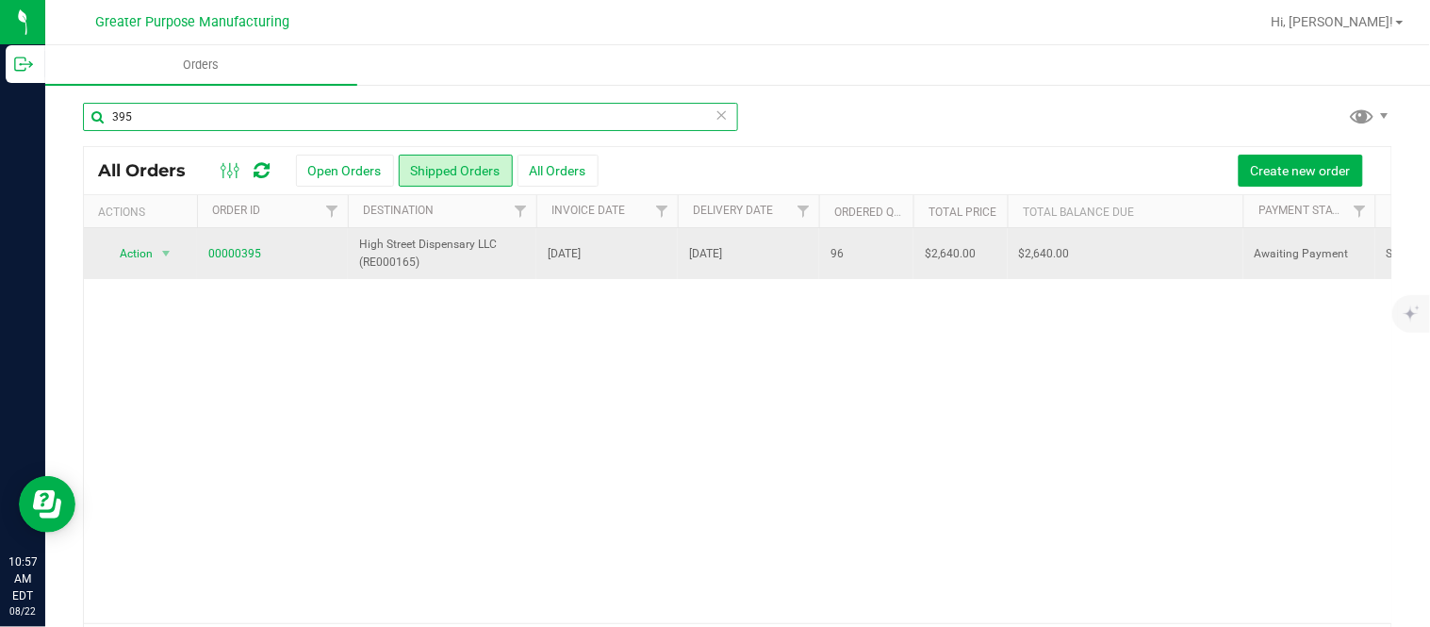
scroll to position [0, 297]
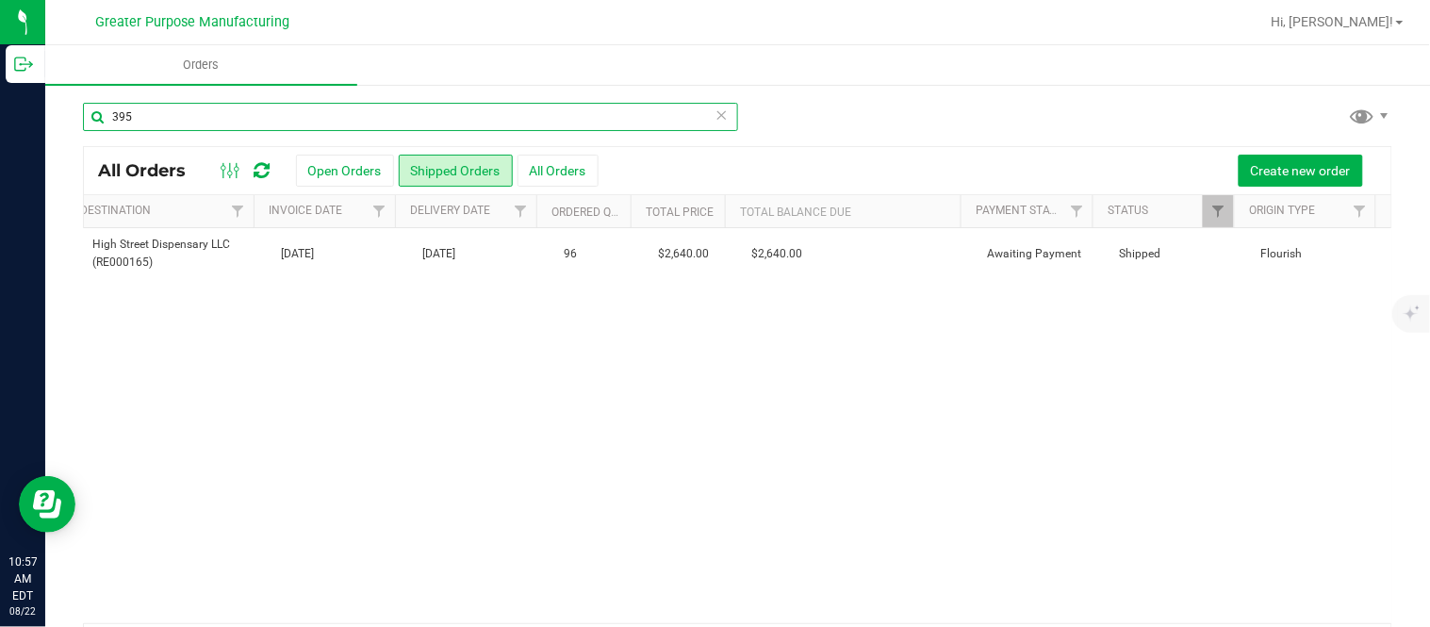
click at [138, 123] on input "395" at bounding box center [410, 117] width 655 height 28
paste input "7"
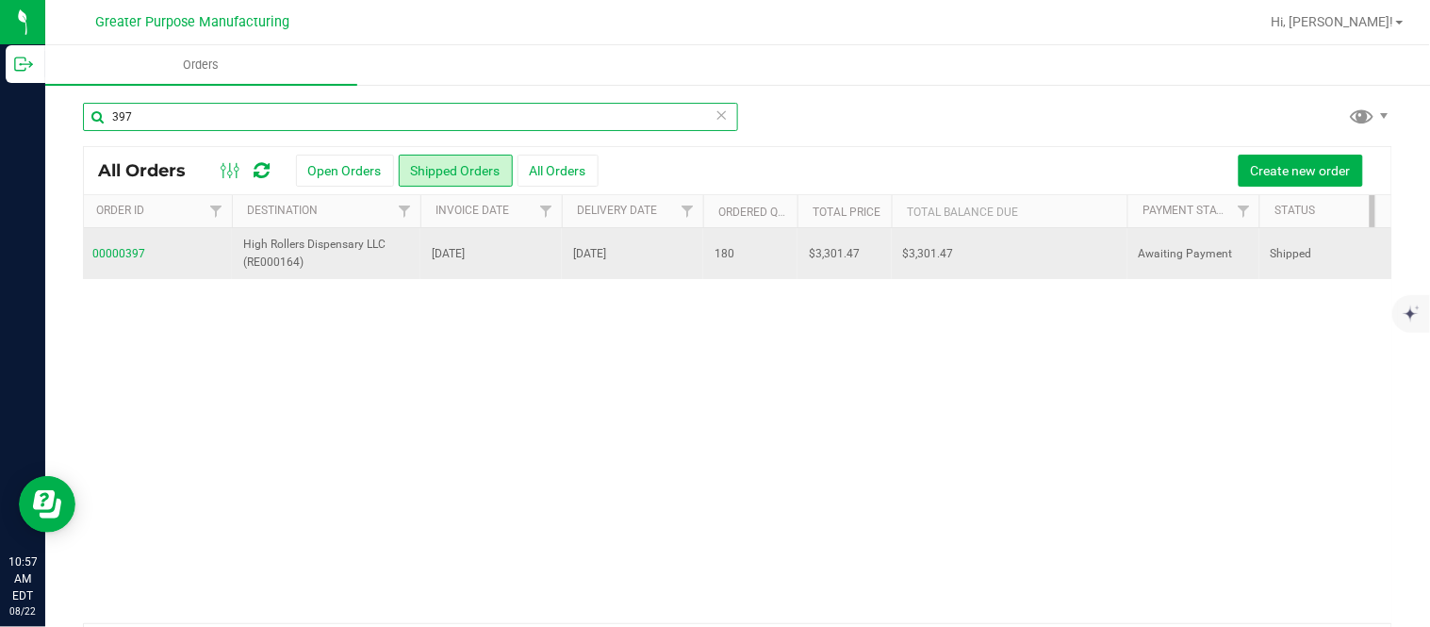
scroll to position [0, 297]
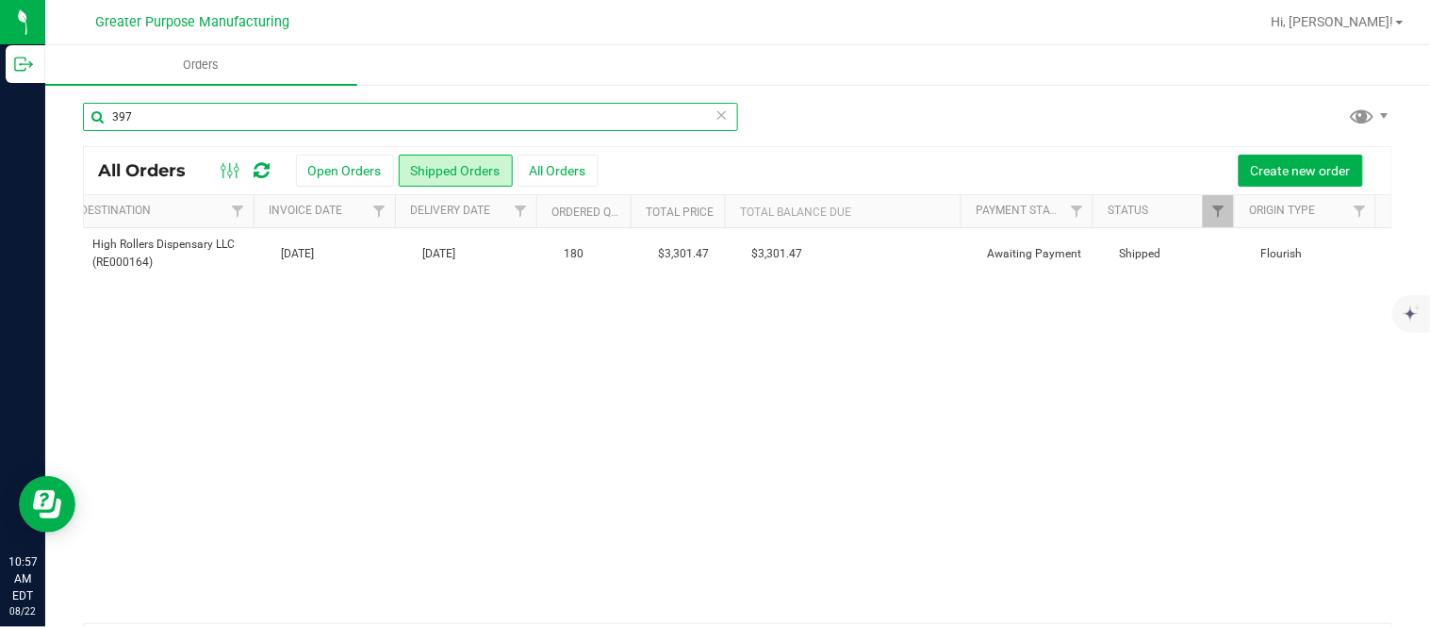
click at [160, 106] on input "397" at bounding box center [410, 117] width 655 height 28
paste input "428"
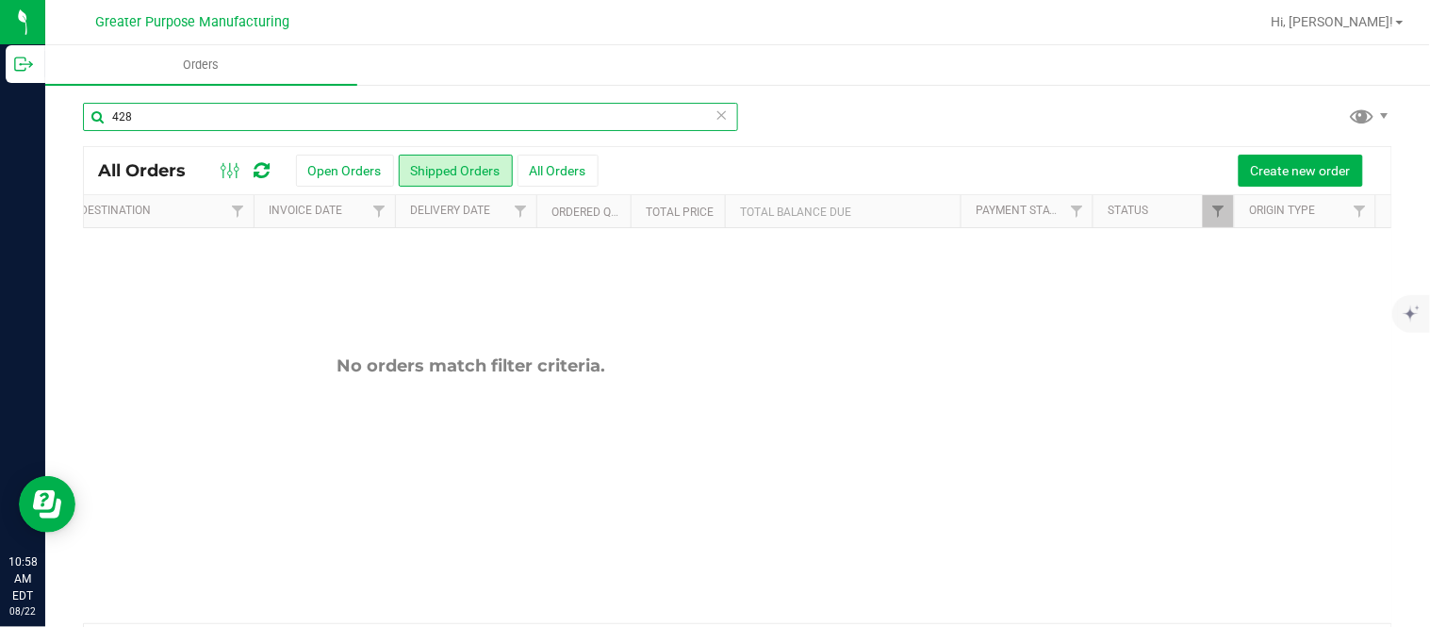
click at [160, 106] on input "428" at bounding box center [410, 117] width 655 height 28
paste input "9"
click at [160, 106] on input "429" at bounding box center [410, 117] width 655 height 28
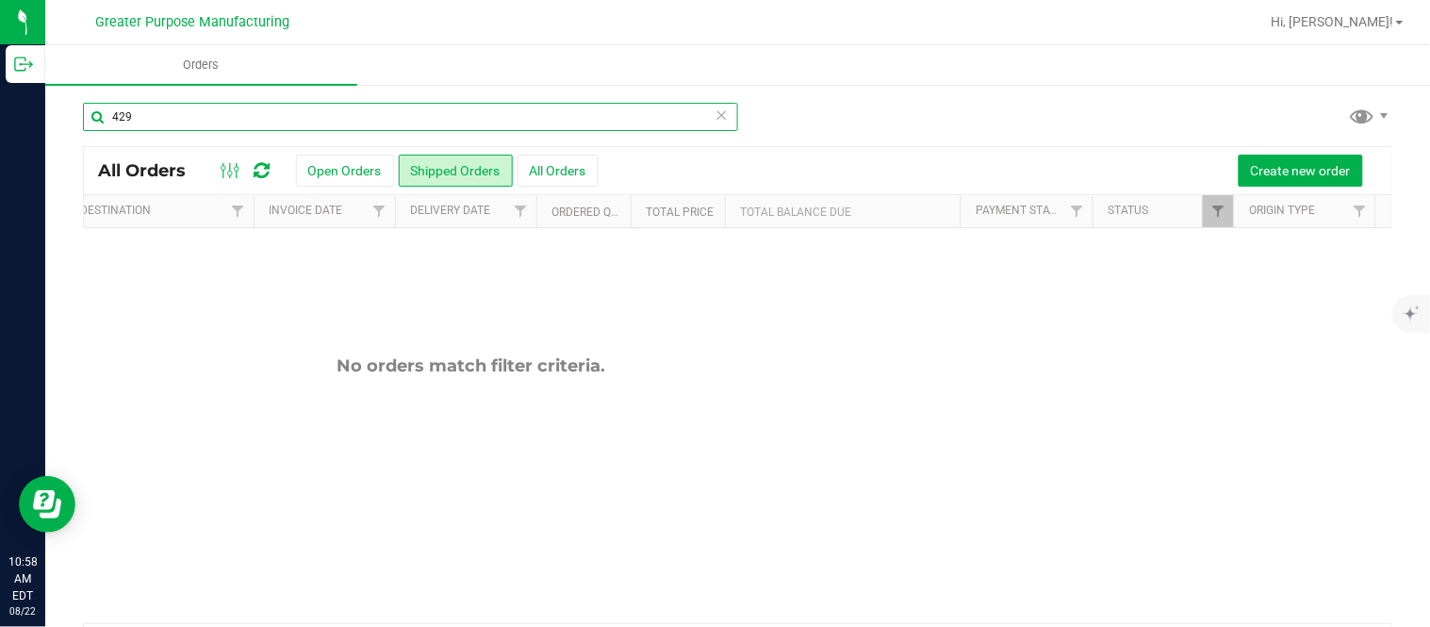
paste input "30"
click at [160, 106] on input "430" at bounding box center [410, 117] width 655 height 28
paste input "396"
type input "396"
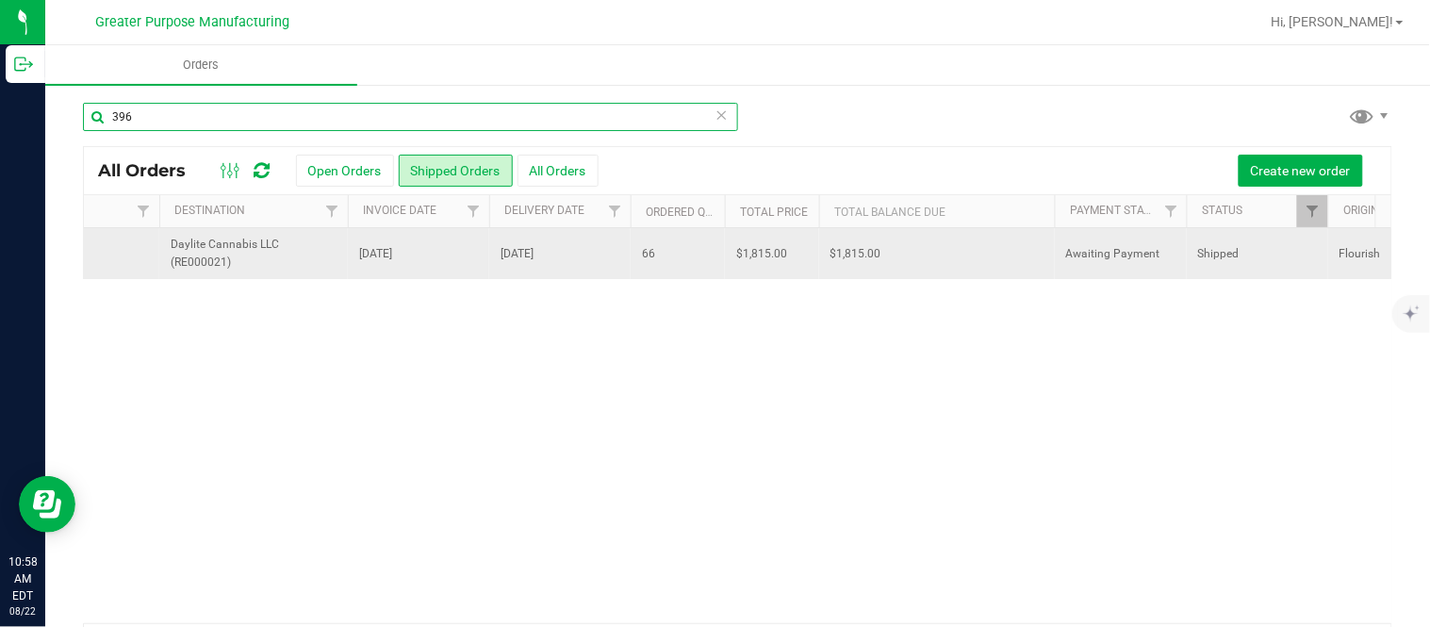
scroll to position [0, 297]
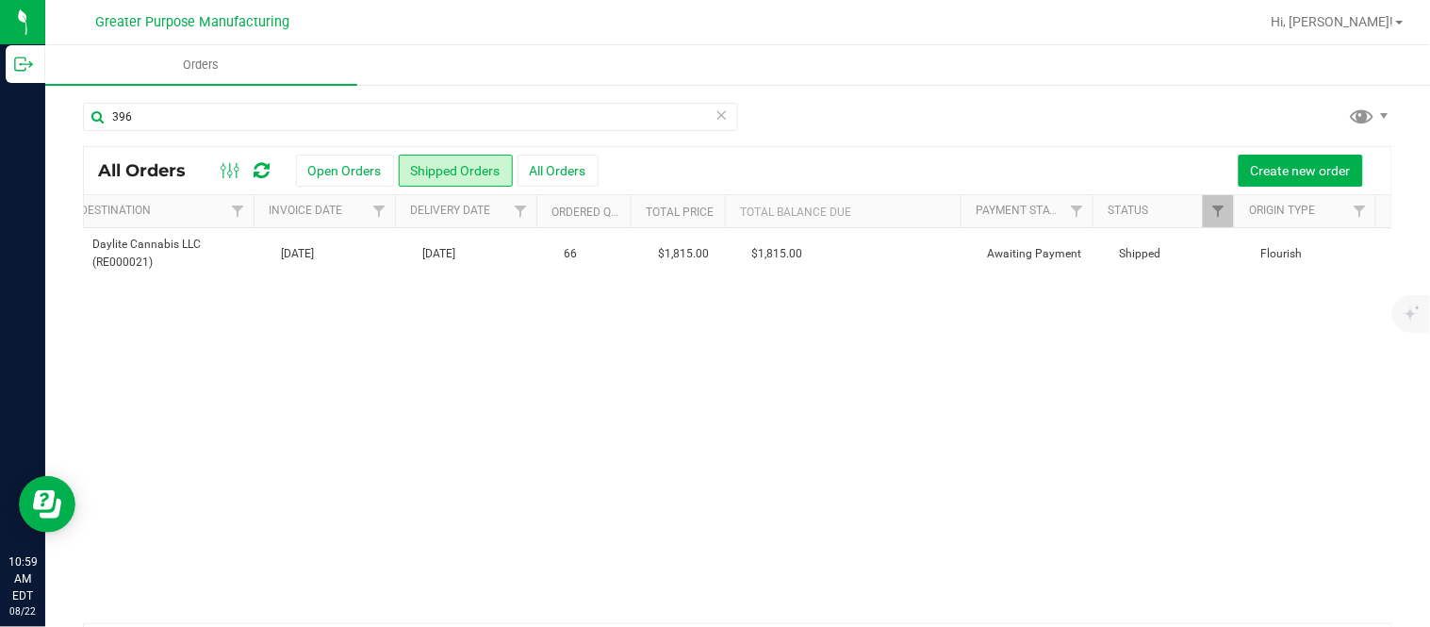
click at [716, 106] on icon at bounding box center [721, 114] width 13 height 23
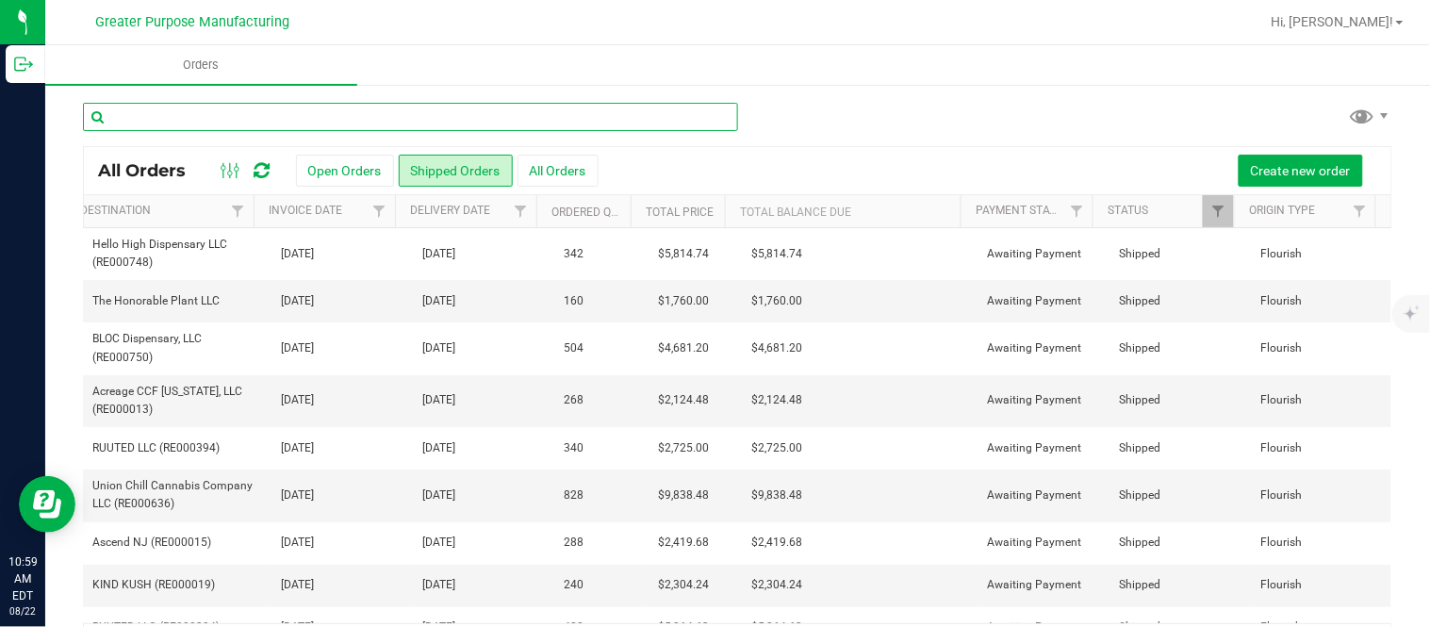
click at [604, 119] on input "text" at bounding box center [410, 117] width 655 height 28
paste input "Castaway Cannabis LLC (RE000810)"
type input "Castaway Cannabis LLC (RE000810)"
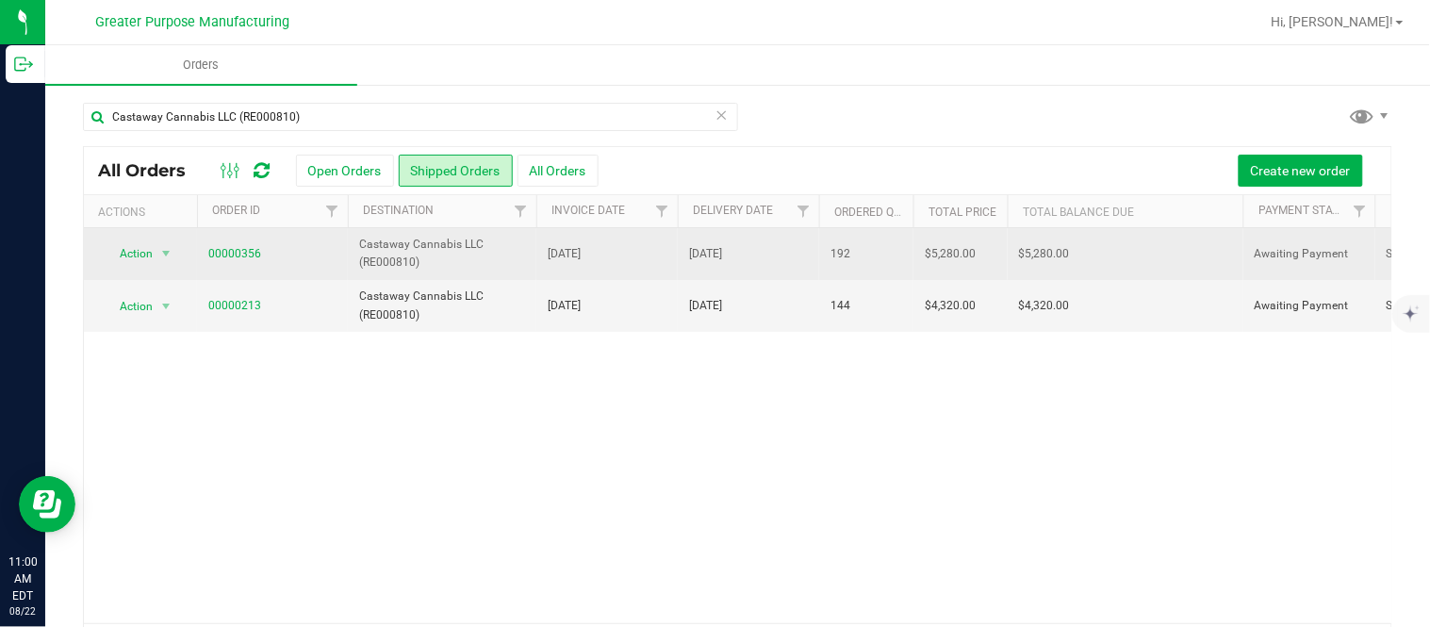
click at [1038, 248] on span "$5,280.00" at bounding box center [1044, 254] width 51 height 18
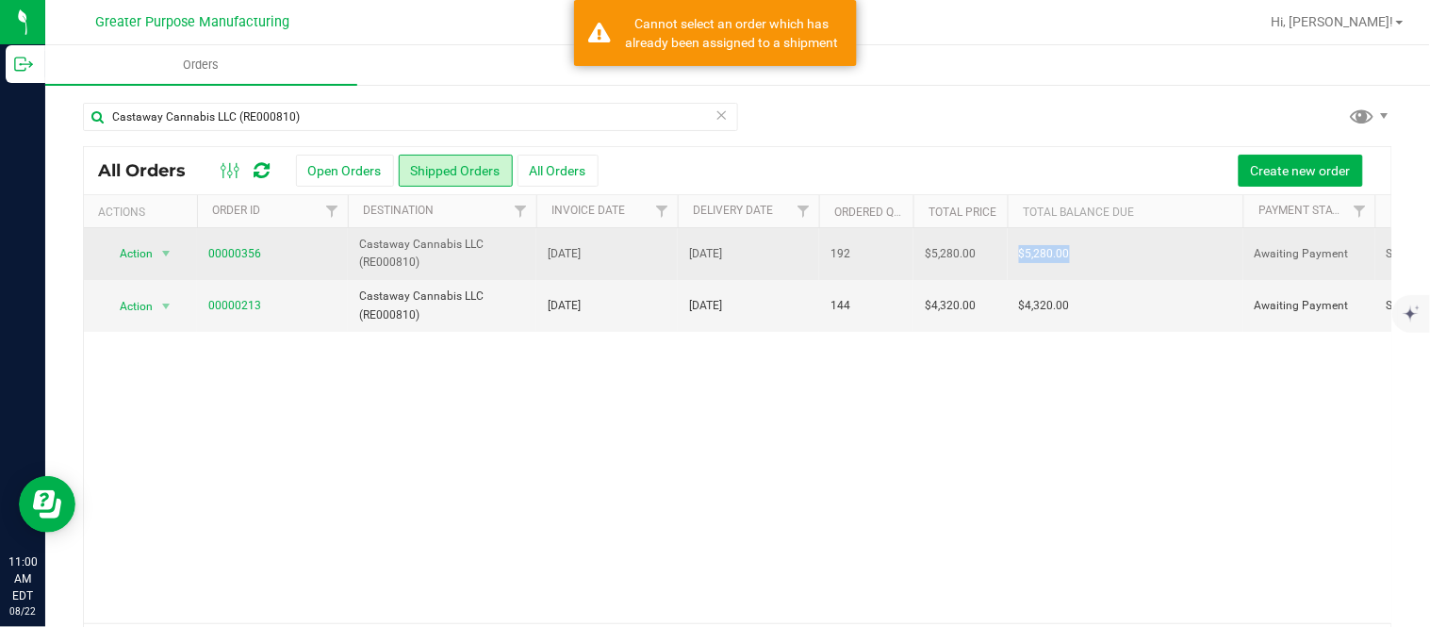
drag, startPoint x: 1021, startPoint y: 252, endPoint x: 1073, endPoint y: 250, distance: 51.9
click at [1073, 250] on td "$5,280.00" at bounding box center [1125, 254] width 236 height 52
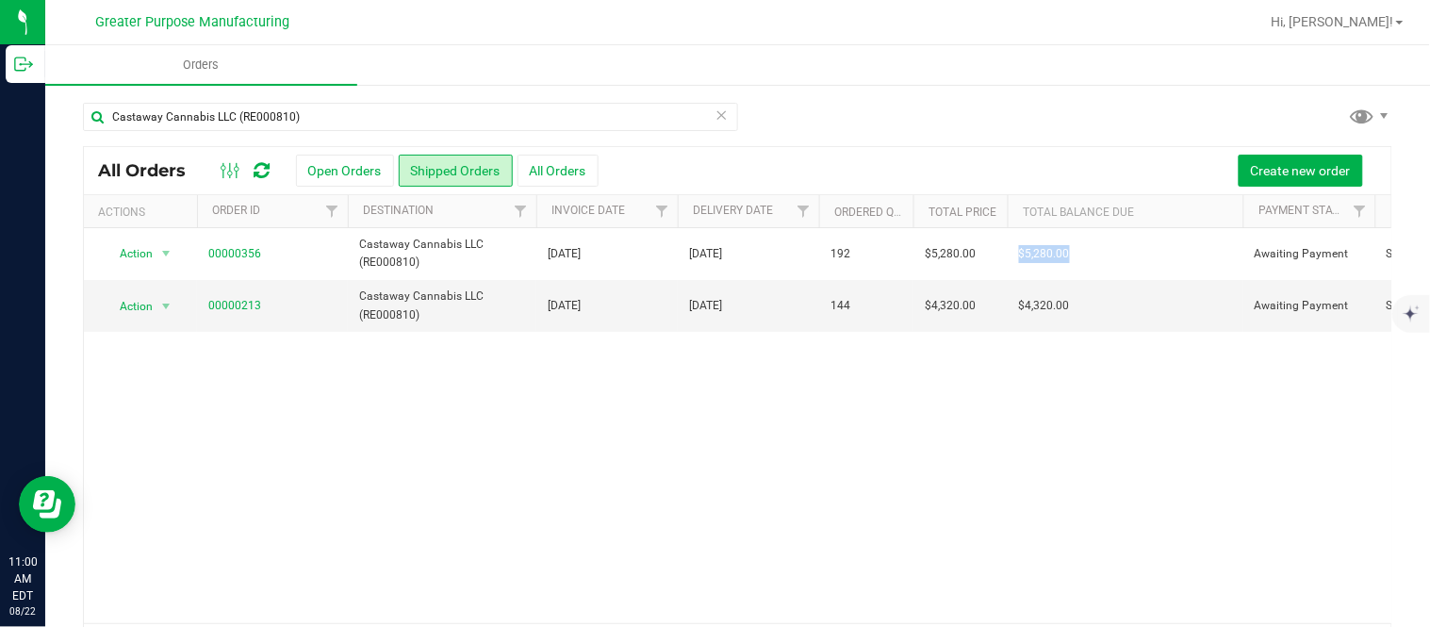
click at [825, 398] on div "Action Action Clone order Mark as fully paid Order audit log Print COAs (single…" at bounding box center [737, 425] width 1307 height 395
click at [1115, 384] on div "Action Action Clone order Mark as fully paid Order audit log Print COAs (single…" at bounding box center [737, 425] width 1307 height 395
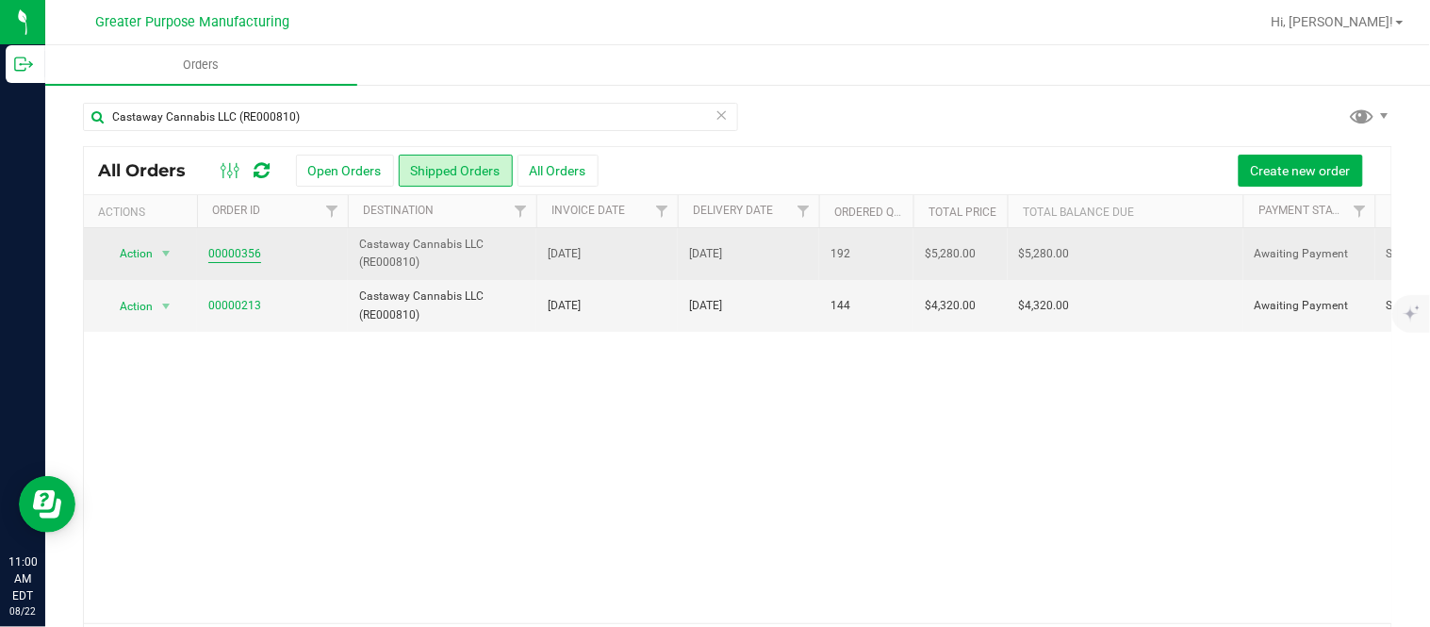
click at [256, 248] on link "00000356" at bounding box center [234, 254] width 53 height 18
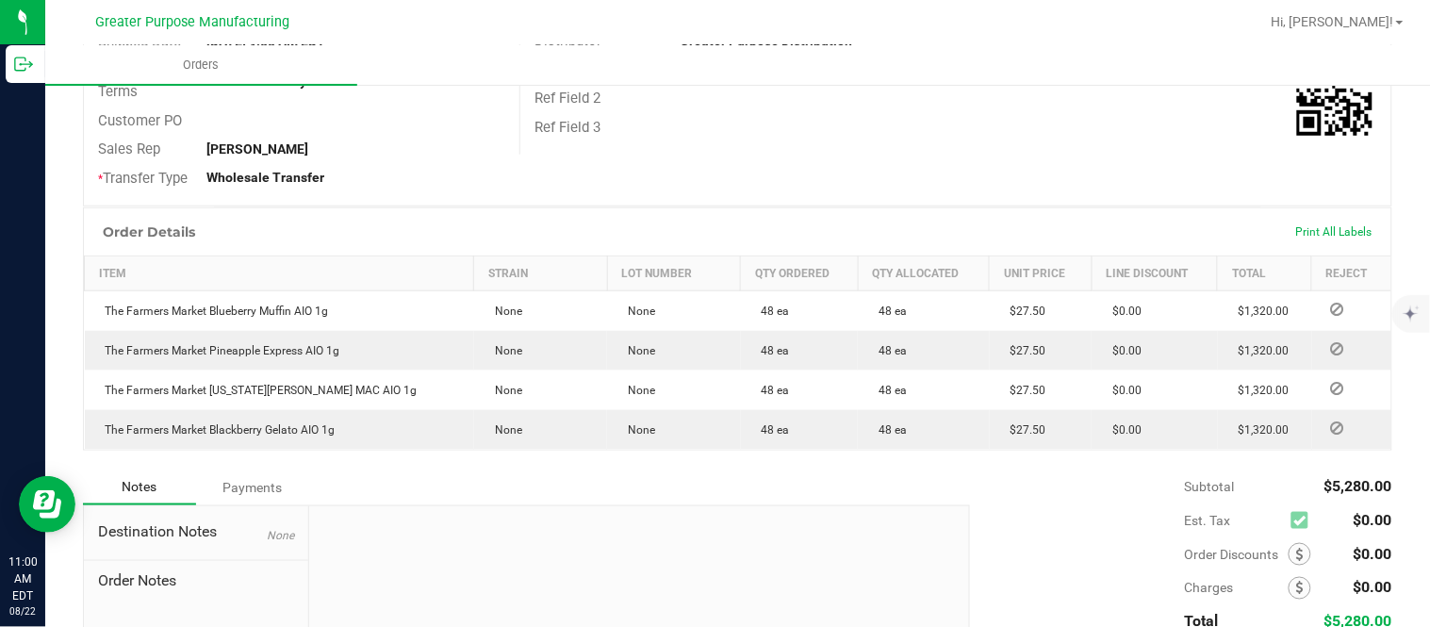
scroll to position [401, 0]
